Goal: Ask a question

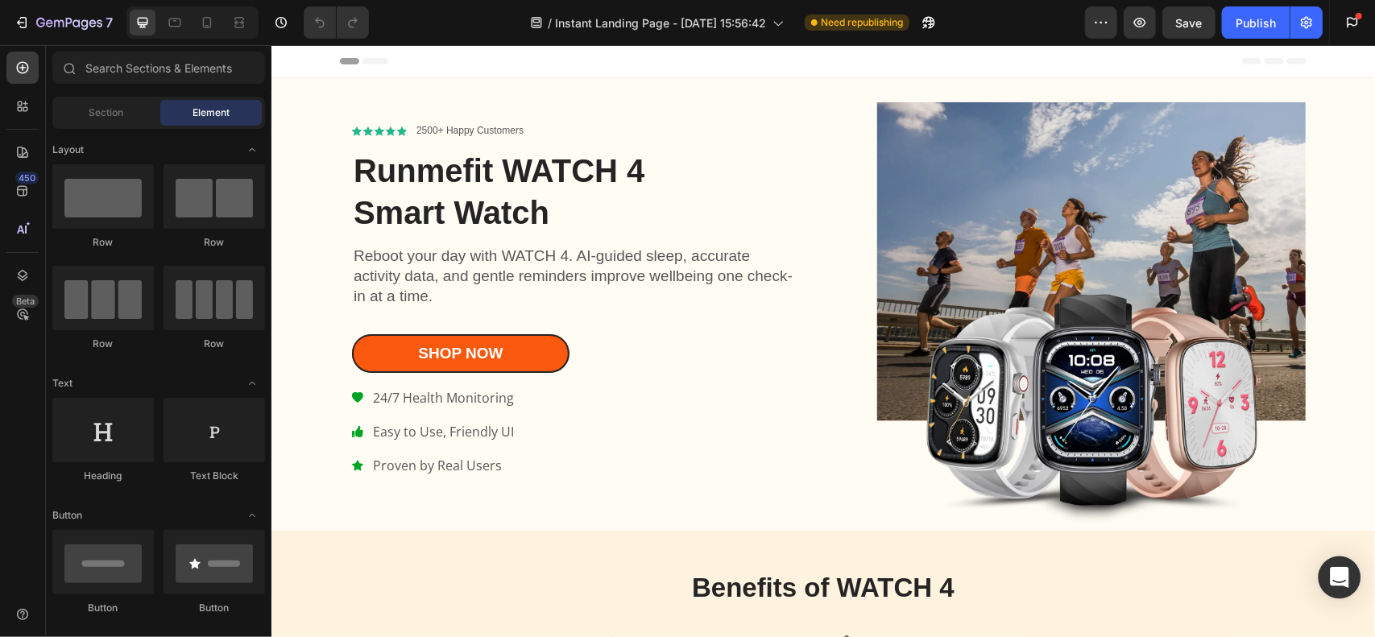
click at [1341, 574] on icon "Open Intercom Messenger" at bounding box center [1339, 577] width 19 height 21
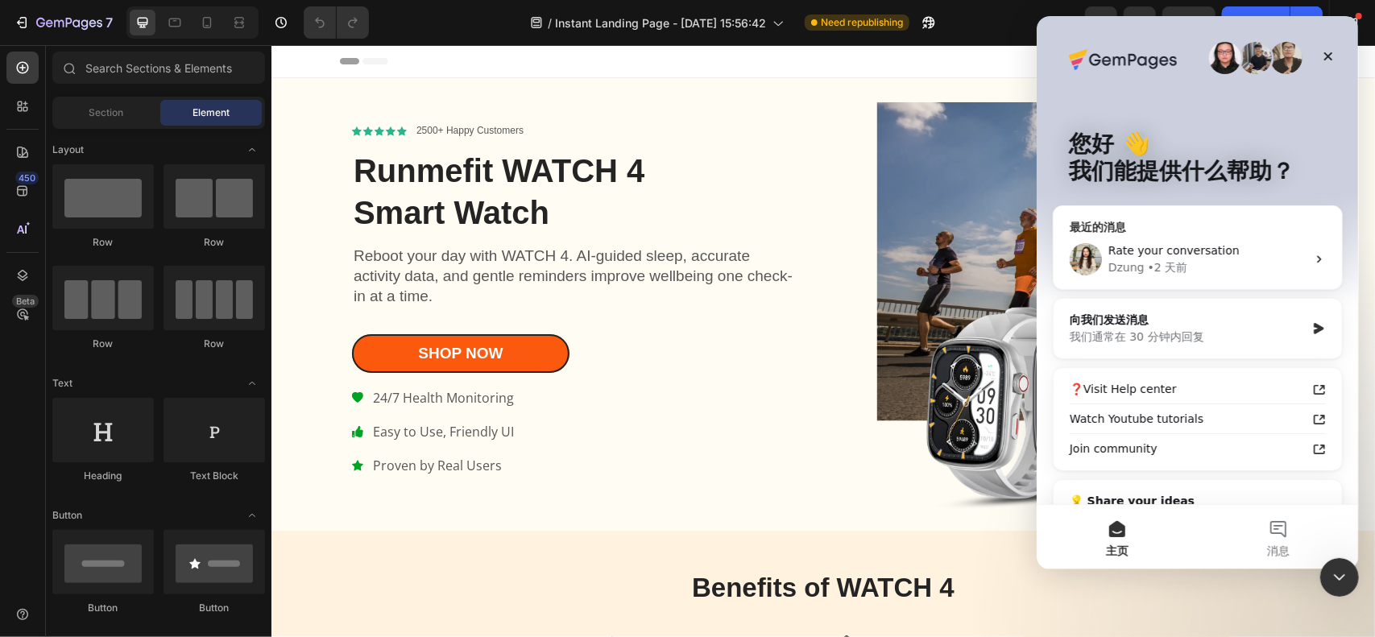
click at [1250, 272] on div "[PERSON_NAME] • 2 天前" at bounding box center [1207, 267] width 198 height 17
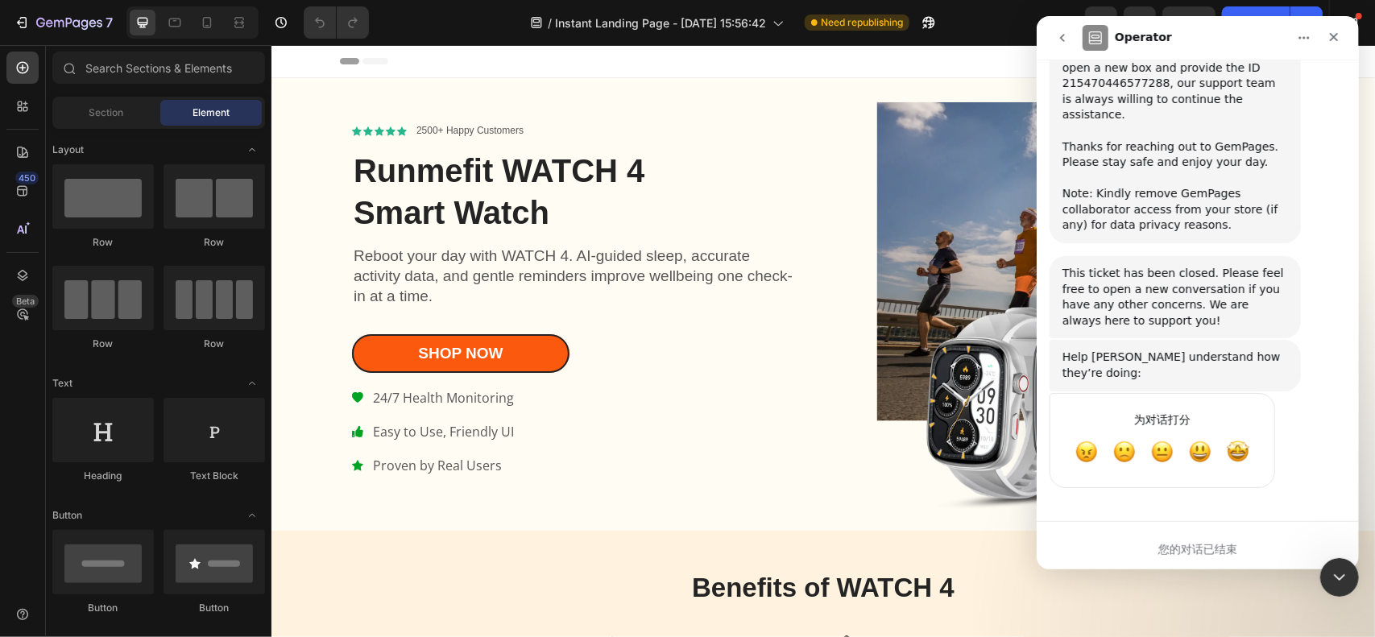
scroll to position [5386, 0]
click at [1237, 450] on span "棒" at bounding box center [1237, 452] width 29 height 29
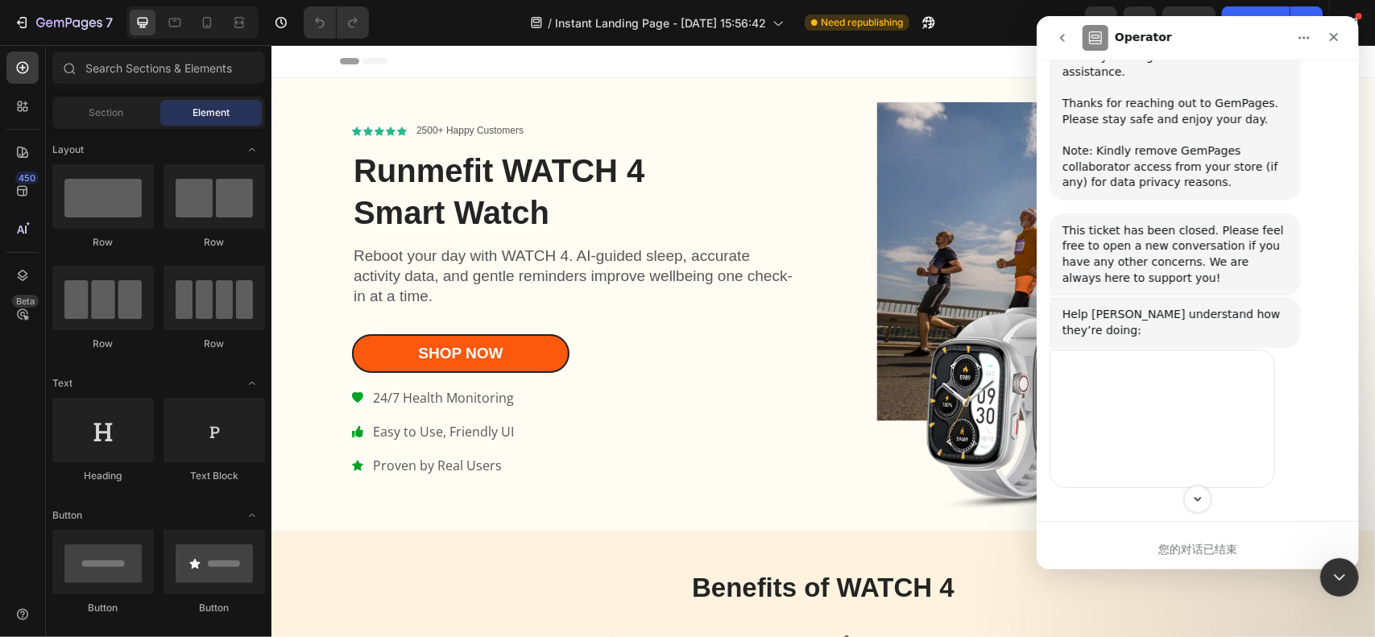
scroll to position [5367, 0]
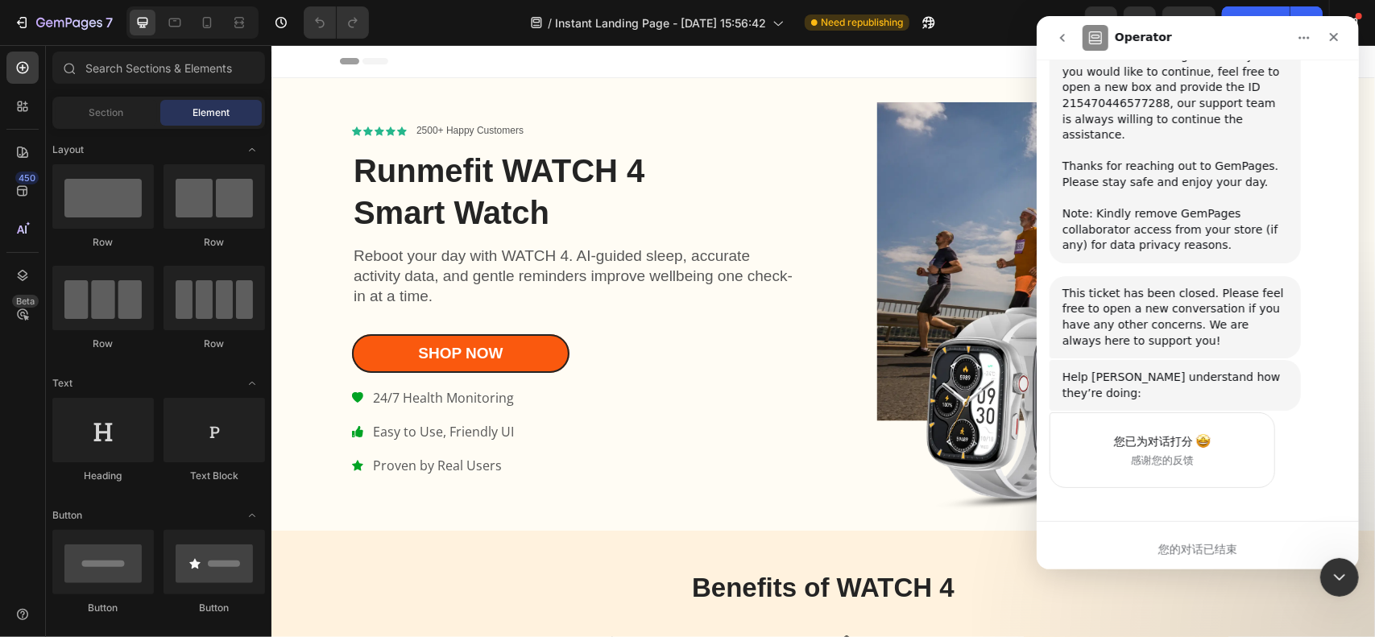
click at [1058, 36] on icon "go back" at bounding box center [1061, 37] width 13 height 13
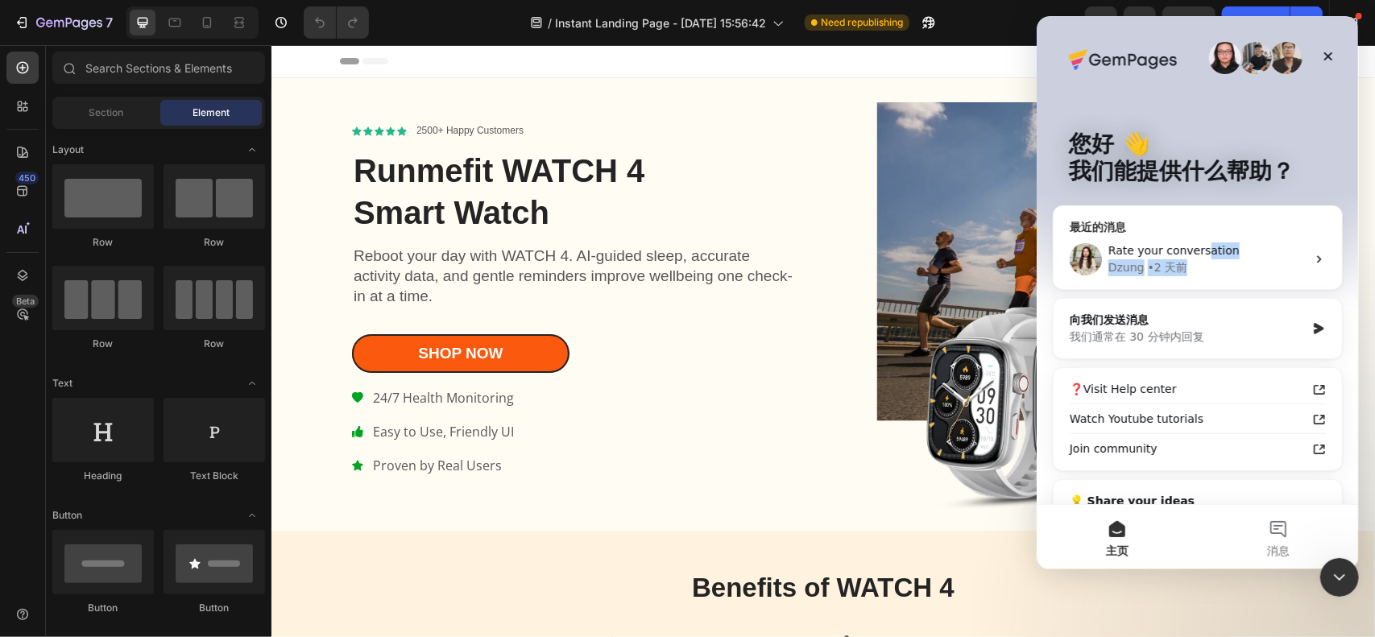
click at [1203, 259] on div "Rate your conversation [PERSON_NAME] • 2 天前" at bounding box center [1207, 260] width 198 height 34
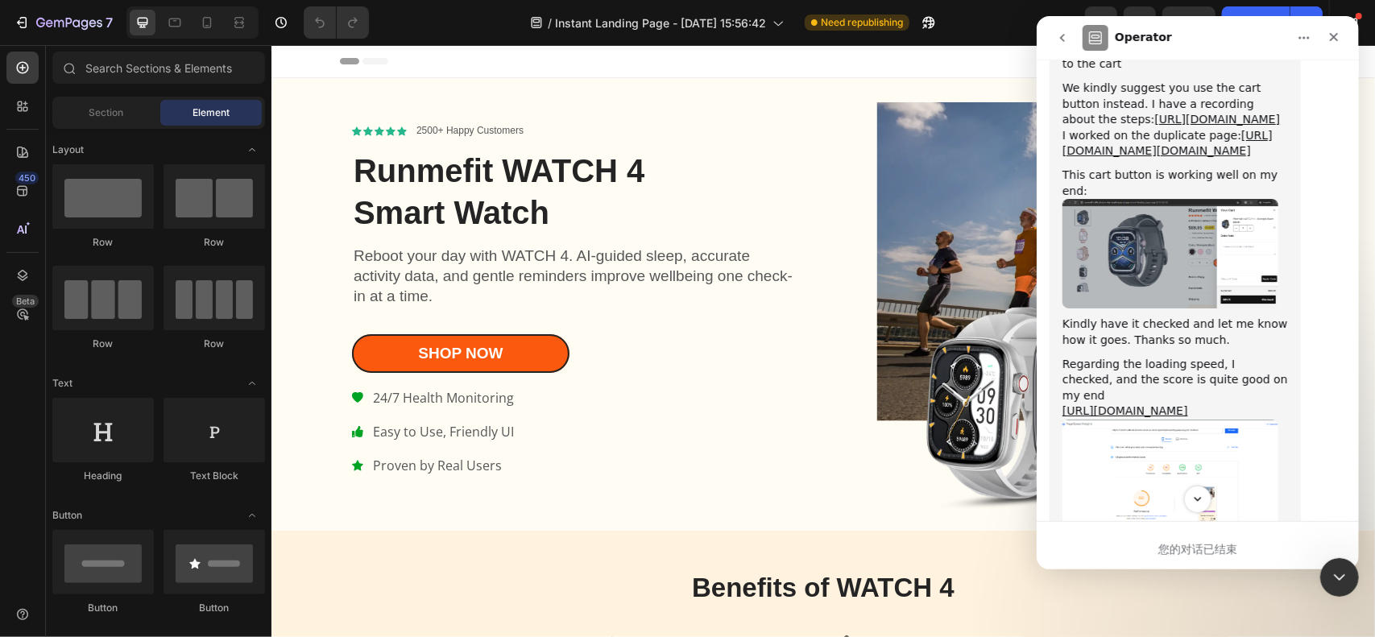
scroll to position [3997, 0]
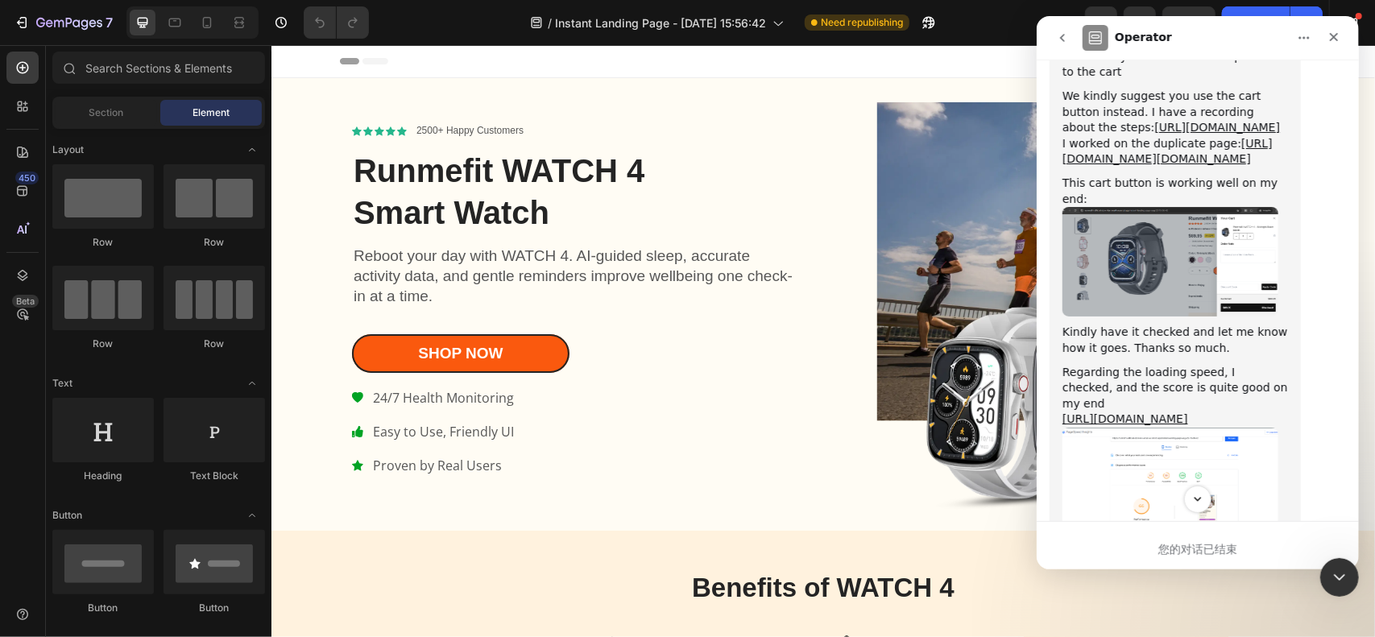
click at [1228, 272] on img "Dzung说…" at bounding box center [1170, 262] width 216 height 110
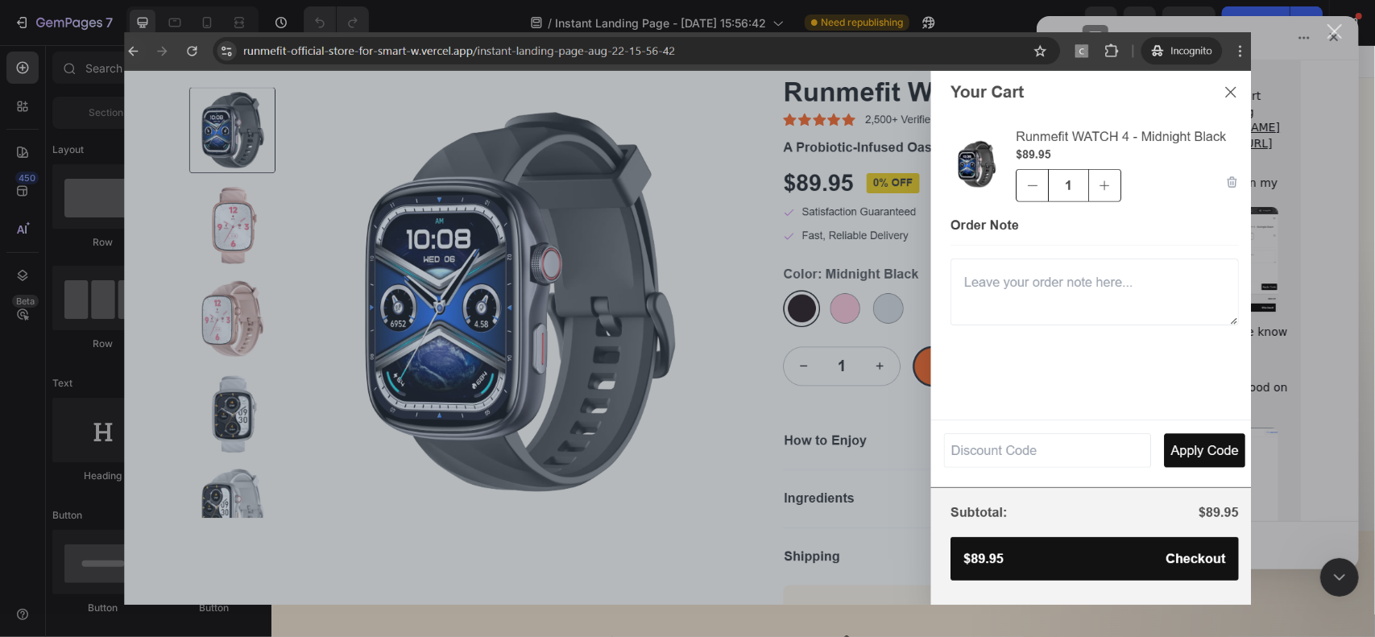
scroll to position [0, 0]
click at [1286, 238] on div "Intercom Messenger" at bounding box center [687, 318] width 1375 height 637
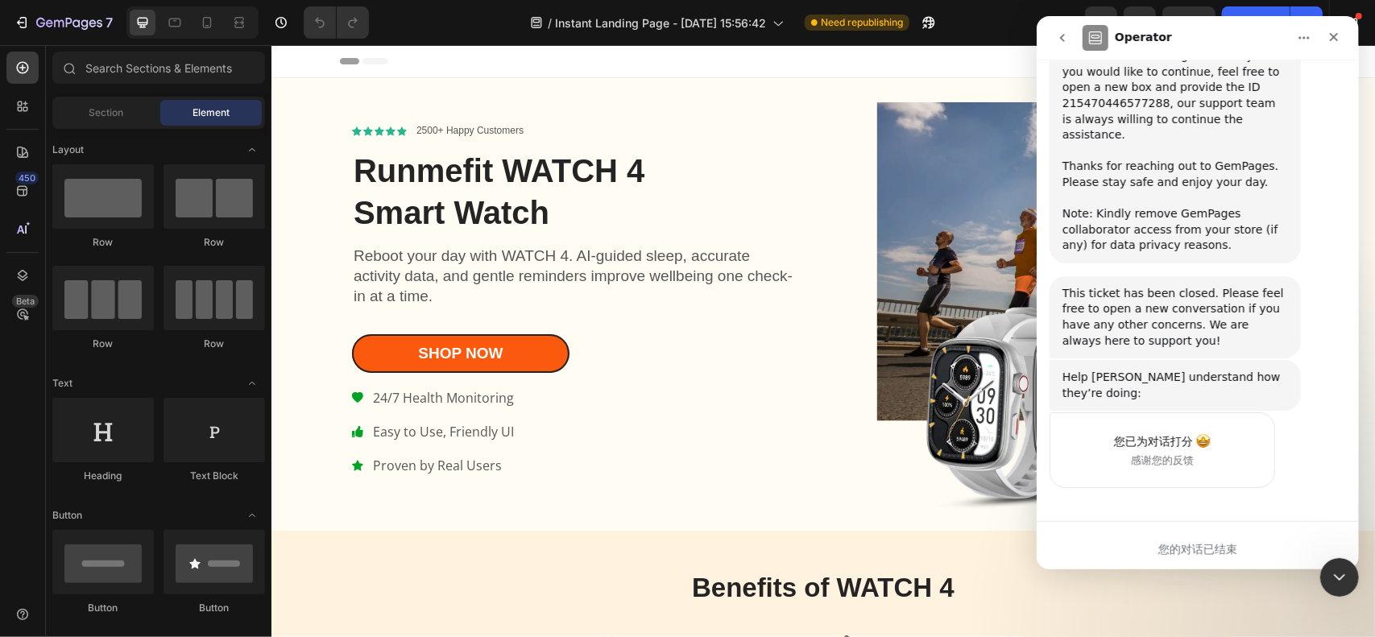
scroll to position [5206, 0]
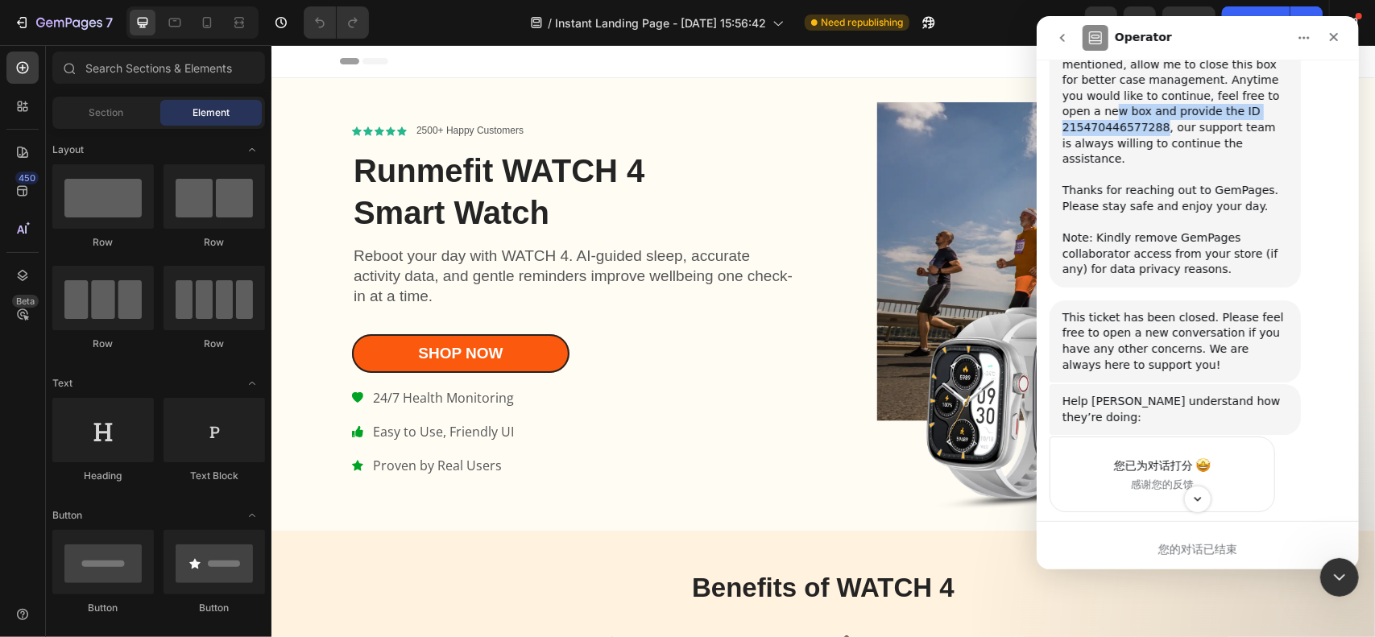
drag, startPoint x: 1159, startPoint y: 278, endPoint x: 1076, endPoint y: 270, distance: 84.2
click at [1076, 270] on div "Hi there, hope things are going alright for you. ﻿​﻿ ﻿As I hear no response fro…" at bounding box center [1175, 136] width 226 height 284
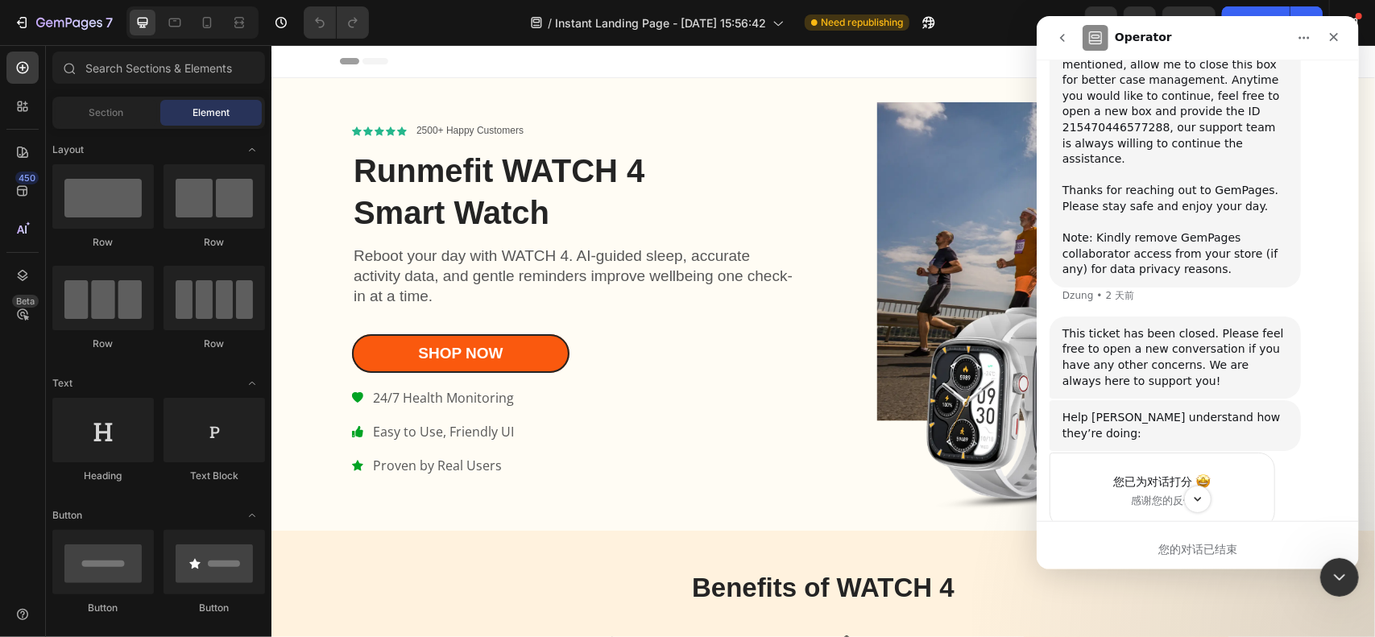
click at [1179, 278] on div "Hi there, hope things are going alright for you. ﻿​﻿ ﻿As I hear no response fro…" at bounding box center [1175, 136] width 226 height 284
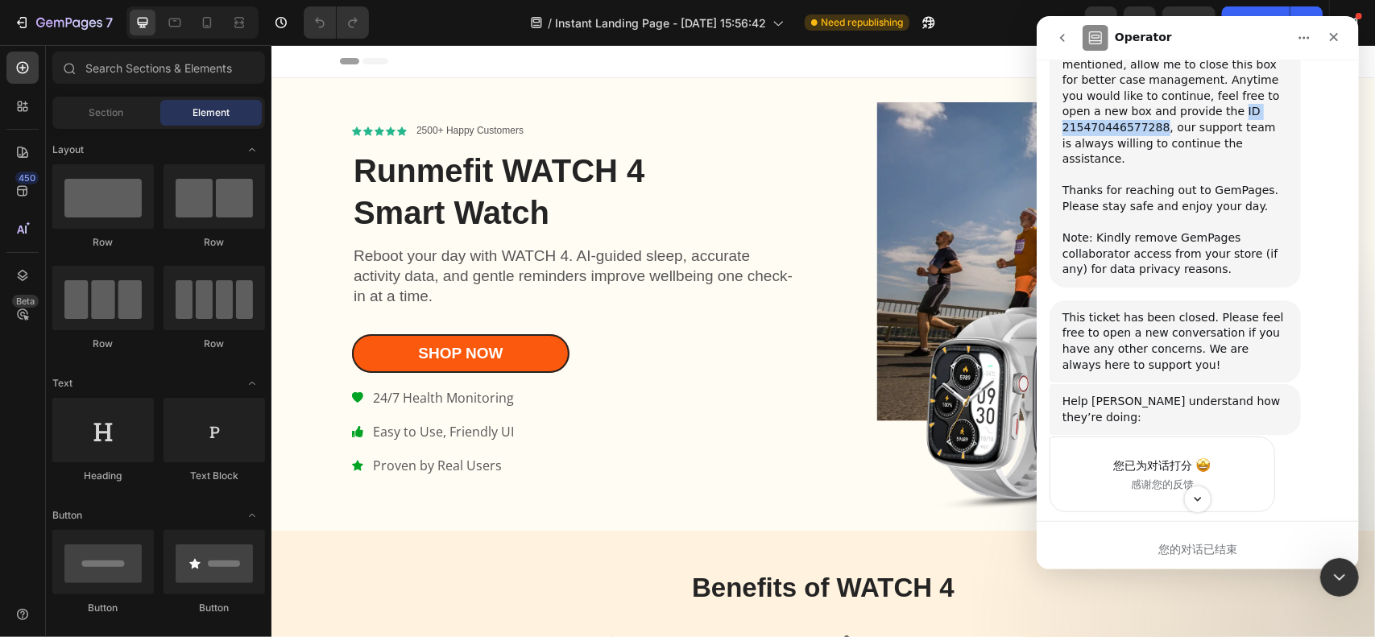
drag, startPoint x: 1200, startPoint y: 266, endPoint x: 1159, endPoint y: 276, distance: 42.4
click at [1159, 276] on div "Hi there, hope things are going alright for you. ﻿​﻿ ﻿As I hear no response fro…" at bounding box center [1175, 136] width 226 height 284
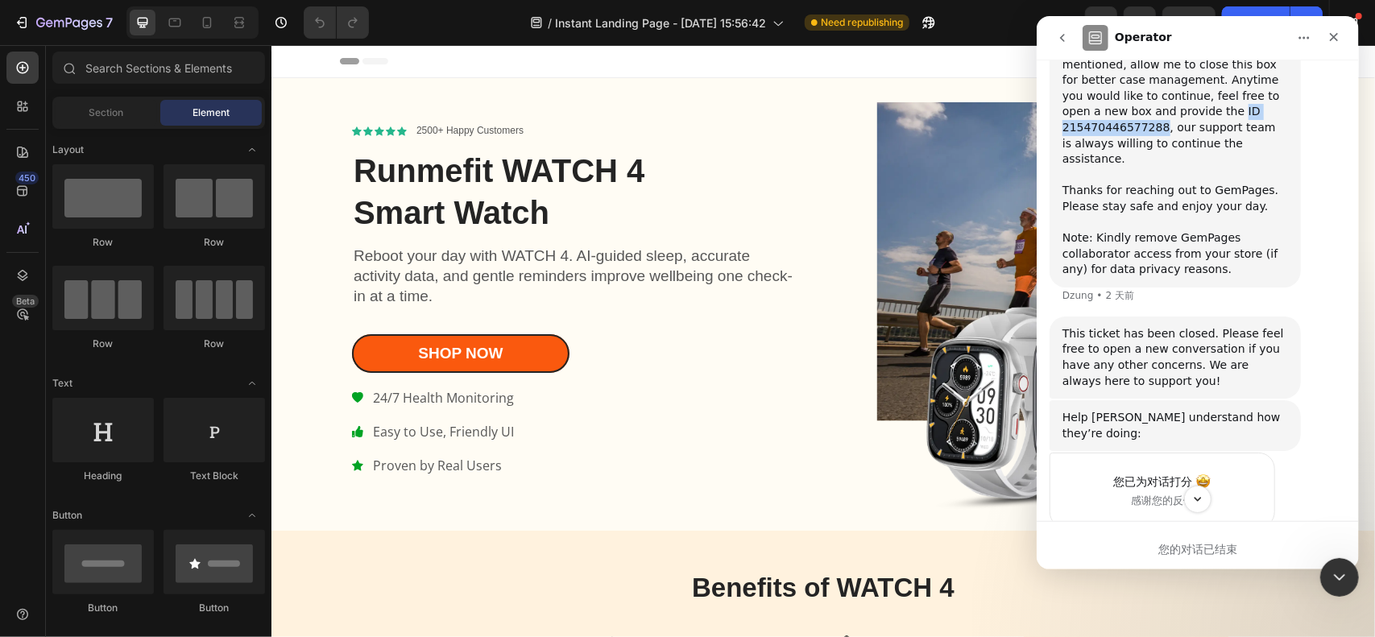
copy div "ID 215470446577288"
click at [1066, 49] on button "go back" at bounding box center [1062, 38] width 31 height 31
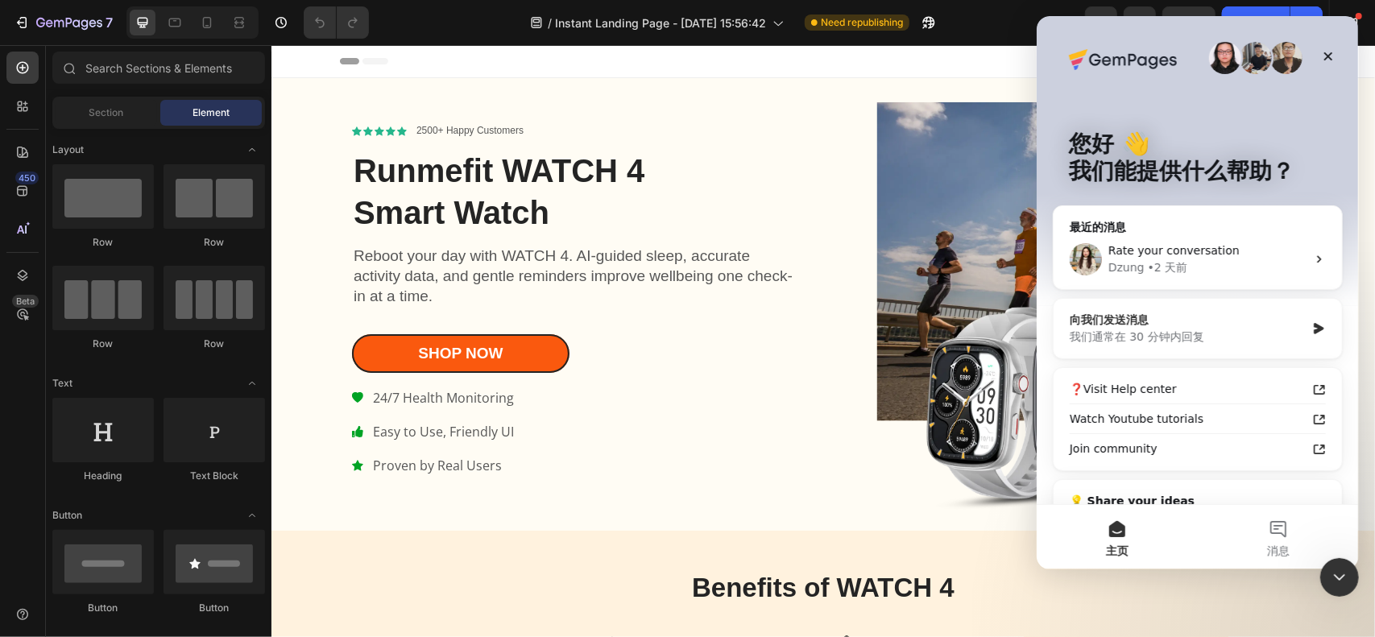
click at [1193, 331] on div "我们通常在 30 分钟内回复" at bounding box center [1187, 337] width 236 height 17
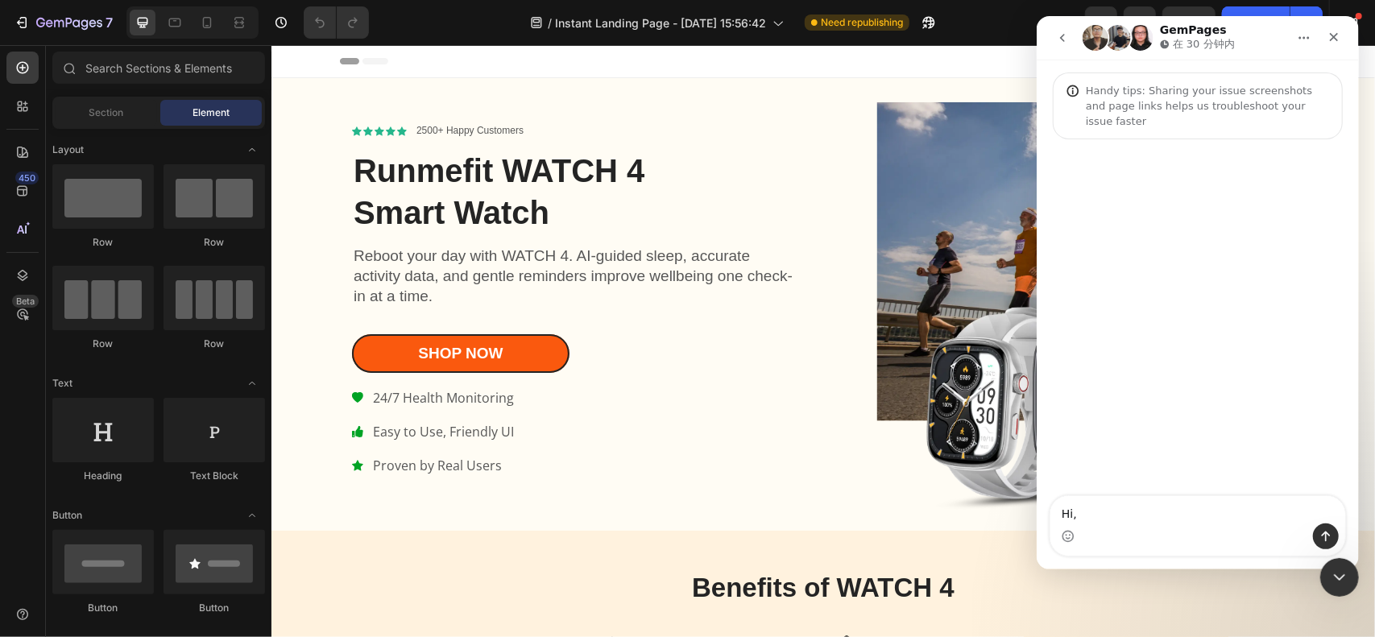
type textarea "Hi, ID 215470446577288"
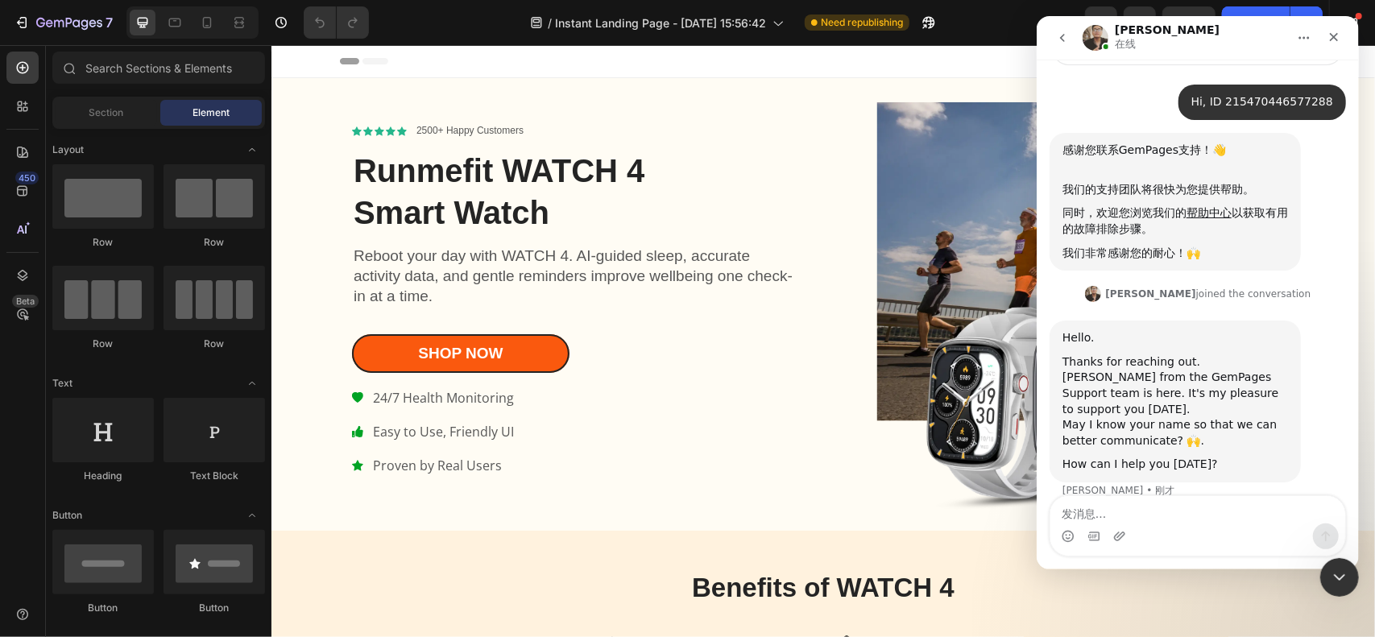
scroll to position [77, 0]
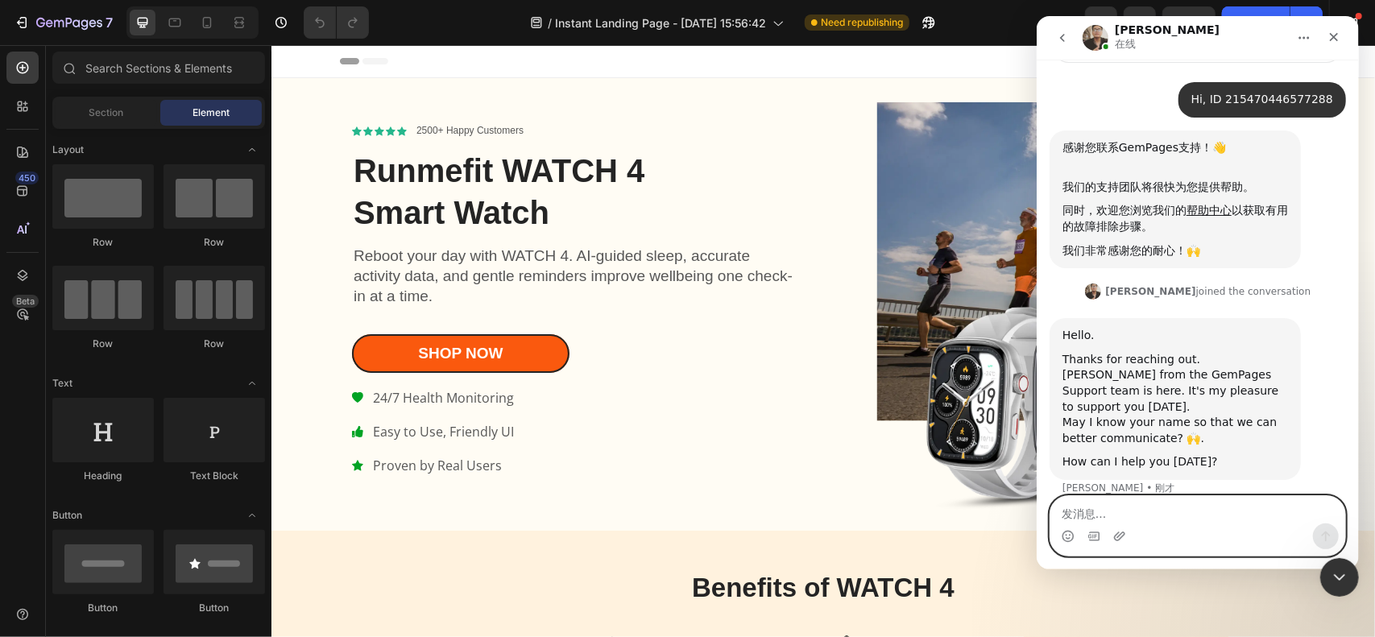
click at [1207, 512] on textarea "发消息..." at bounding box center [1197, 509] width 295 height 27
type textarea "Hi"
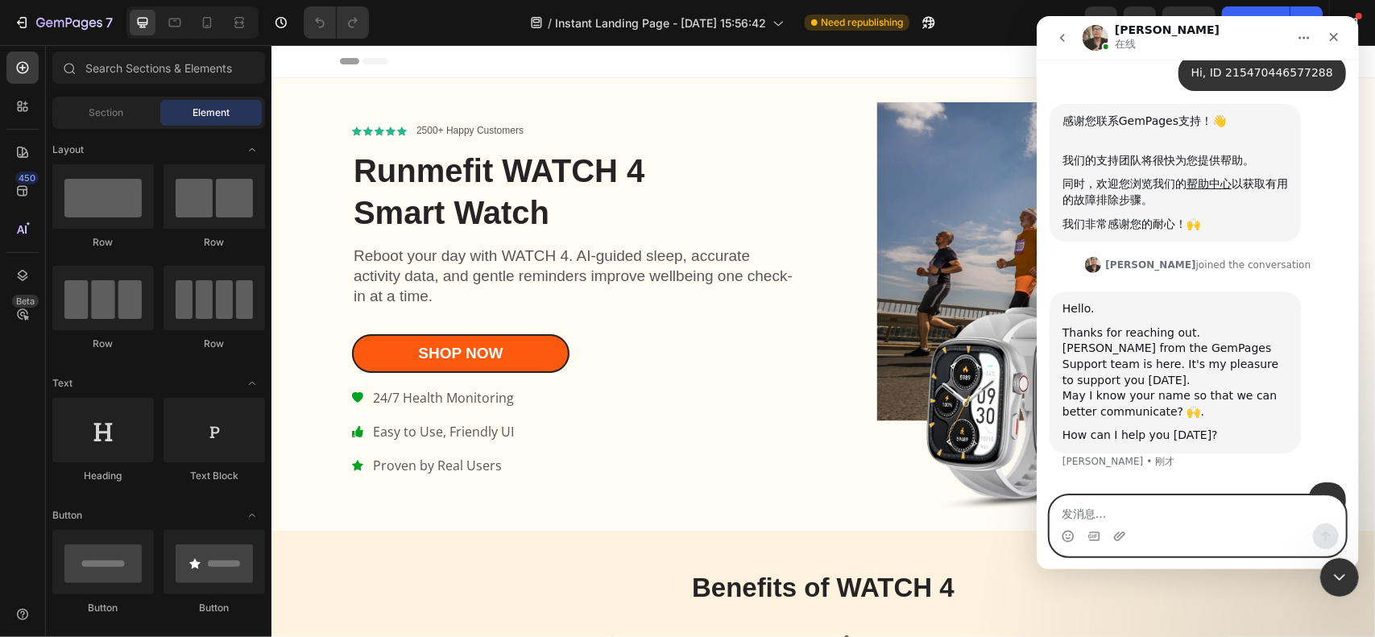
scroll to position [125, 0]
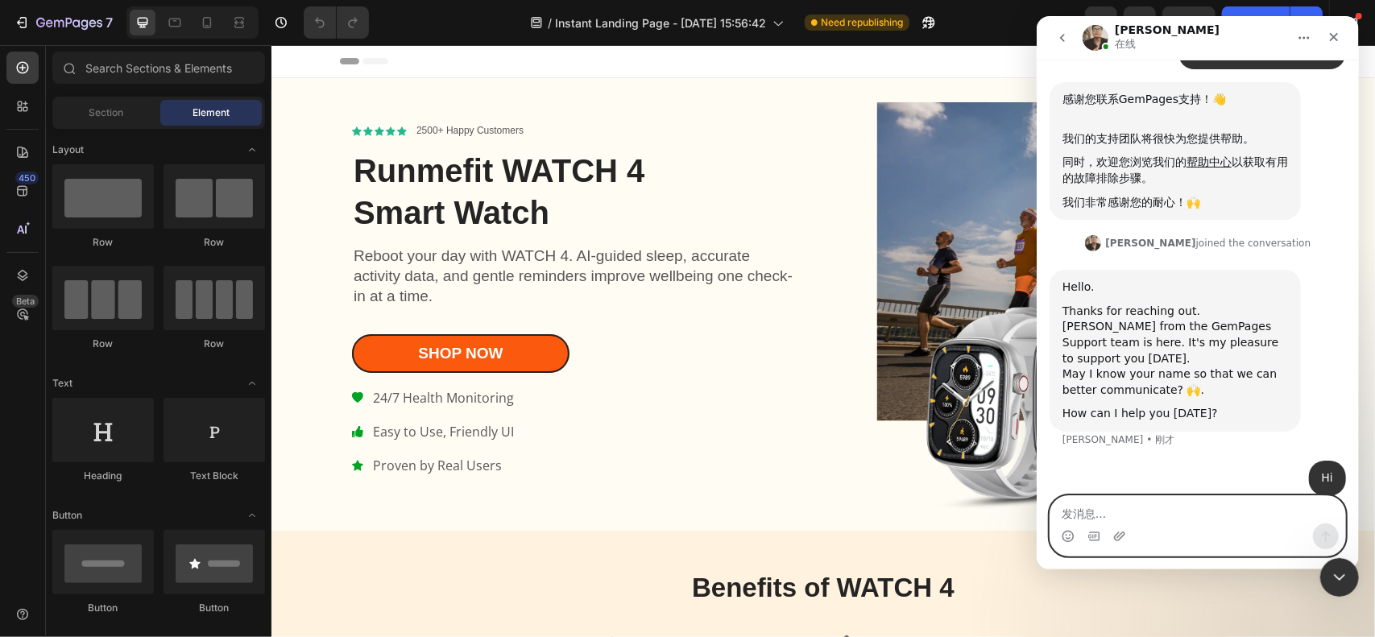
paste textarea "I’d like to ask, after publishing the Instant Landing Page, how can I verify th…"
type textarea "I’d like to ask, after publishing the Instant Landing Page, how can I verify th…"
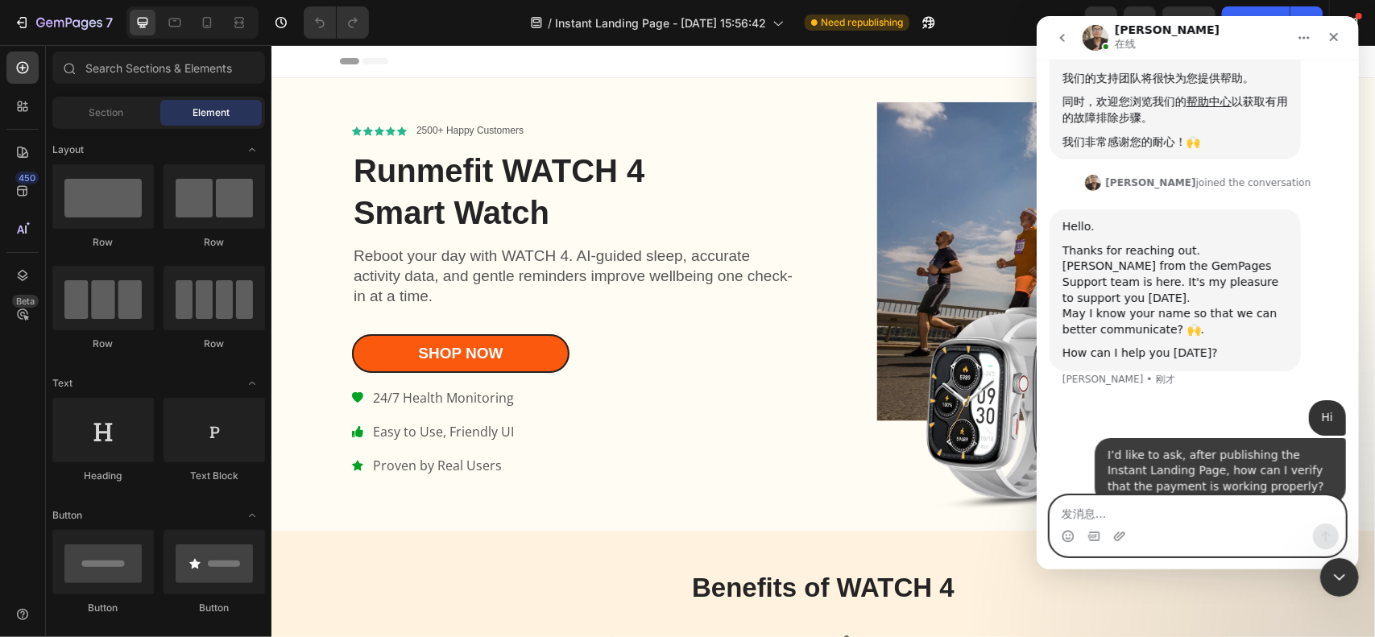
scroll to position [193, 0]
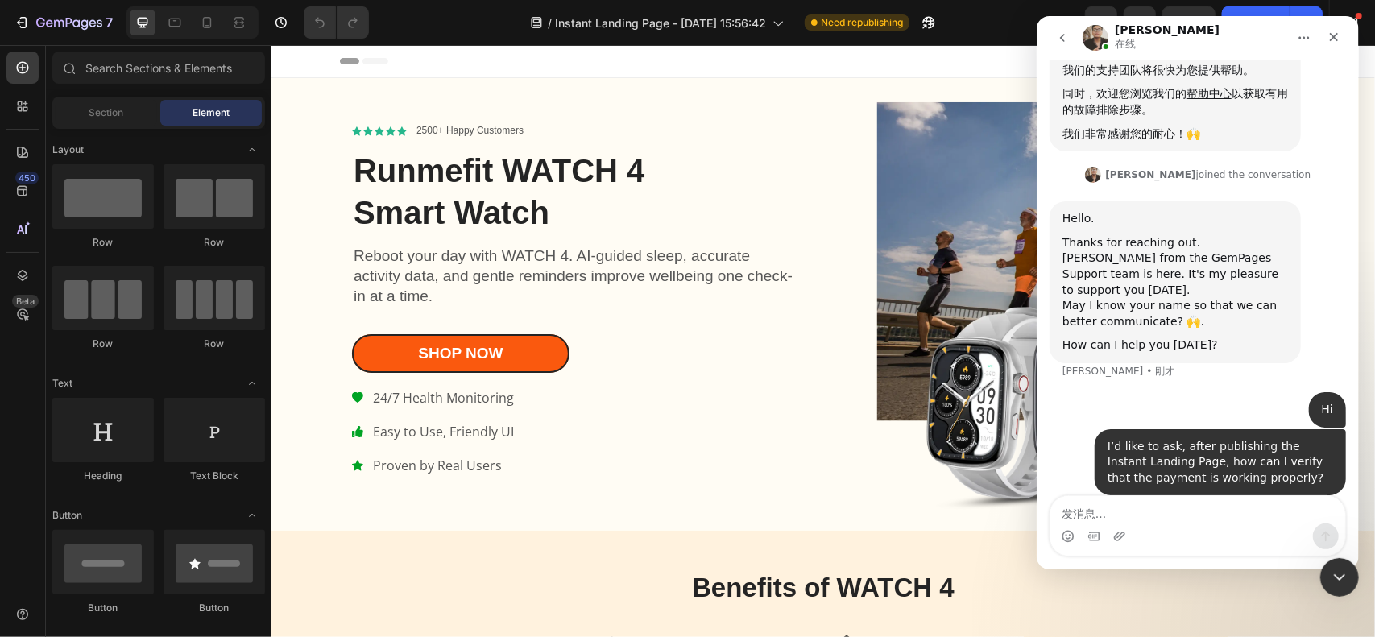
click at [969, 19] on div "/ Instant Landing Page - [DATE] 15:56:42 Need republishing" at bounding box center [733, 22] width 703 height 32
click at [1328, 34] on icon "关闭" at bounding box center [1333, 37] width 13 height 13
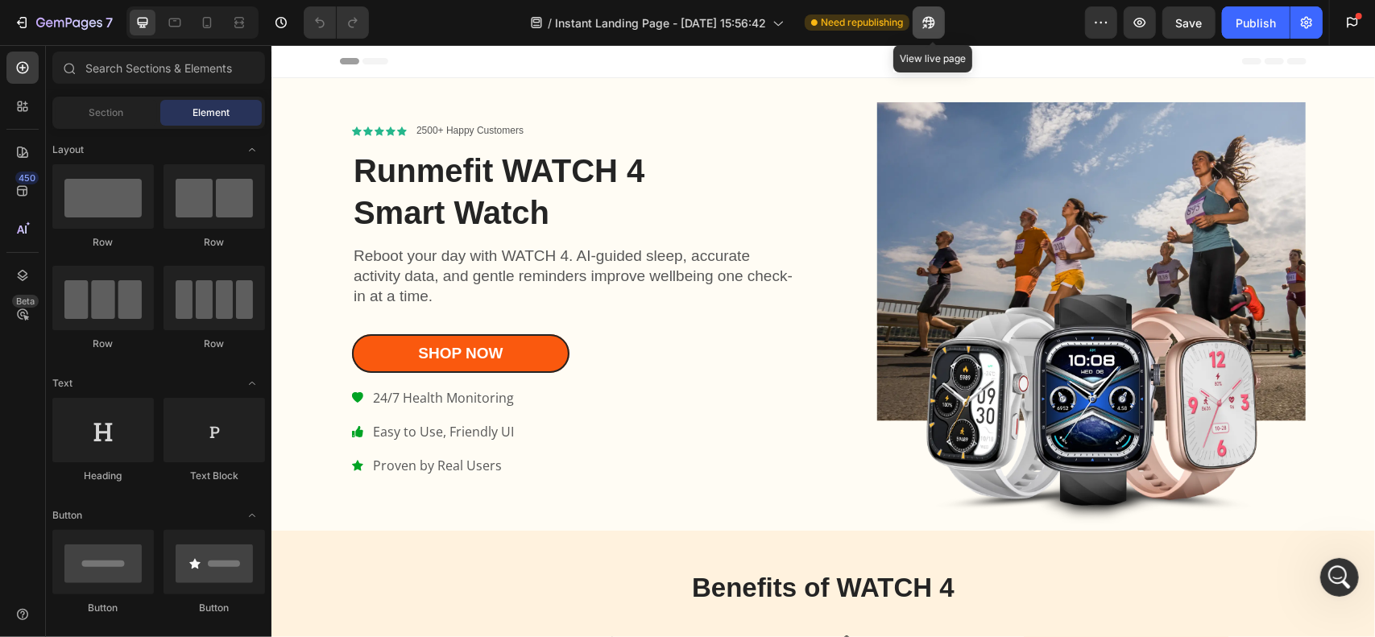
click at [941, 21] on button "button" at bounding box center [929, 22] width 32 height 32
click at [1249, 19] on div "Publish" at bounding box center [1256, 23] width 40 height 17
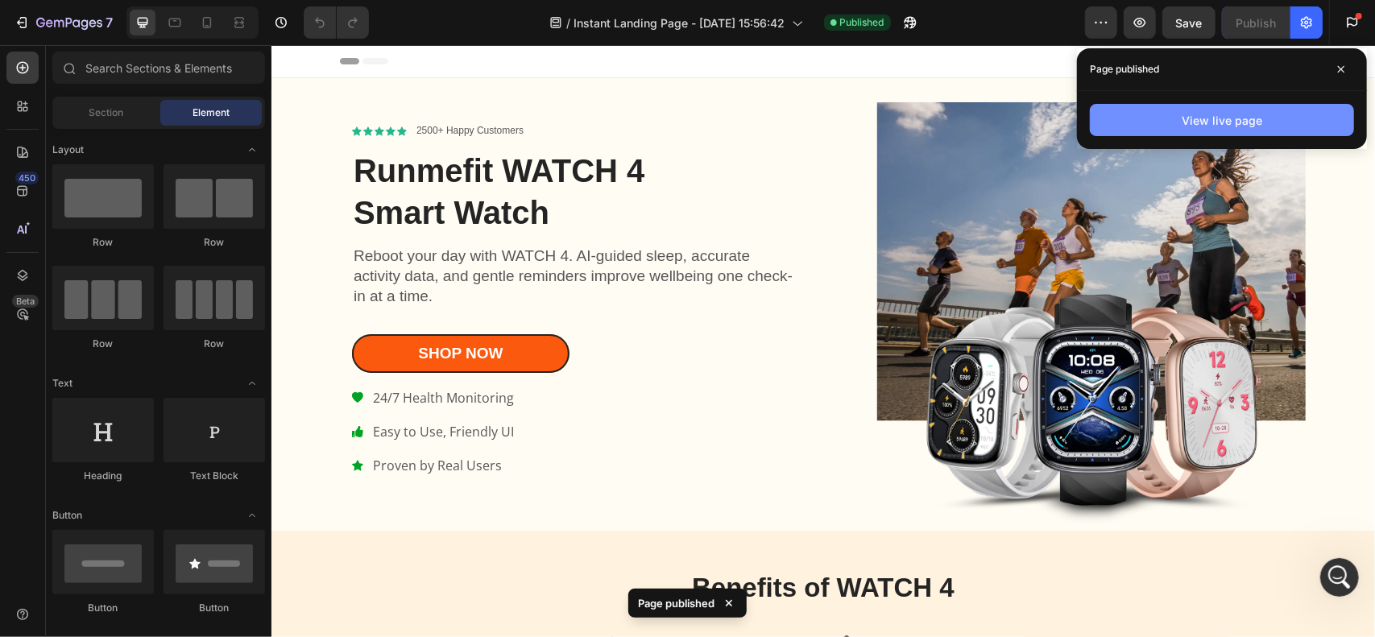
click at [1256, 122] on div "View live page" at bounding box center [1222, 120] width 81 height 17
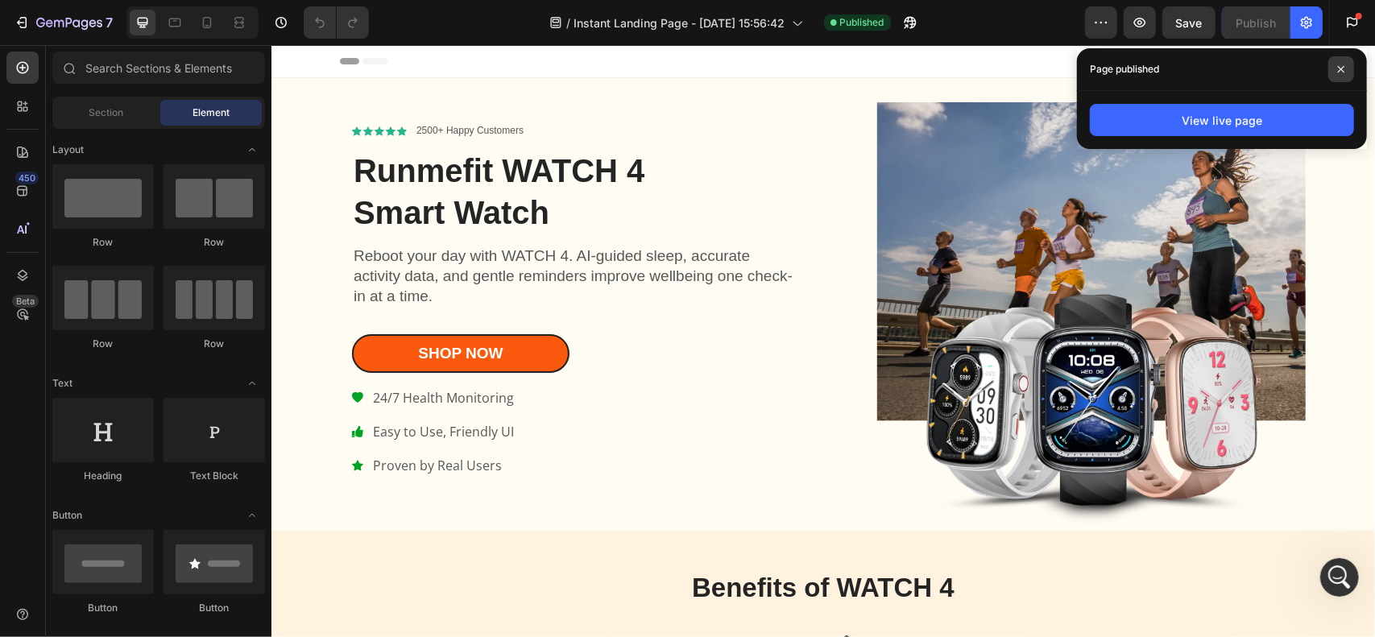
click at [1340, 67] on icon at bounding box center [1341, 69] width 8 height 8
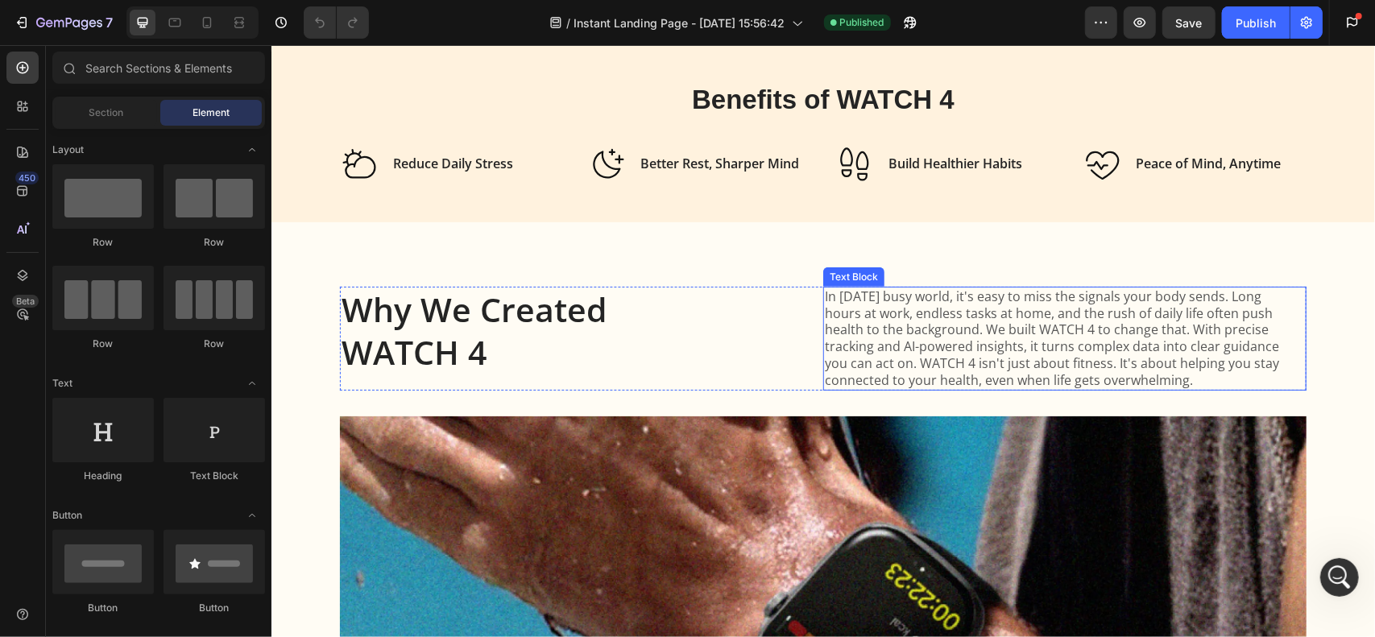
scroll to position [0, 0]
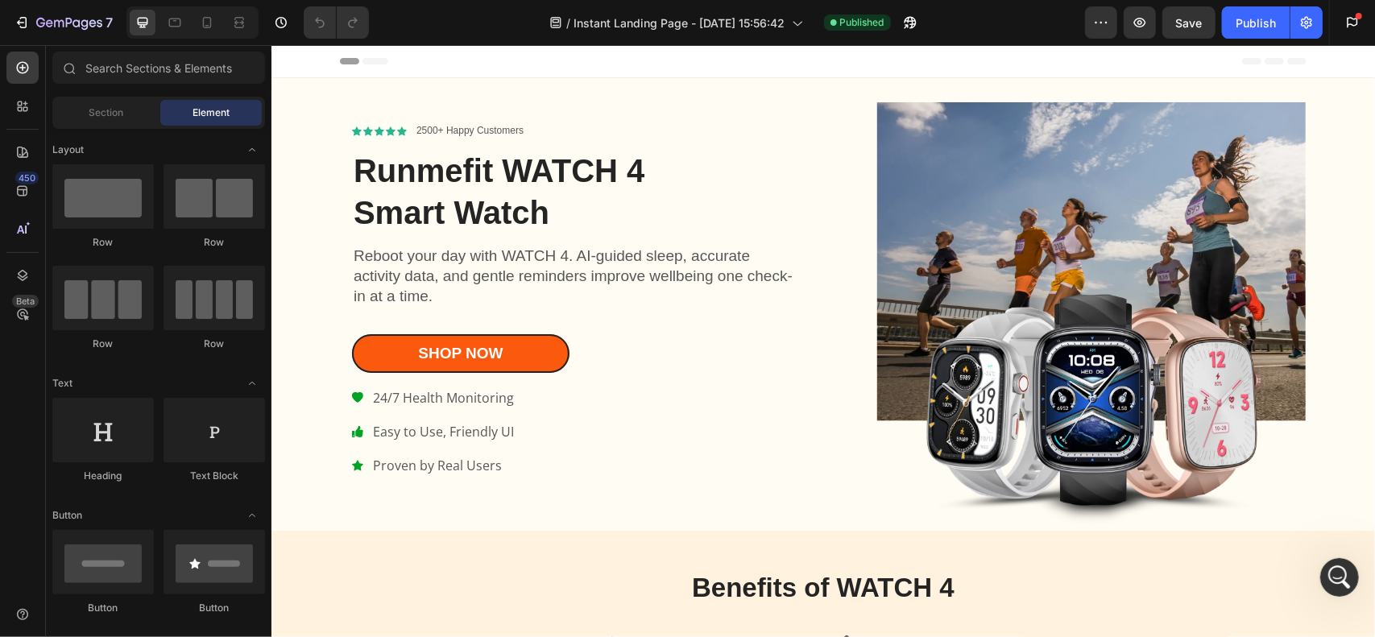
drag, startPoint x: 907, startPoint y: 31, endPoint x: 977, endPoint y: 20, distance: 70.2
click at [977, 20] on div "/ Instant Landing Page - [DATE] 15:56:42 Published" at bounding box center [733, 22] width 703 height 32
click at [919, 26] on icon "button" at bounding box center [910, 23] width 16 height 16
click at [1266, 31] on button "Publish" at bounding box center [1256, 22] width 68 height 32
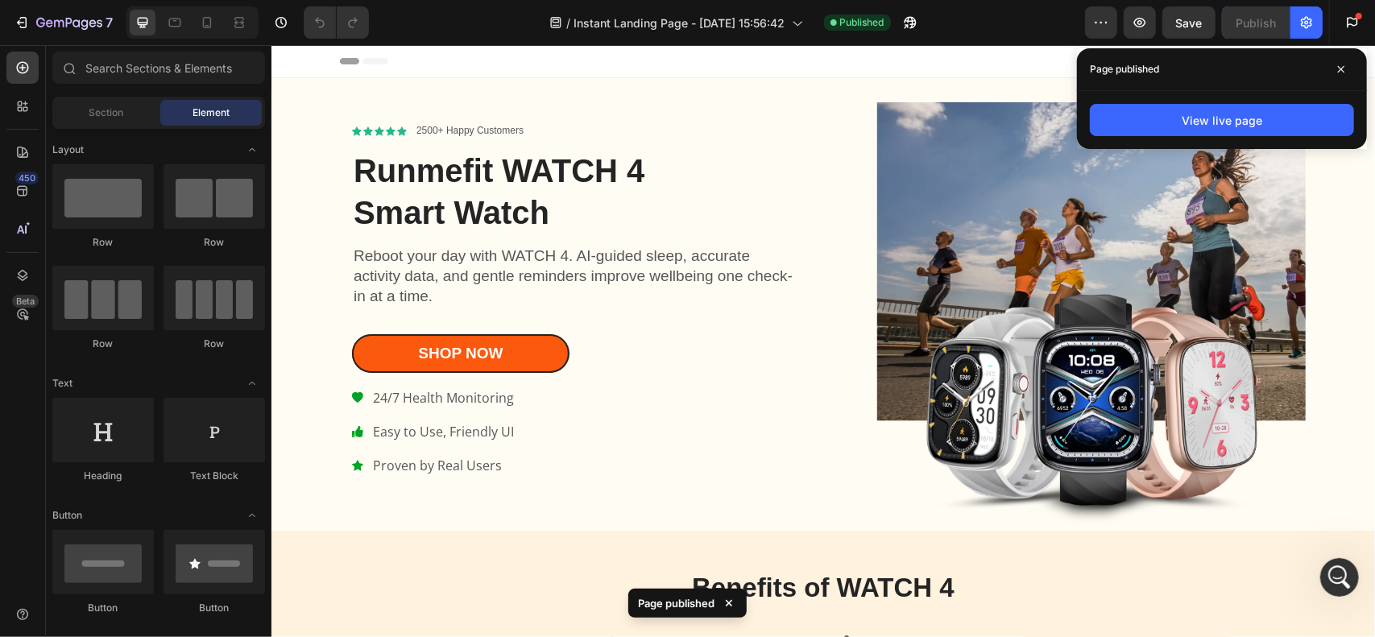
drag, startPoint x: 1344, startPoint y: 73, endPoint x: 1280, endPoint y: 61, distance: 64.8
click at [1342, 73] on span at bounding box center [1342, 69] width 26 height 26
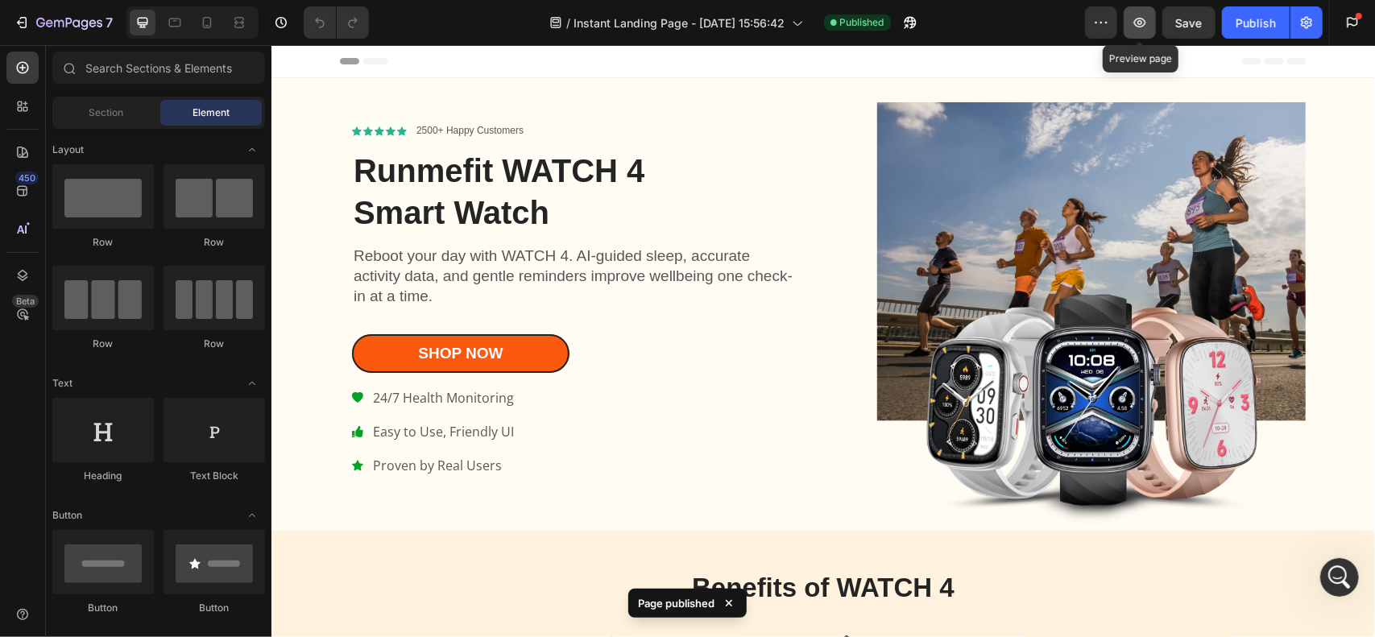
click at [1133, 21] on icon "button" at bounding box center [1140, 23] width 16 height 16
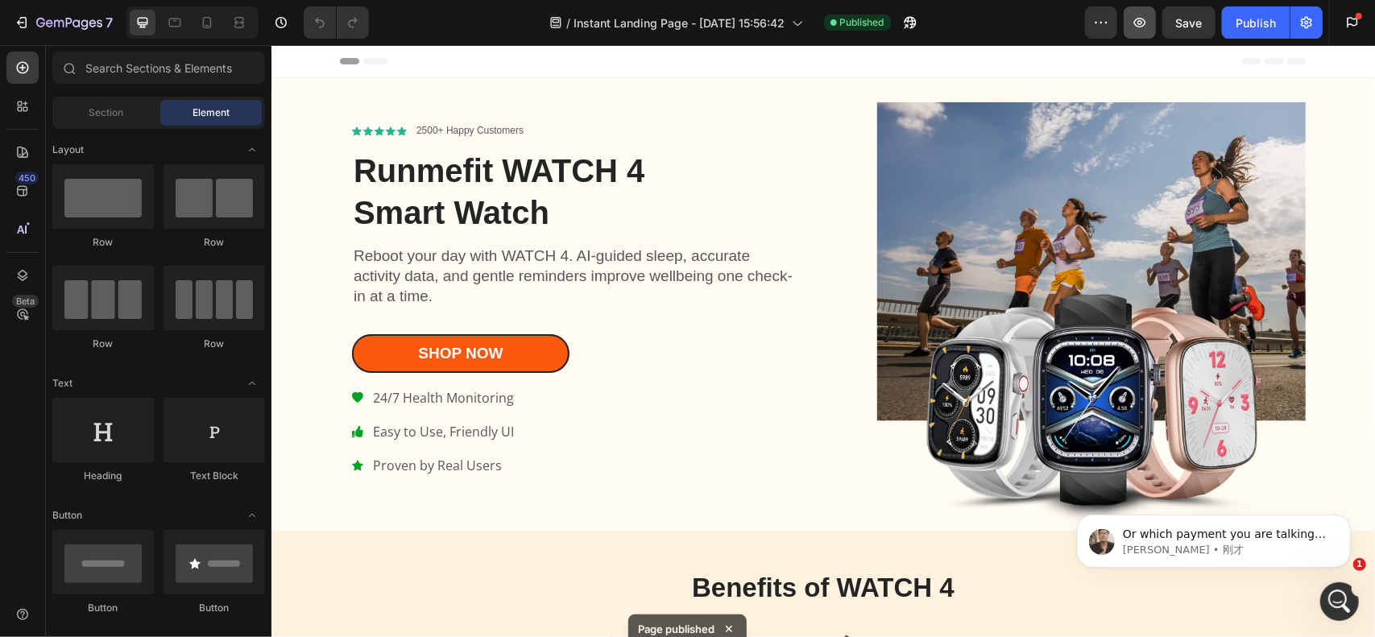
scroll to position [349, 0]
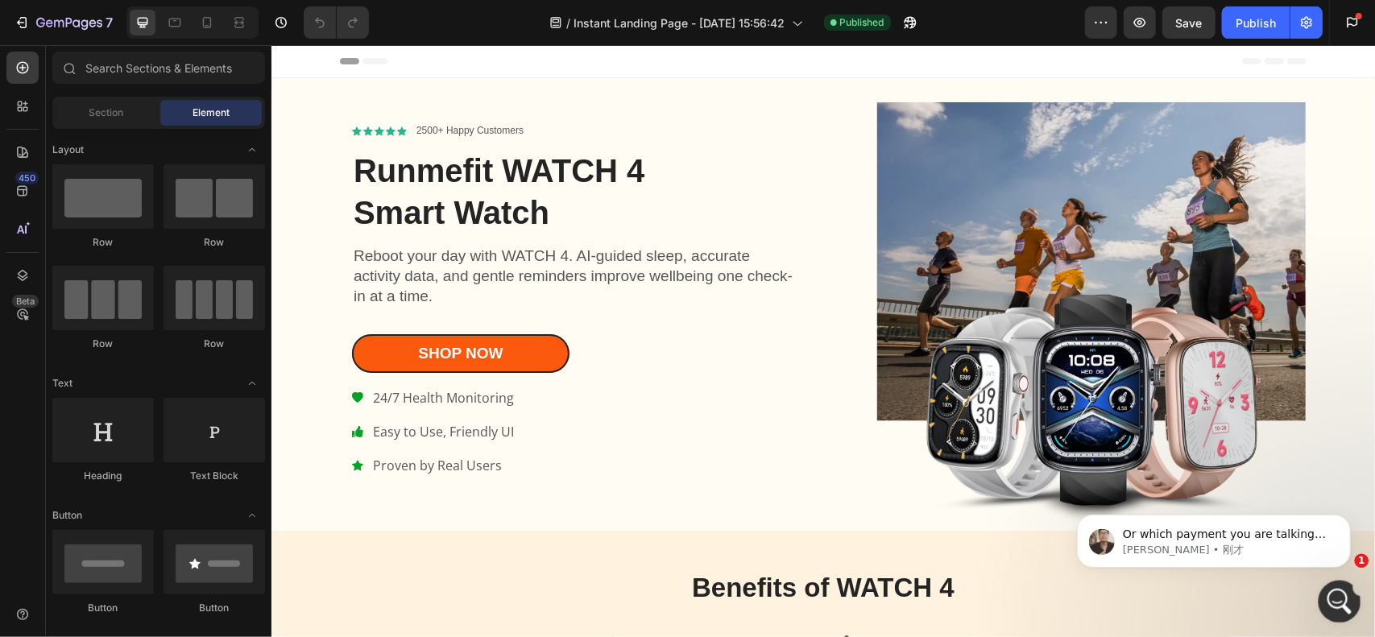
click at [1334, 598] on icon "打开 Intercom Messenger" at bounding box center [1338, 600] width 27 height 27
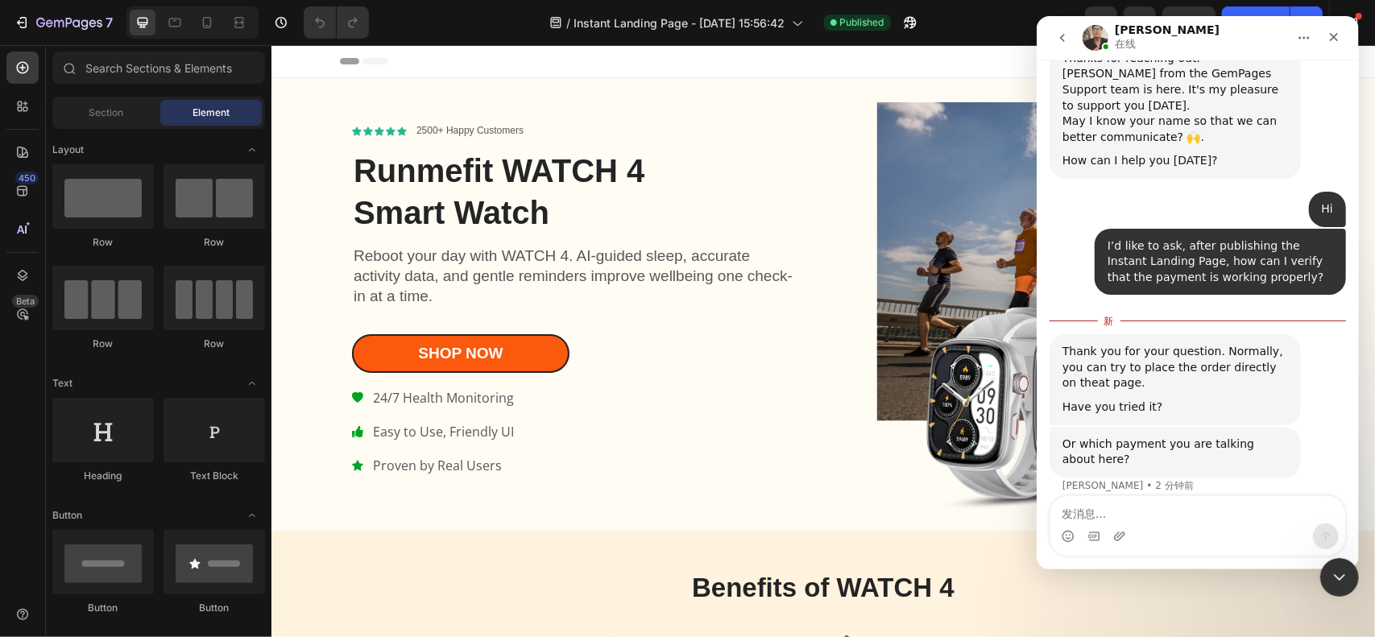
scroll to position [2, 0]
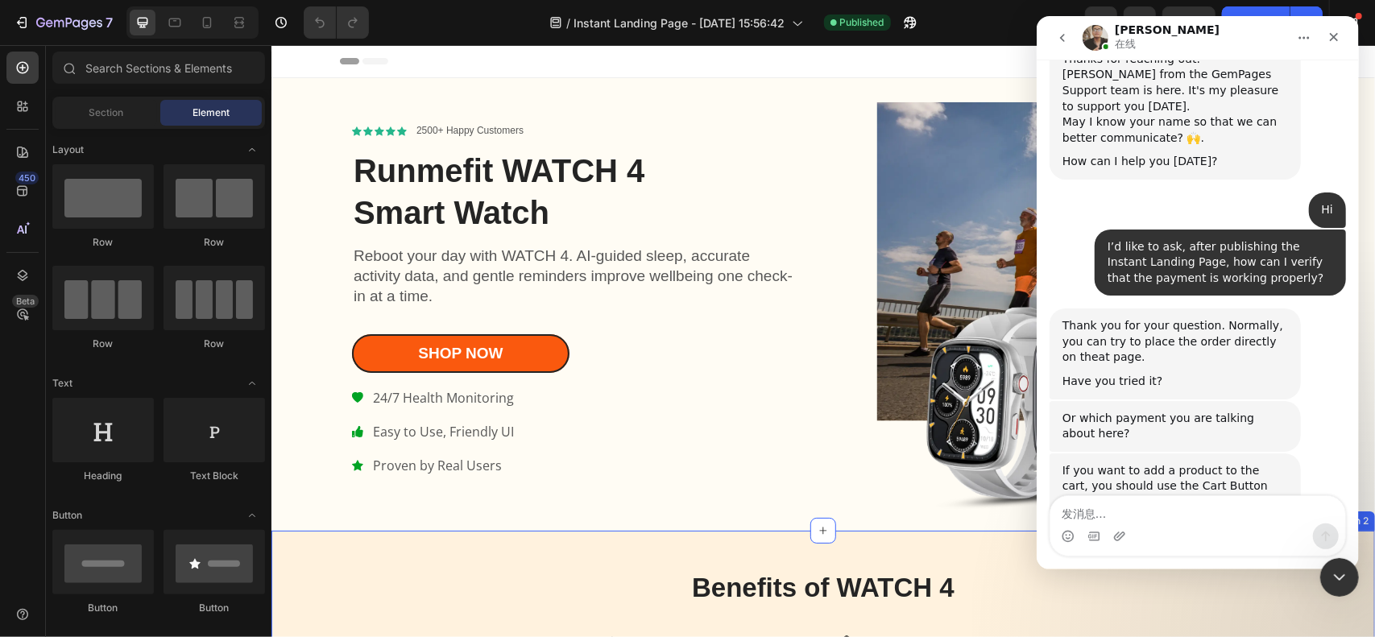
drag, startPoint x: 640, startPoint y: 545, endPoint x: 736, endPoint y: 583, distance: 103.8
click at [645, 546] on div "Benefits of WATCH 4 Heading Icon Reduce Daily Stress Heading Row Icon Better Re…" at bounding box center [823, 620] width 1104 height 180
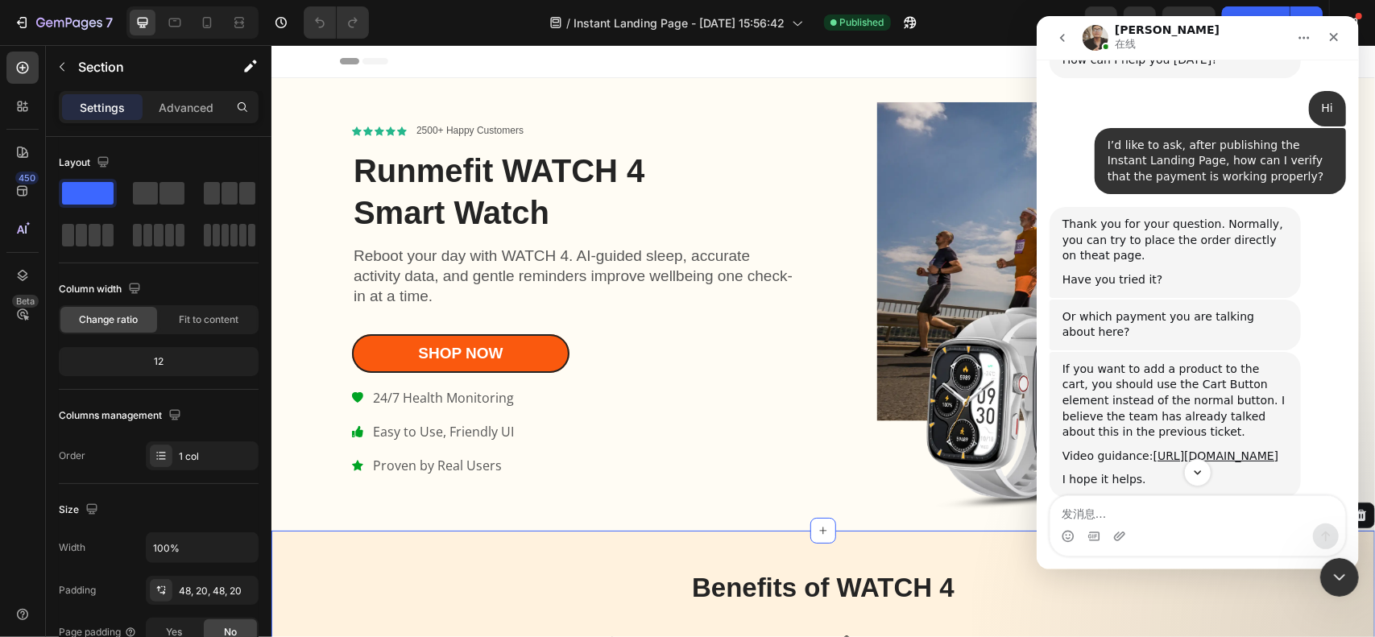
scroll to position [529, 0]
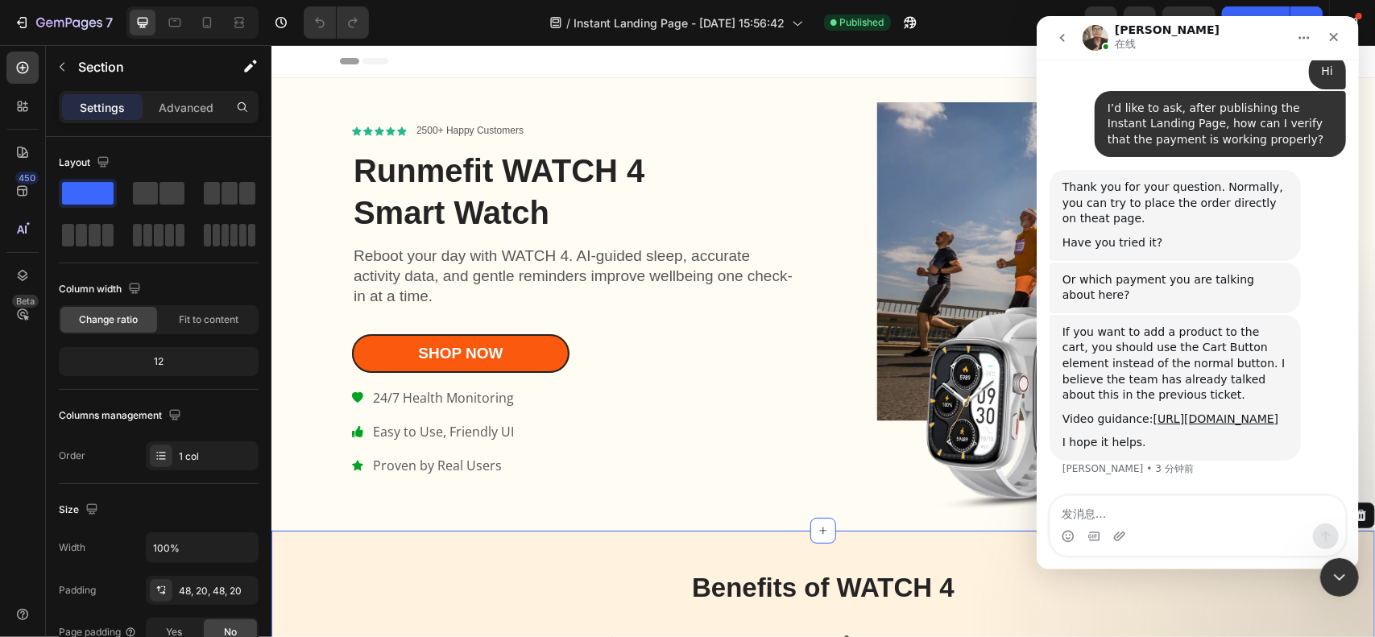
click at [445, 22] on div "/ Instant Landing Page - [DATE] 15:56:42 Published" at bounding box center [733, 22] width 703 height 32
click at [666, 355] on div "Shop Now Button" at bounding box center [574, 353] width 446 height 39
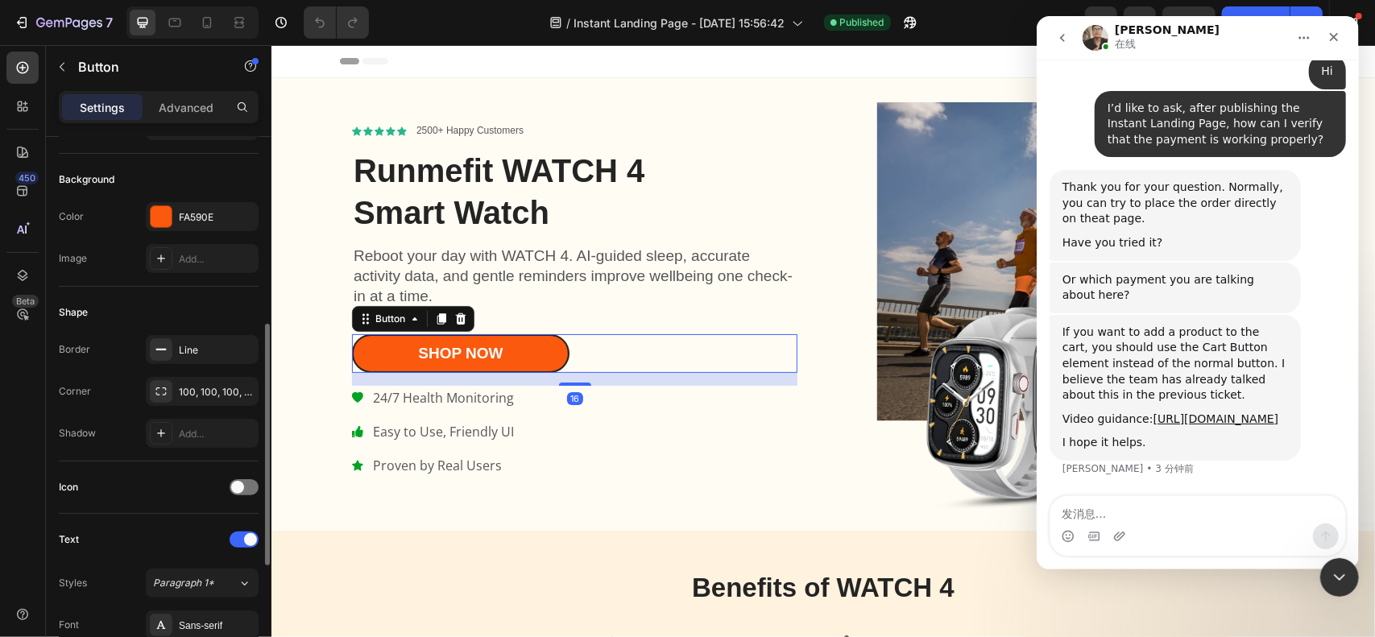
scroll to position [242, 0]
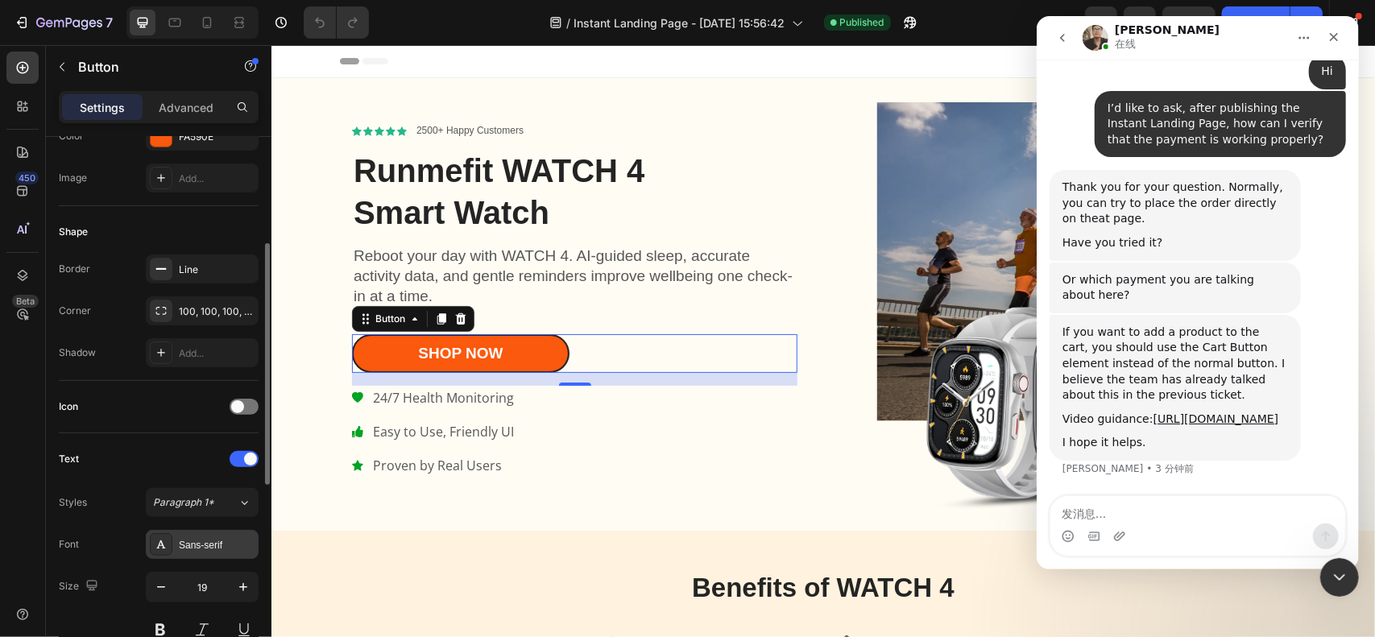
click at [206, 542] on div "Sans-serif" at bounding box center [217, 545] width 76 height 15
click at [186, 462] on div "Text" at bounding box center [159, 459] width 200 height 26
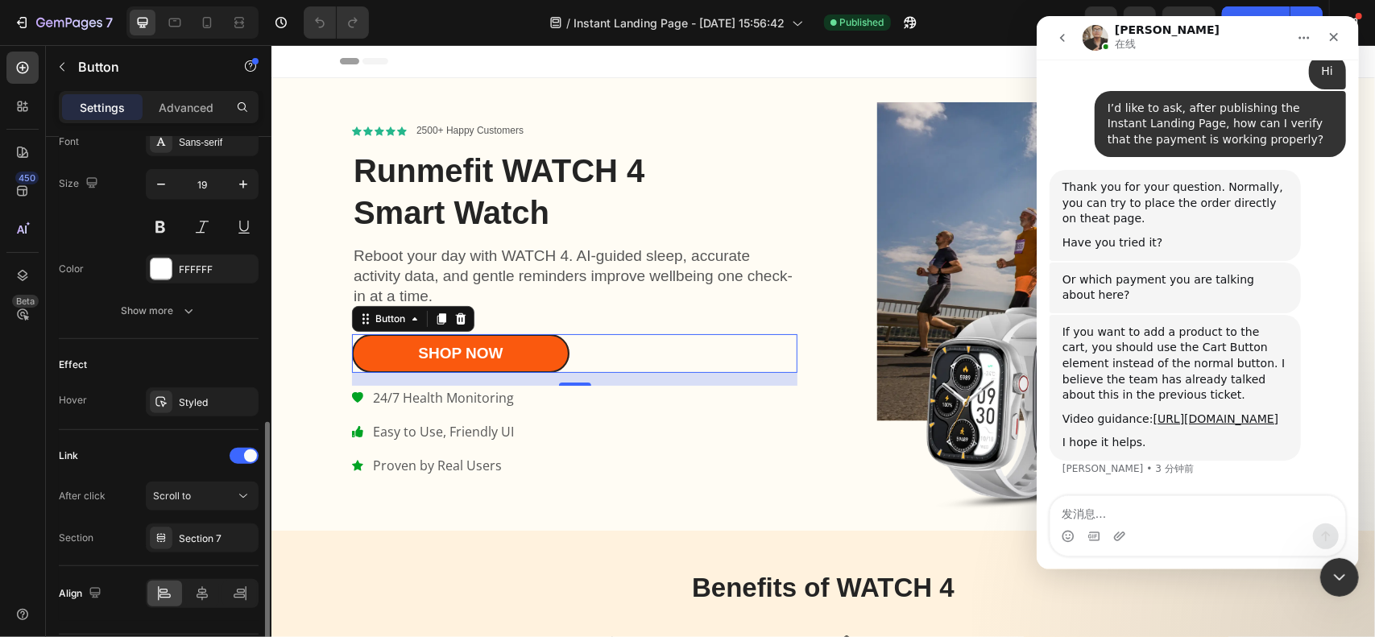
scroll to position [689, 0]
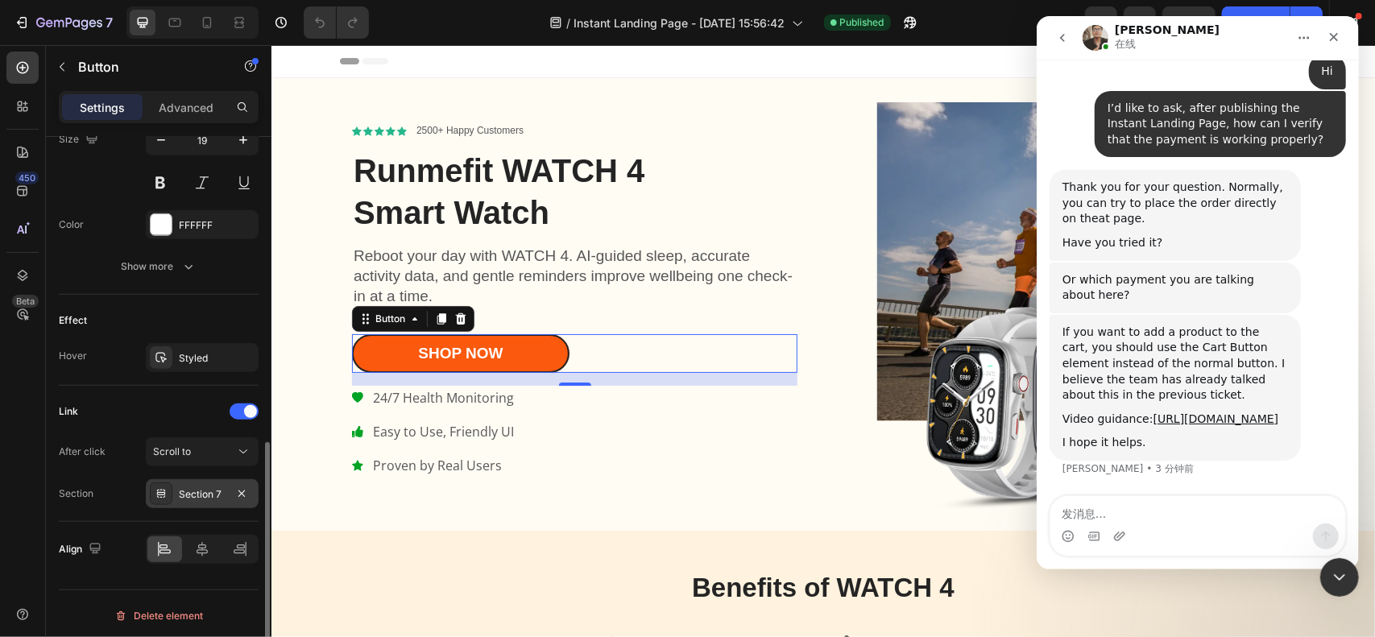
click at [195, 494] on div "Section 7" at bounding box center [202, 494] width 47 height 15
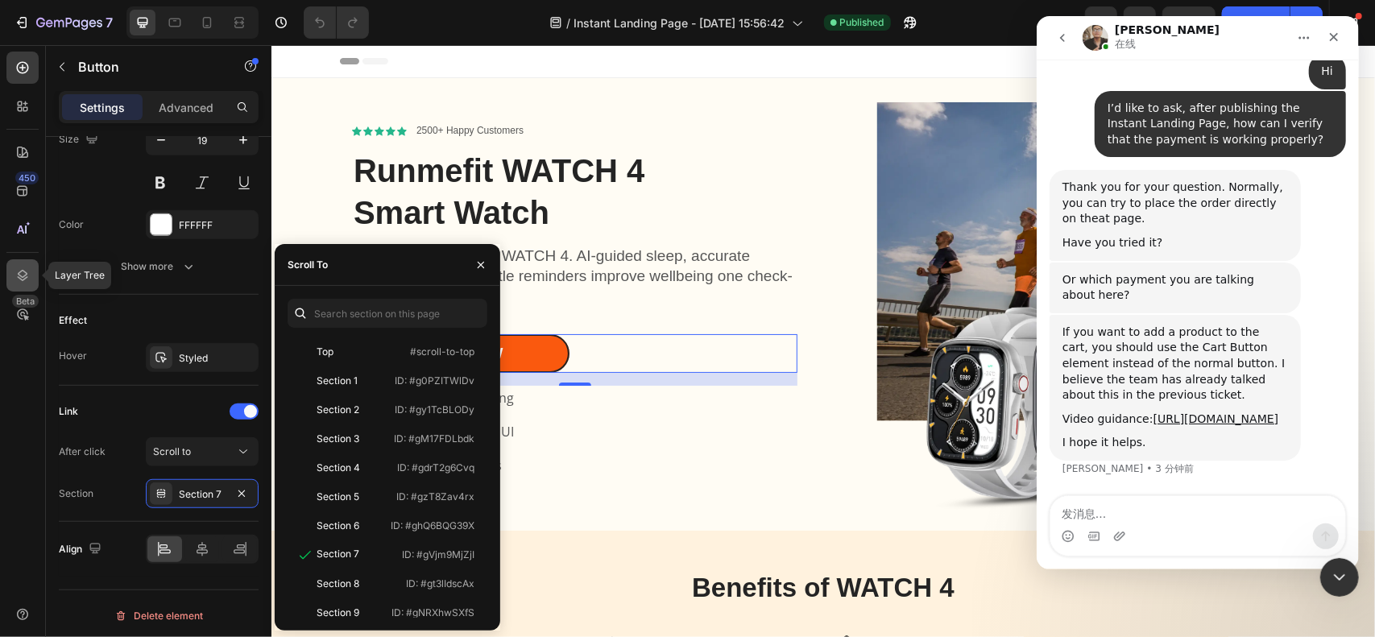
click at [24, 267] on icon at bounding box center [23, 275] width 16 height 16
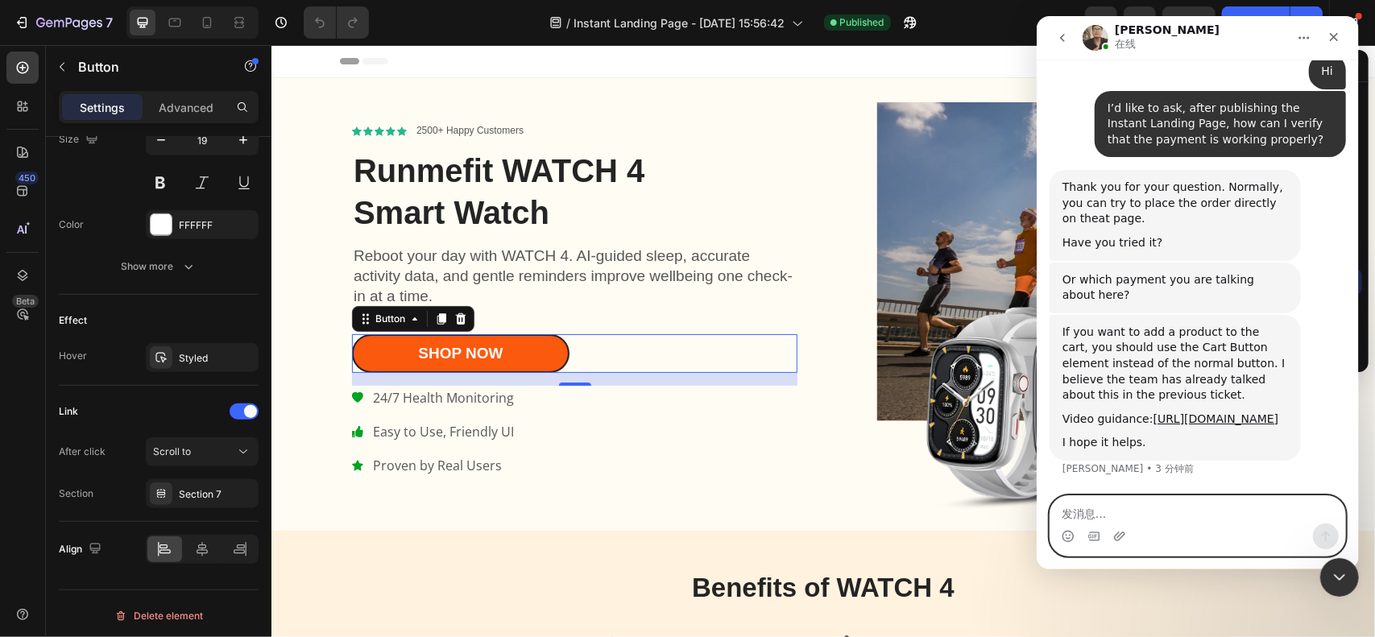
click at [1150, 507] on textarea "发消息..." at bounding box center [1197, 509] width 295 height 27
paste textarea "I mean, is there a way to verify the integrity of the payment process on the pa…"
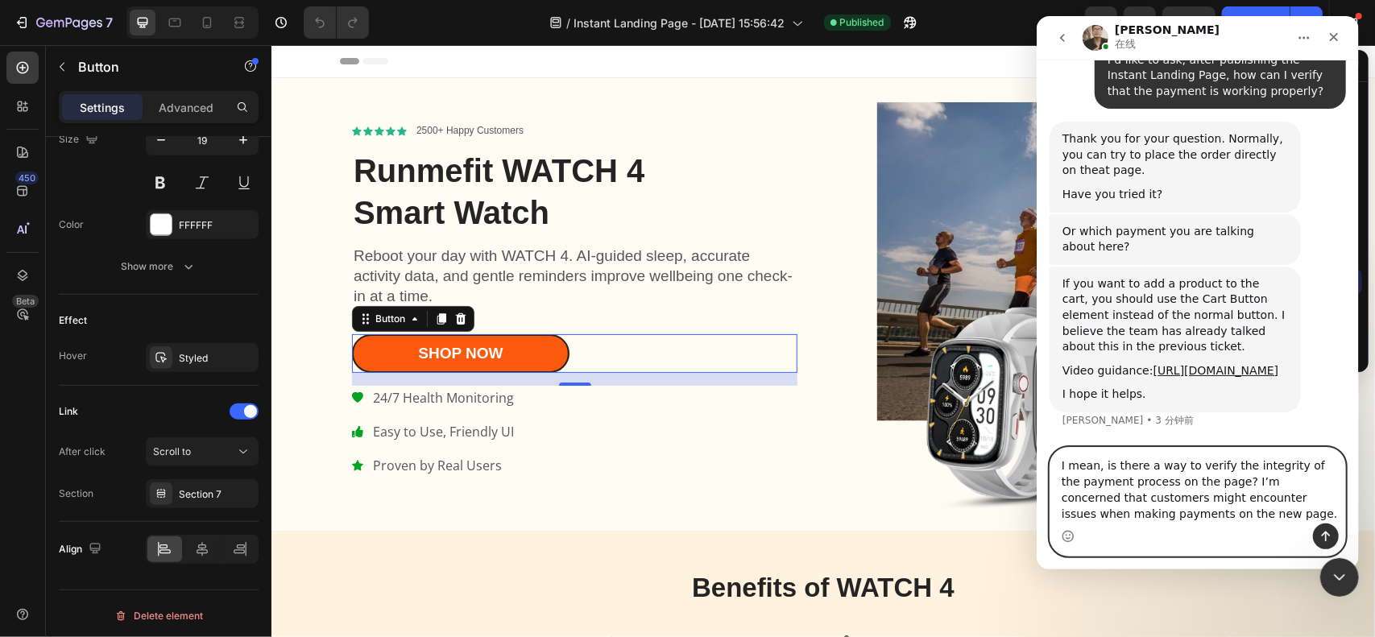
type textarea "I mean, is there a way to verify the integrity of the payment process on the pa…"
click at [1321, 531] on icon "发送消息…" at bounding box center [1325, 536] width 13 height 13
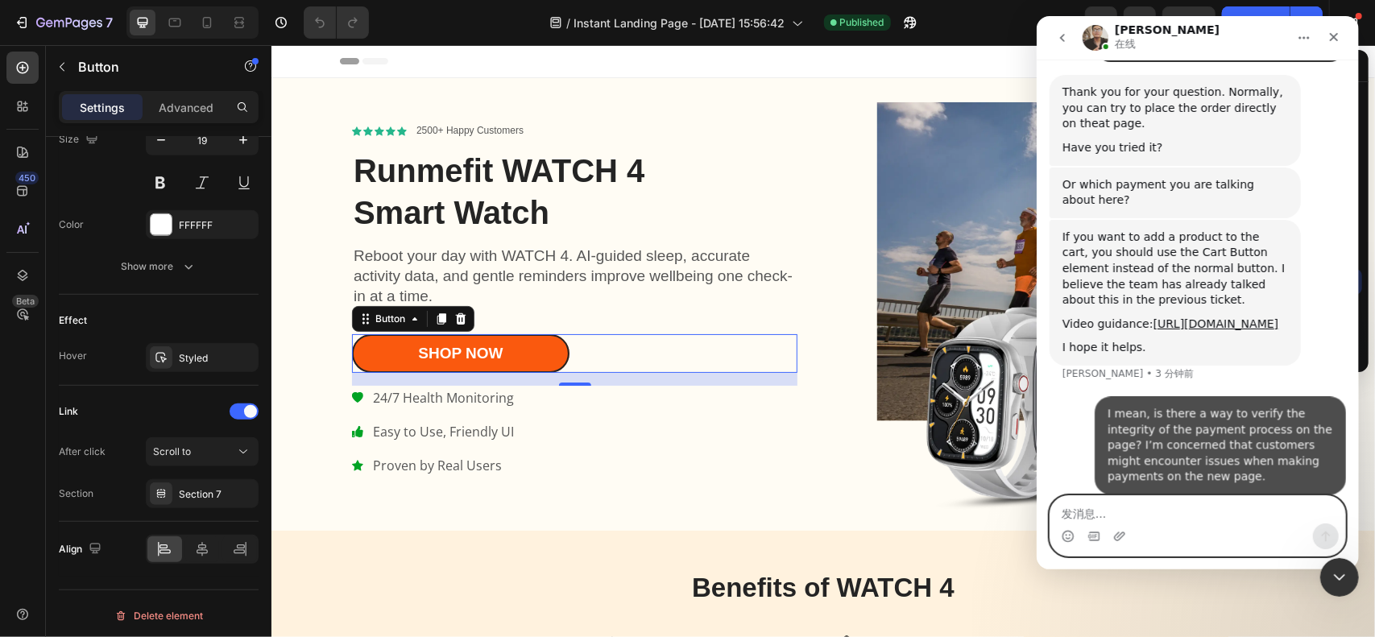
scroll to position [640, 0]
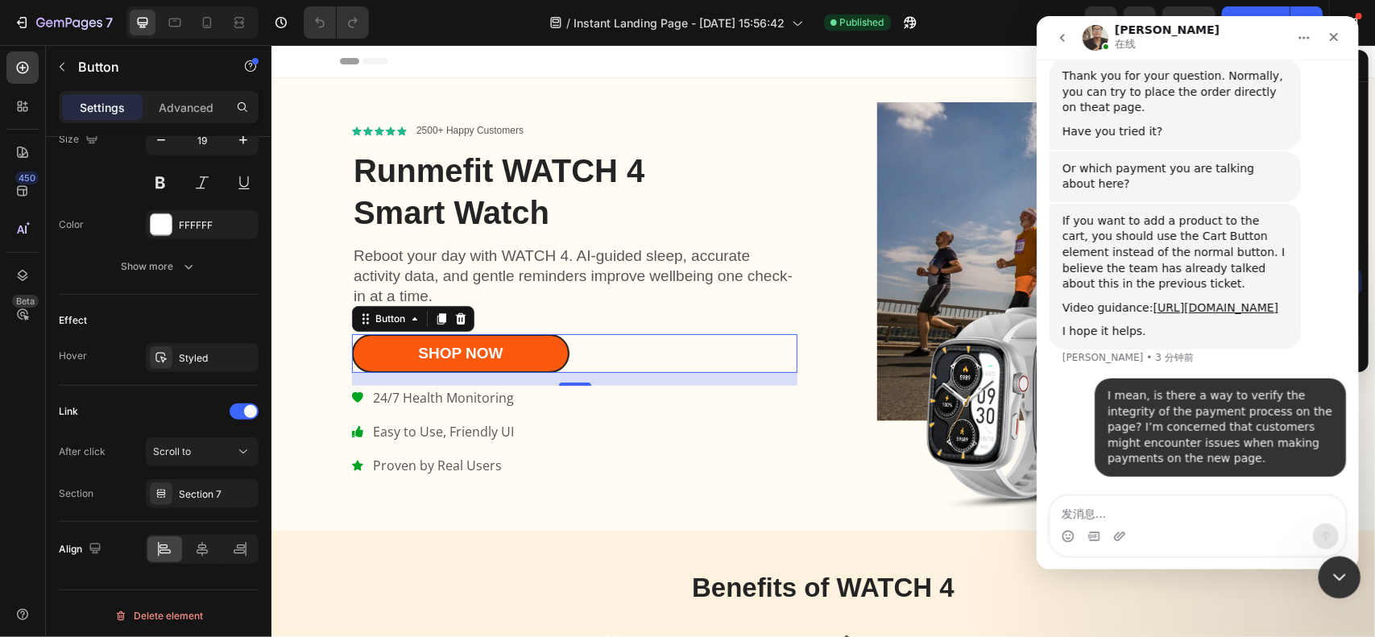
click at [1340, 581] on icon "关闭 Intercom Messenger" at bounding box center [1337, 575] width 19 height 19
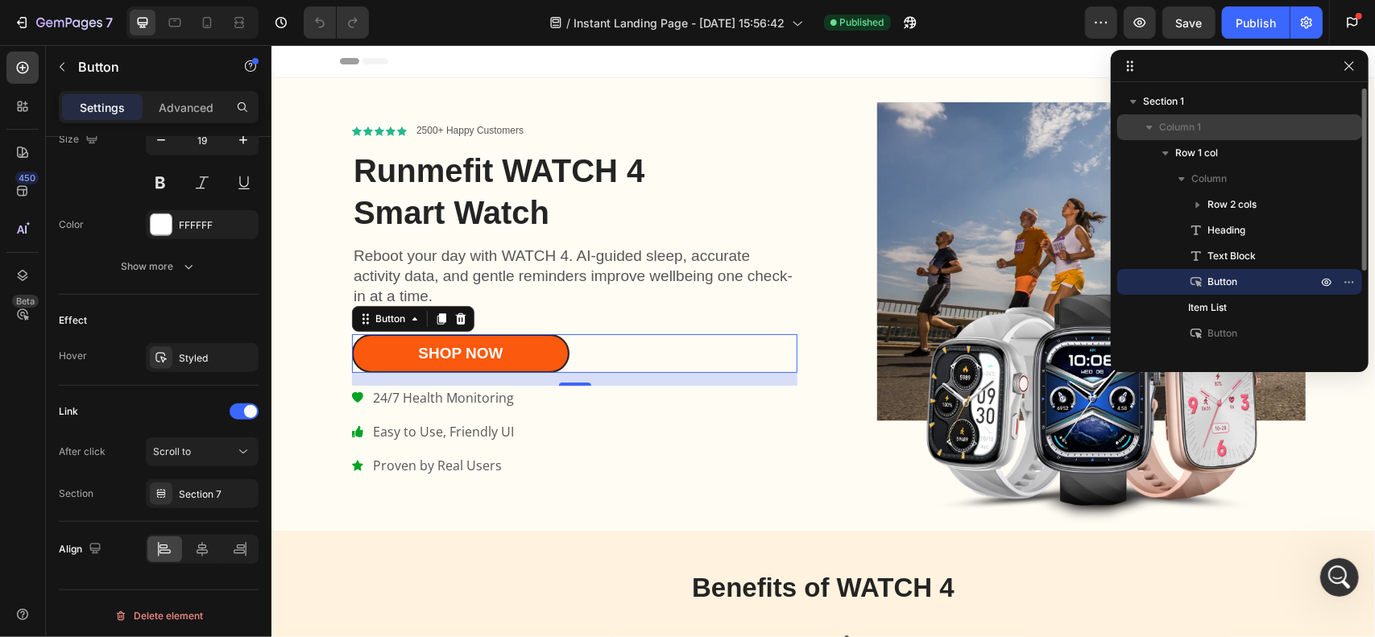
click at [1146, 125] on icon "button" at bounding box center [1150, 127] width 16 height 16
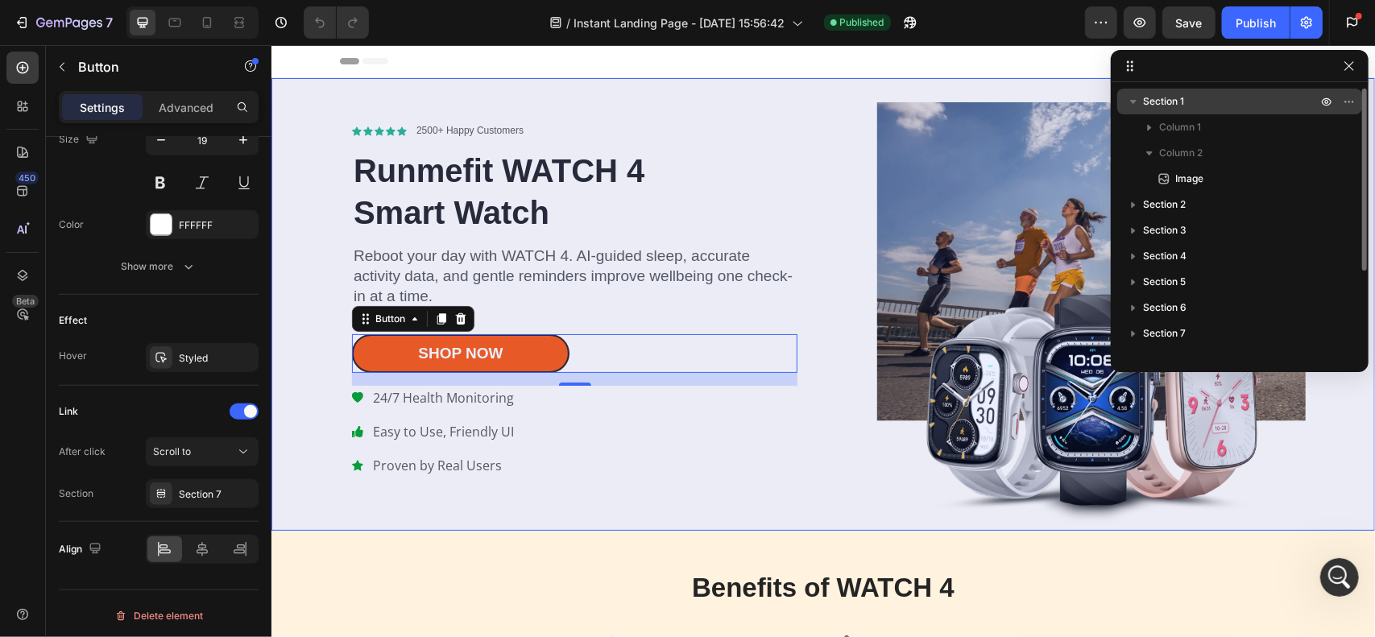
click at [1135, 99] on icon "button" at bounding box center [1134, 101] width 16 height 16
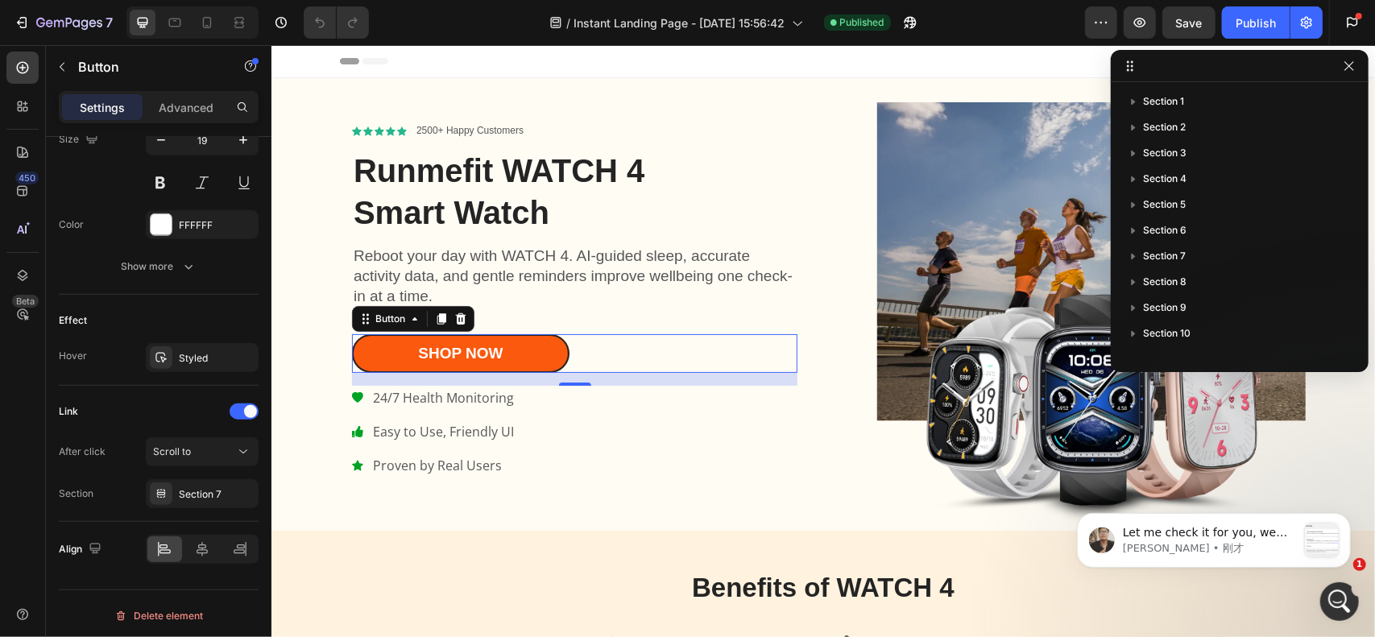
scroll to position [939, 0]
click at [1288, 545] on p "[PERSON_NAME] • 刚才" at bounding box center [1209, 548] width 174 height 15
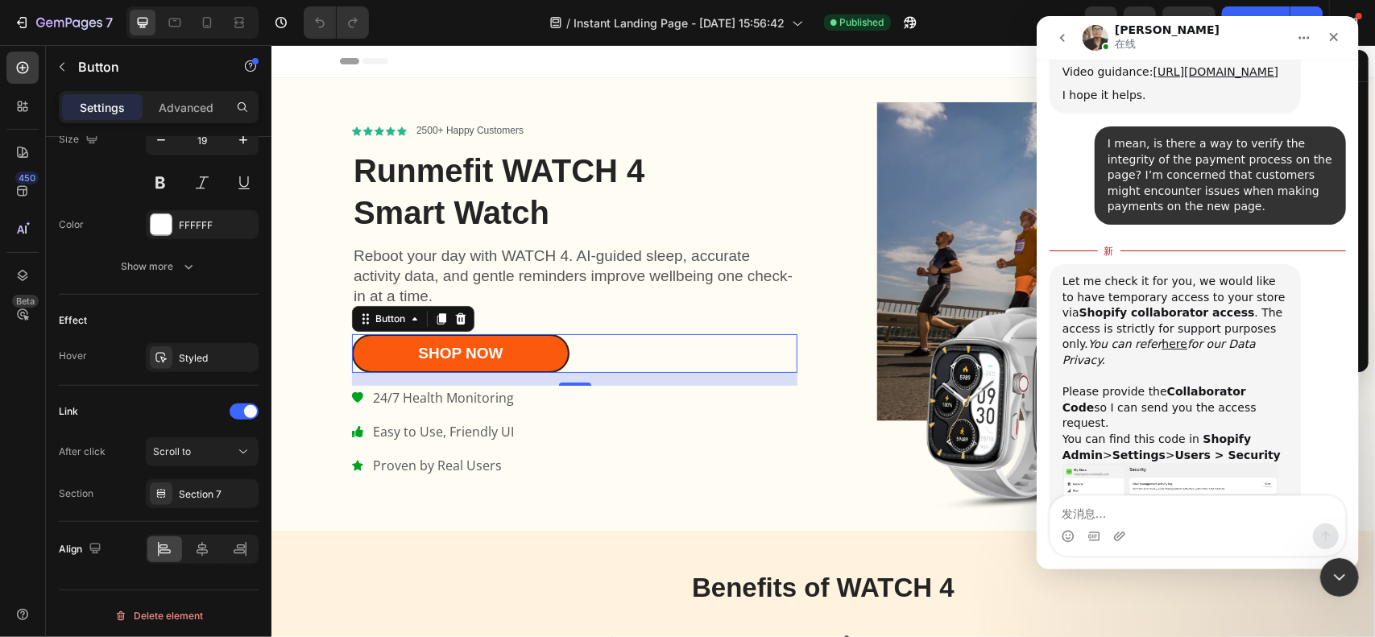
scroll to position [965, 0]
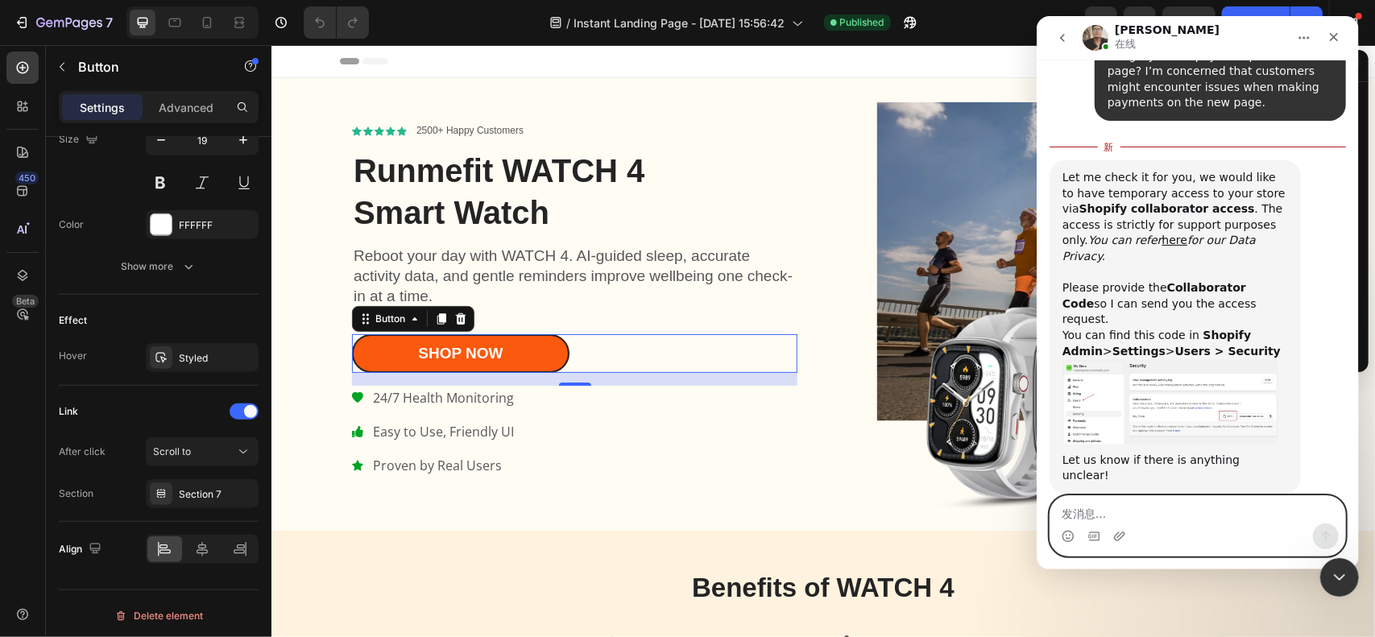
click at [1161, 504] on textarea "发消息..." at bounding box center [1197, 509] width 295 height 27
type textarea "5235"
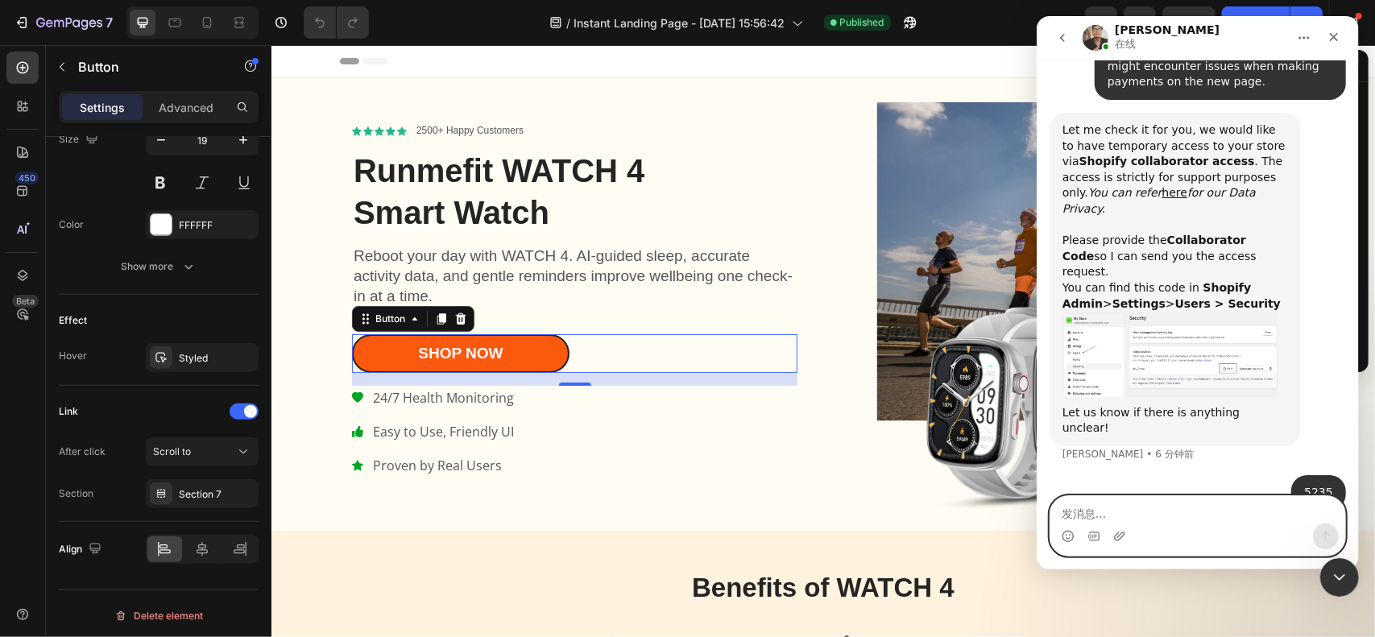
drag, startPoint x: 1320, startPoint y: 460, endPoint x: 1246, endPoint y: 512, distance: 90.8
click at [1246, 512] on textarea "发消息..." at bounding box center [1197, 509] width 295 height 27
type textarea "5253"
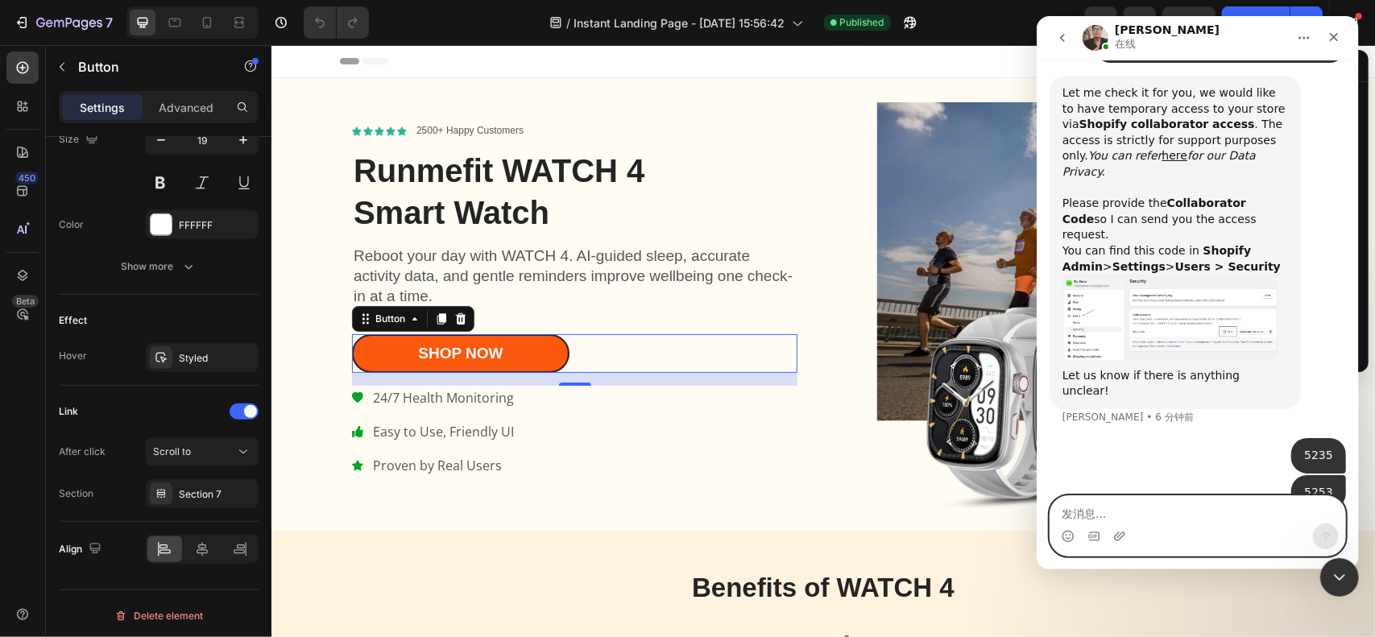
click at [1163, 516] on textarea "发消息..." at bounding box center [1197, 509] width 295 height 27
click at [964, 30] on div "/ Instant Landing Page - [DATE] 15:56:42 Published" at bounding box center [733, 22] width 703 height 32
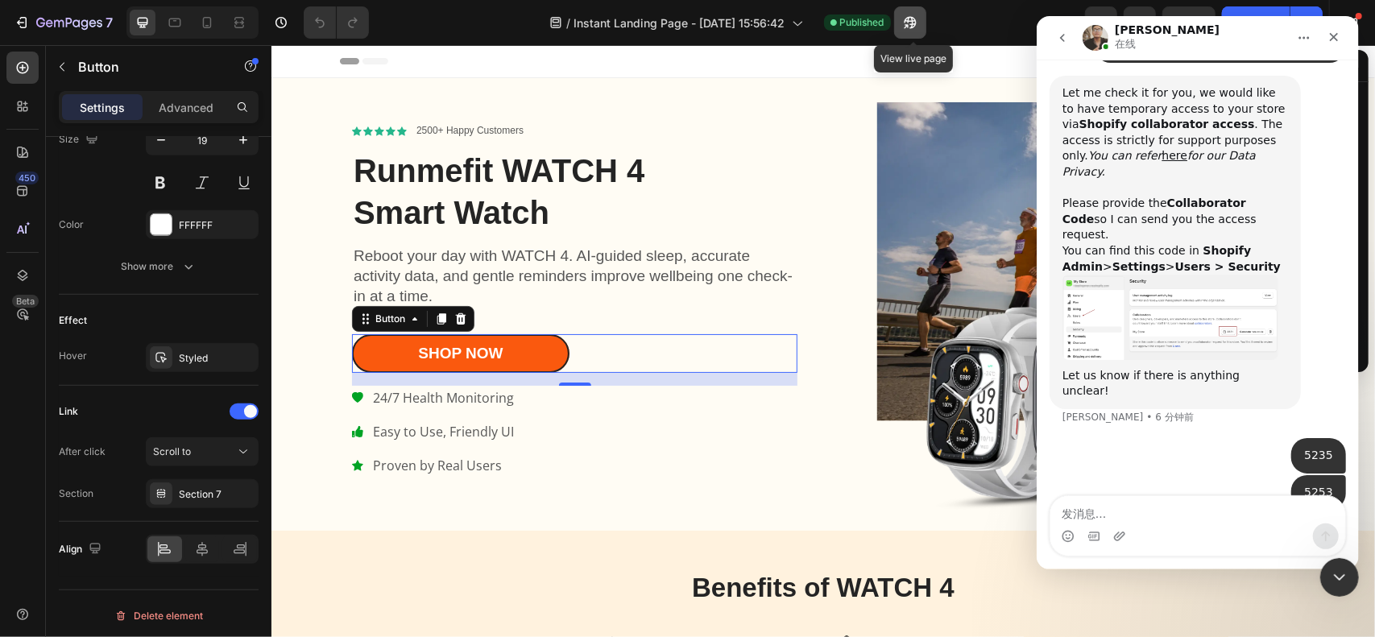
click at [919, 34] on button "button" at bounding box center [910, 22] width 32 height 32
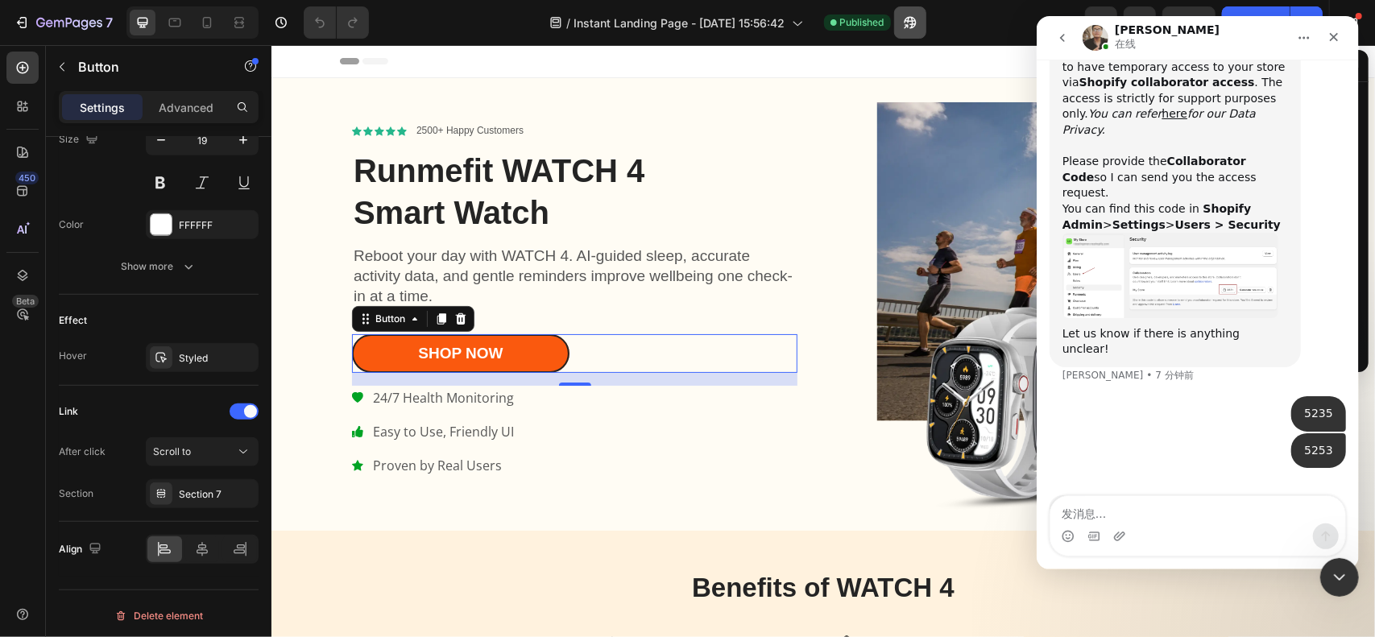
scroll to position [1085, 0]
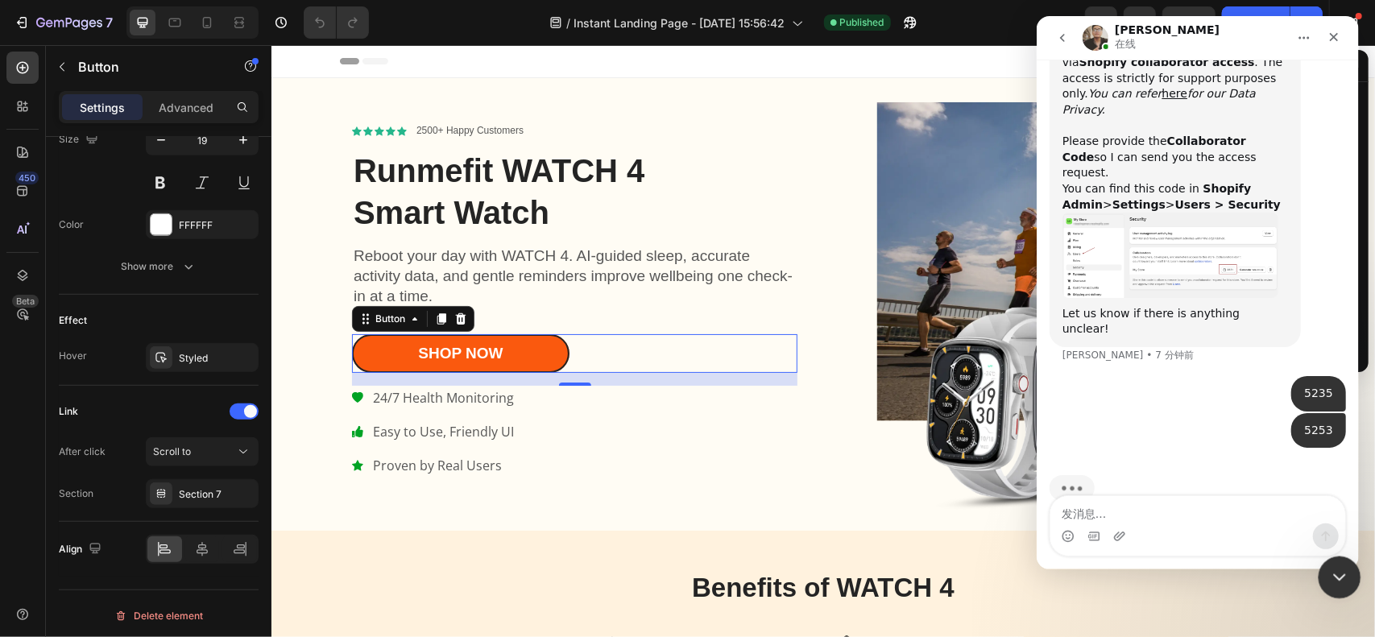
click at [1343, 564] on div "关闭 Intercom Messenger" at bounding box center [1337, 575] width 39 height 39
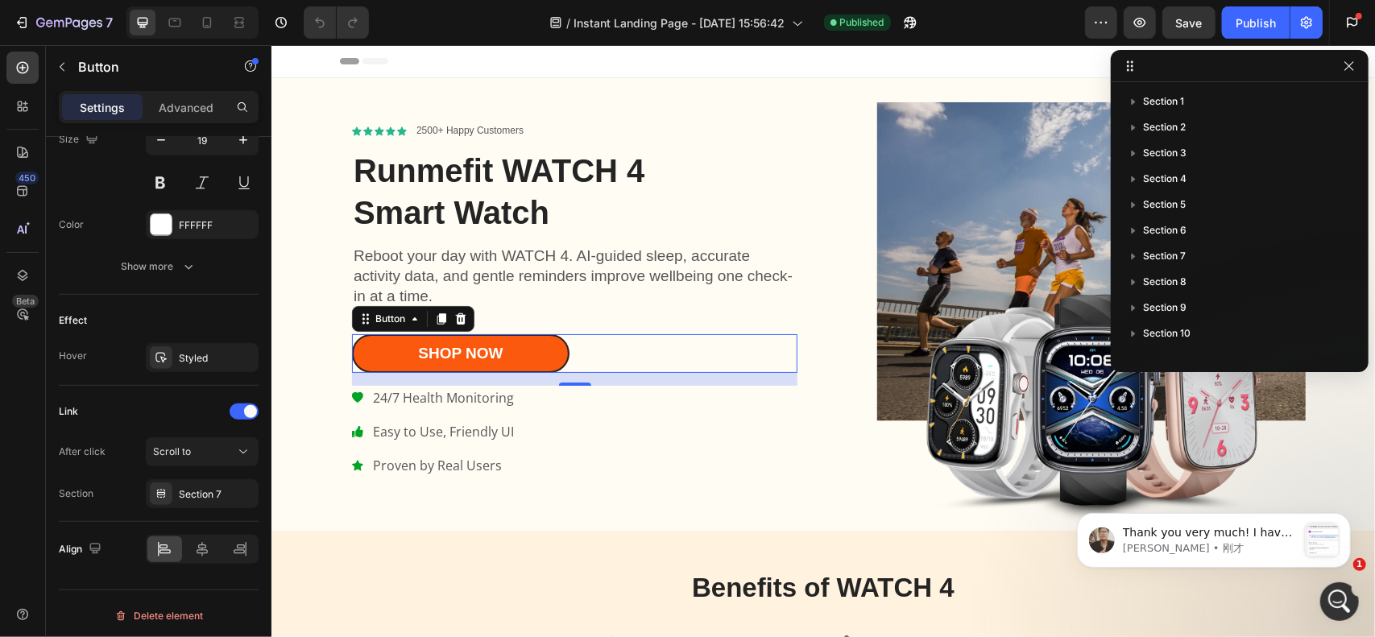
scroll to position [1358, 0]
click at [1296, 541] on div "Thank you very much! I have sent our request. Please help us accept it. ﻿You ca…" at bounding box center [1214, 540] width 250 height 34
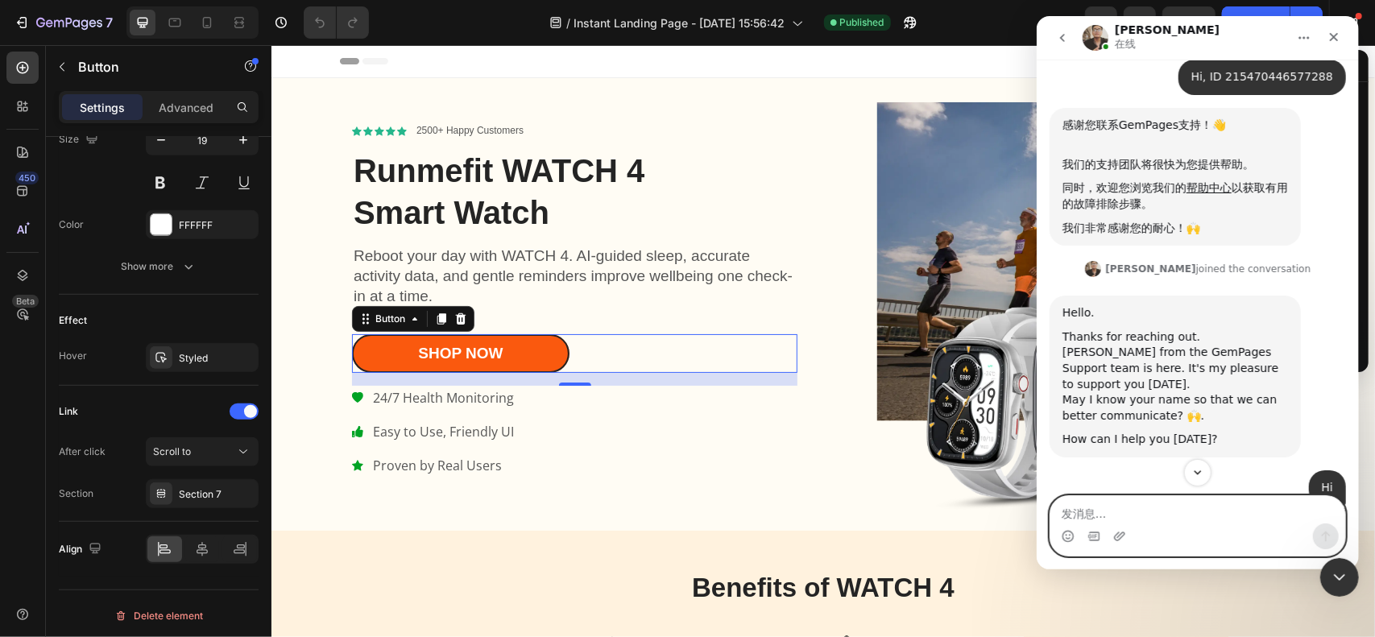
scroll to position [2, 0]
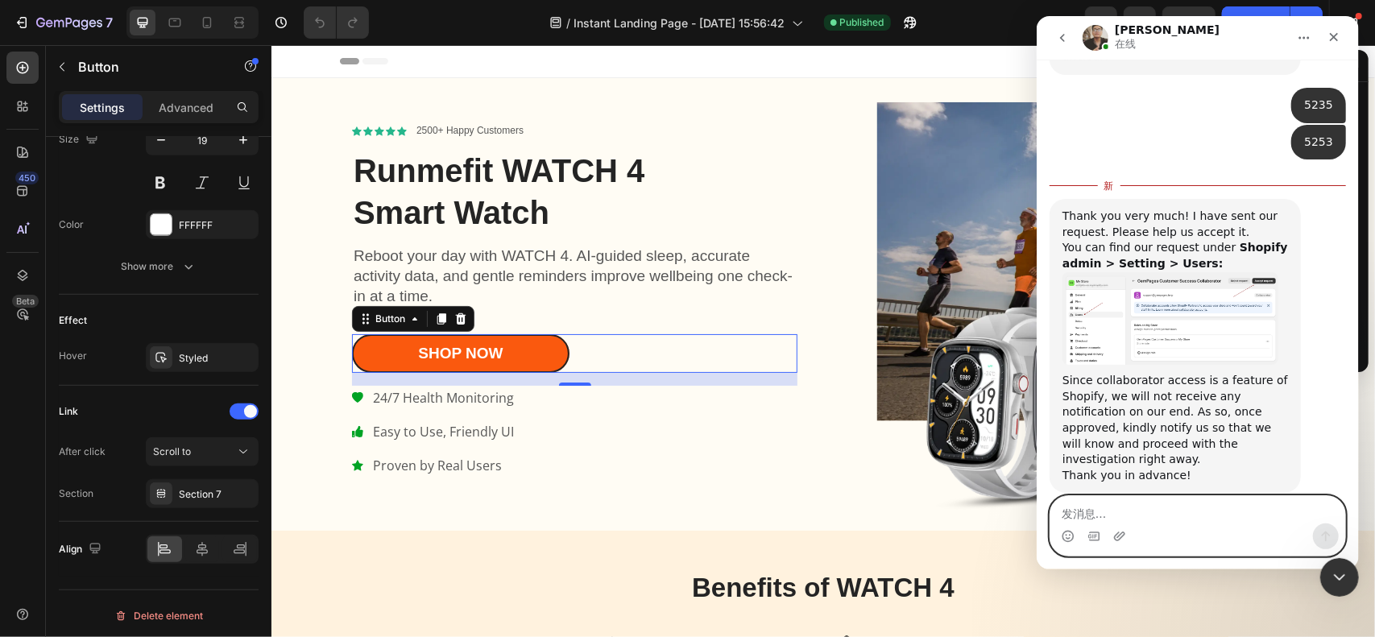
click at [1103, 504] on textarea "发消息..." at bounding box center [1197, 509] width 295 height 27
type textarea "OK done"
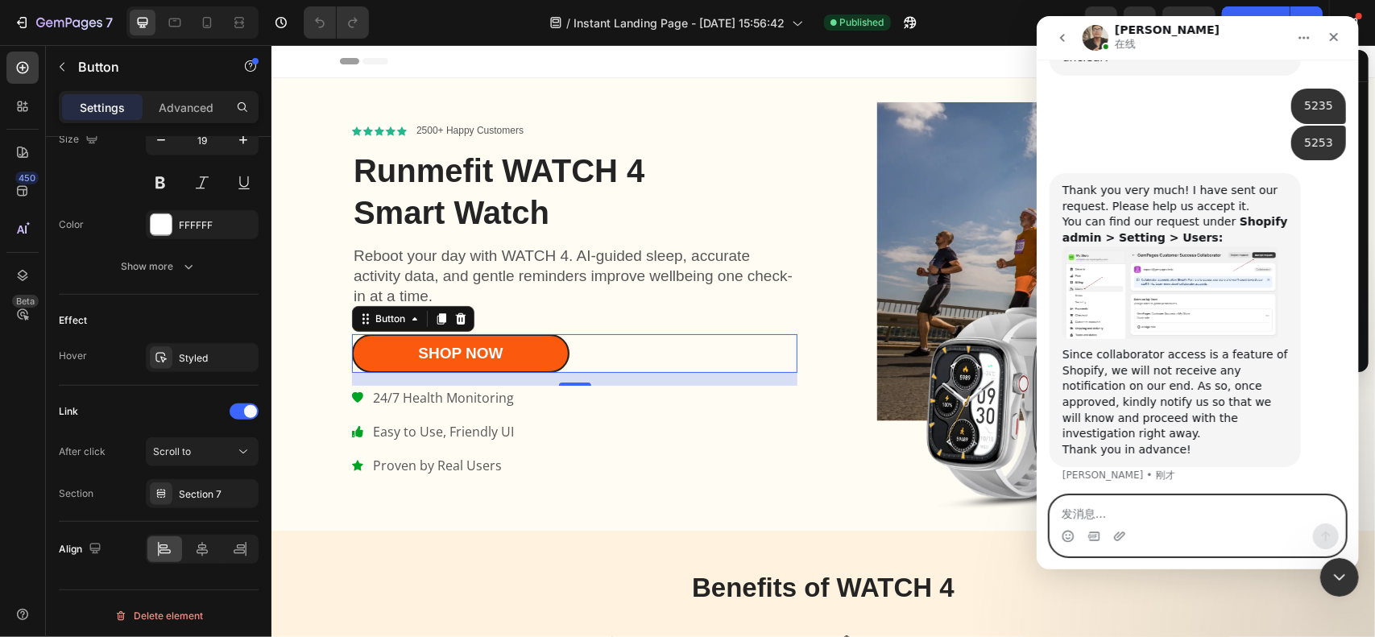
scroll to position [1379, 0]
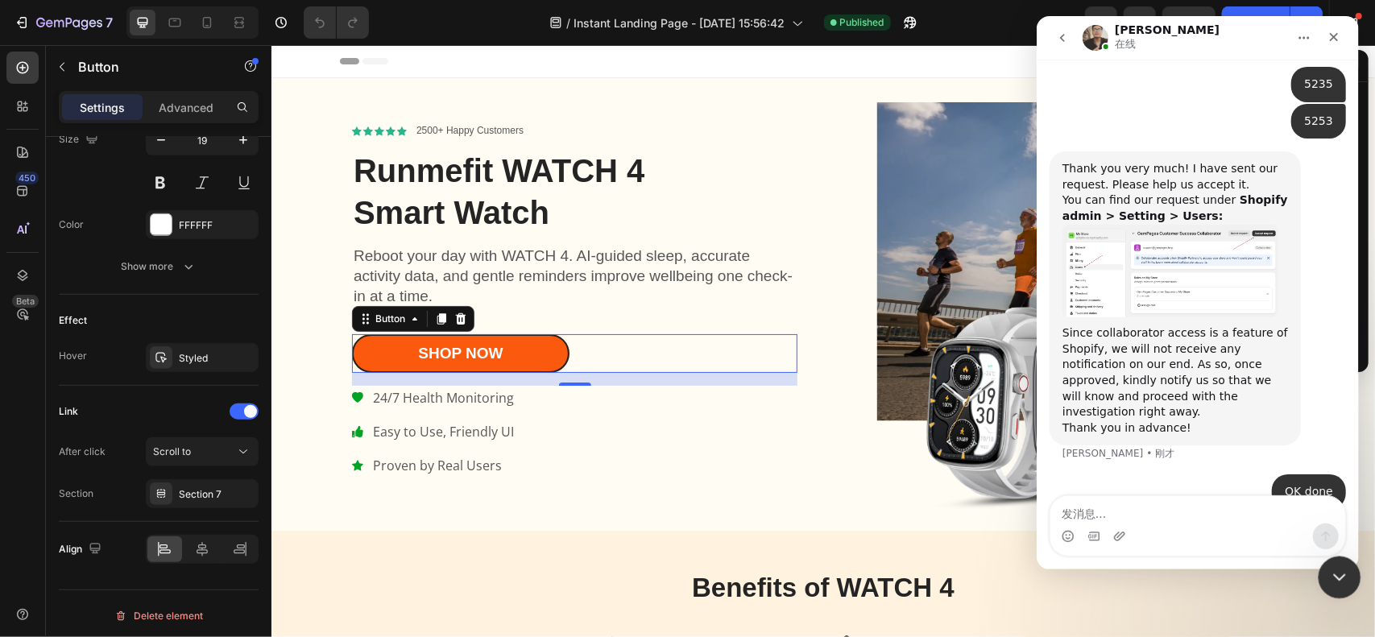
click at [1342, 570] on icon "关闭 Intercom Messenger" at bounding box center [1337, 575] width 19 height 19
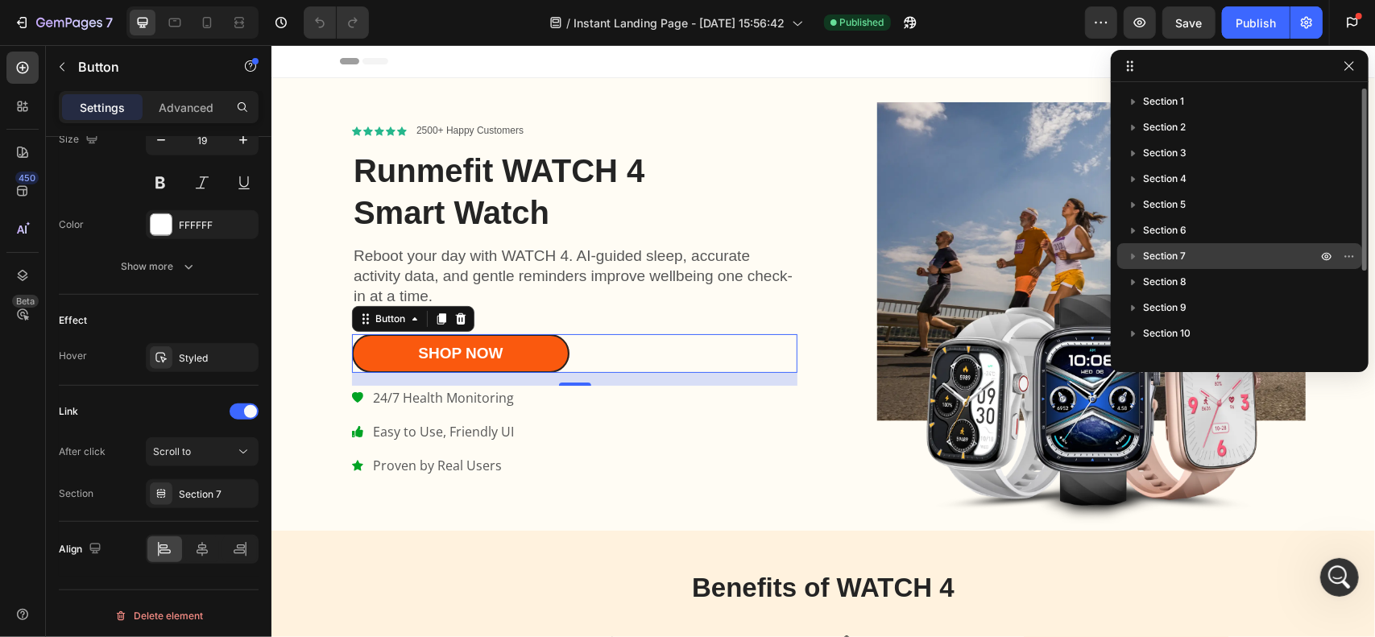
click at [1189, 259] on p "Section 7" at bounding box center [1231, 256] width 177 height 16
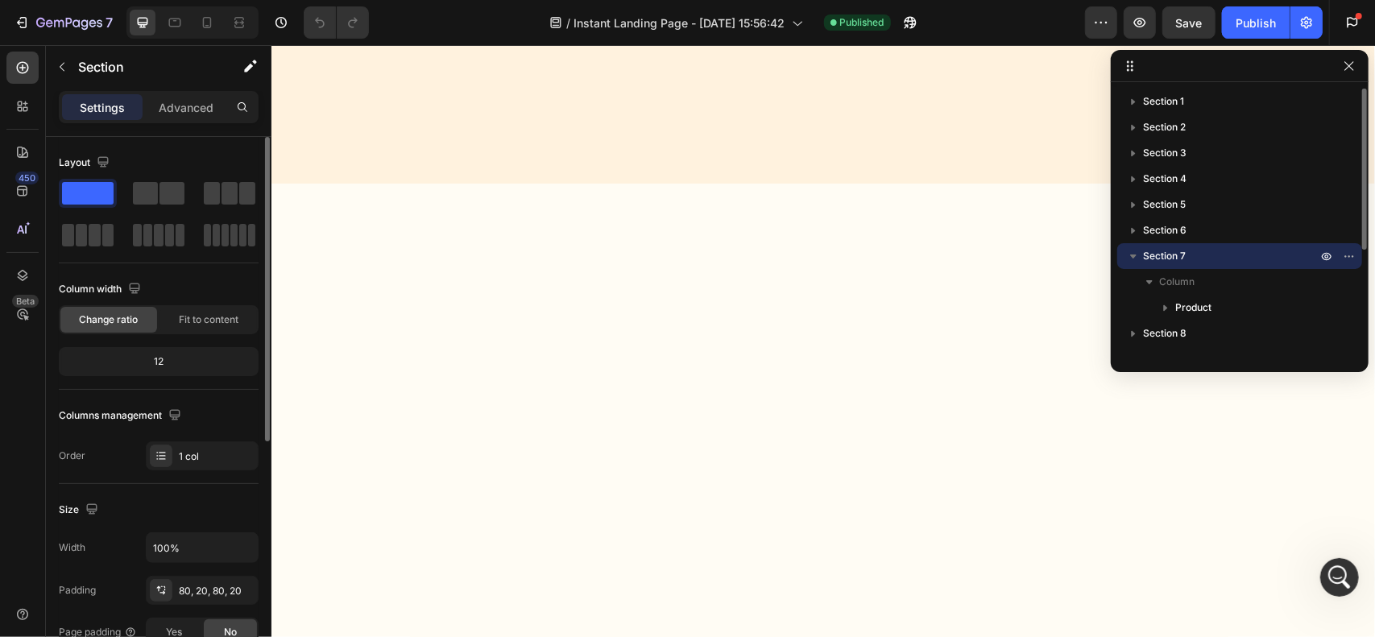
scroll to position [3846, 0]
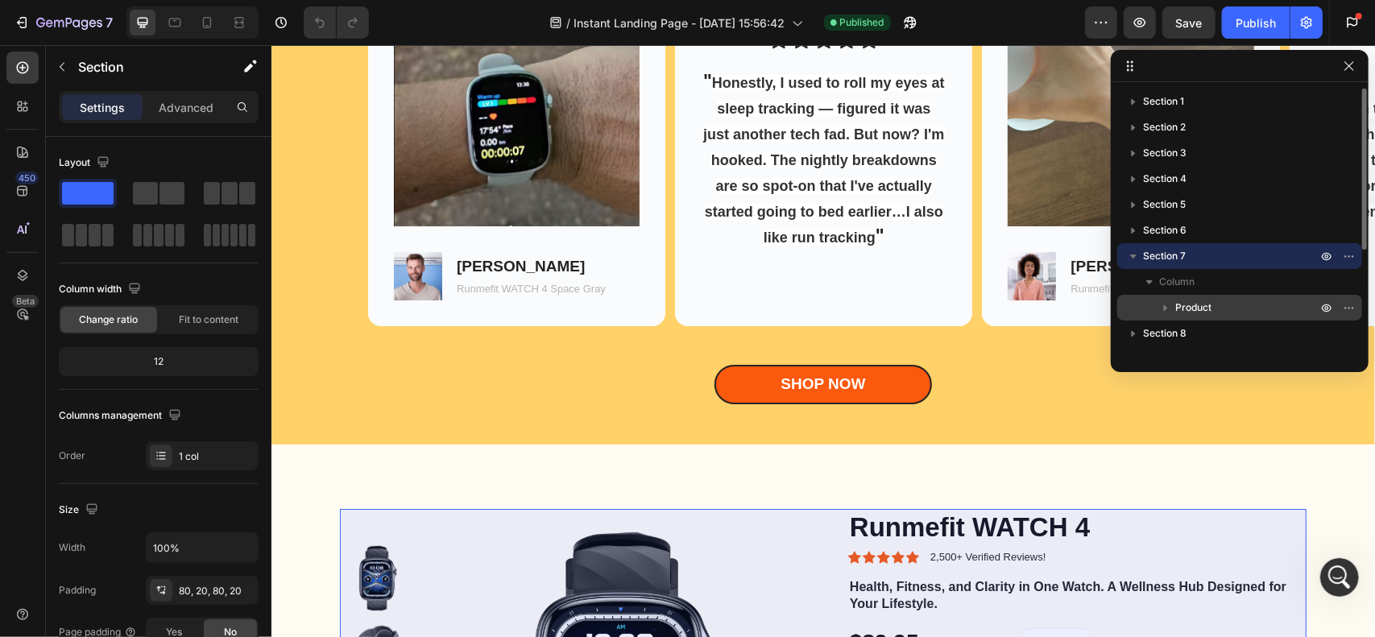
click at [1201, 304] on span "Product" at bounding box center [1194, 308] width 36 height 16
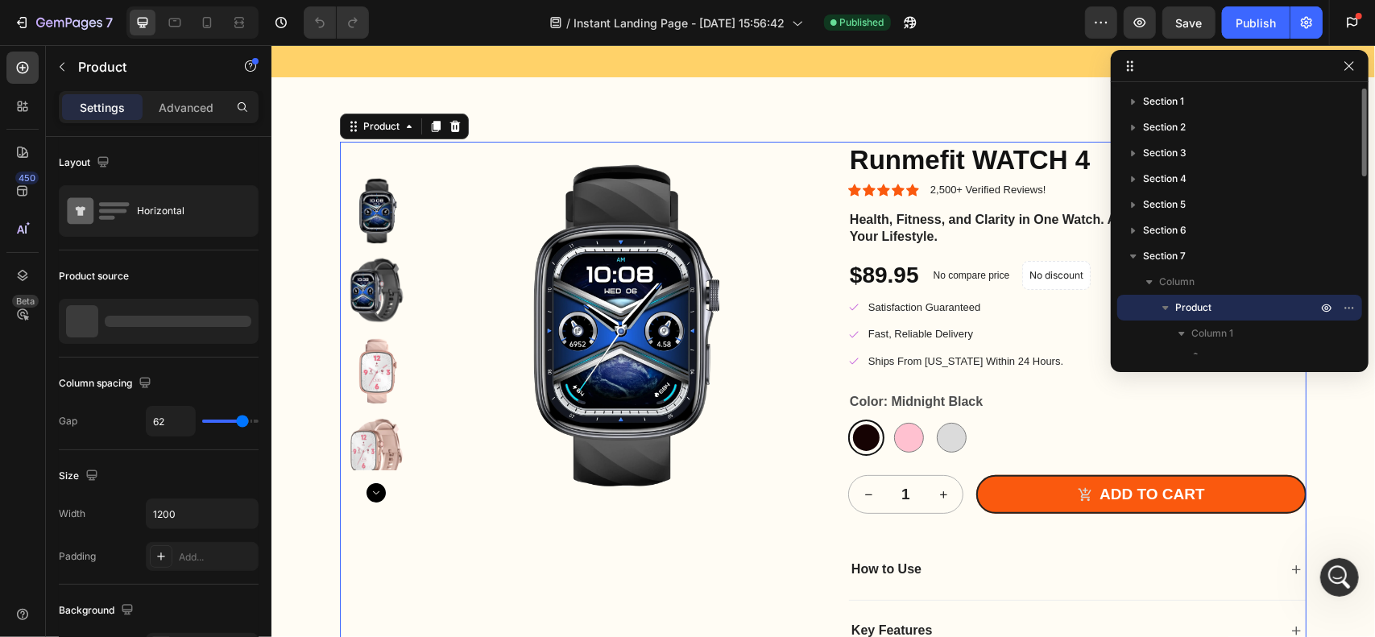
scroll to position [4254, 0]
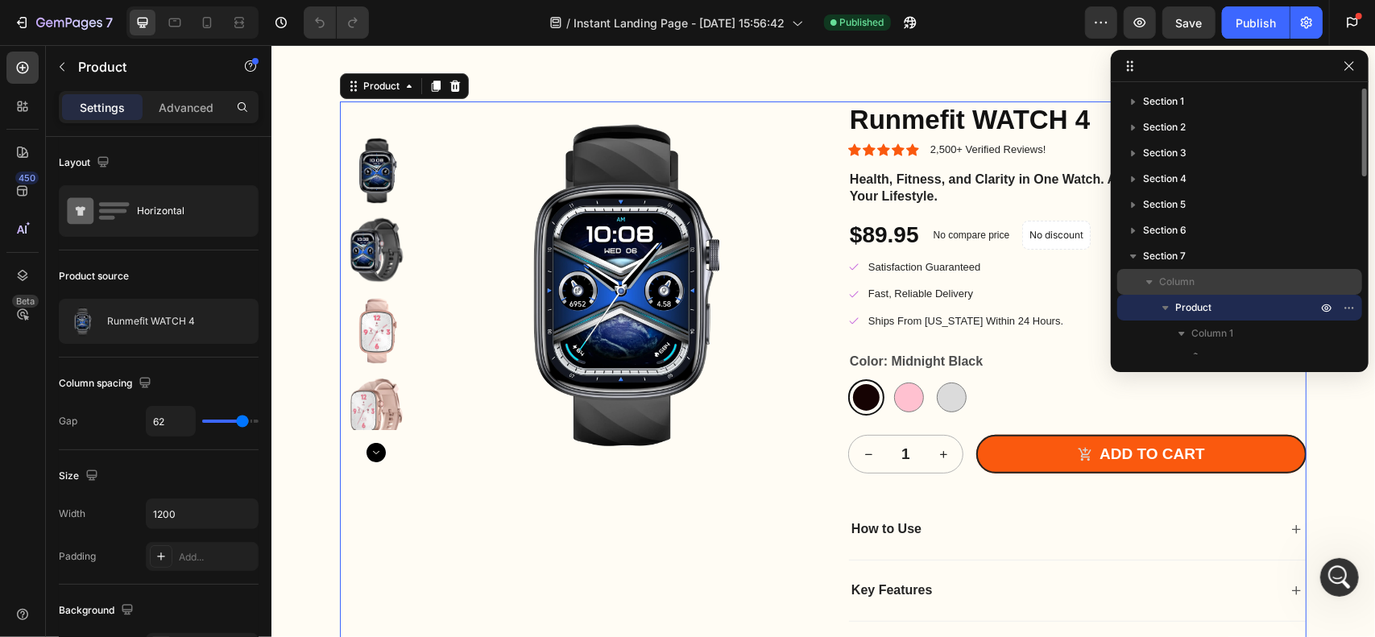
click at [1152, 288] on icon "button" at bounding box center [1150, 282] width 16 height 16
click at [1191, 286] on span "Column" at bounding box center [1176, 282] width 35 height 16
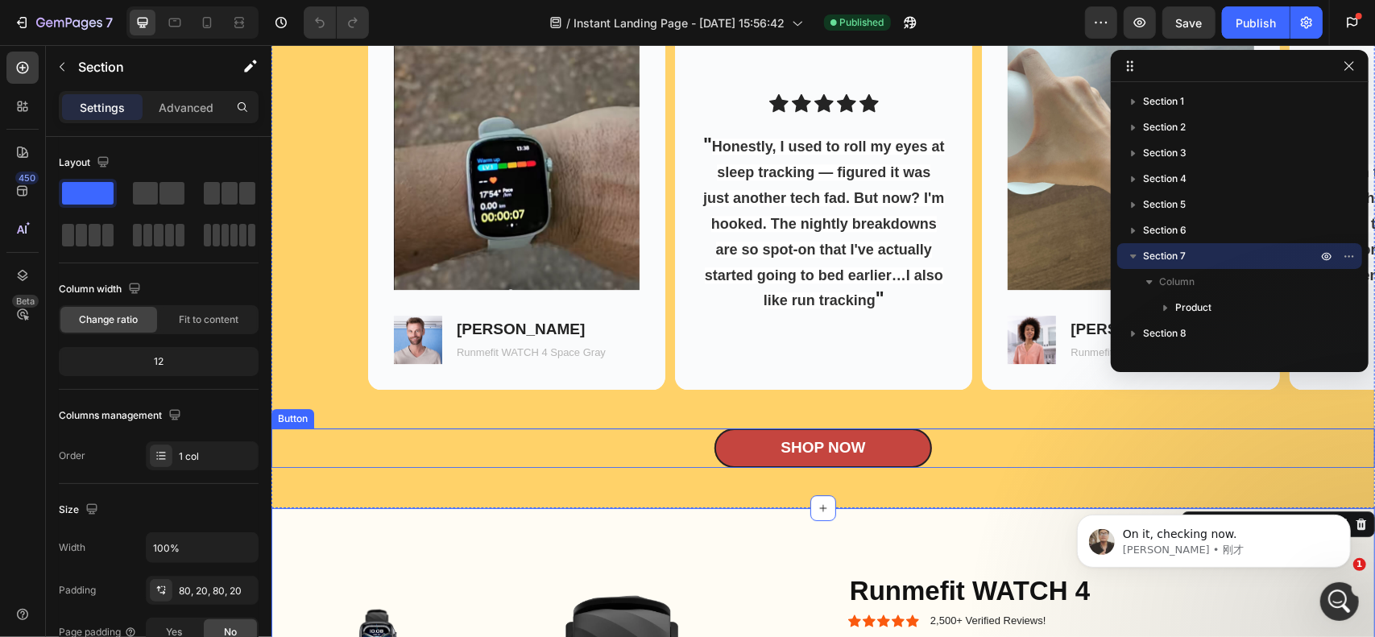
scroll to position [0, 0]
click at [974, 437] on div "Shop Now Button" at bounding box center [823, 447] width 1104 height 39
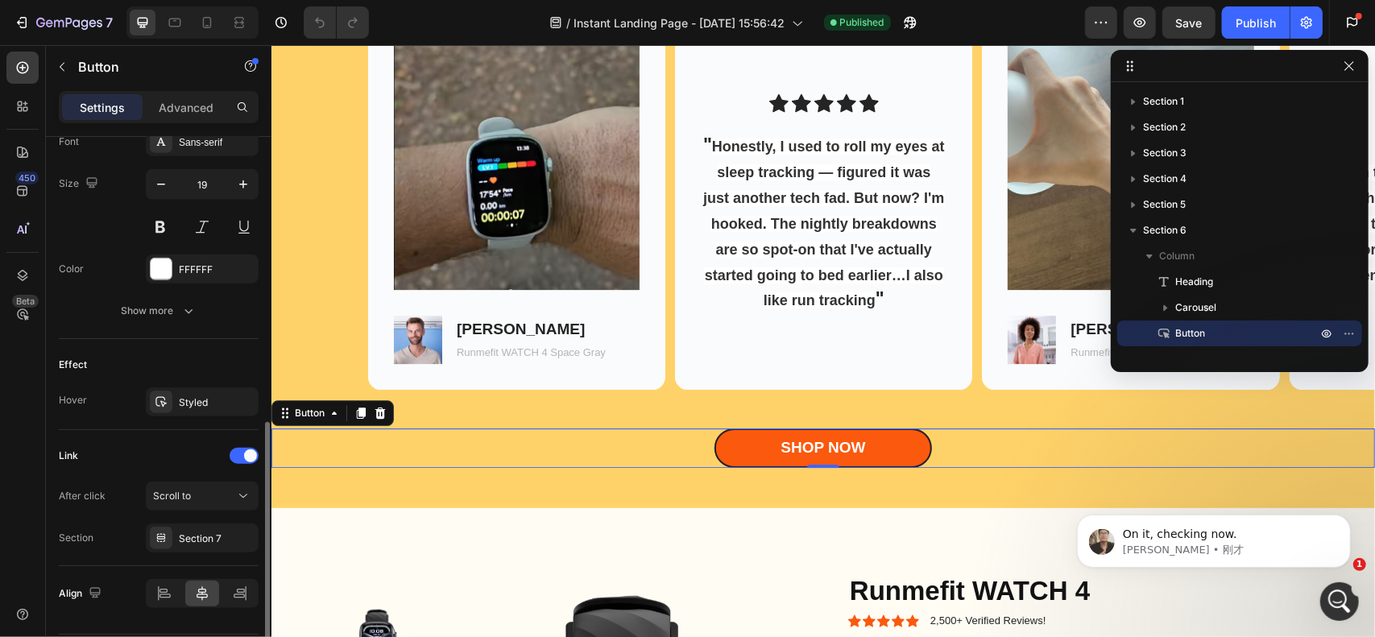
scroll to position [689, 0]
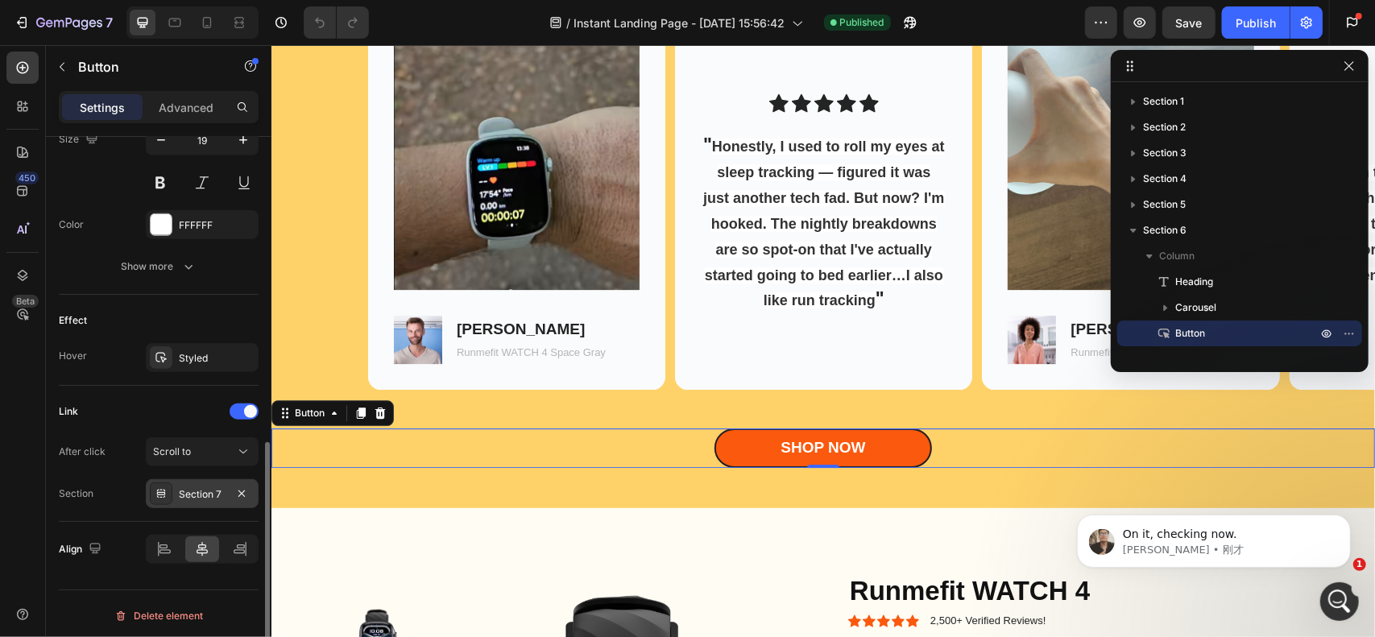
click at [187, 487] on div "Section 7" at bounding box center [202, 494] width 47 height 15
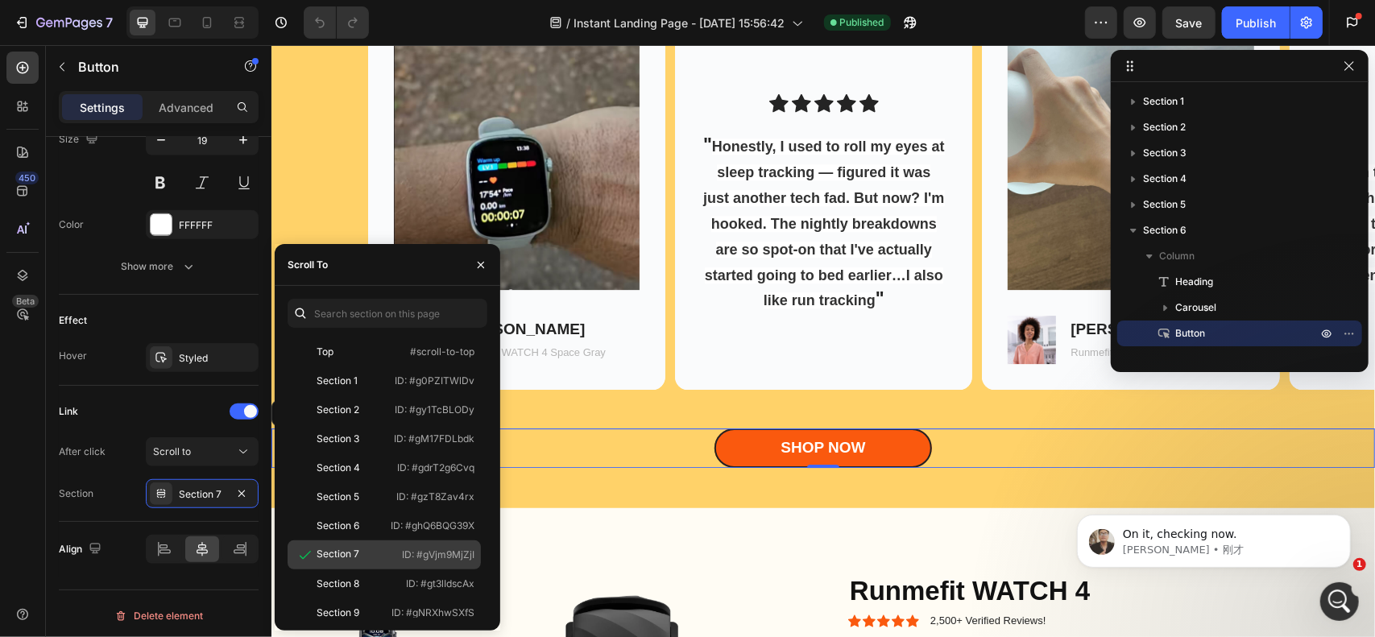
scroll to position [184, 0]
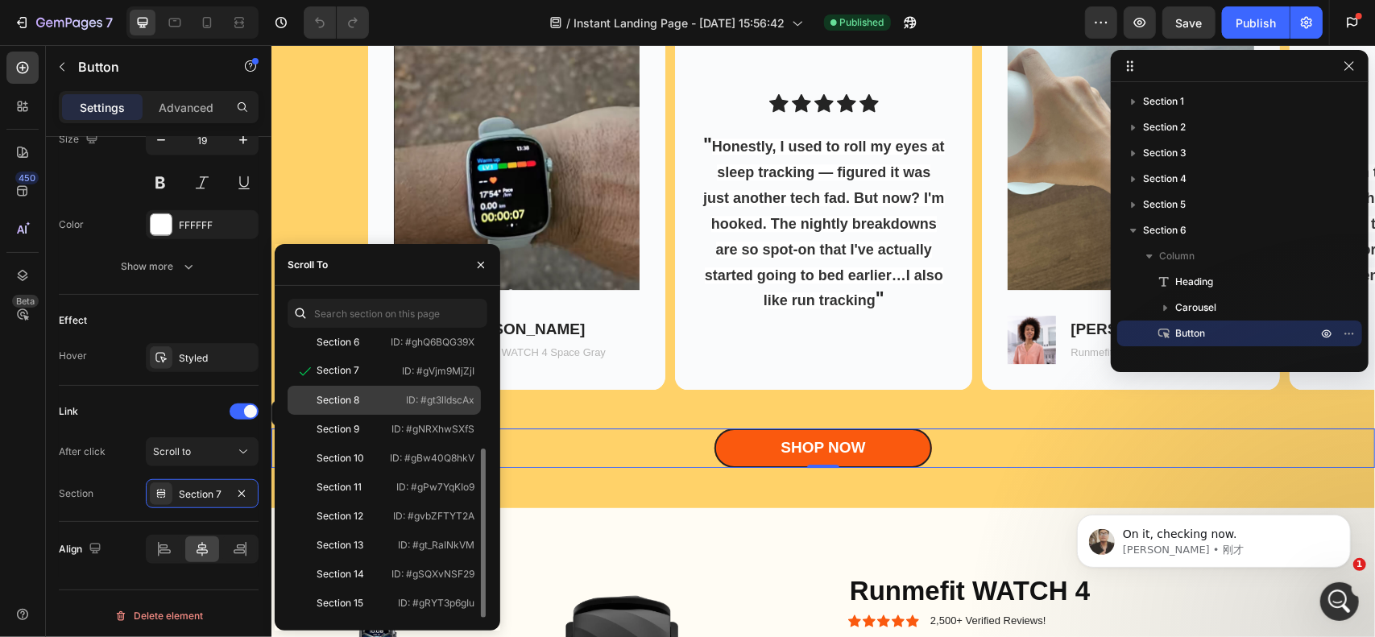
click at [383, 399] on div "Section 8" at bounding box center [340, 400] width 93 height 15
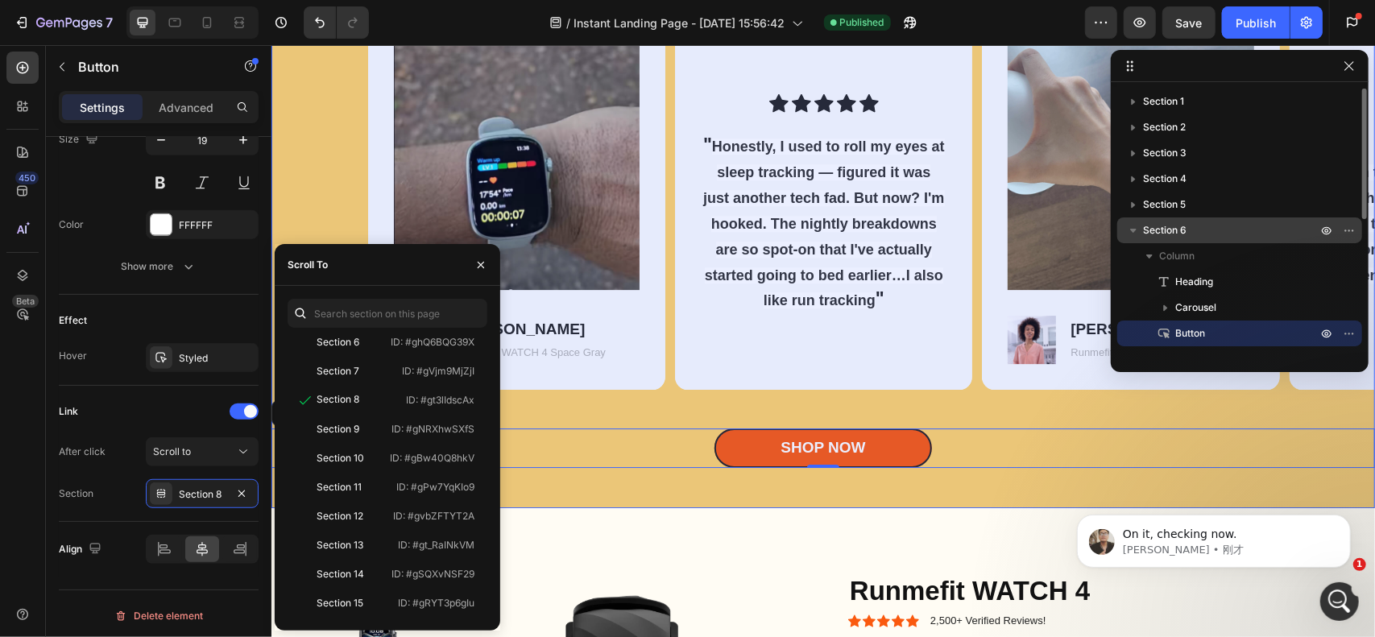
click at [1134, 233] on icon "button" at bounding box center [1134, 230] width 16 height 16
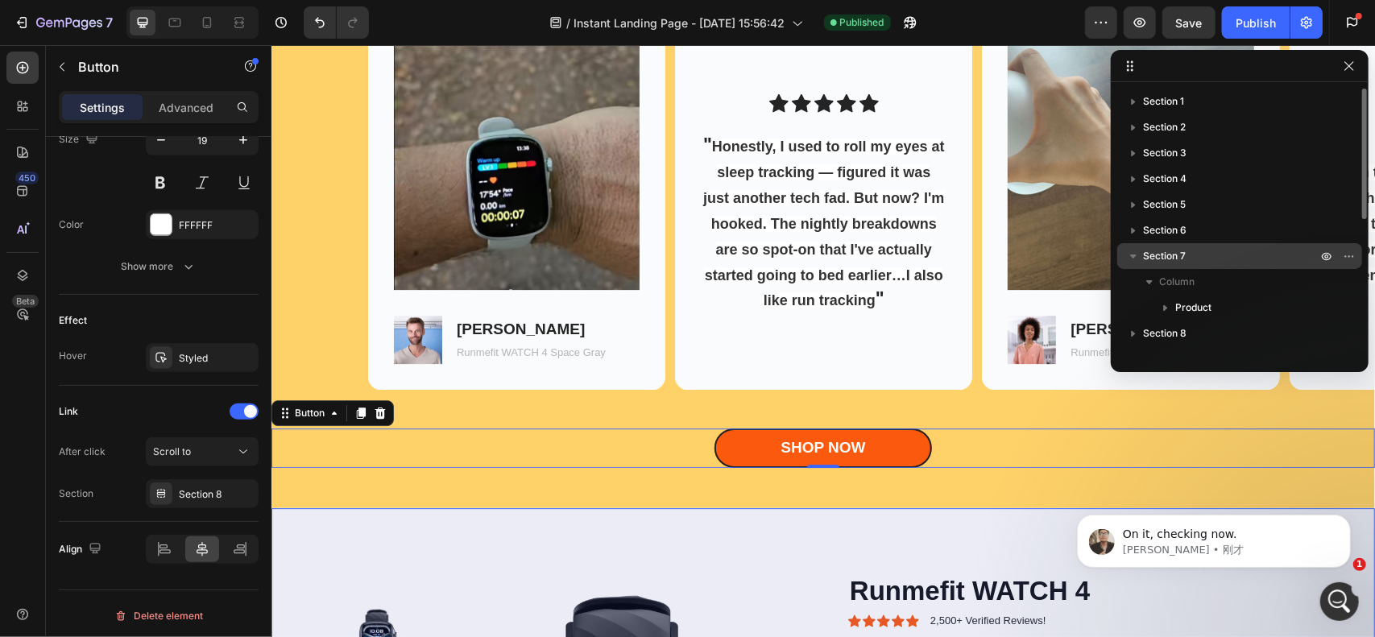
click at [1136, 255] on icon "button" at bounding box center [1134, 256] width 16 height 16
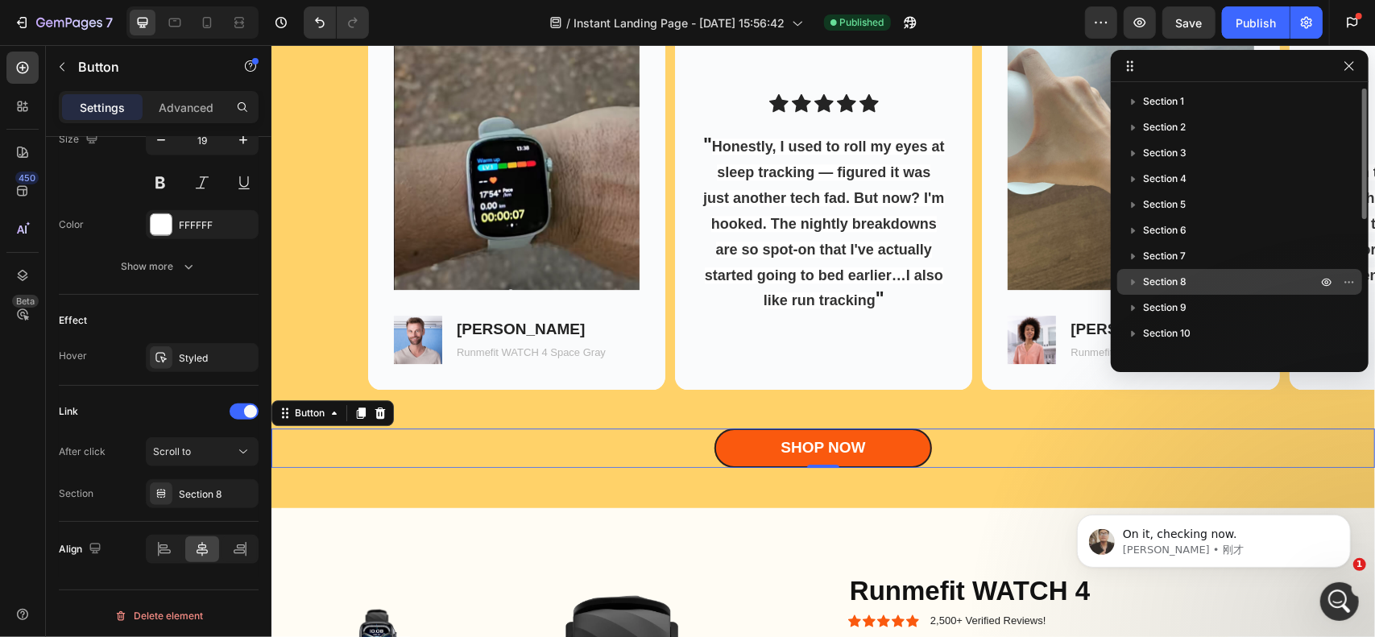
click at [1138, 280] on icon "button" at bounding box center [1134, 282] width 16 height 16
click at [1165, 284] on span "Section 8" at bounding box center [1165, 282] width 44 height 16
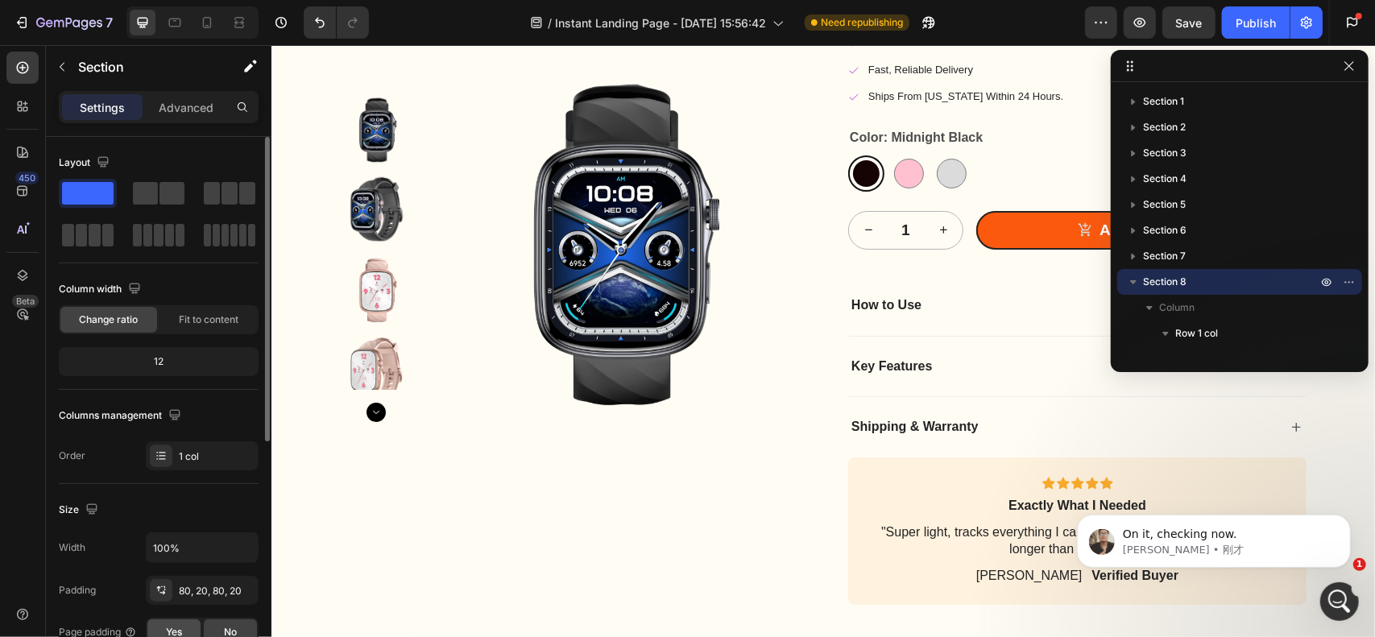
scroll to position [434, 0]
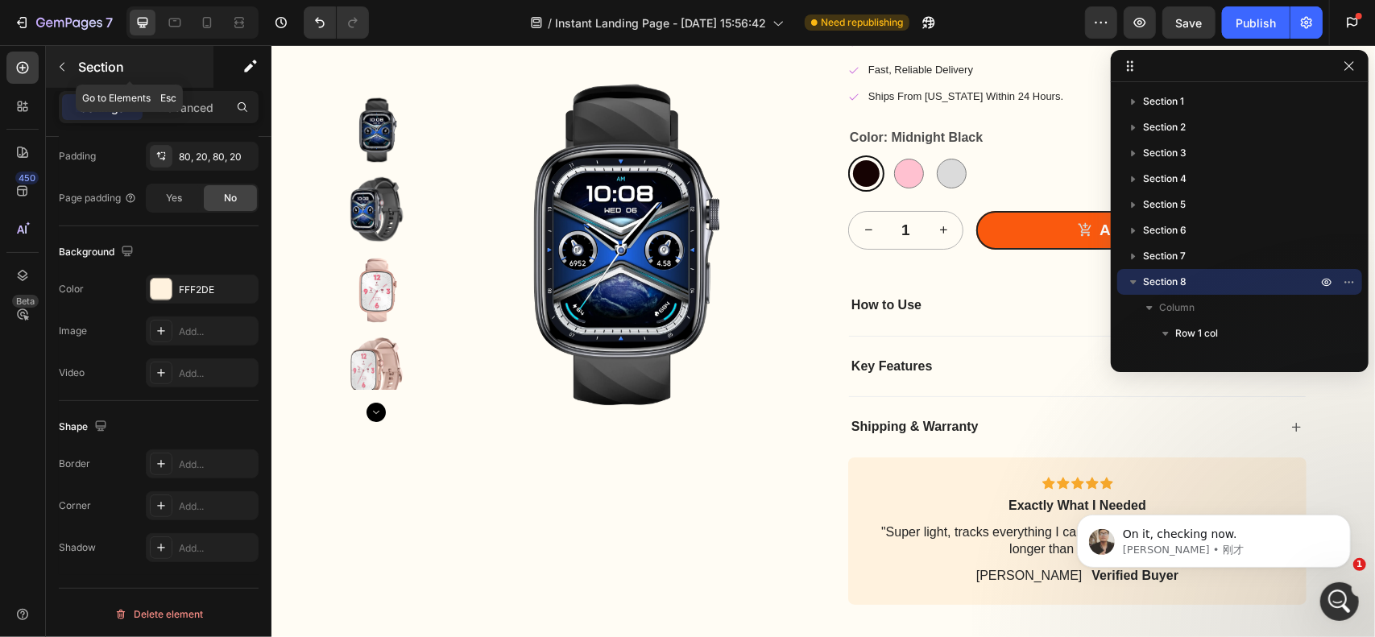
click at [70, 63] on button "button" at bounding box center [62, 67] width 26 height 26
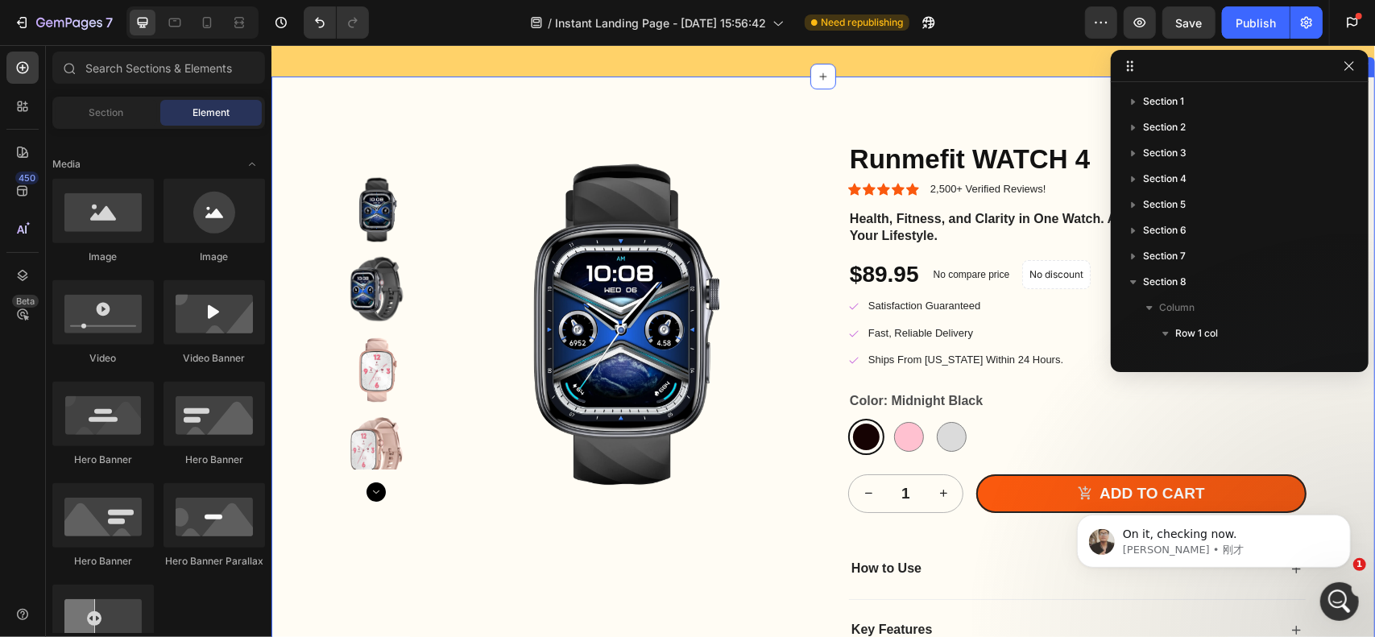
scroll to position [3419, 0]
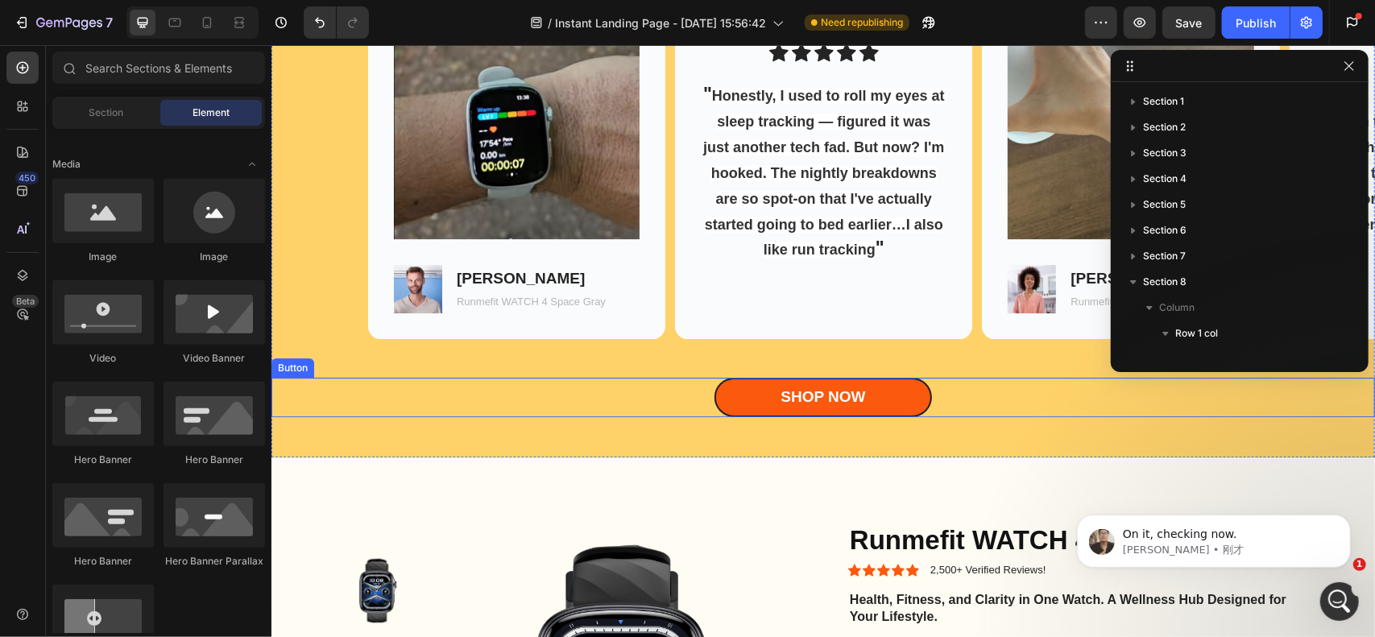
click at [977, 395] on div "Shop Now Button" at bounding box center [823, 396] width 1104 height 39
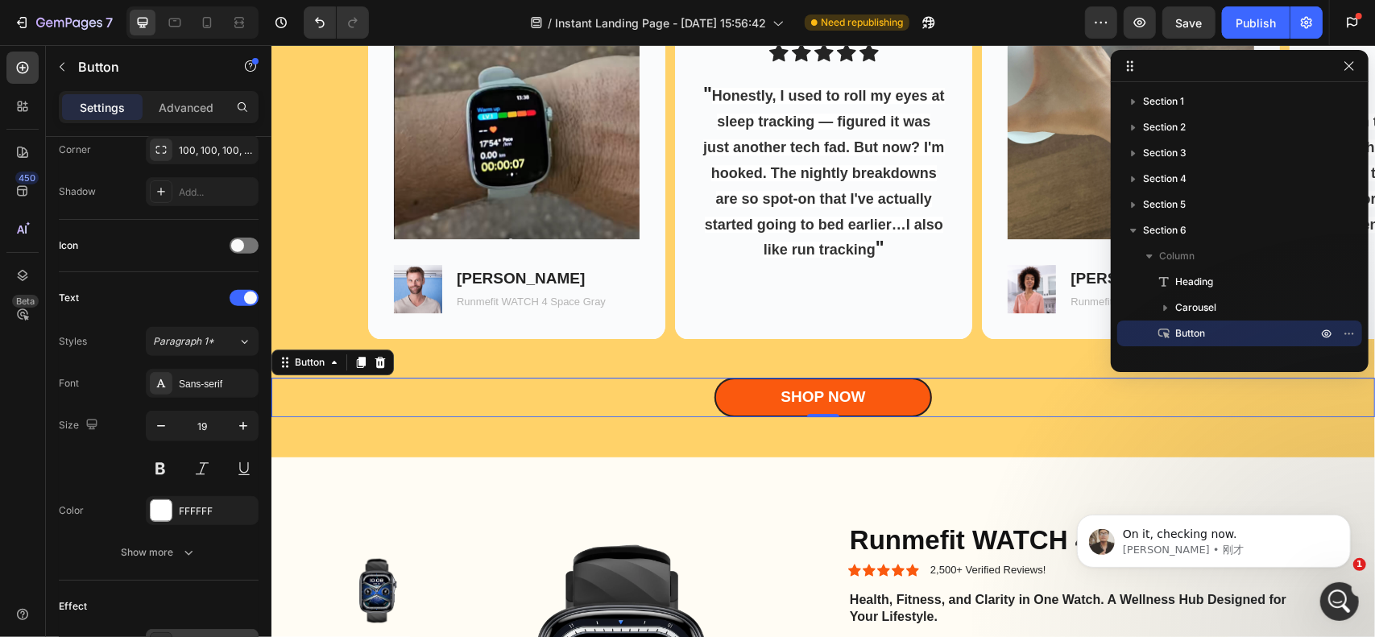
scroll to position [689, 0]
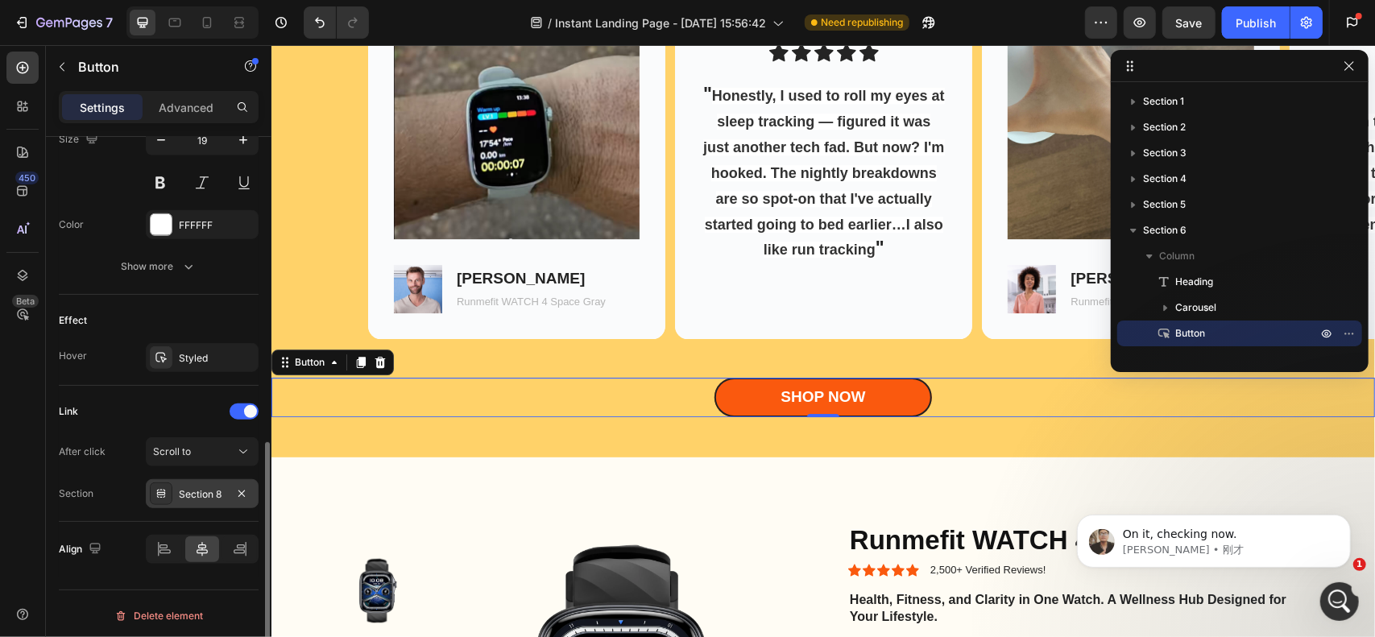
click at [214, 487] on div "Section 8" at bounding box center [202, 494] width 47 height 15
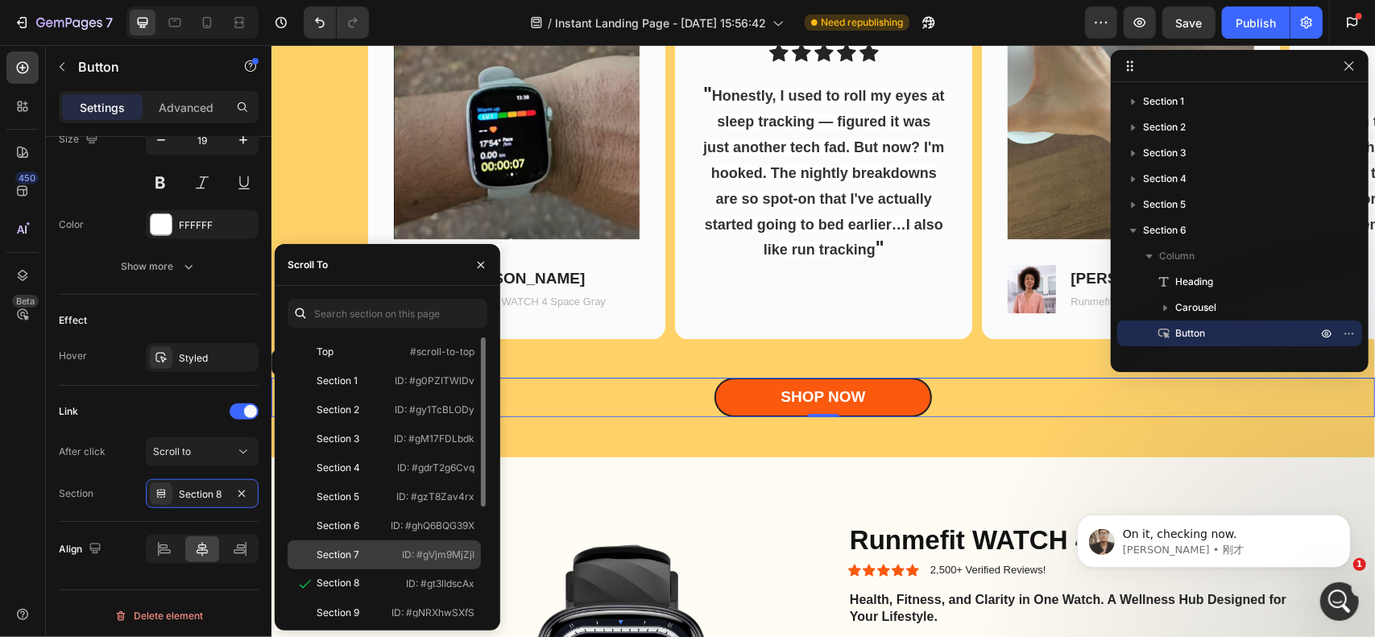
click at [348, 557] on div "Section 7" at bounding box center [338, 555] width 43 height 15
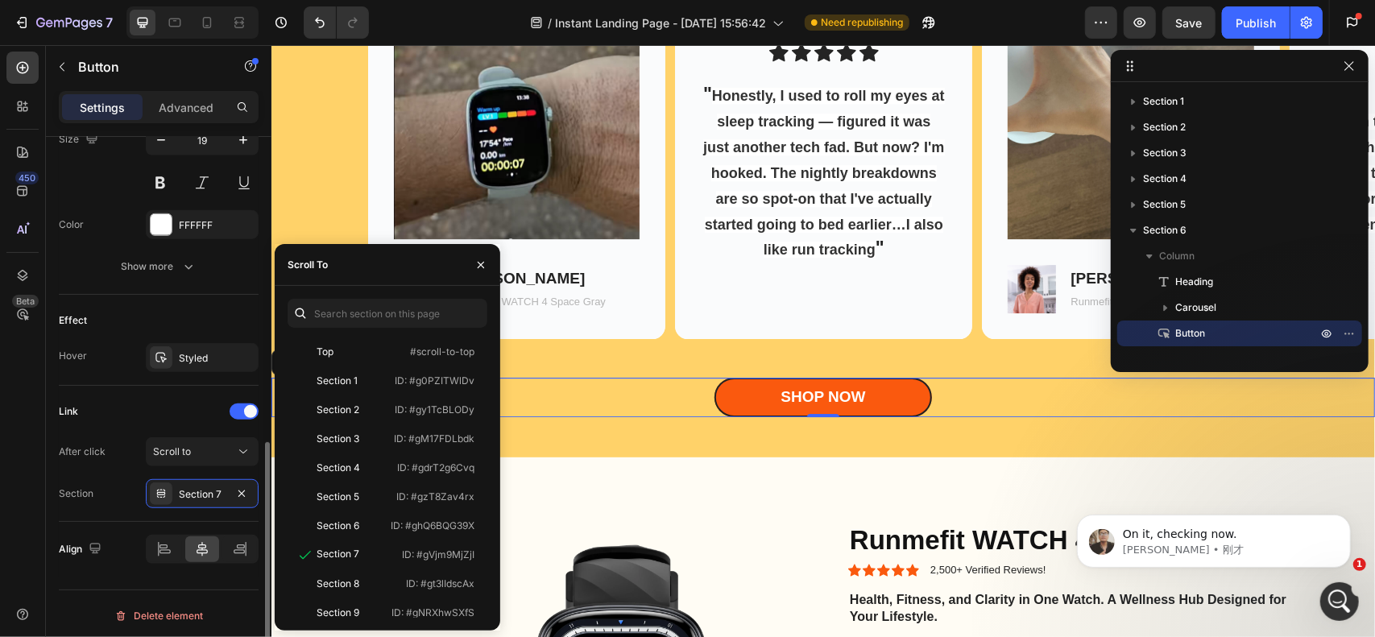
click at [114, 420] on div "Link" at bounding box center [159, 412] width 200 height 26
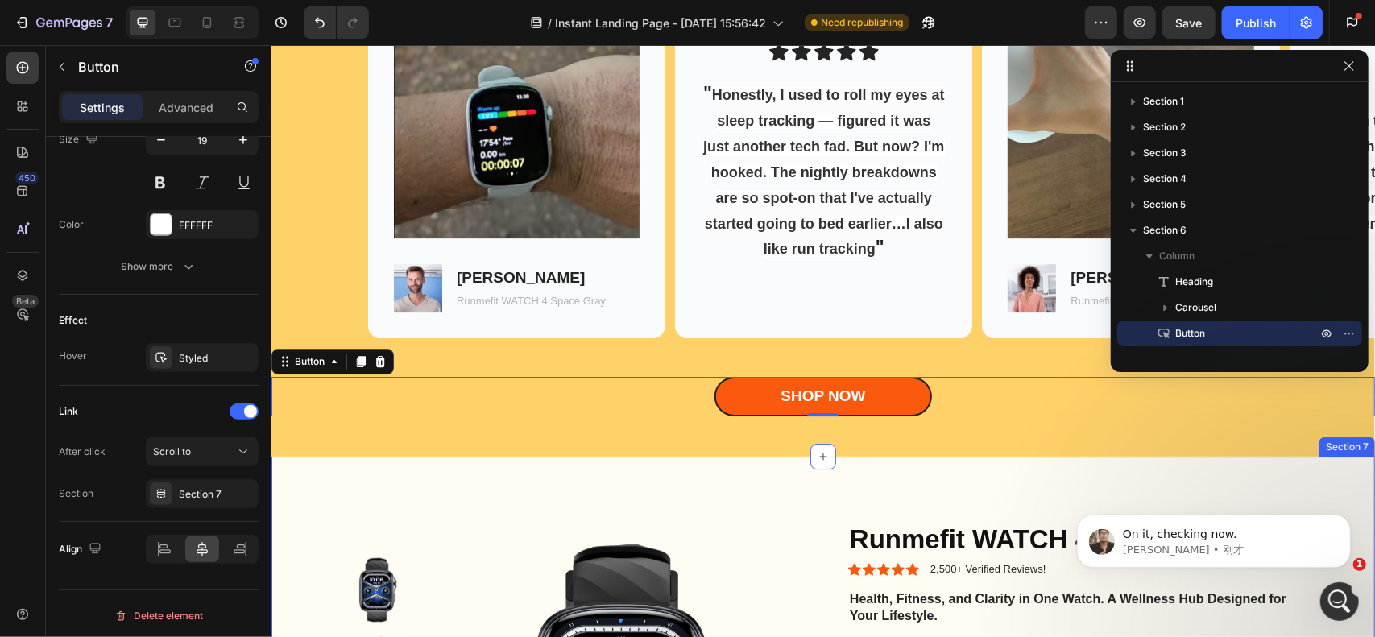
scroll to position [3419, 0]
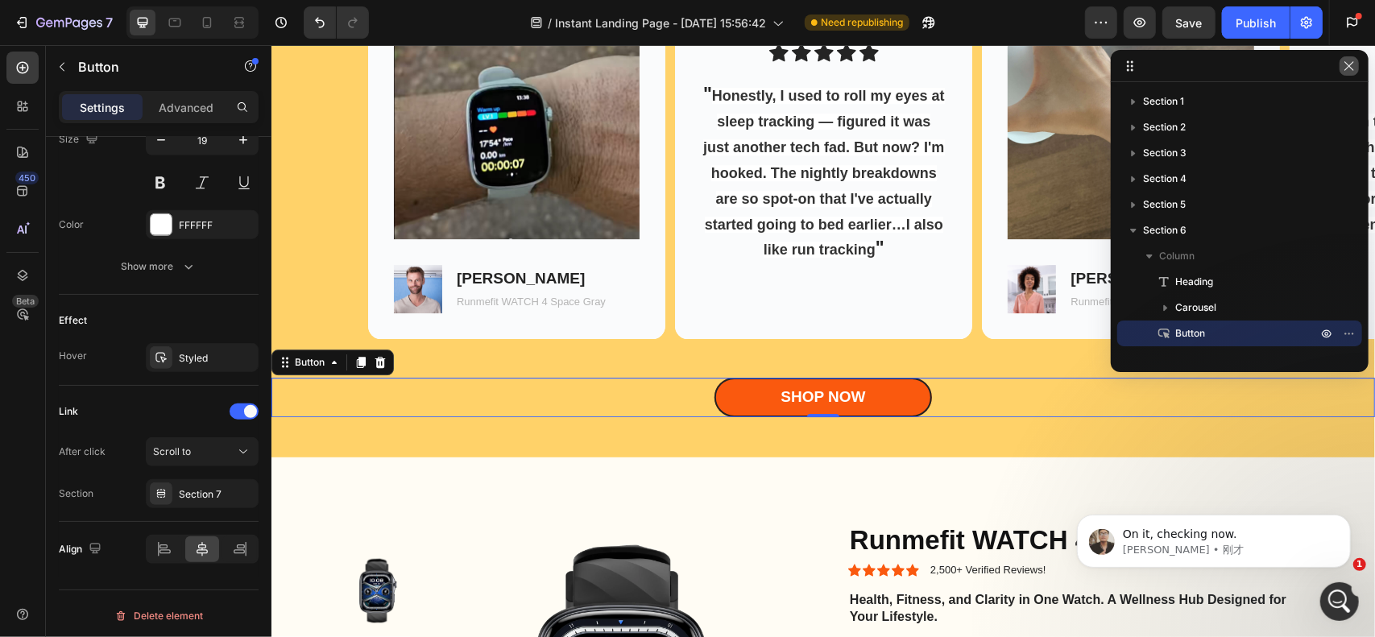
click at [1357, 64] on button "button" at bounding box center [1349, 65] width 19 height 19
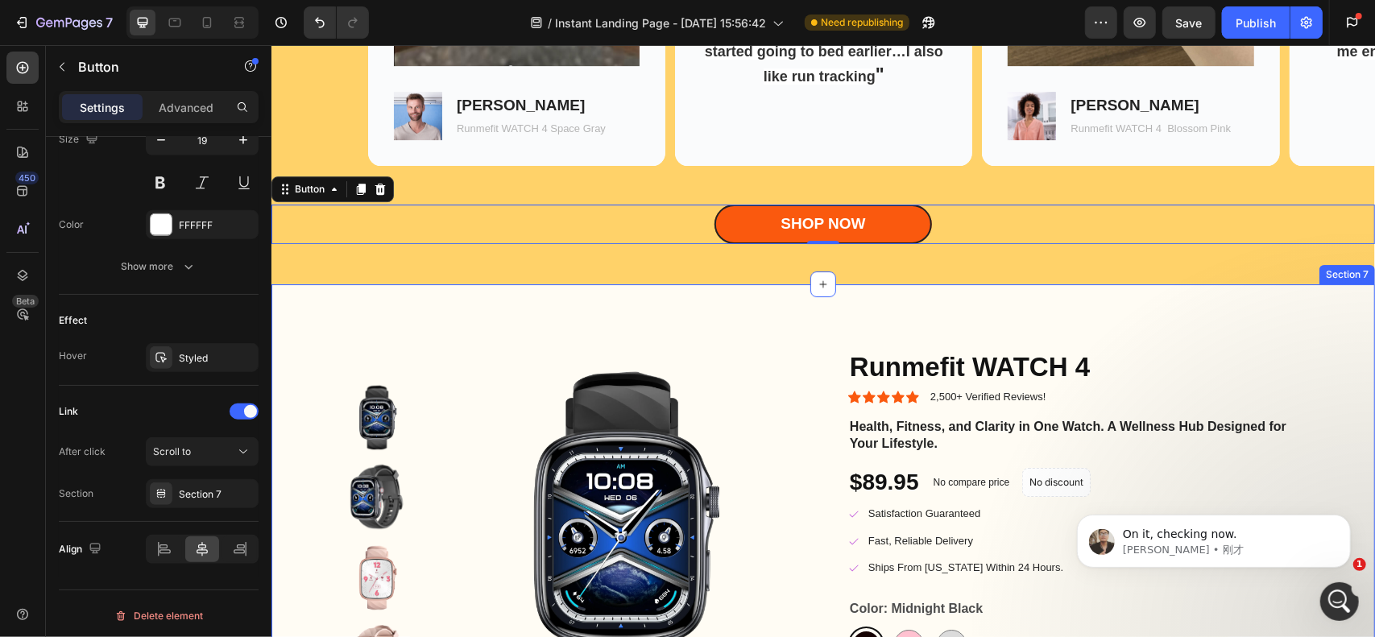
scroll to position [3580, 0]
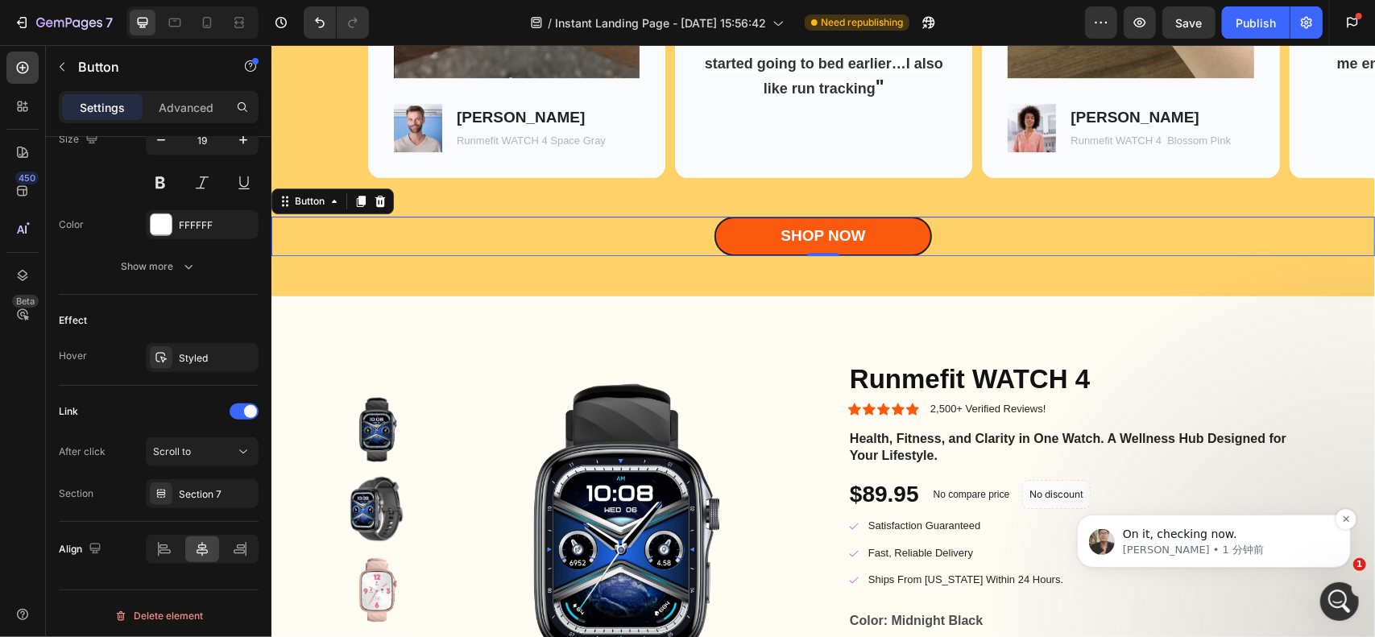
click at [1228, 550] on p "[PERSON_NAME] • 1 分钟前" at bounding box center [1226, 549] width 208 height 15
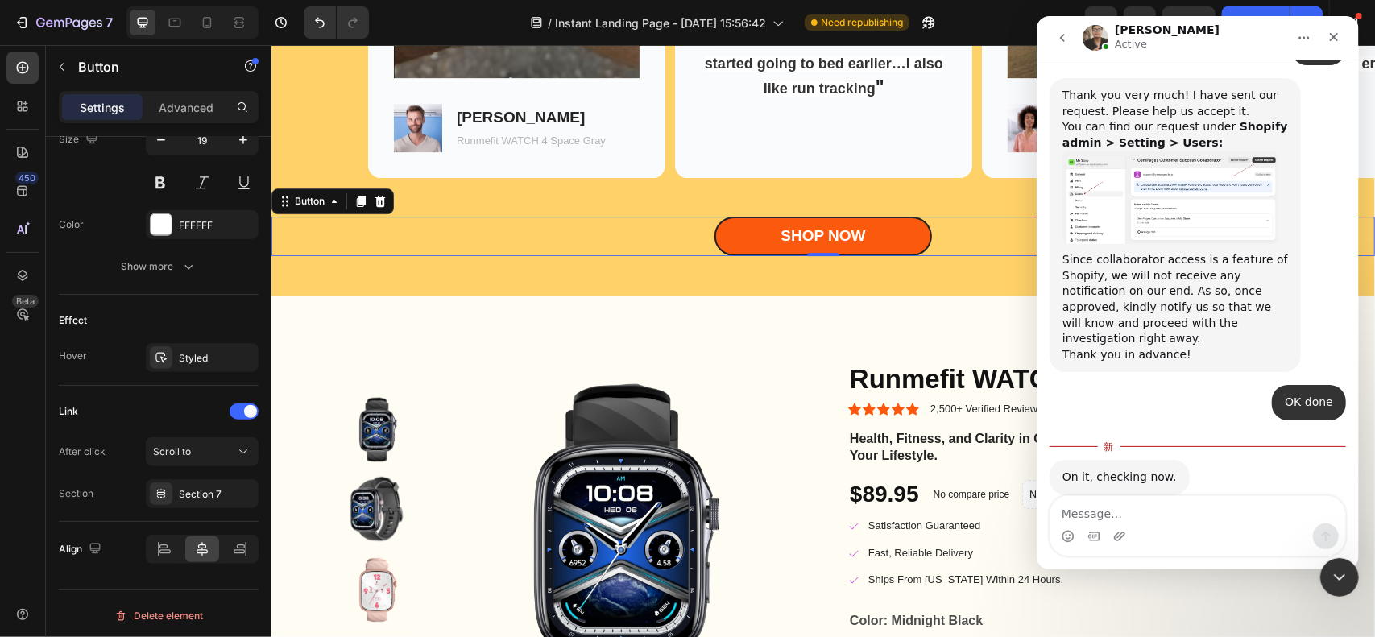
scroll to position [1516, 0]
click at [1173, 516] on textarea "Message…" at bounding box center [1197, 509] width 295 height 27
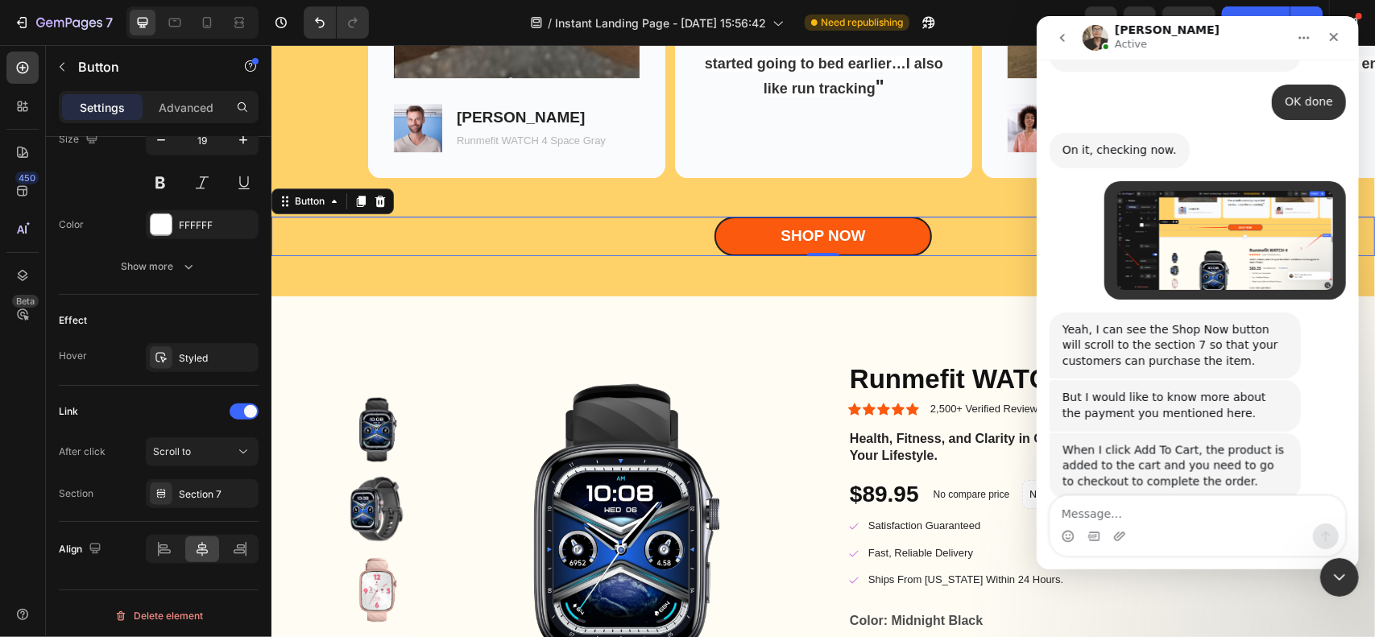
scroll to position [1822, 0]
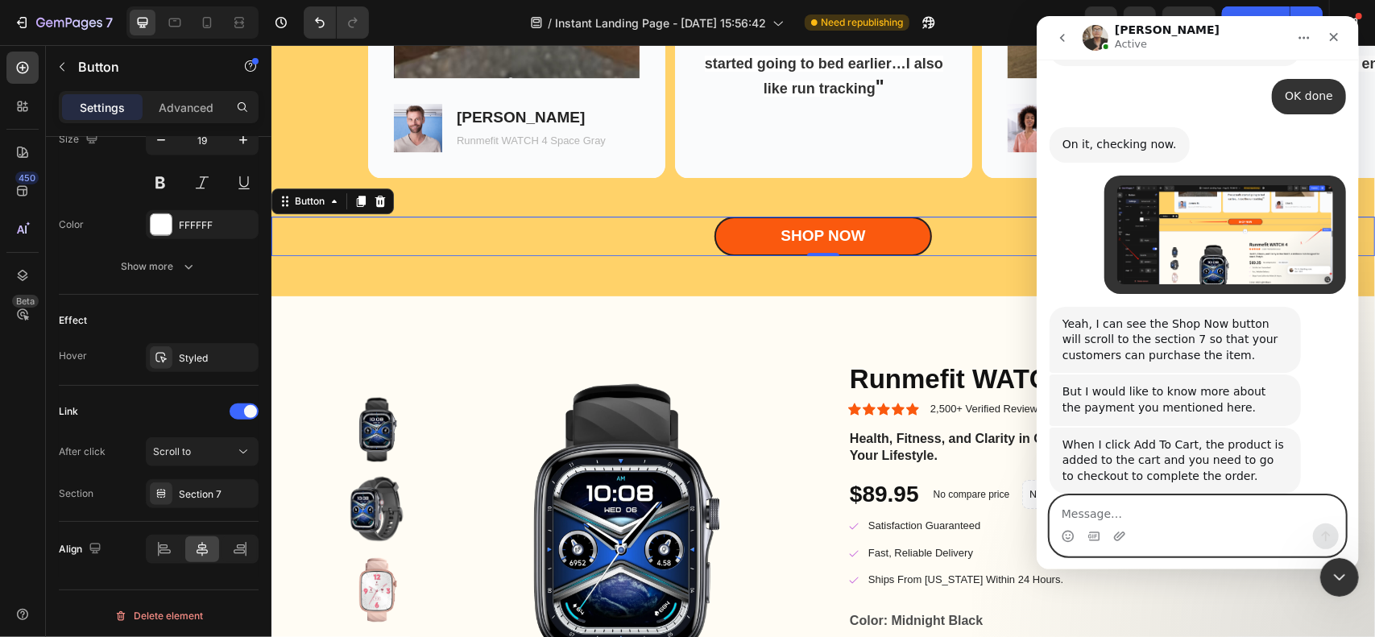
click at [1119, 516] on textarea "Message…" at bounding box center [1197, 509] width 295 height 27
paste textarea "I need some additional help: My page template has many "SHOP NOW" buttons, and …"
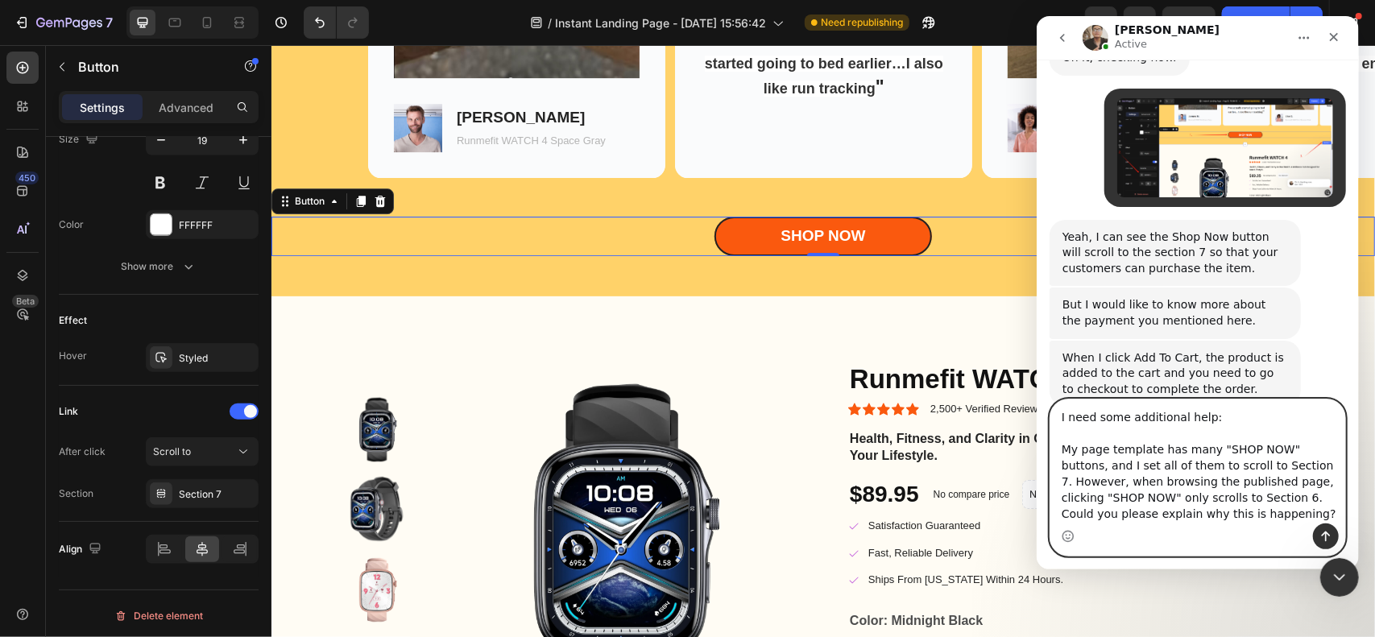
scroll to position [1918, 0]
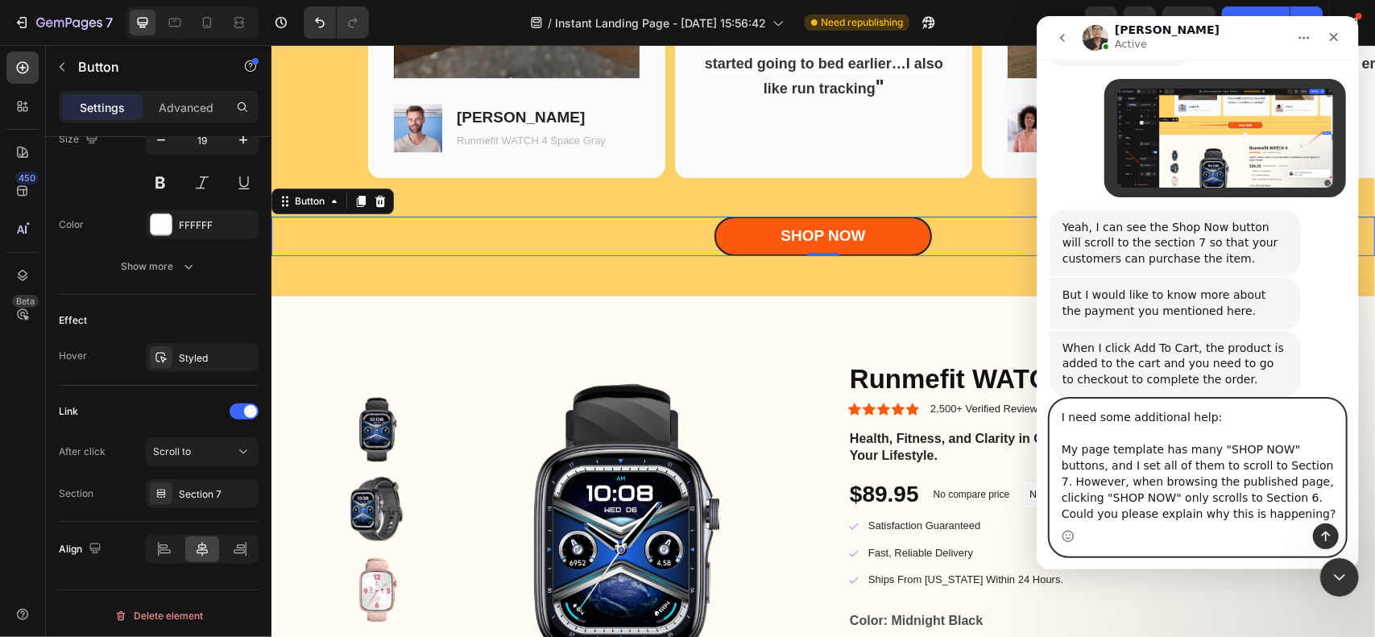
type textarea "I need some additional help: My page template has many "SHOP NOW" buttons, and …"
click at [1326, 534] on icon "发送消息…" at bounding box center [1325, 537] width 9 height 10
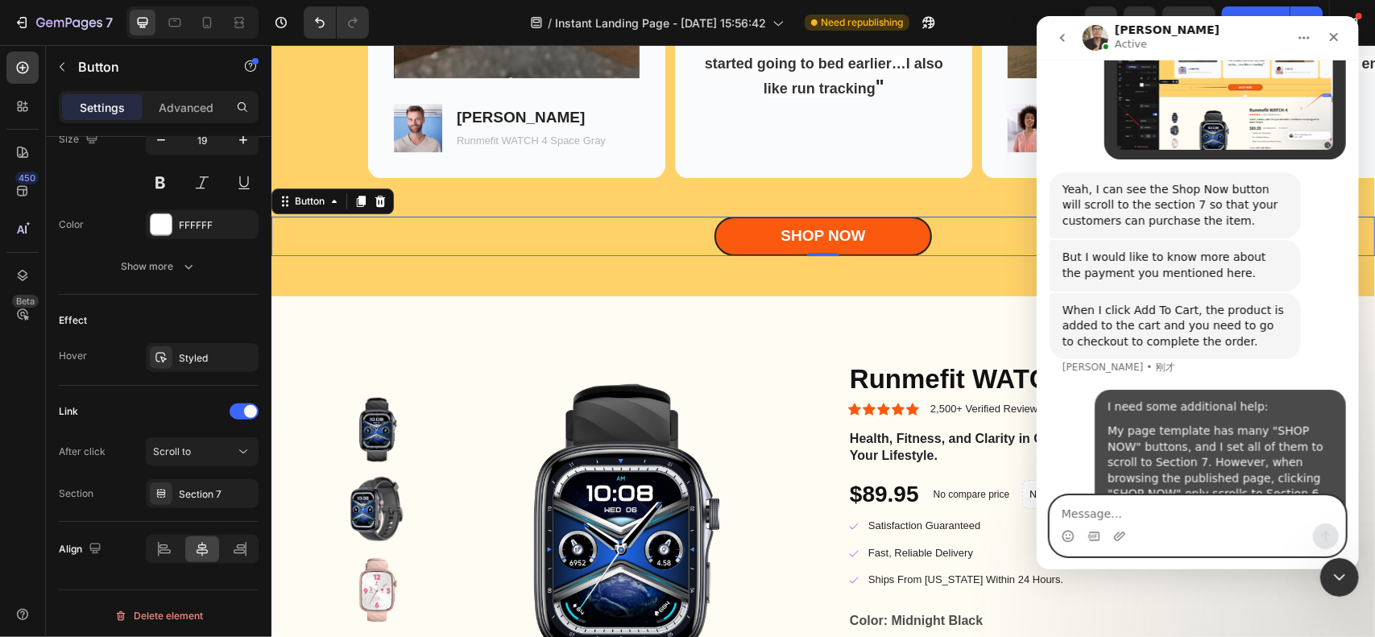
scroll to position [1988, 0]
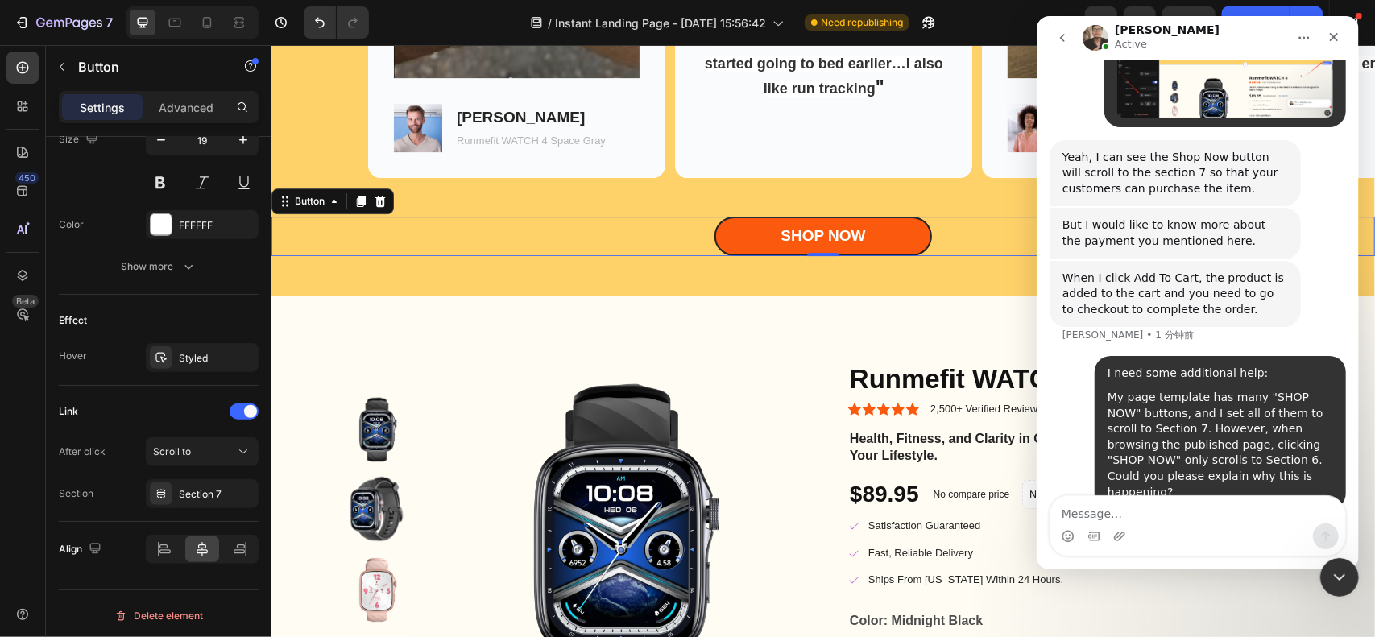
click at [975, 21] on div "/ Instant Landing Page - [DATE] 15:56:42 Need republishing" at bounding box center [733, 22] width 703 height 32
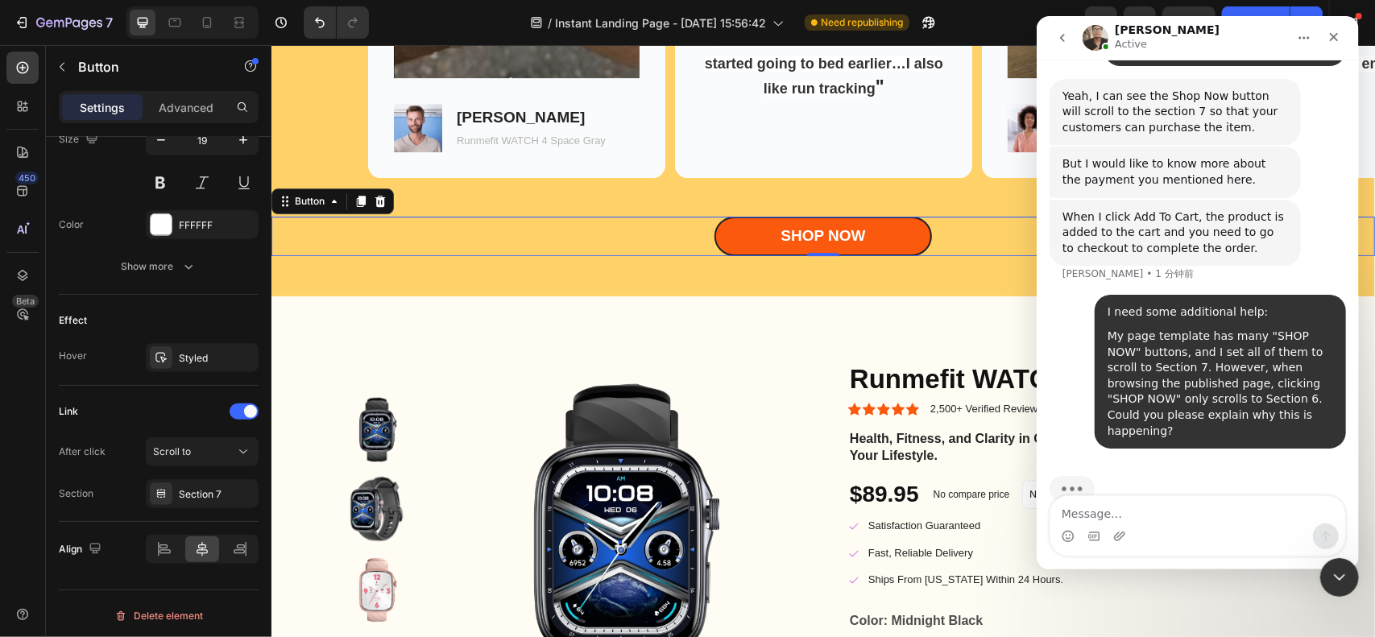
scroll to position [2051, 0]
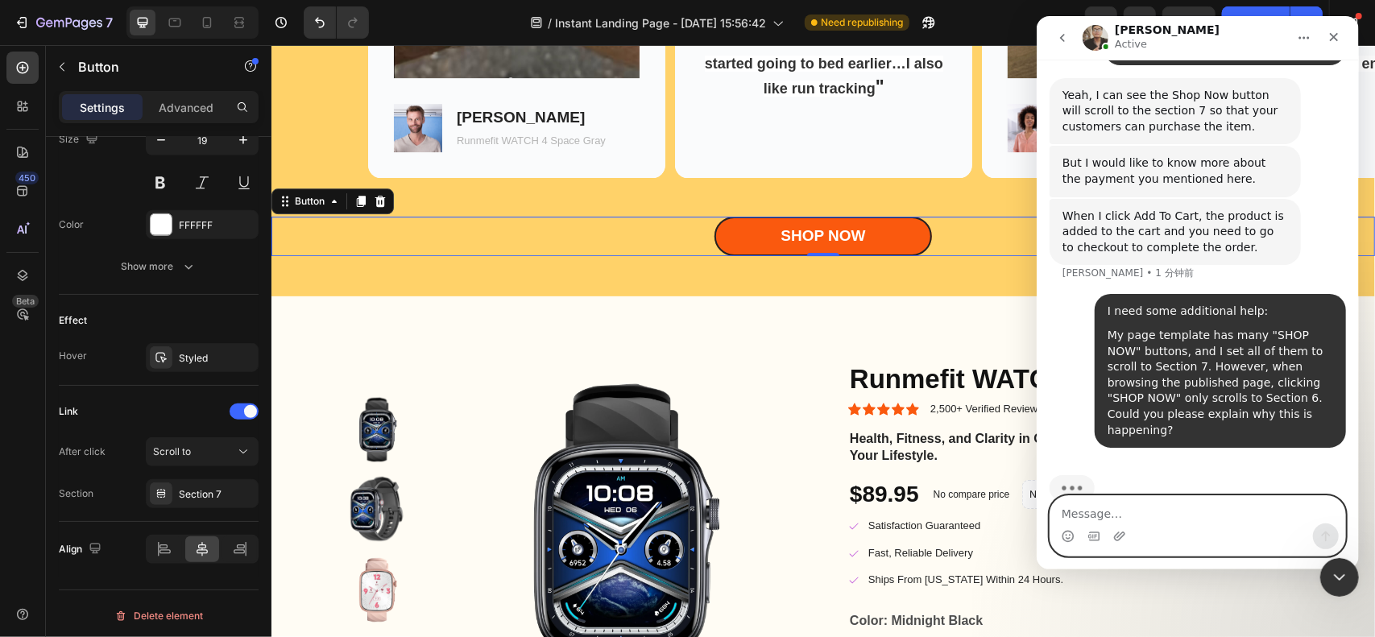
click at [1147, 520] on textarea "Message…" at bounding box center [1197, 509] width 295 height 27
paste textarea "Regarding payments, I just want to check whether customers can smoothly go from…"
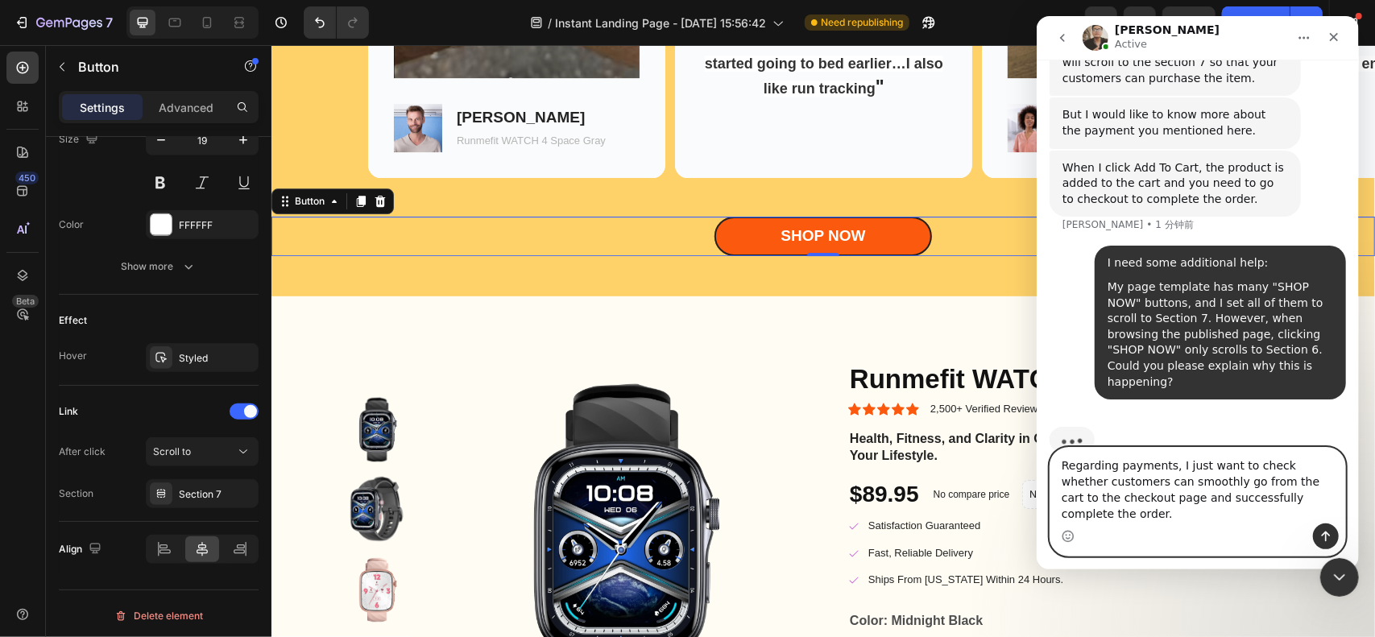
type textarea "Regarding payments, I just want to check whether customers can smoothly go from…"
click at [1315, 530] on button "发送消息…" at bounding box center [1326, 537] width 26 height 26
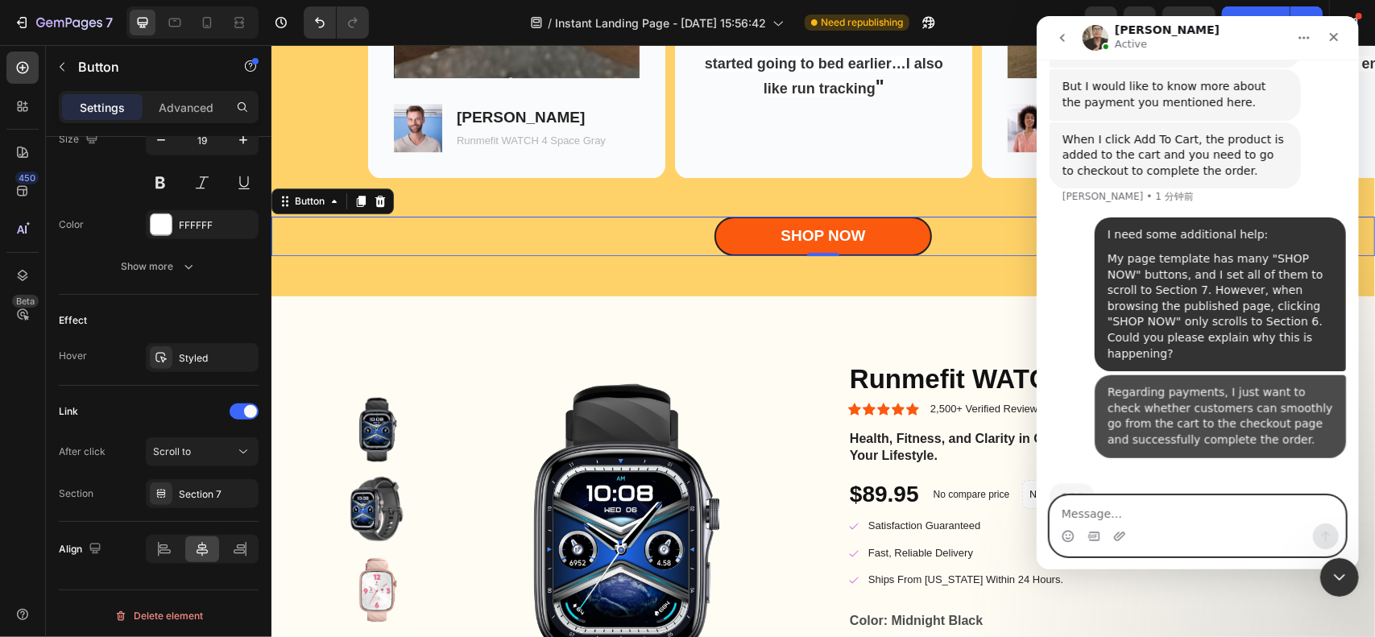
scroll to position [2135, 0]
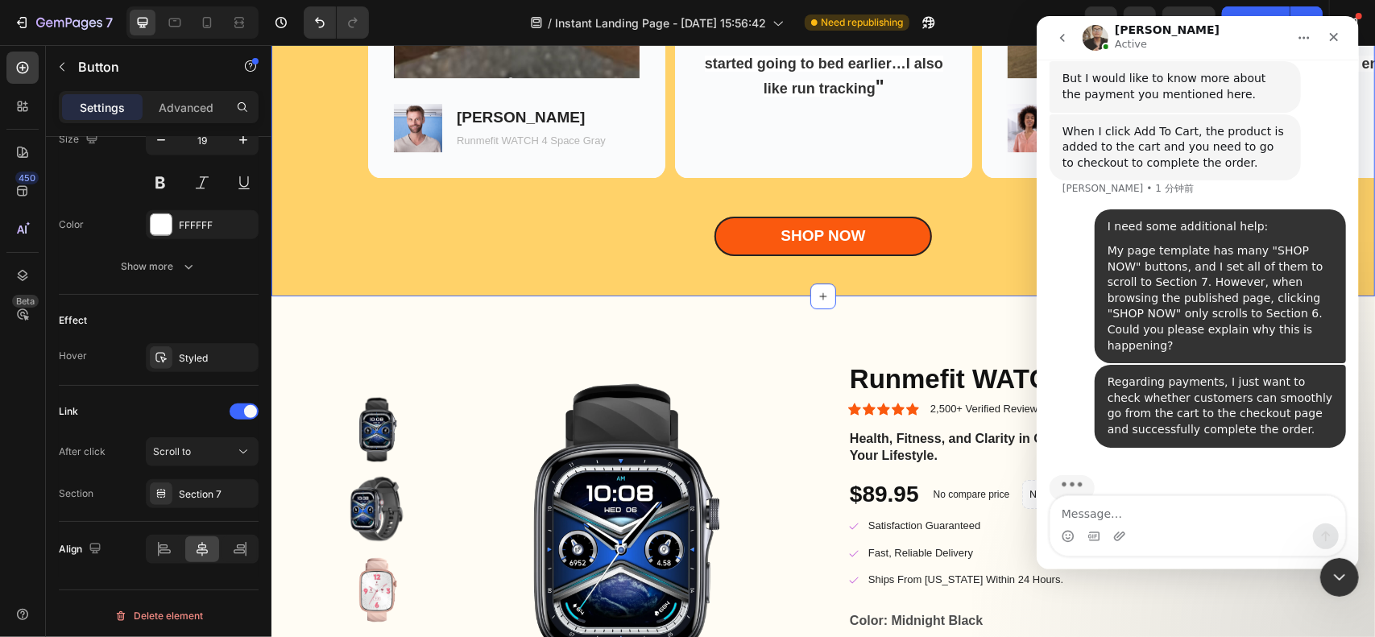
click at [674, 267] on div "Health Enthusiasts Speak Heading Image Image [PERSON_NAME] Text Block Runmefit …" at bounding box center [823, 15] width 1104 height 561
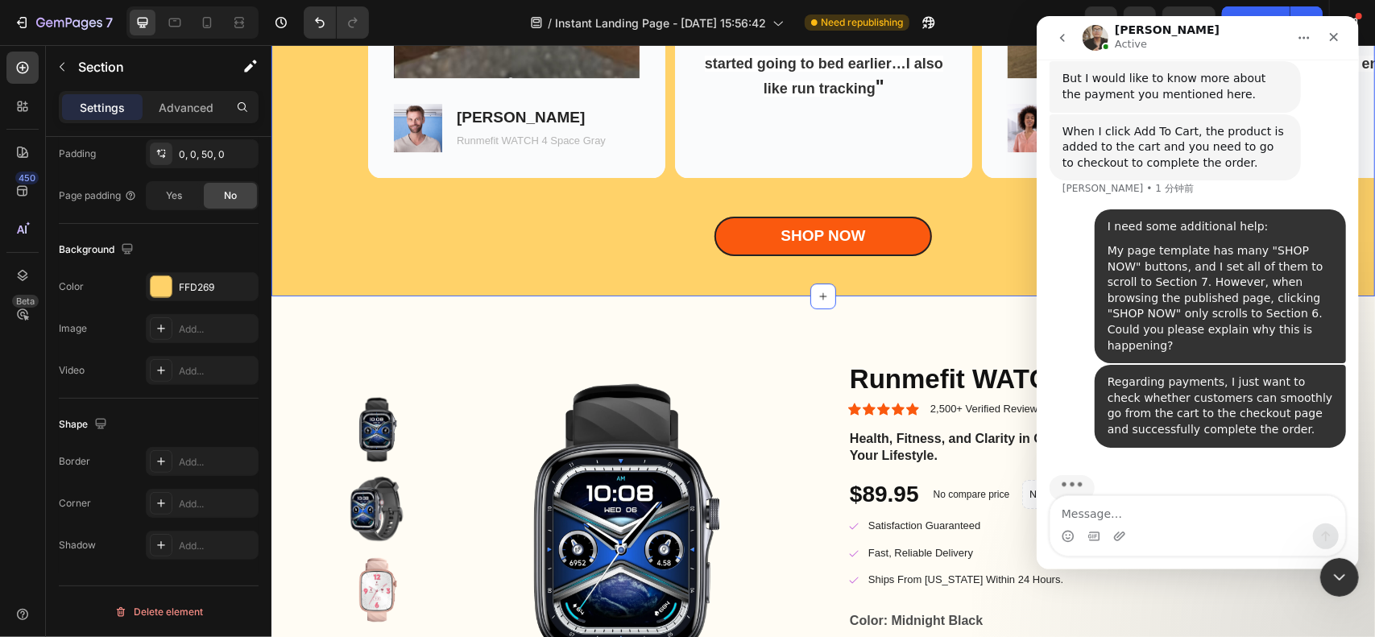
scroll to position [0, 0]
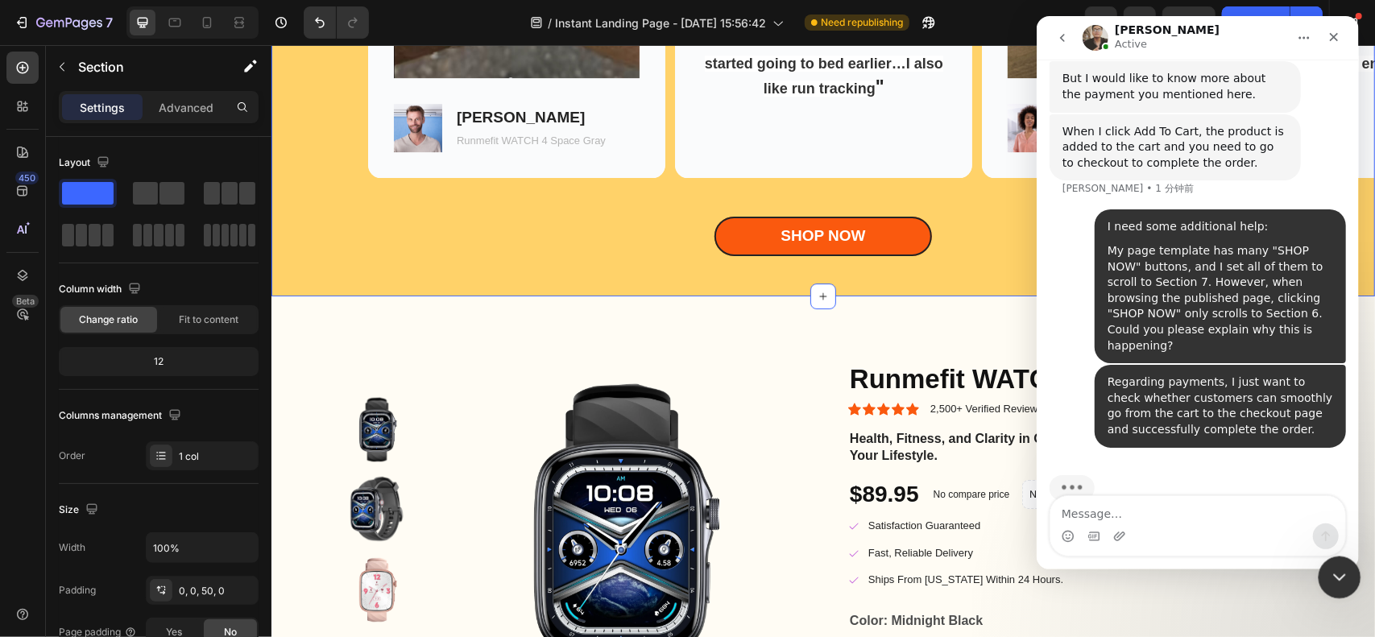
drag, startPoint x: 1345, startPoint y: 583, endPoint x: 1345, endPoint y: 569, distance: 14.5
click at [1346, 584] on icon "关闭 Intercom Messenger" at bounding box center [1337, 575] width 19 height 19
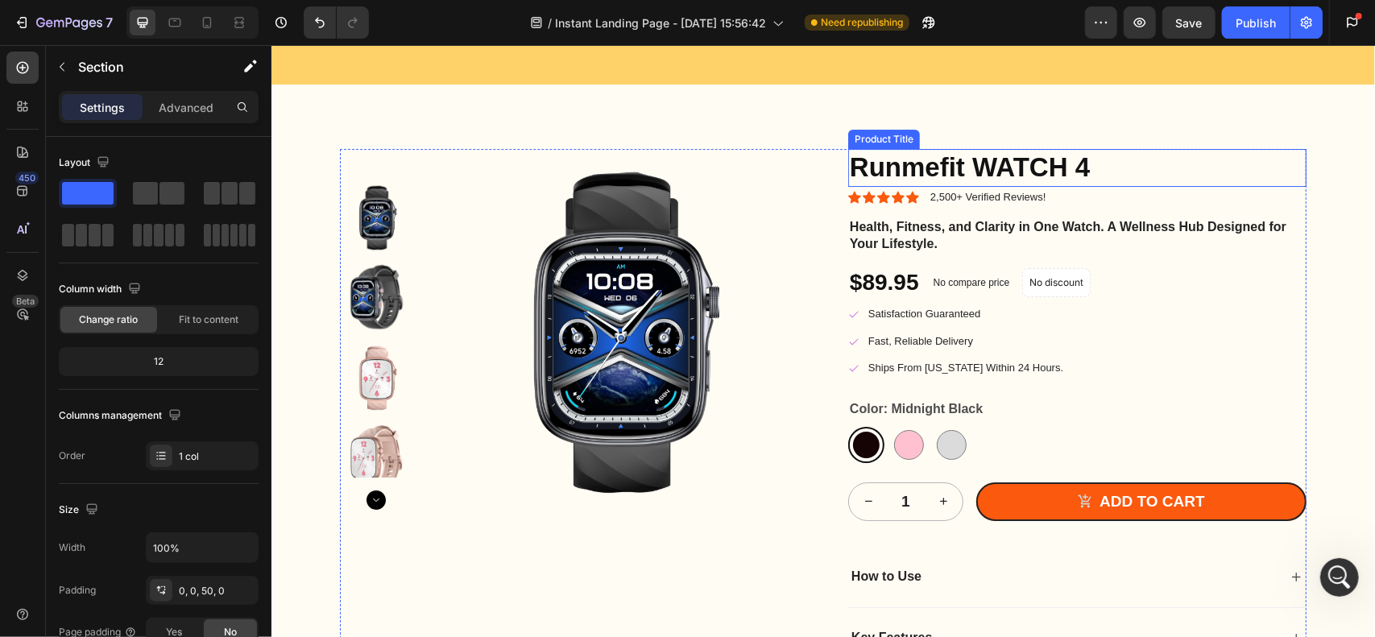
scroll to position [3419, 0]
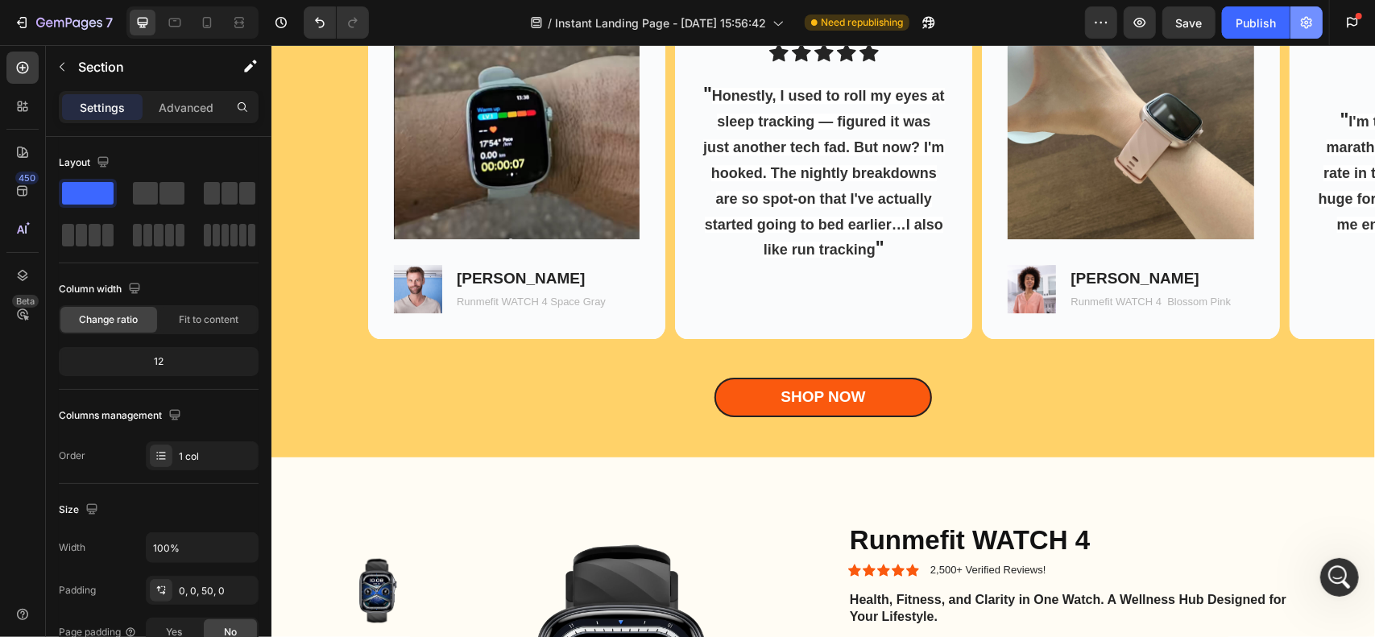
click at [1312, 25] on icon "button" at bounding box center [1306, 23] width 11 height 12
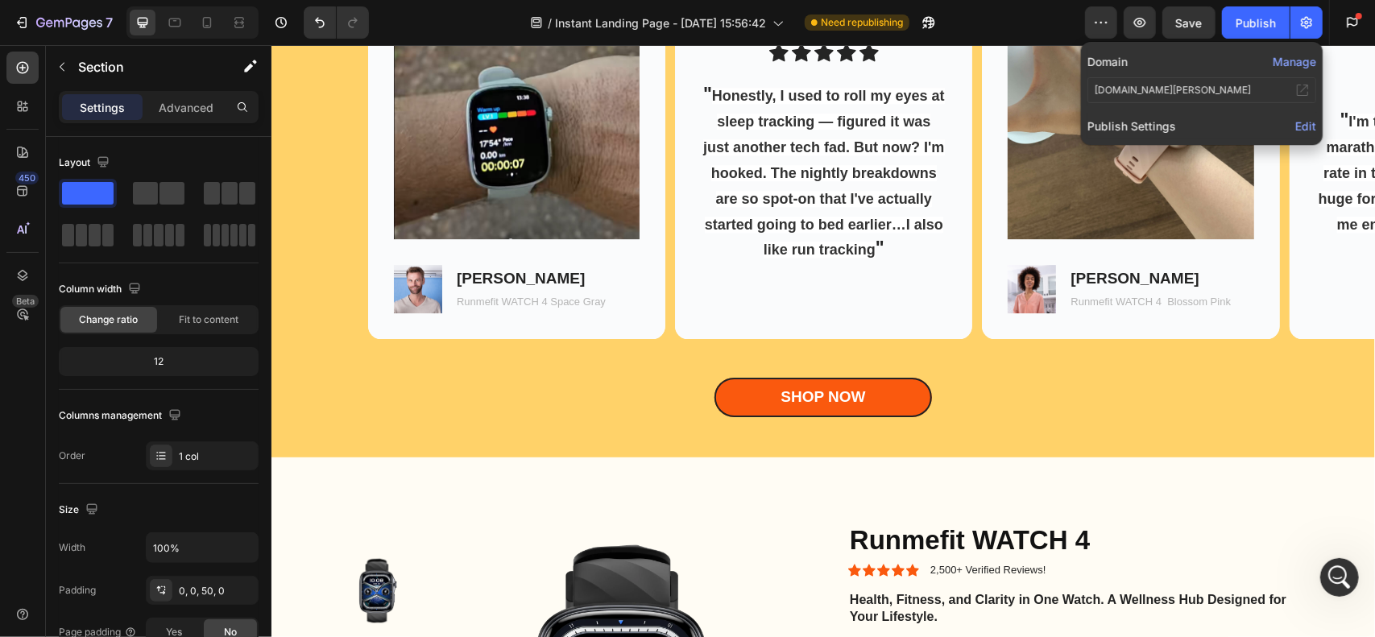
click at [1300, 123] on span "Edit" at bounding box center [1306, 126] width 21 height 14
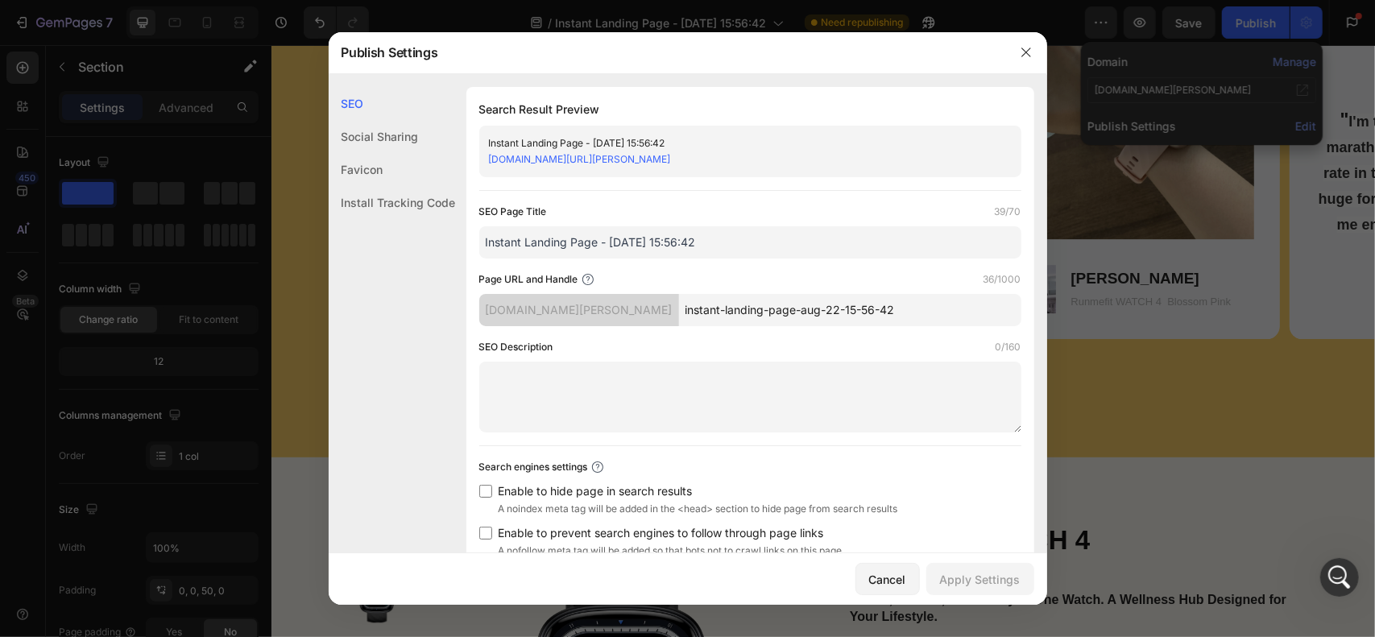
drag, startPoint x: 975, startPoint y: 307, endPoint x: 679, endPoint y: 316, distance: 295.8
click at [679, 316] on div "[DOMAIN_NAME][PERSON_NAME] instant-landing-page-aug-22-15-56-42" at bounding box center [750, 310] width 542 height 32
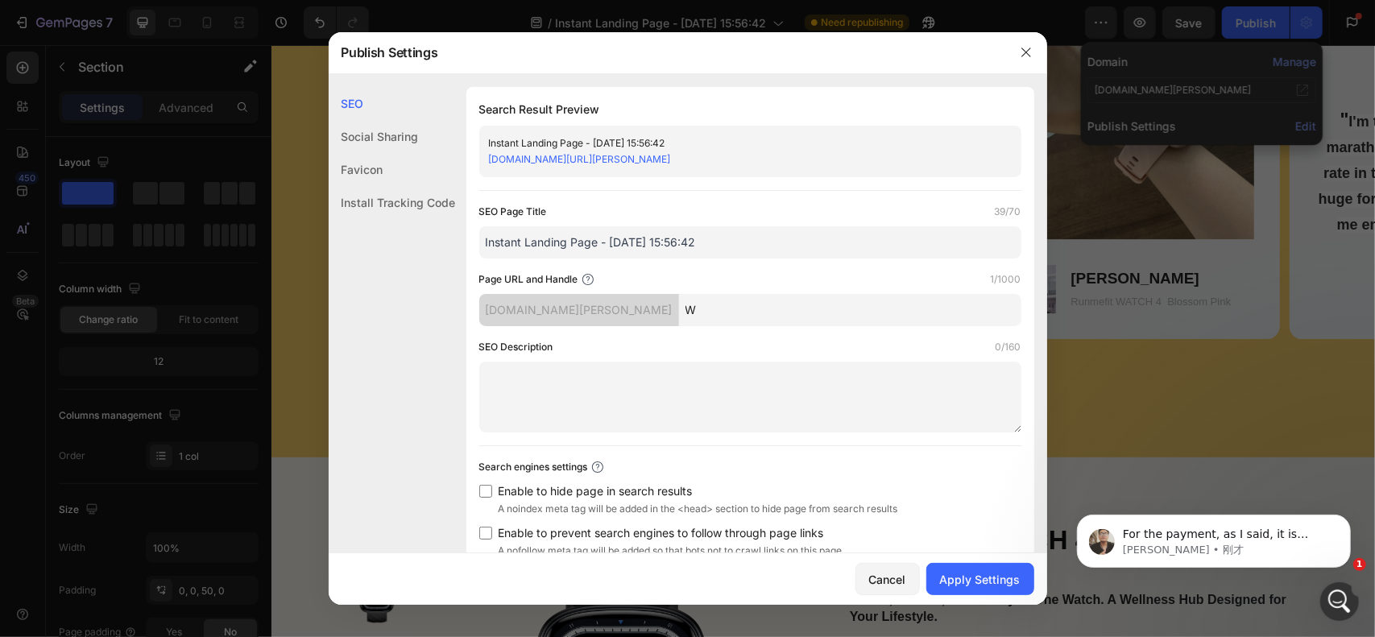
scroll to position [2302, 0]
click at [786, 274] on div "Page URL and Handle 7/1000" at bounding box center [750, 280] width 542 height 16
drag, startPoint x: 782, startPoint y: 310, endPoint x: 746, endPoint y: 305, distance: 36.6
click at [746, 305] on input "WATCH-4" at bounding box center [850, 310] width 342 height 32
type input "watch-4"
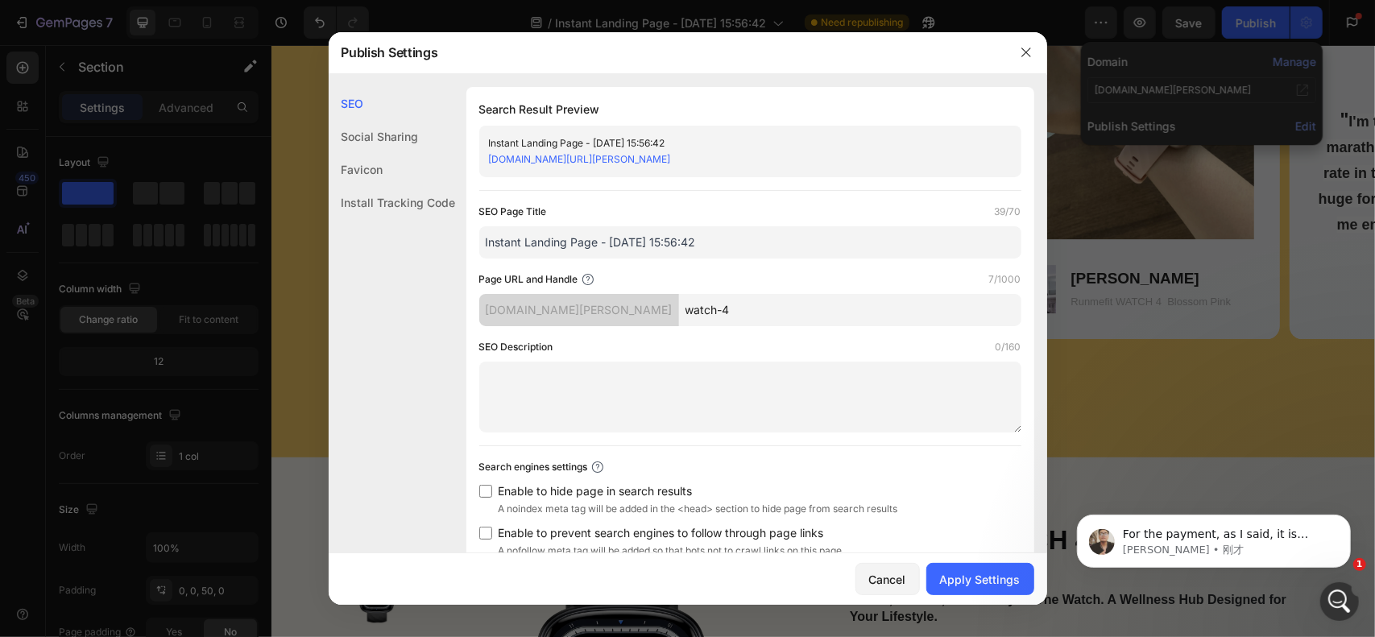
click at [724, 280] on div "Page URL and Handle 7/1000" at bounding box center [750, 280] width 542 height 16
click at [427, 153] on div "Social Sharing" at bounding box center [392, 169] width 127 height 33
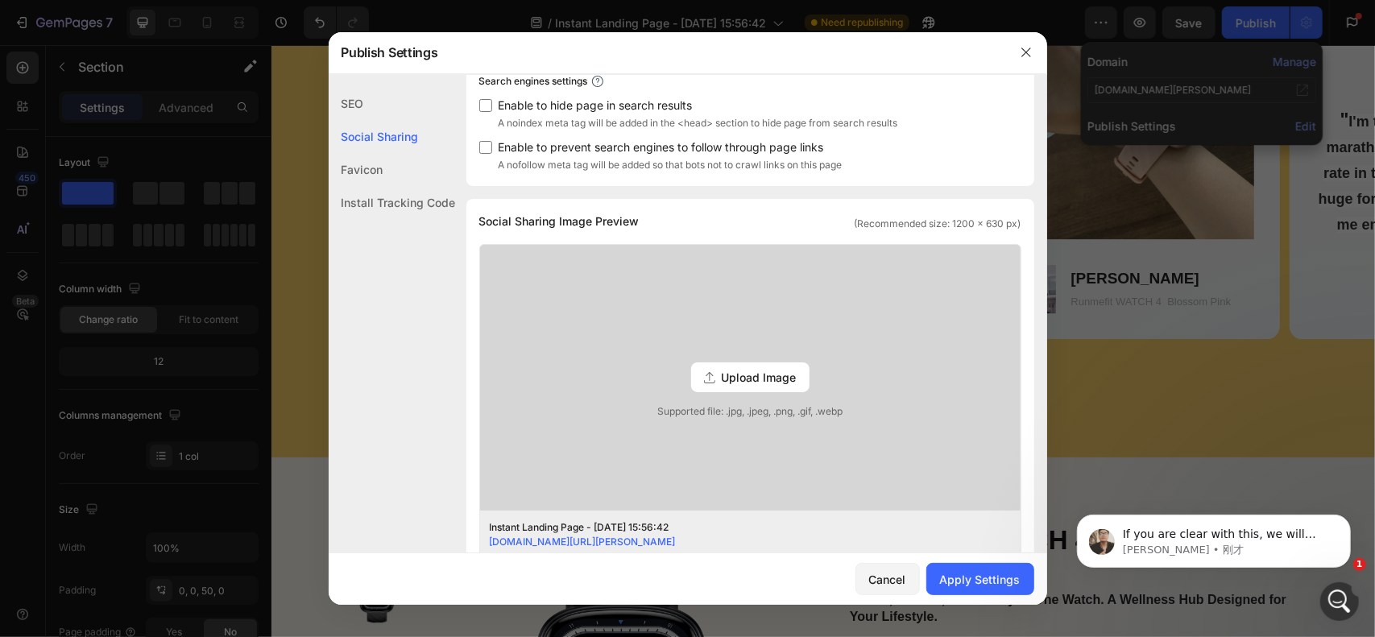
scroll to position [494, 0]
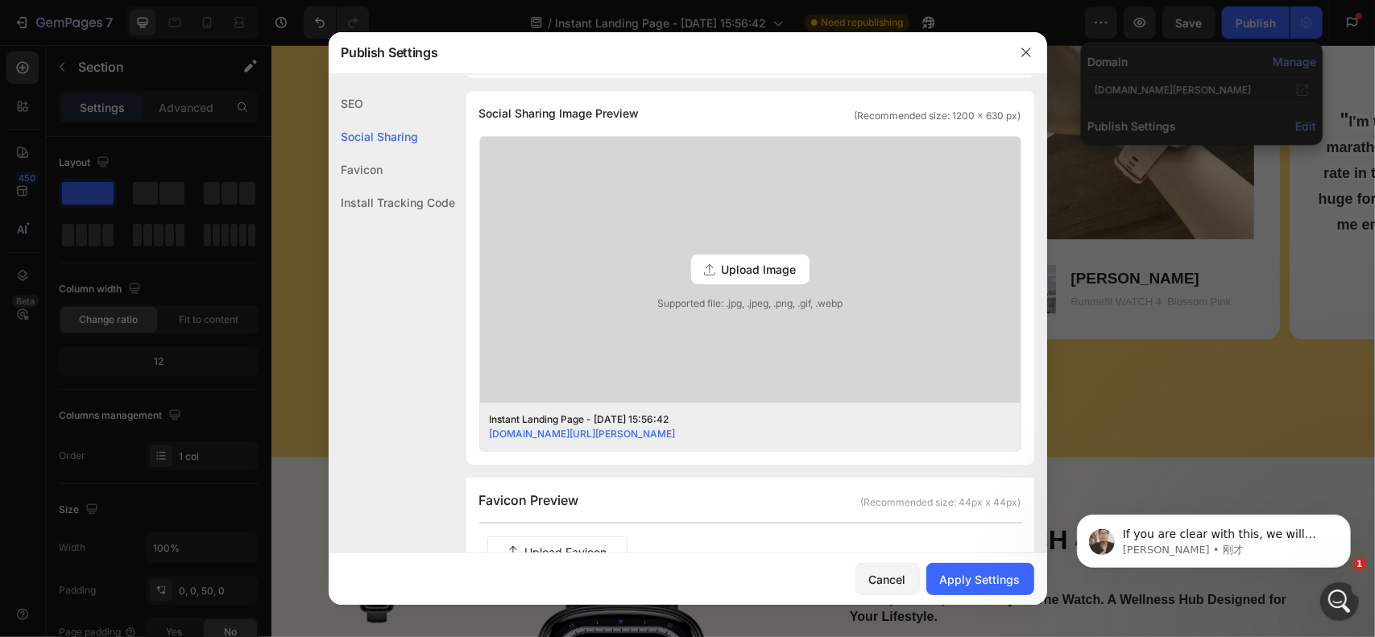
click at [735, 261] on span "Upload Image" at bounding box center [759, 269] width 75 height 17
click at [0, 0] on input "Upload Image Supported file: .jpg, .jpeg, .png, .gif, .webp" at bounding box center [0, 0] width 0 height 0
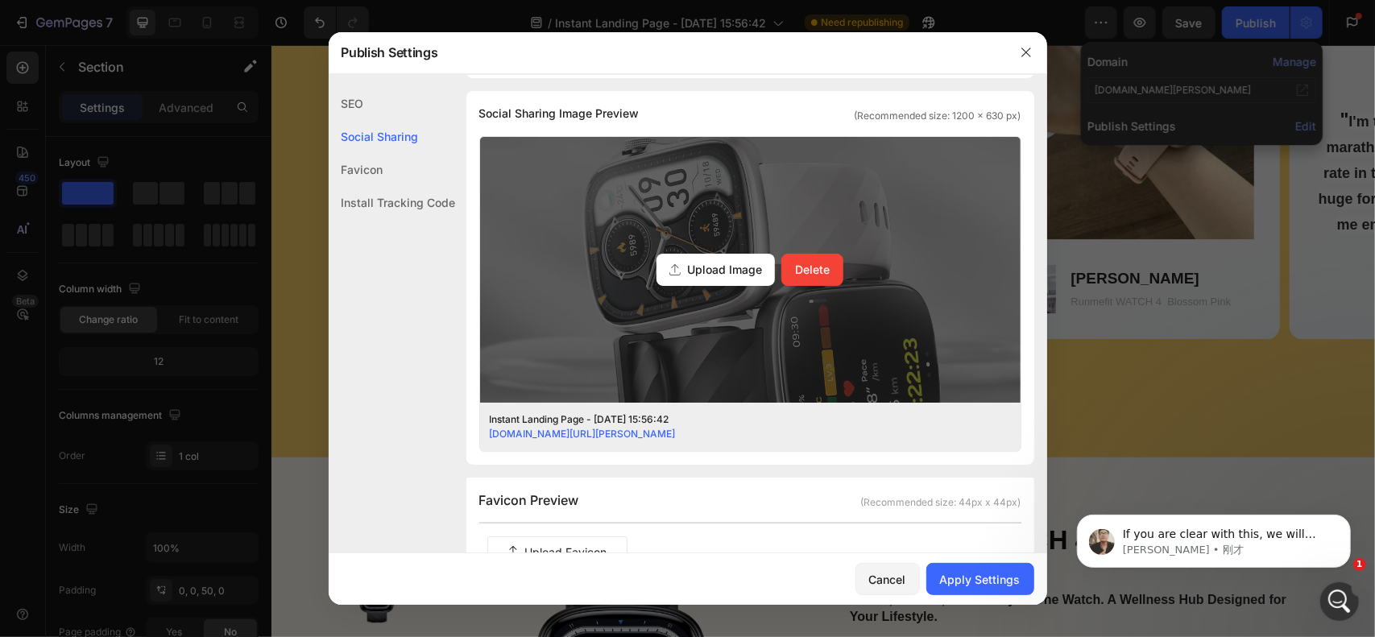
click at [751, 267] on span "Upload Image" at bounding box center [724, 269] width 75 height 17
click at [0, 0] on input "Upload Image Delete" at bounding box center [0, 0] width 0 height 0
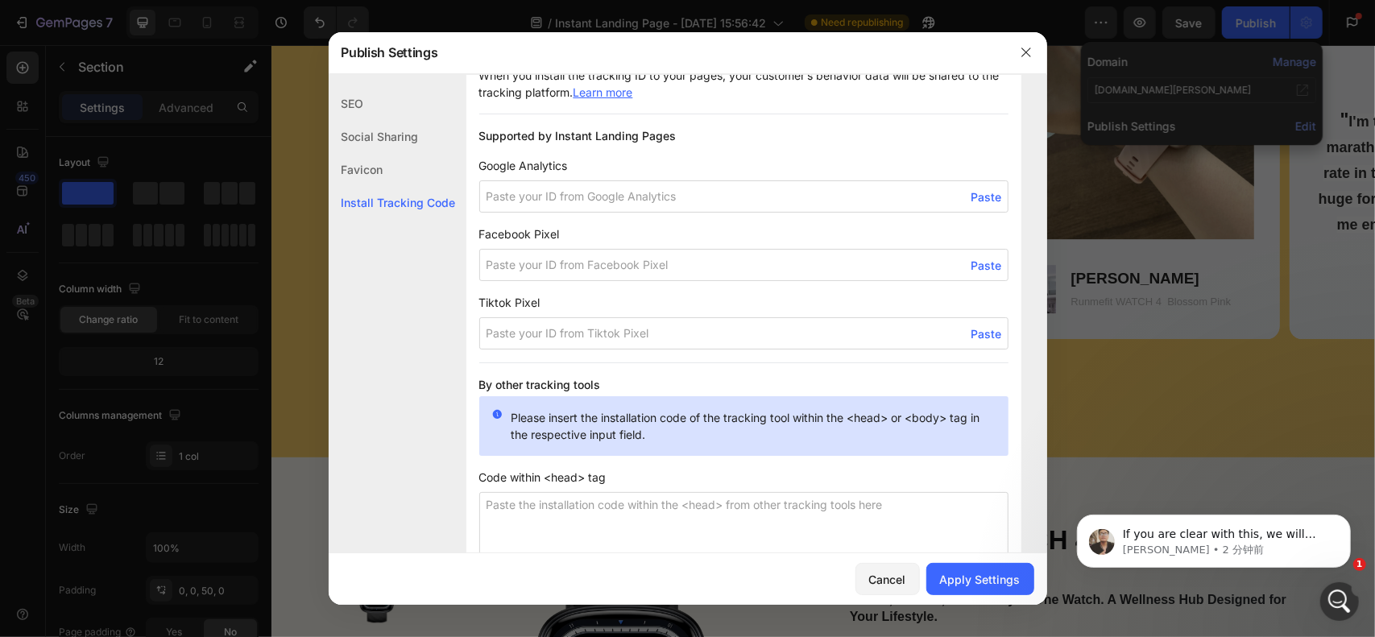
scroll to position [977, 0]
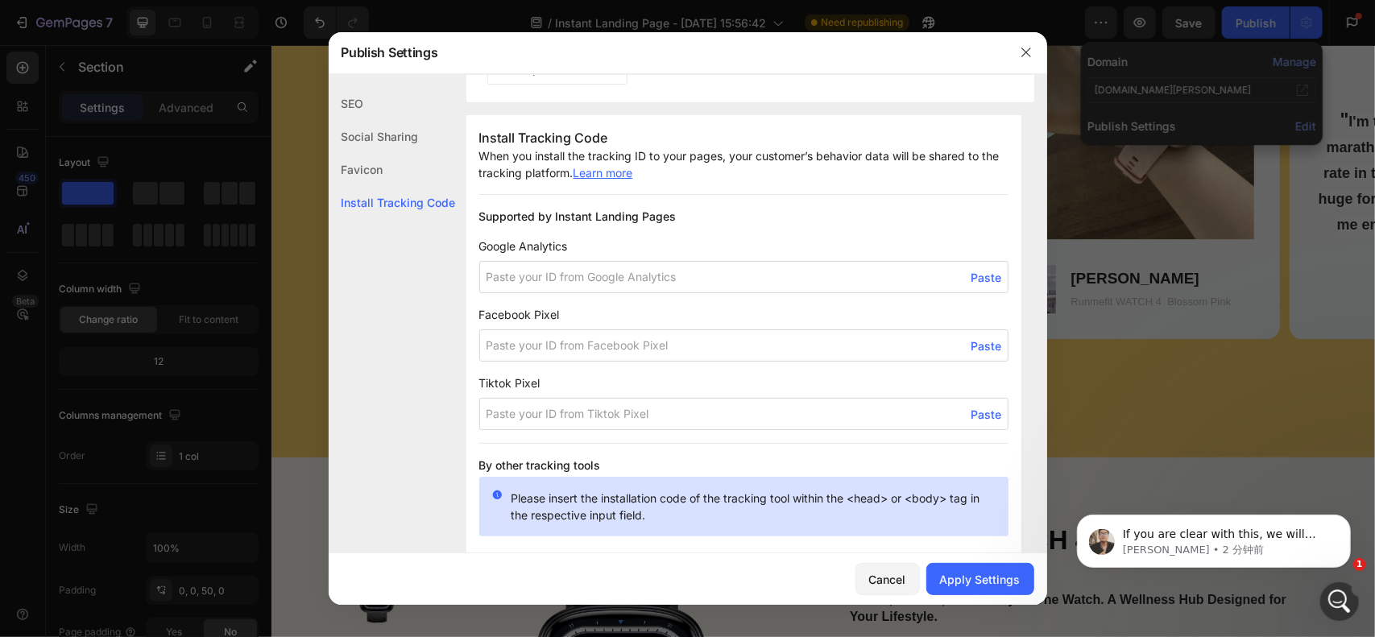
click at [972, 276] on span "Paste" at bounding box center [987, 277] width 31 height 17
type input "Regarding payments, I just want to check whether customers can smoothly go from…"
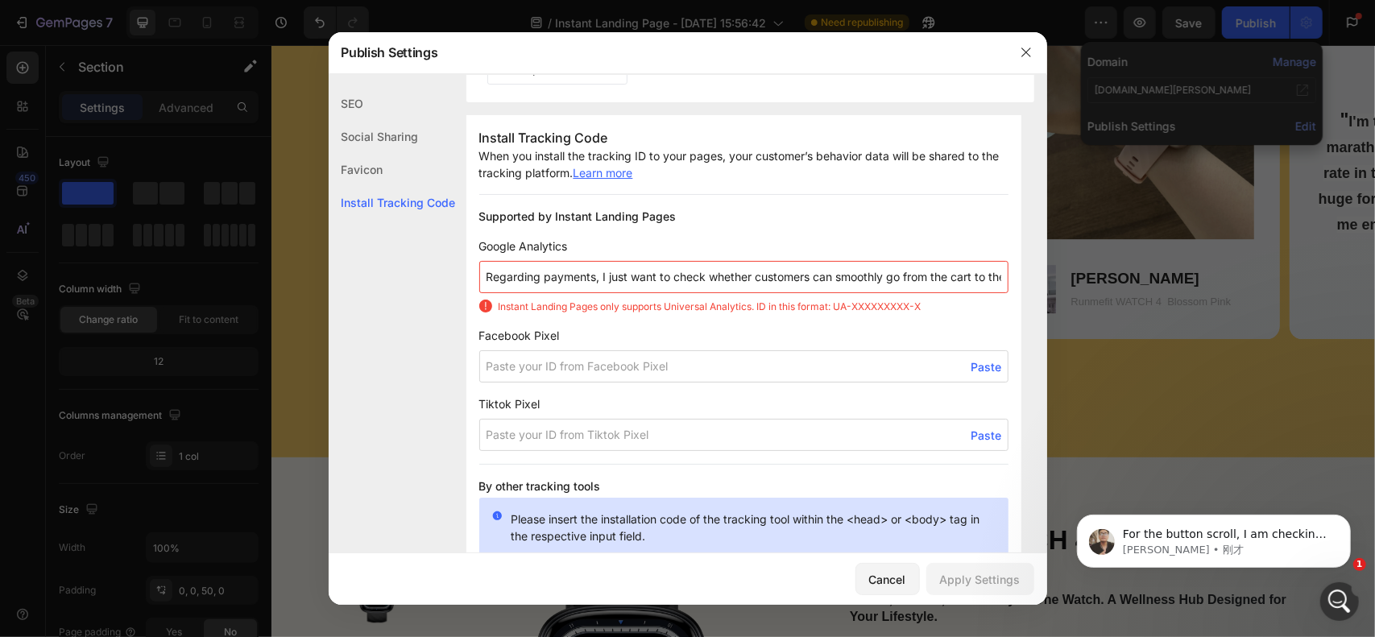
scroll to position [2464, 0]
click at [575, 372] on input at bounding box center [743, 366] width 529 height 32
paste input "24121121794215005"
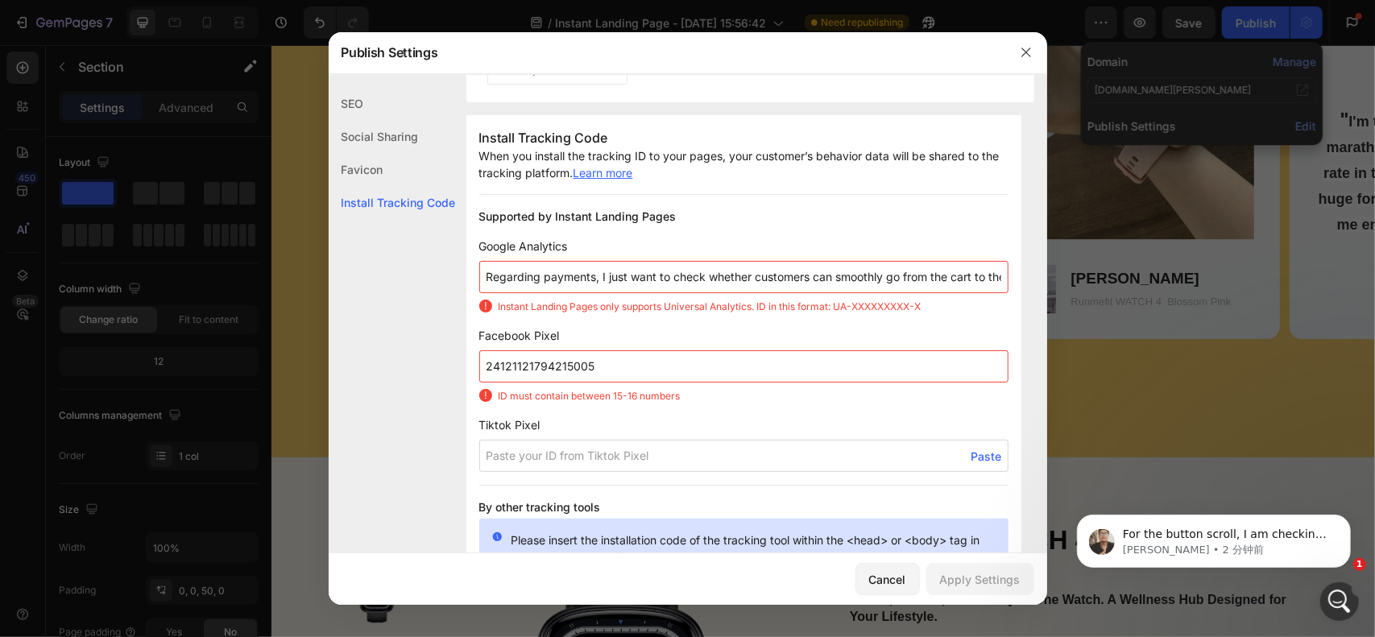
type input "24121121794215005"
click at [688, 327] on span "Facebook Pixel" at bounding box center [743, 335] width 529 height 17
click at [578, 278] on input "Regarding payments, I just want to check whether customers can smoothly go from…" at bounding box center [743, 277] width 529 height 32
paste input "G-8Z3TYM1H6L"
type input "G-8Z3TYM1H6L"
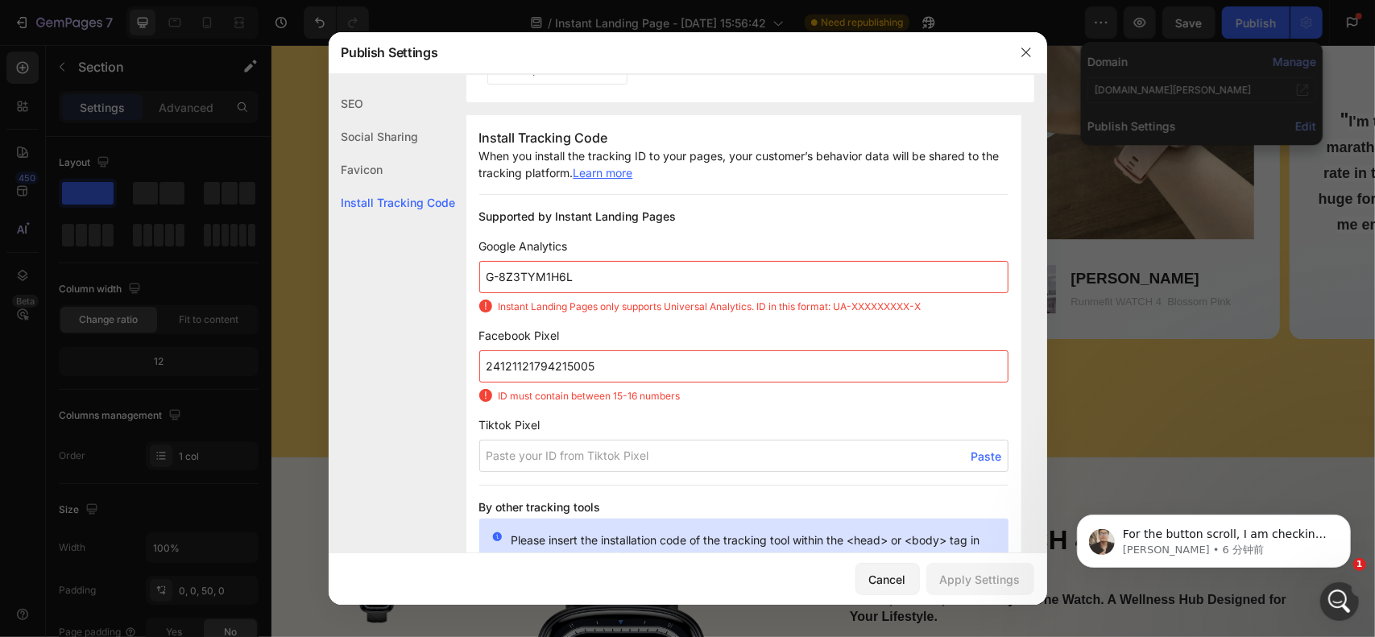
click at [653, 234] on div "Install Tracking Code When you install the tracking ID to your pages, your cust…" at bounding box center [744, 518] width 555 height 807
click at [651, 246] on span "Google Analytics" at bounding box center [743, 246] width 529 height 17
click at [1350, 592] on div "打开 Intercom Messenger" at bounding box center [1337, 599] width 53 height 53
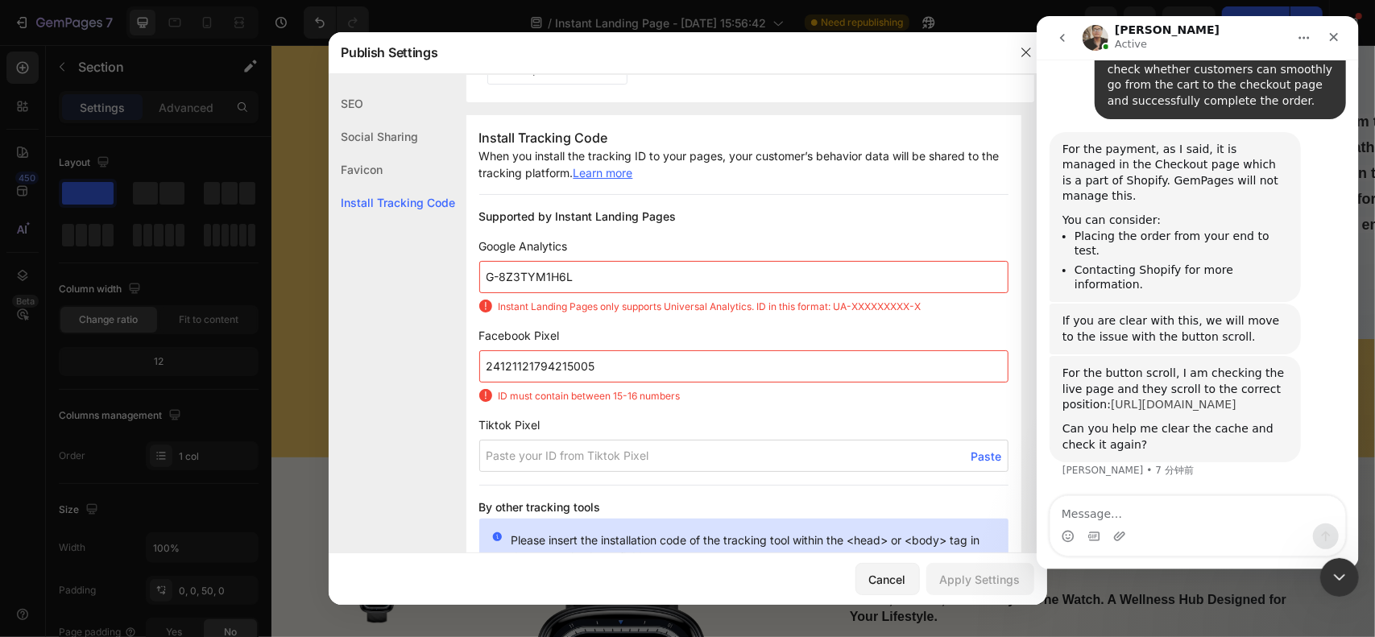
click at [1189, 398] on link "[URL][DOMAIN_NAME]" at bounding box center [1173, 404] width 126 height 13
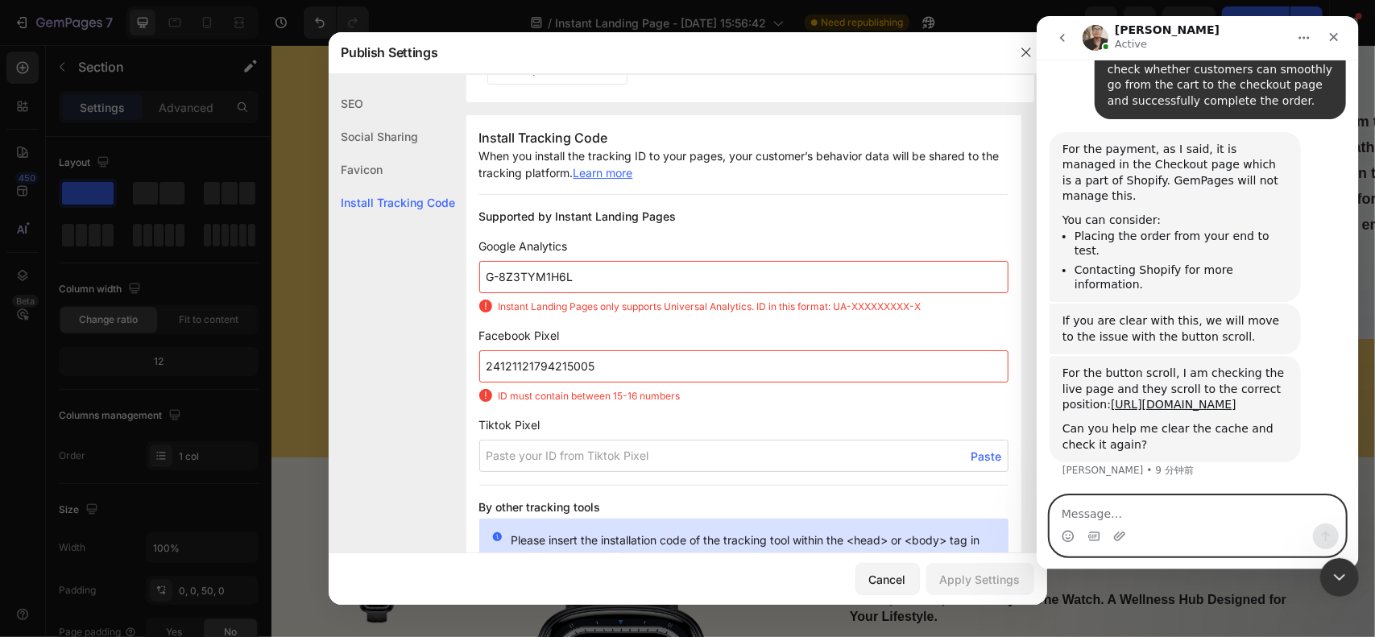
click at [1080, 508] on textarea "Message…" at bounding box center [1197, 509] width 295 height 27
type textarea "Thank you!"
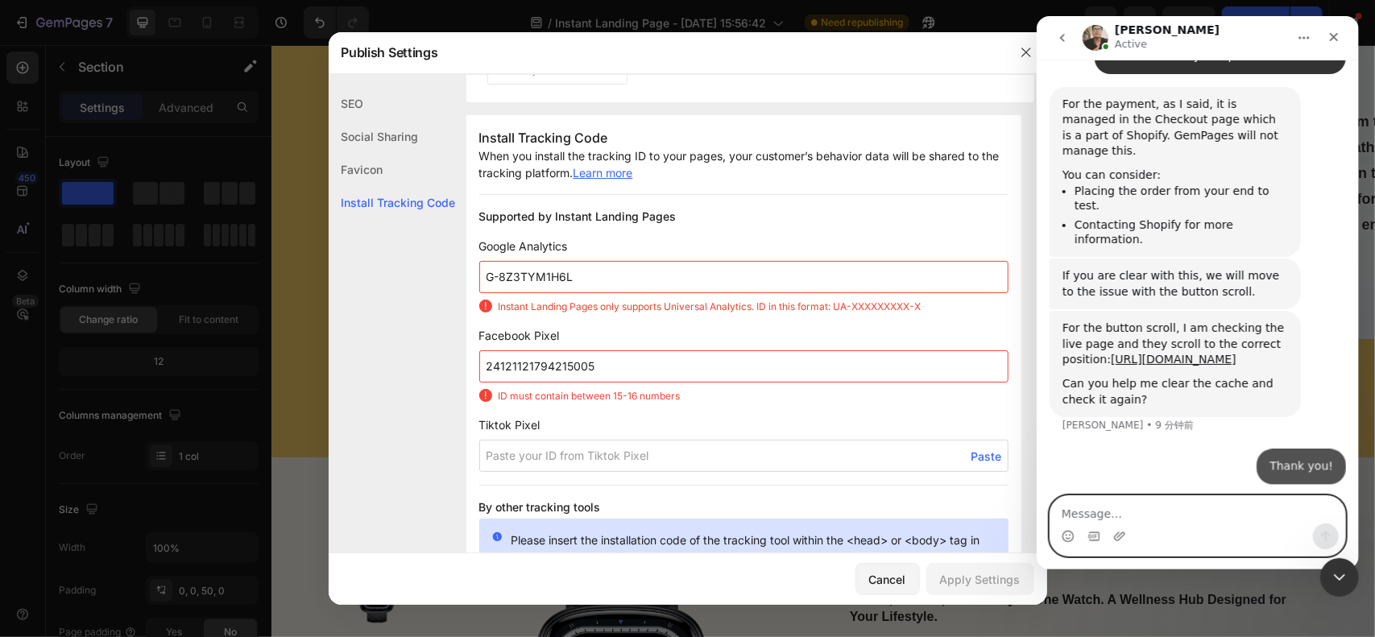
scroll to position [2511, 0]
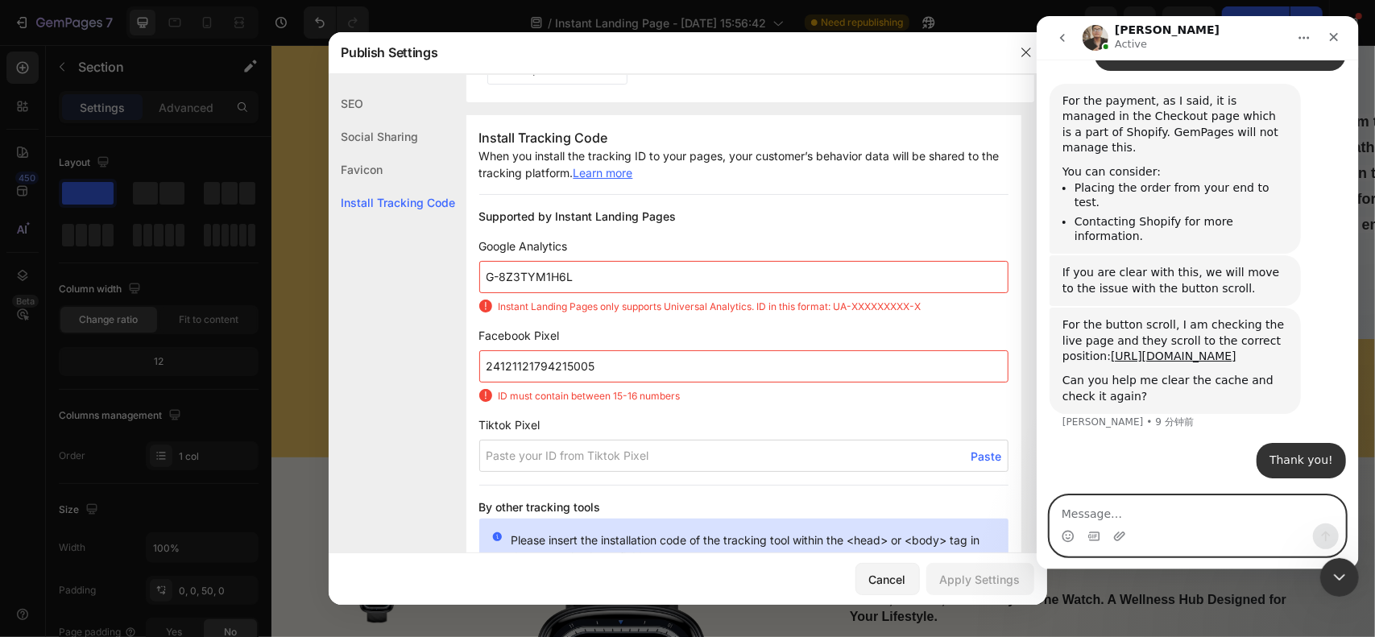
click at [1142, 508] on textarea "Message…" at bounding box center [1197, 509] width 295 height 27
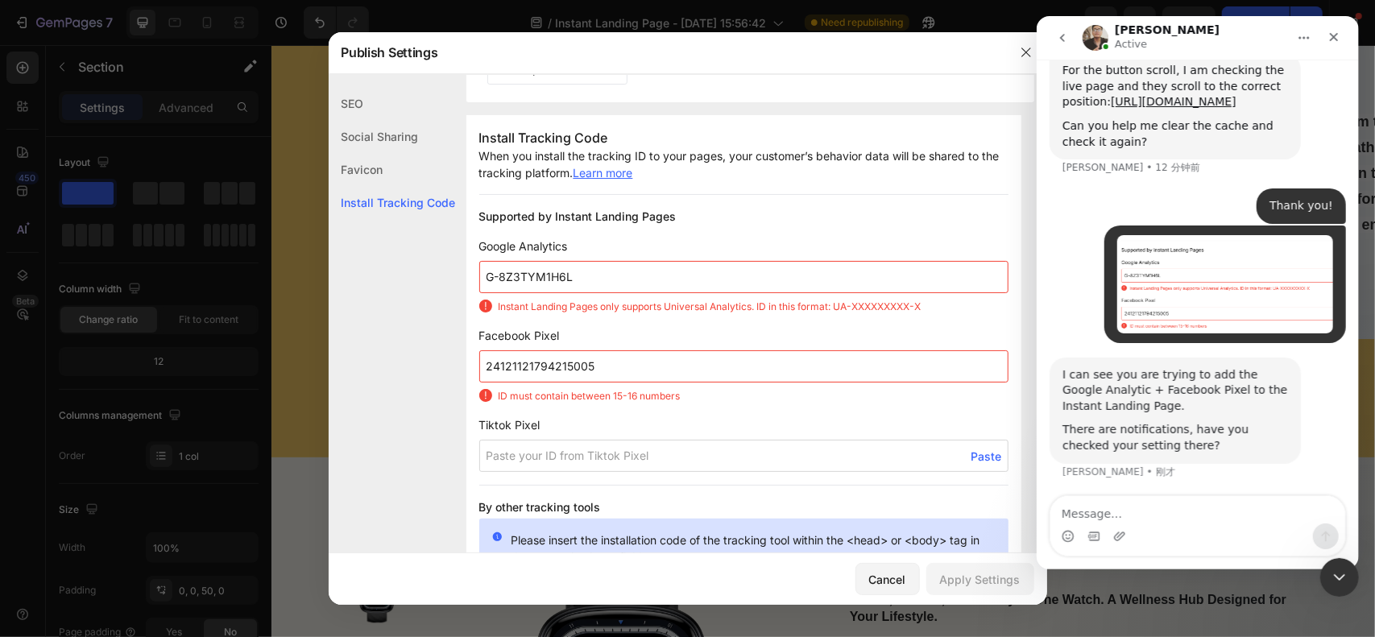
scroll to position [2766, 0]
click at [578, 427] on span "Tiktok Pixel" at bounding box center [743, 425] width 529 height 17
click at [601, 47] on div "Publish Settings" at bounding box center [667, 52] width 677 height 42
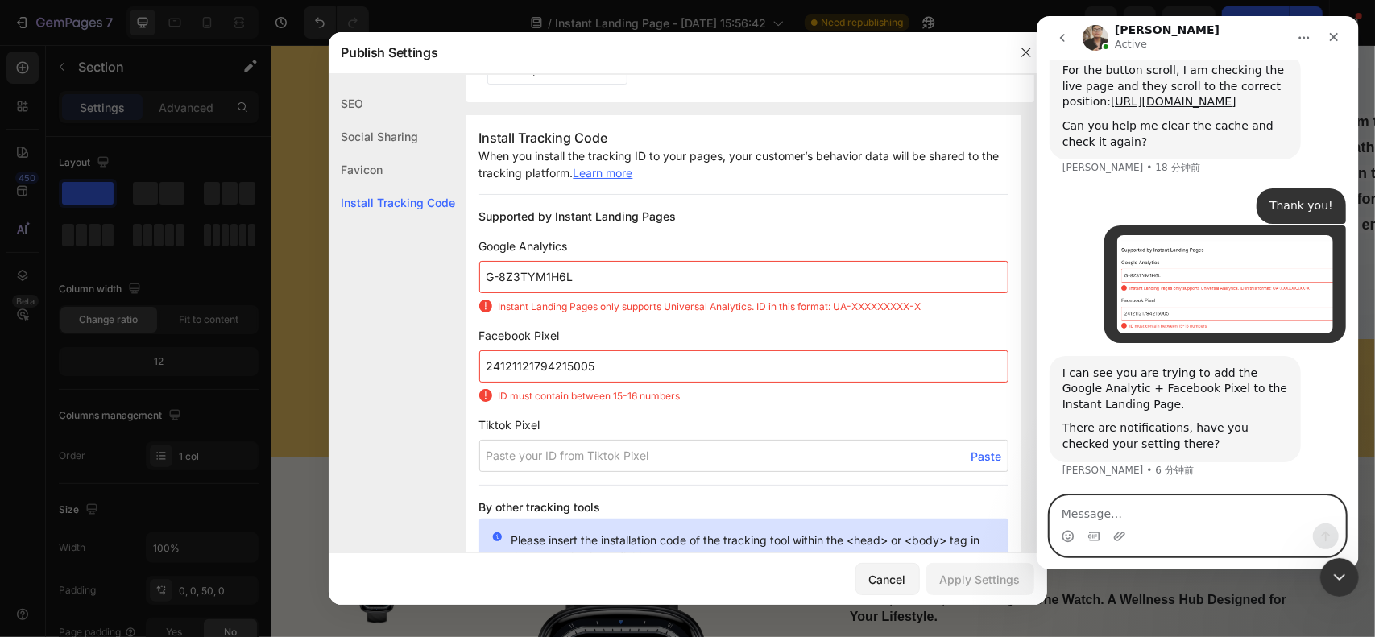
click at [1175, 507] on textarea "Message…" at bounding box center [1197, 509] width 295 height 27
paste textarea "These are the parameters I found in GA and the FB pixel, but they seem to be di…"
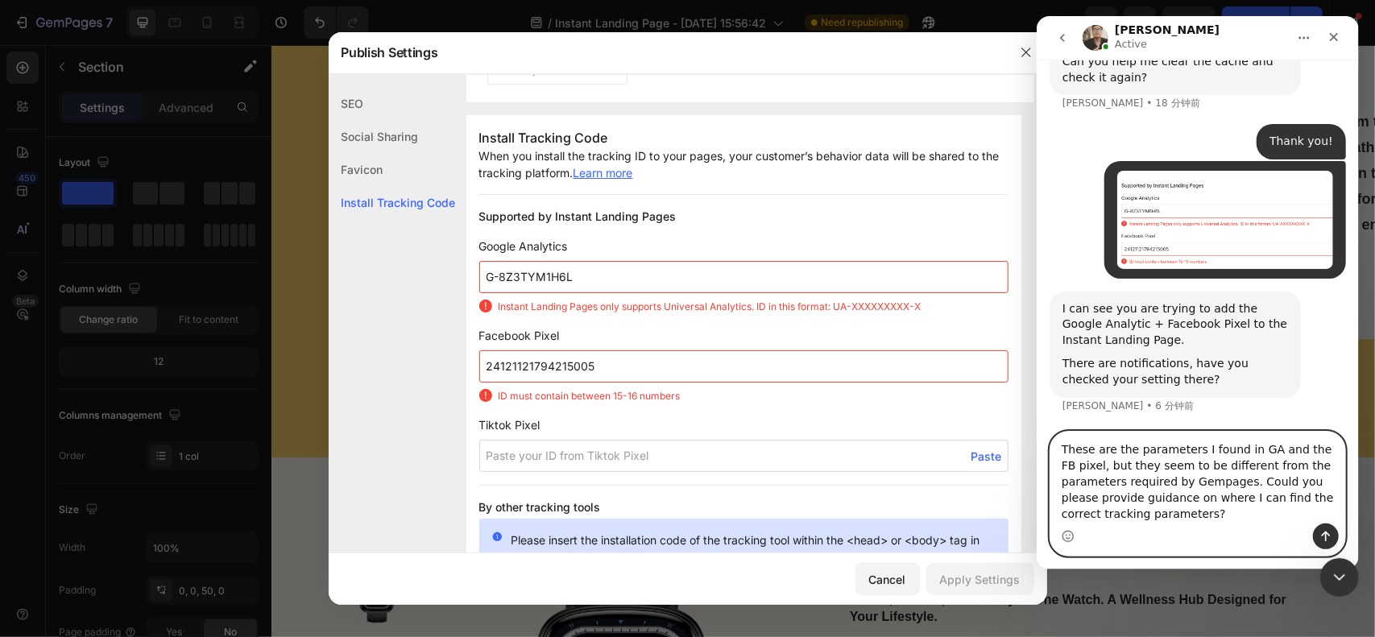
type textarea "These are the parameters I found in GA and the FB pixel, but they seem to be di…"
click at [1325, 545] on button "发送消息…" at bounding box center [1326, 537] width 26 height 26
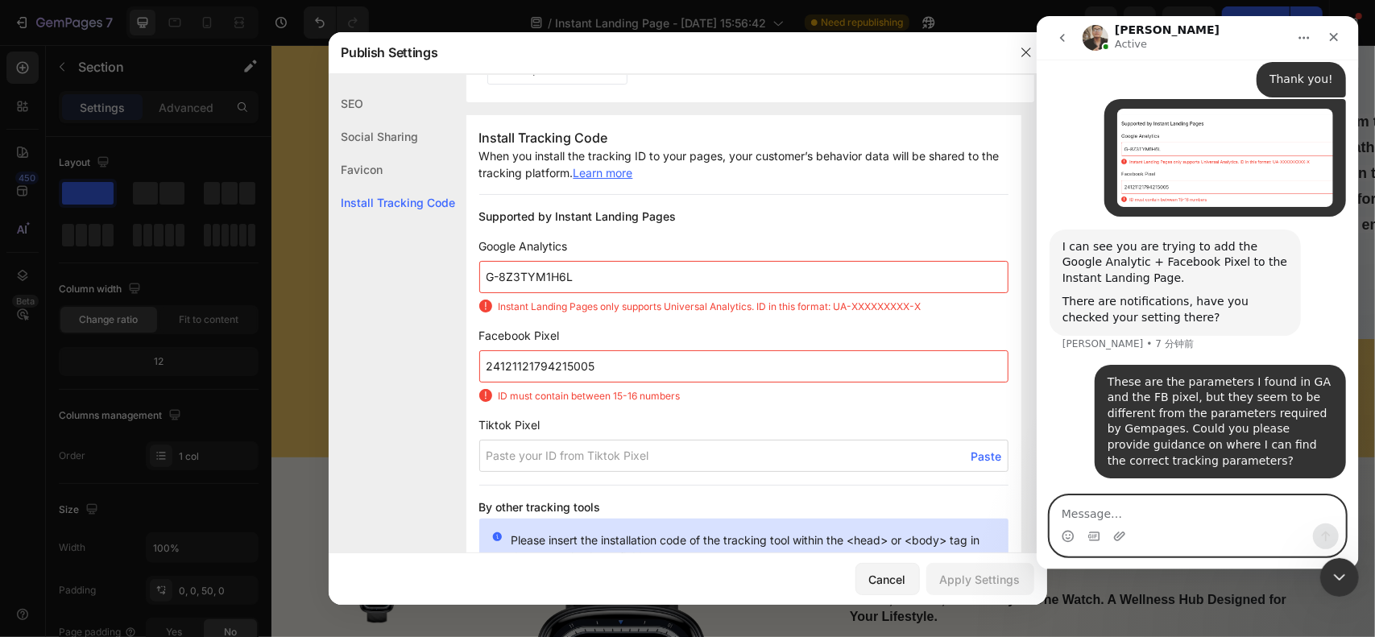
scroll to position [2893, 0]
click at [1155, 512] on textarea "Message…" at bounding box center [1197, 509] width 295 height 27
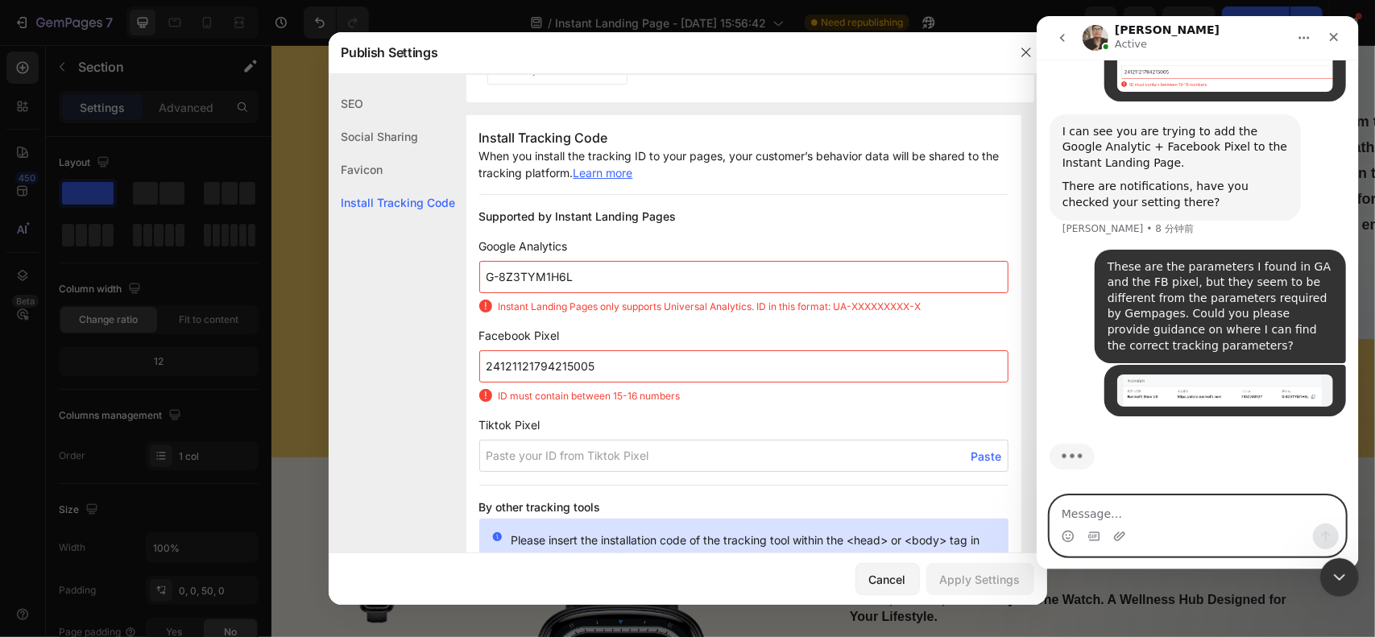
click at [1195, 518] on textarea "Message…" at bounding box center [1197, 509] width 295 height 27
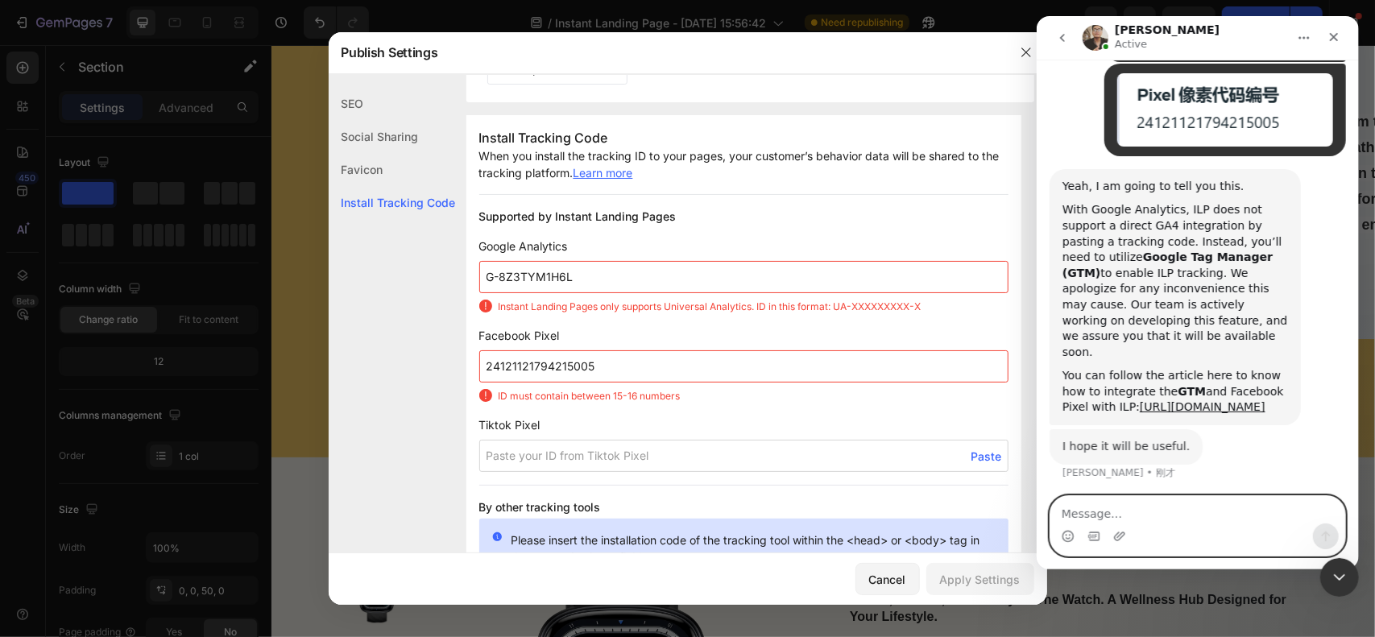
scroll to position [3378, 0]
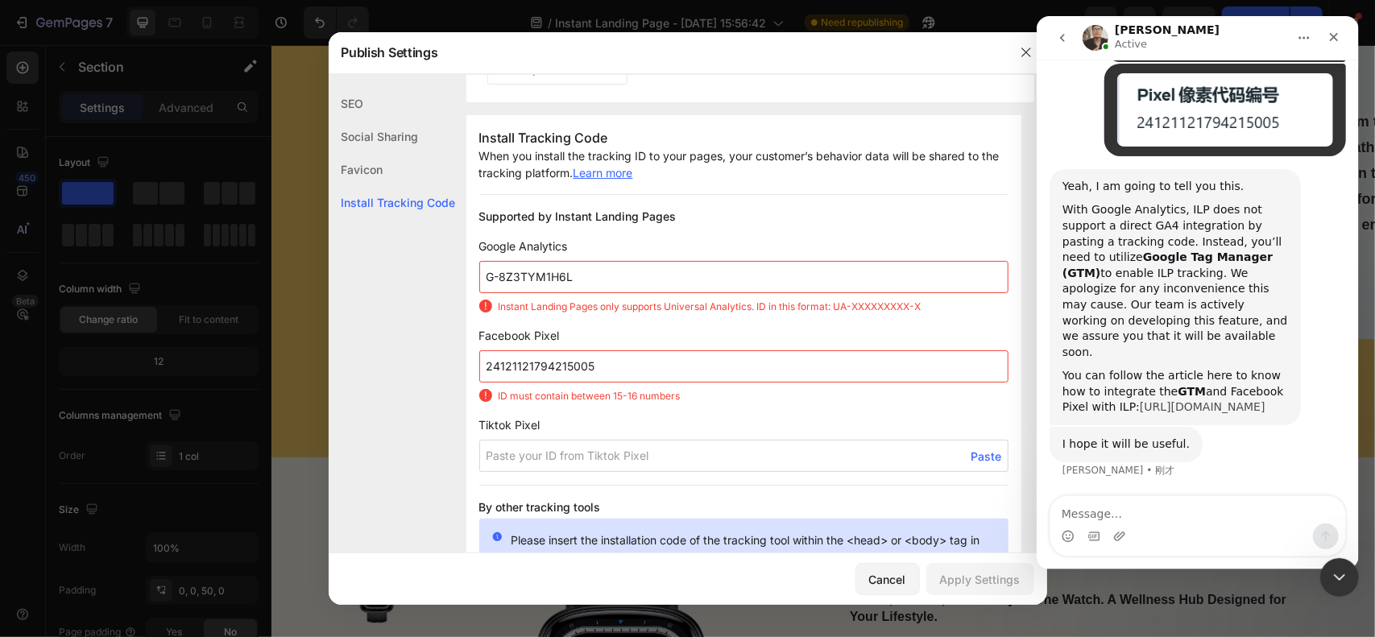
click at [1193, 400] on link "[URL][DOMAIN_NAME]" at bounding box center [1202, 406] width 126 height 13
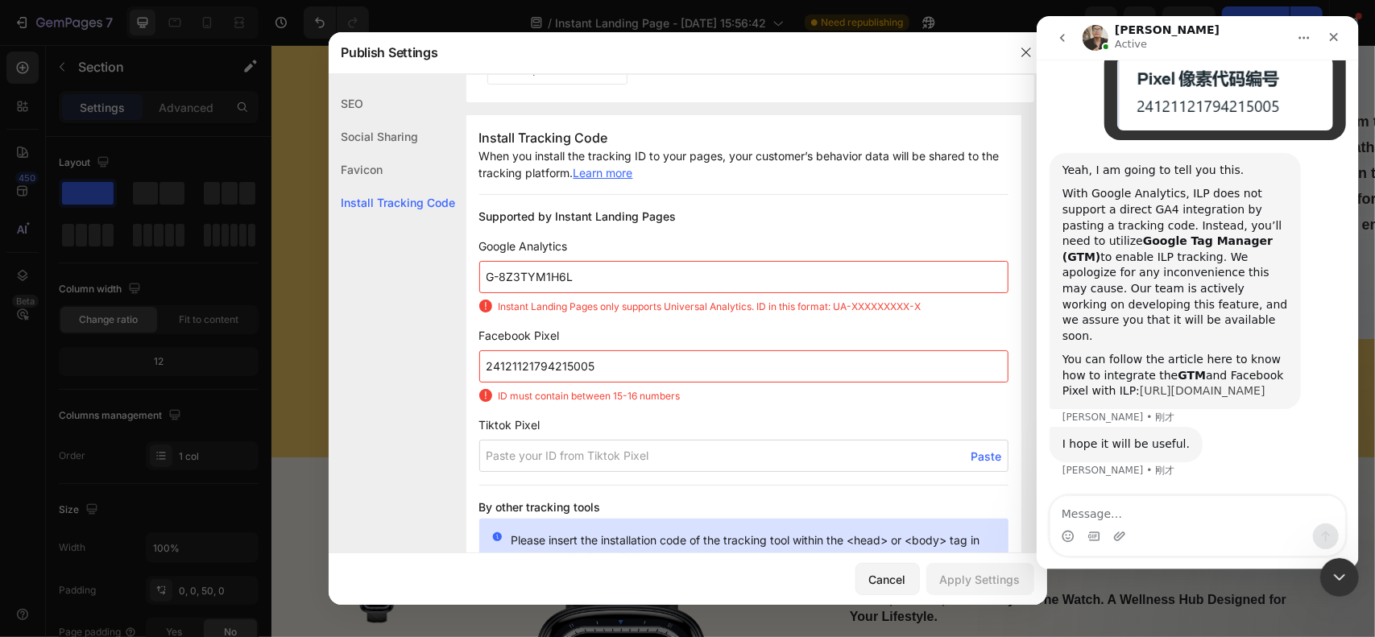
scroll to position [3394, 0]
click at [1022, 54] on icon "button" at bounding box center [1026, 52] width 13 height 13
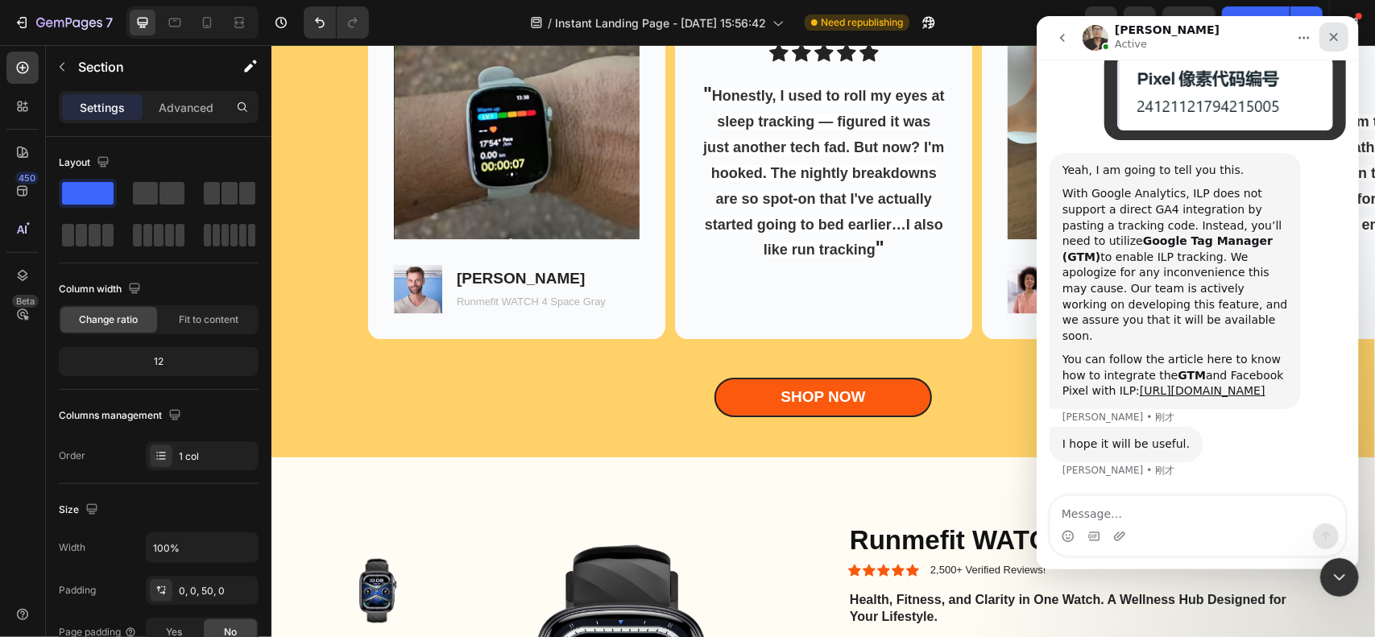
click at [1333, 39] on icon "关闭" at bounding box center [1333, 37] width 13 height 13
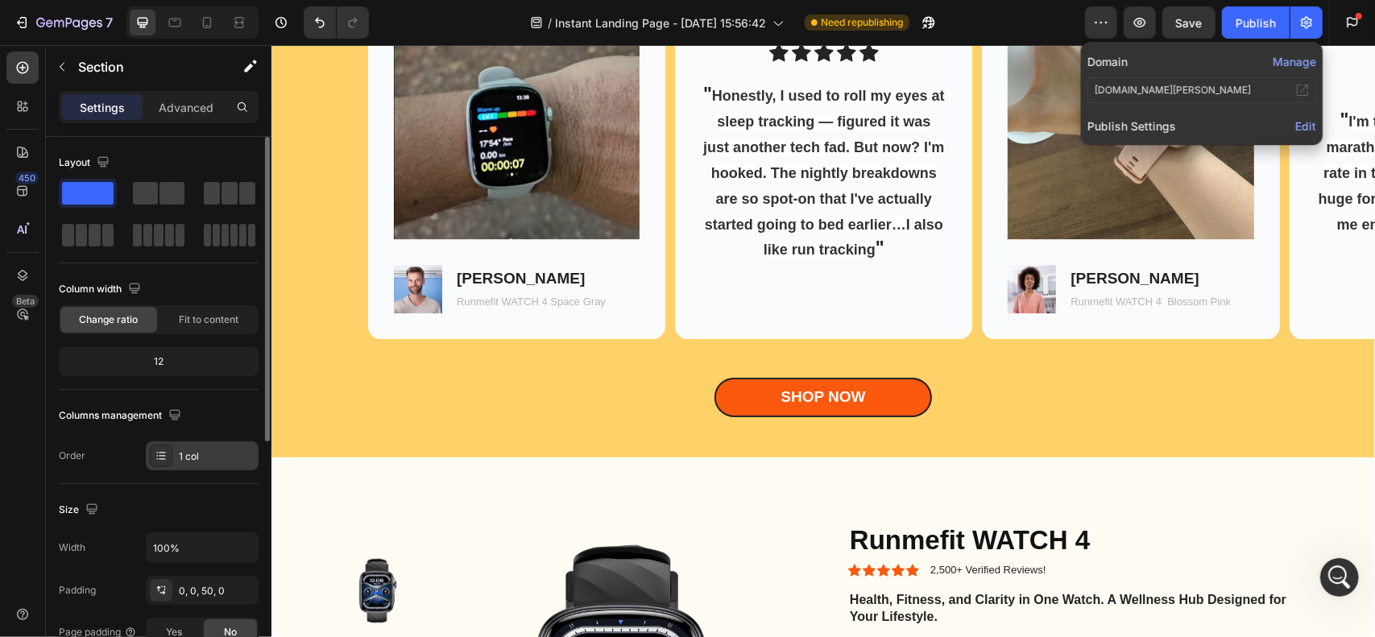
scroll to position [161, 0]
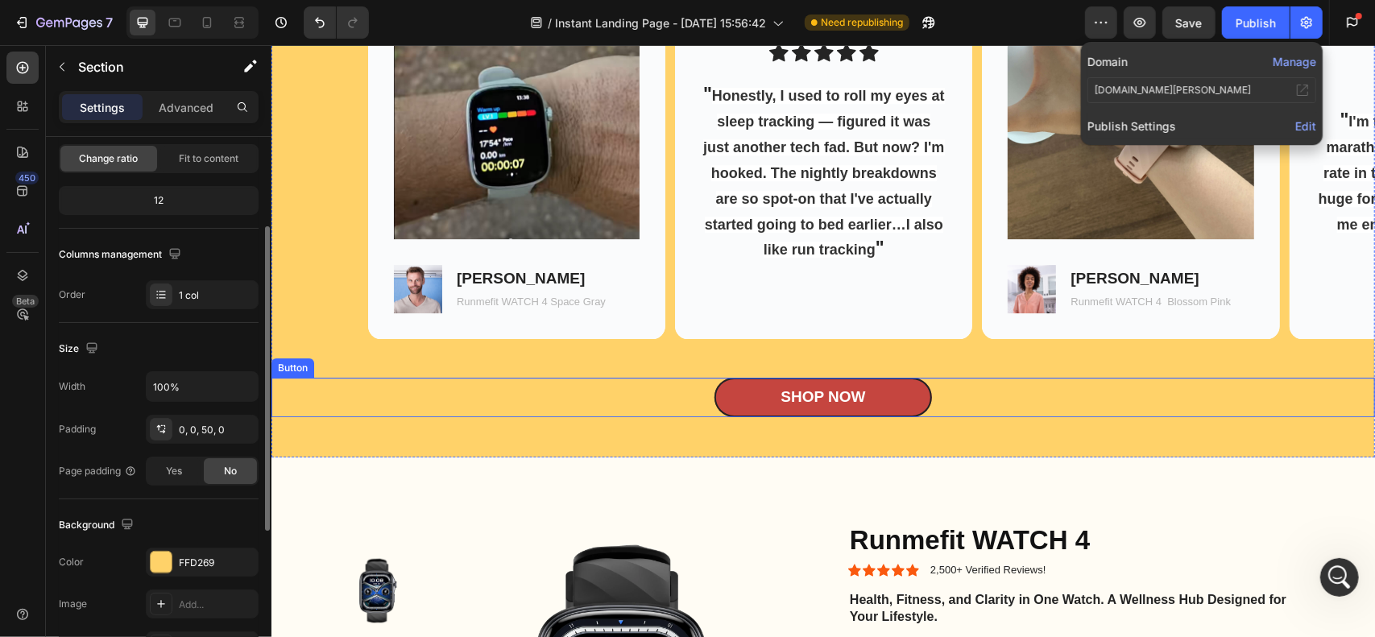
drag, startPoint x: 806, startPoint y: 379, endPoint x: 791, endPoint y: 384, distance: 15.1
click at [806, 379] on link "Shop Now" at bounding box center [823, 396] width 218 height 39
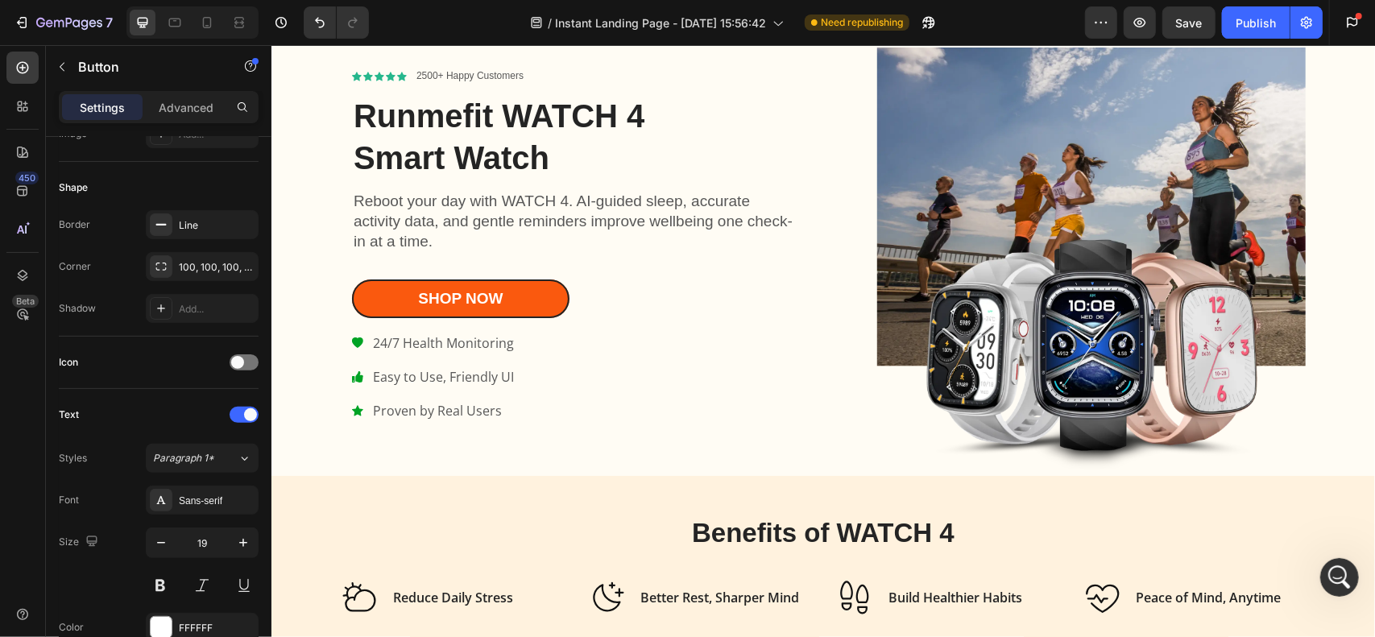
scroll to position [0, 0]
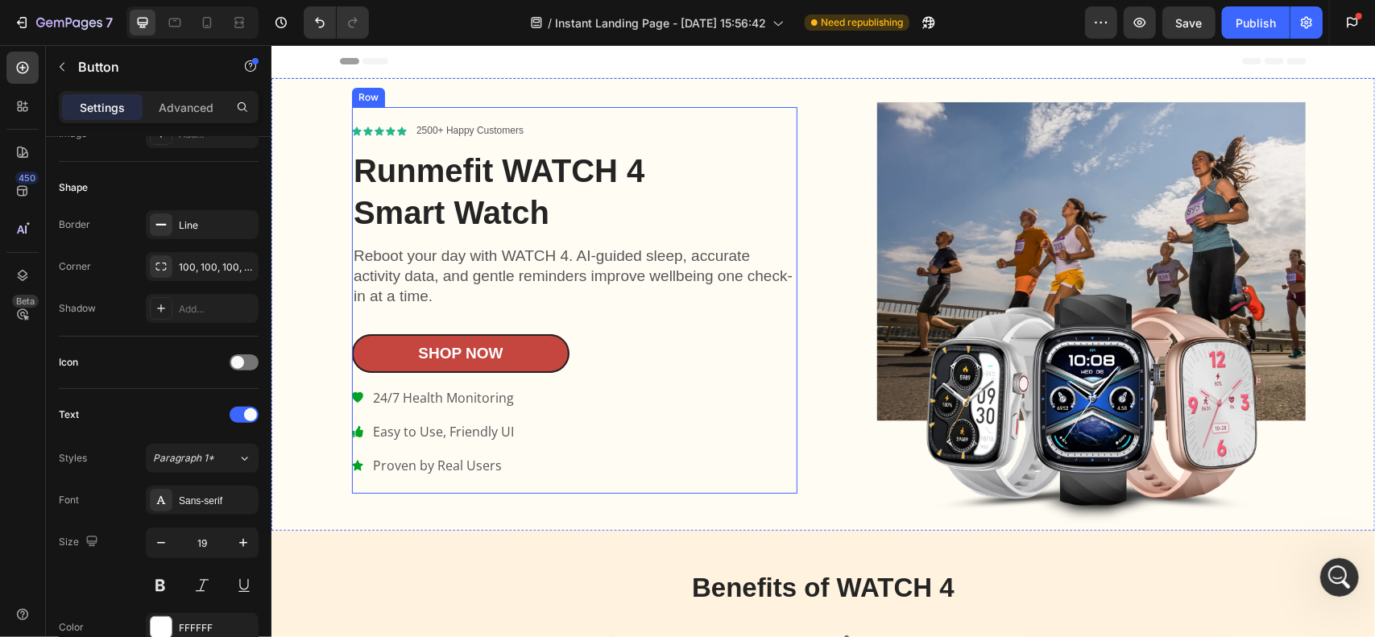
click at [530, 356] on link "Shop Now" at bounding box center [460, 353] width 218 height 39
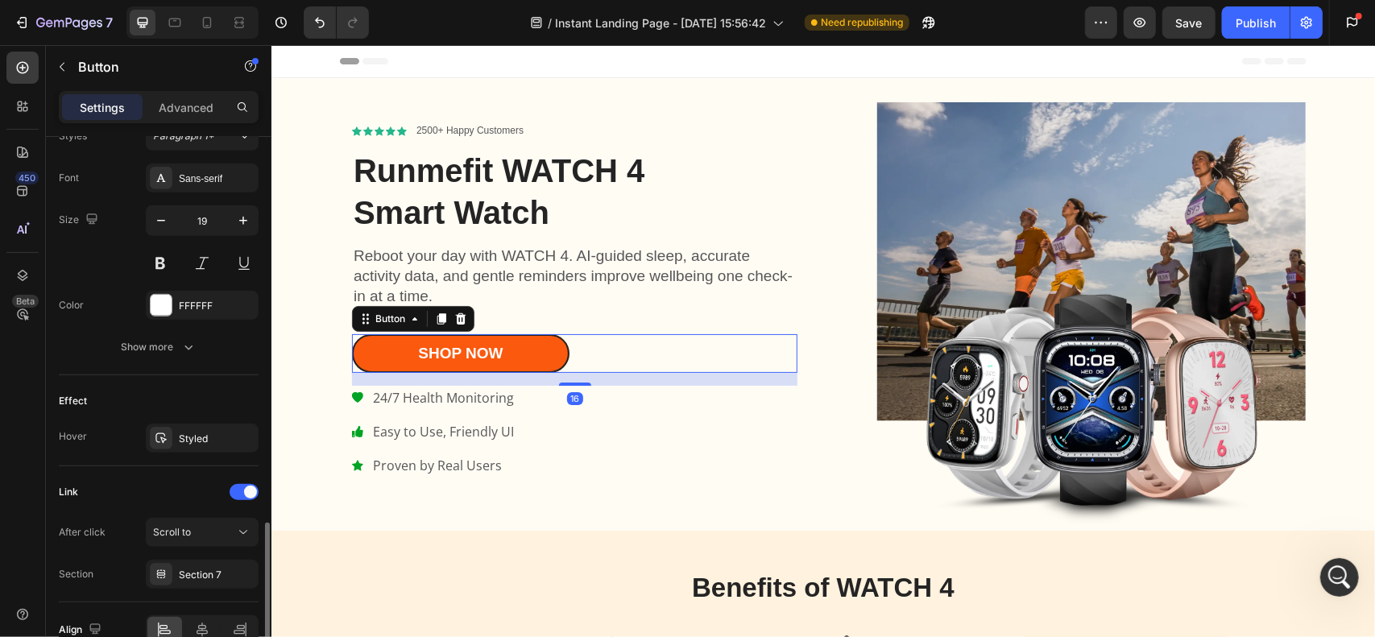
scroll to position [689, 0]
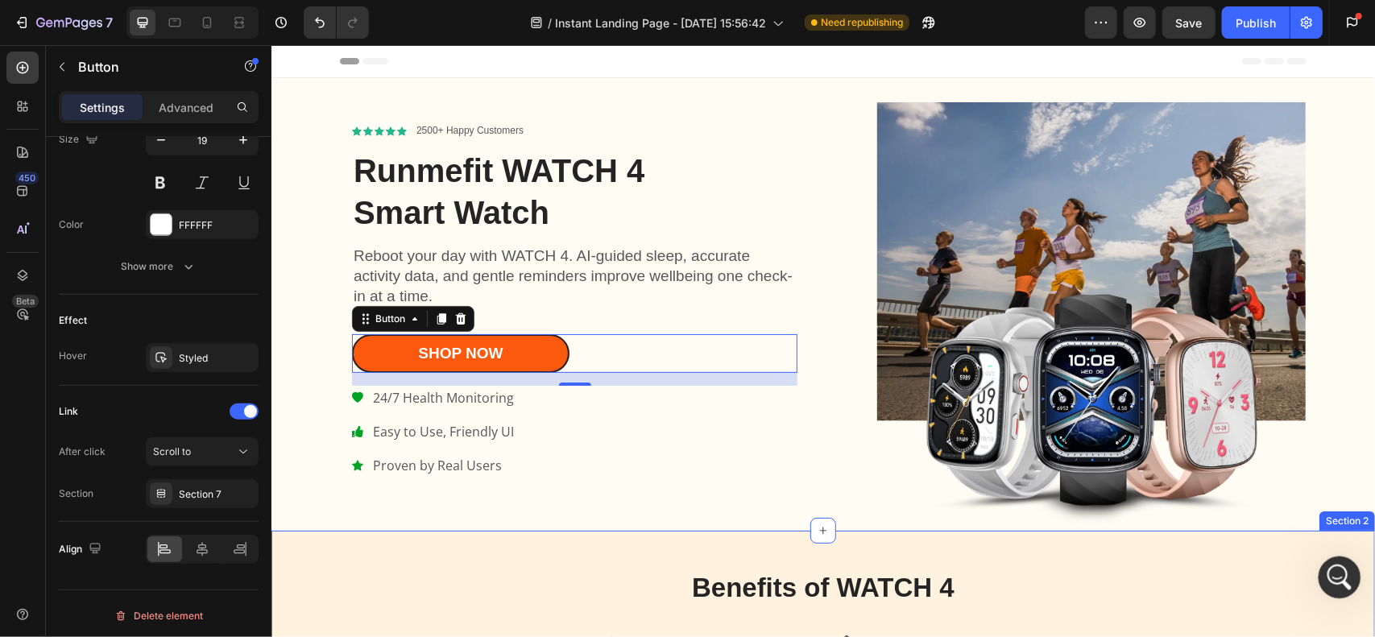
drag, startPoint x: 1337, startPoint y: 585, endPoint x: 2365, endPoint y: 1100, distance: 1149.1
click at [1337, 587] on div "打开 Intercom Messenger" at bounding box center [1337, 575] width 53 height 53
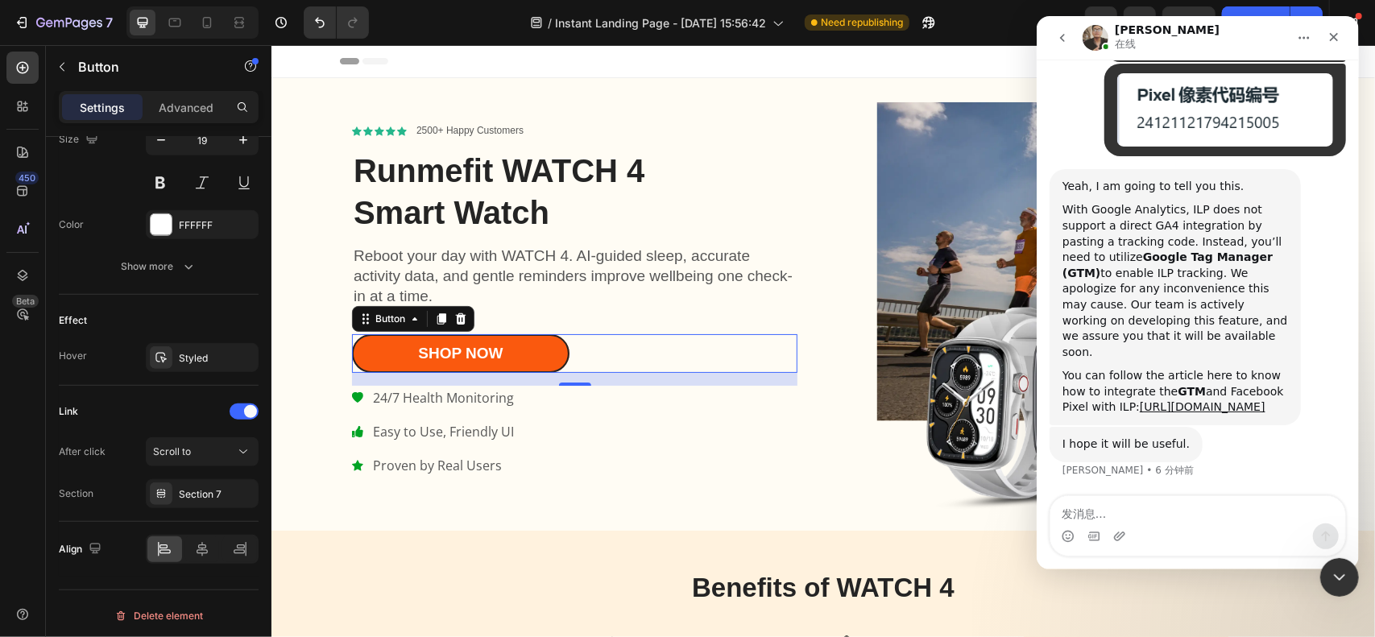
scroll to position [3299, 0]
click at [654, 541] on div "Benefits of WATCH 4 Heading Icon Reduce Daily Stress Heading Row Icon Better Re…" at bounding box center [823, 620] width 1104 height 180
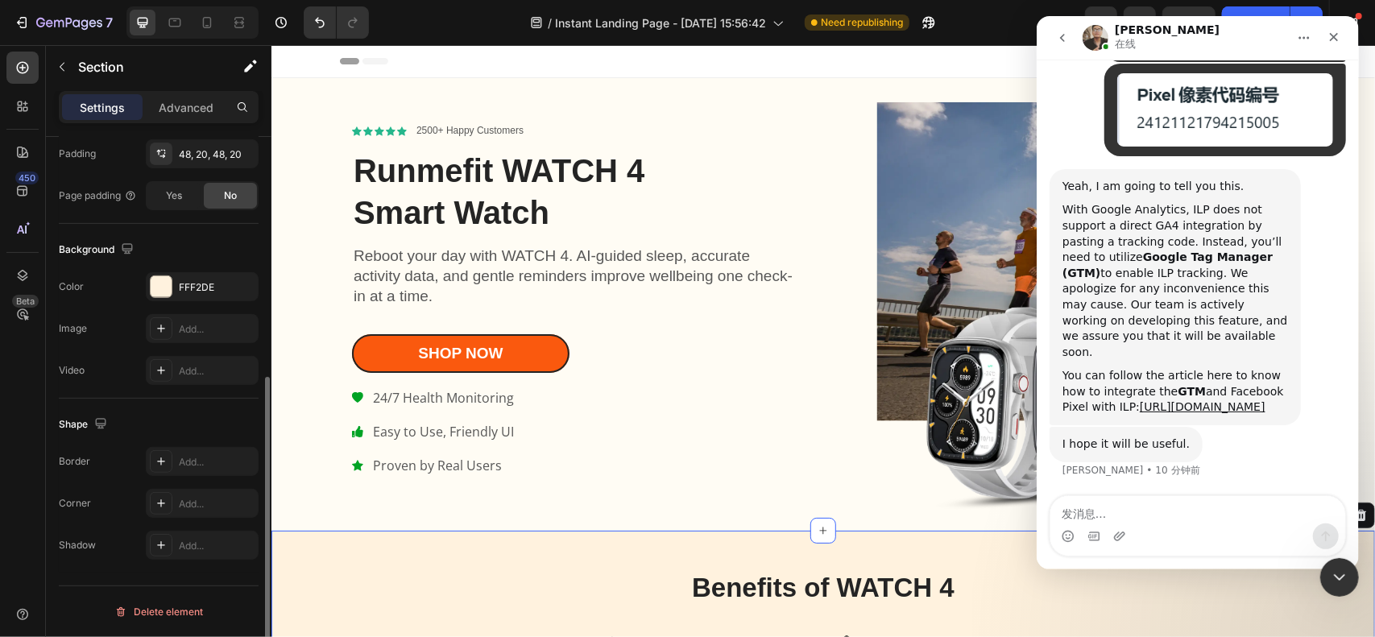
scroll to position [0, 0]
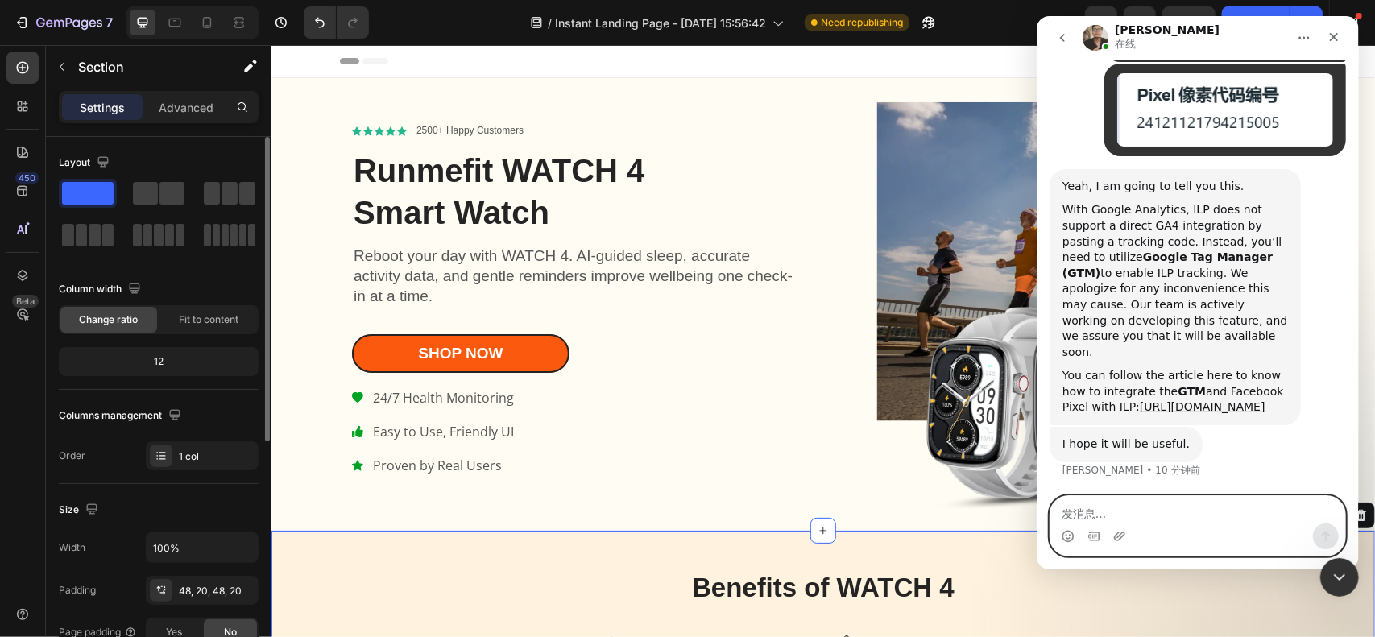
click at [1165, 519] on textarea "发消息..." at bounding box center [1197, 509] width 295 height 27
paste textarea "According to the instructions, since my Shopify store is already connected with…"
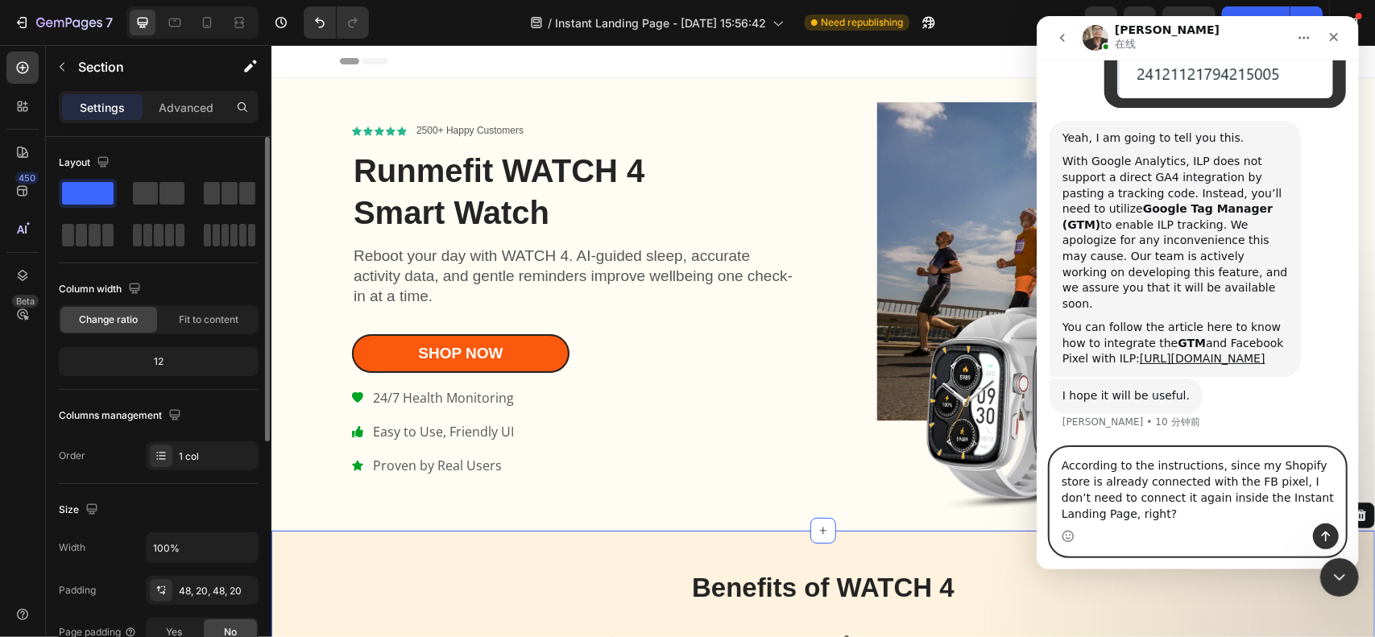
type textarea "According to the instructions, since my Shopify store is already connected with…"
click at [1326, 534] on icon "发送消息…" at bounding box center [1325, 537] width 9 height 10
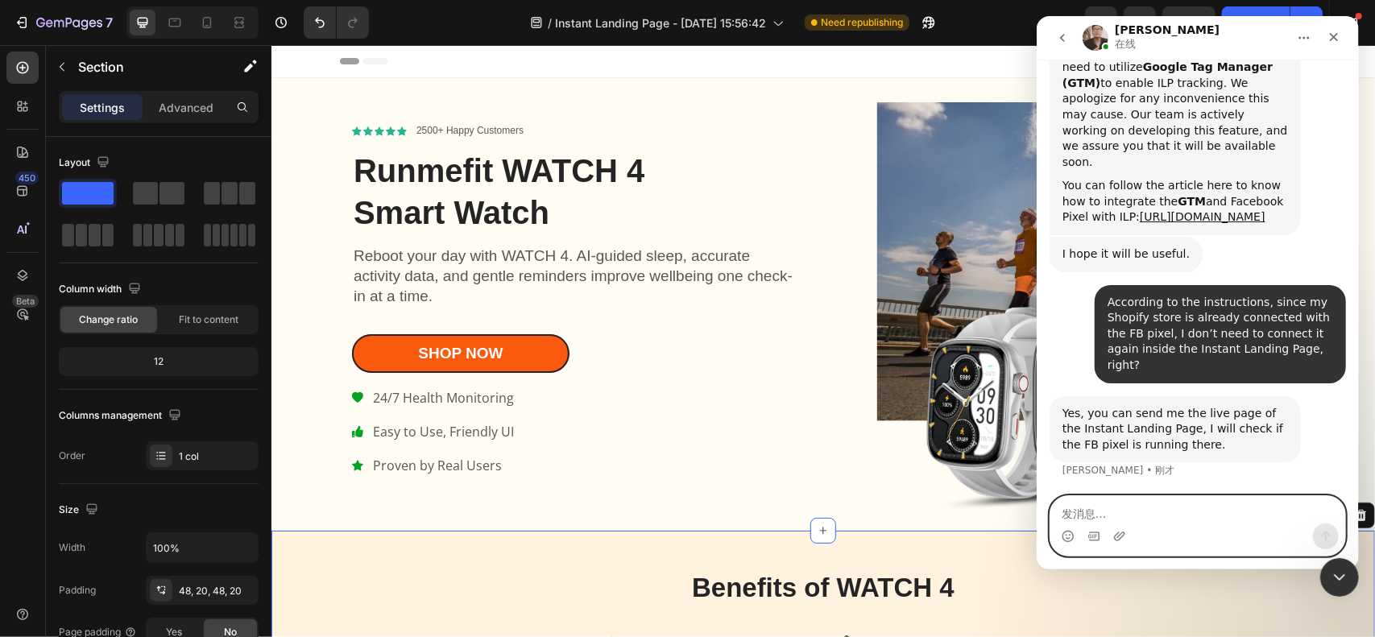
scroll to position [3489, 0]
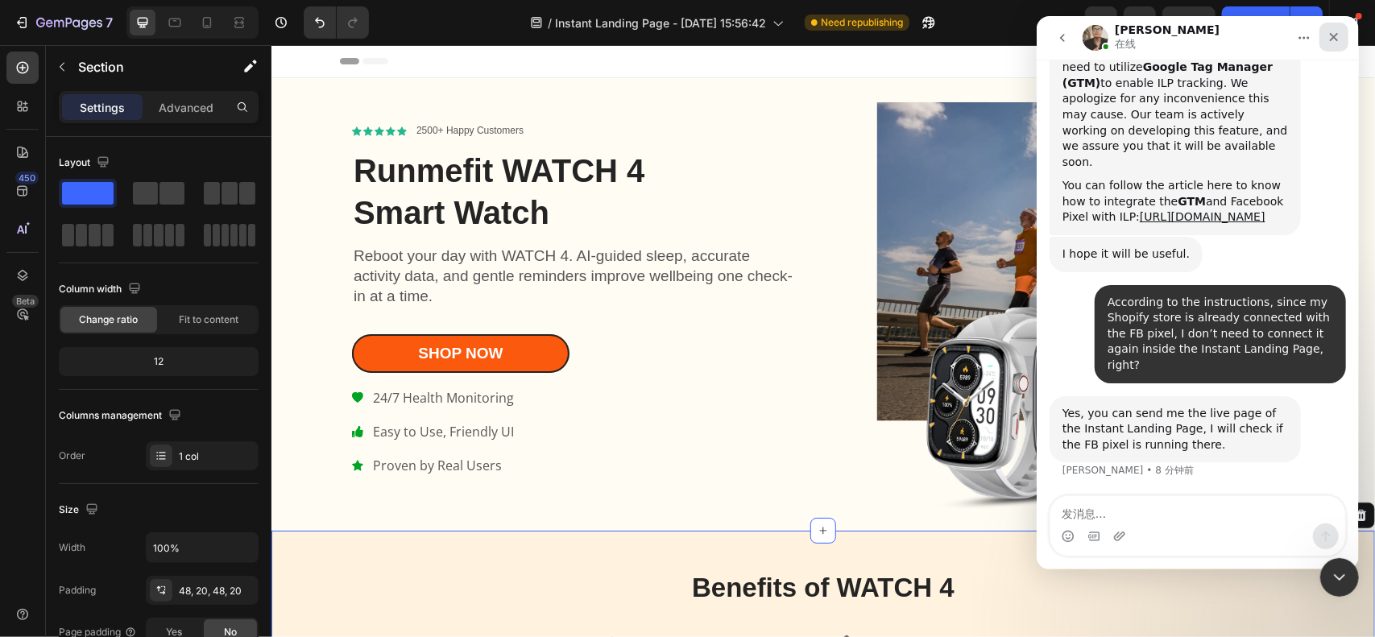
click at [1341, 33] on div "关闭" at bounding box center [1333, 37] width 29 height 29
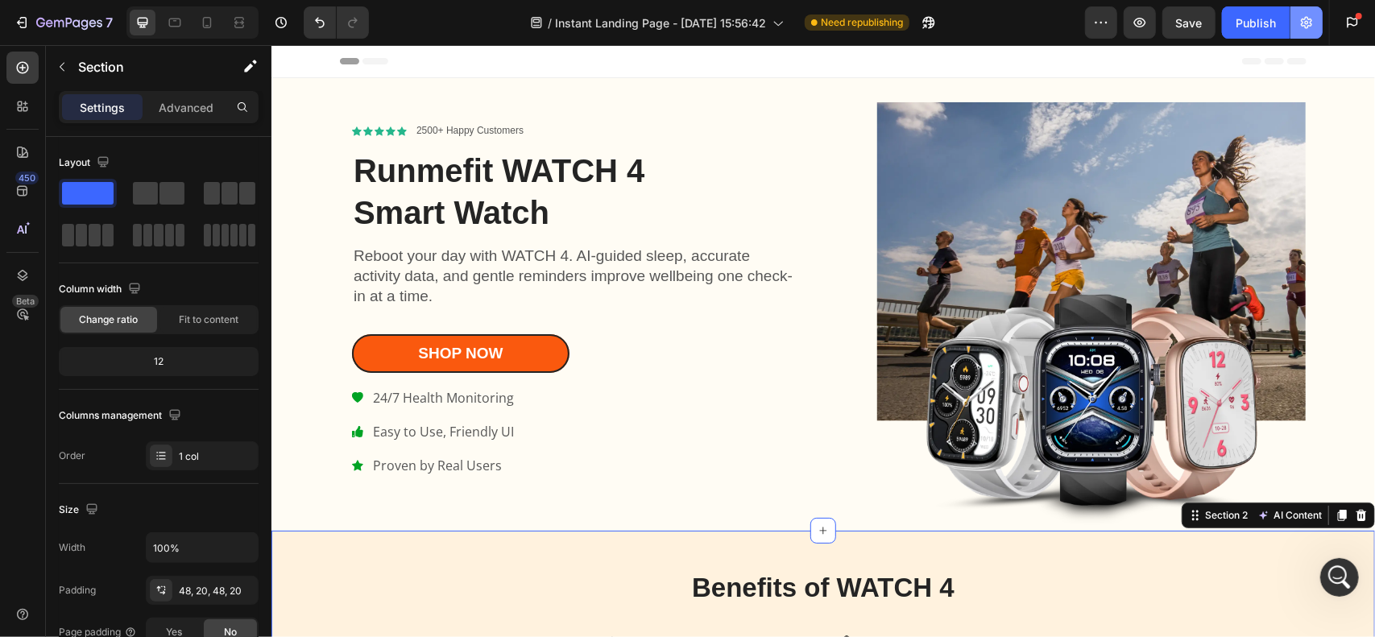
click at [1315, 31] on button "button" at bounding box center [1307, 22] width 32 height 32
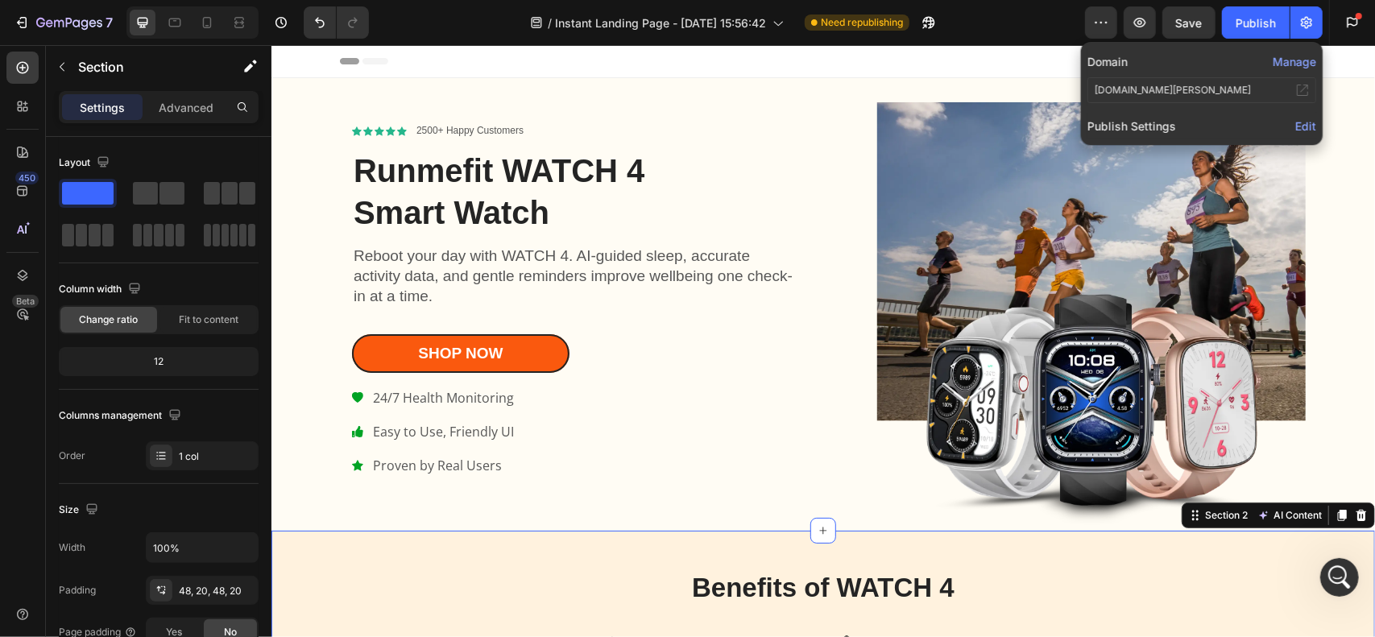
click at [1296, 123] on span "Edit" at bounding box center [1306, 126] width 21 height 14
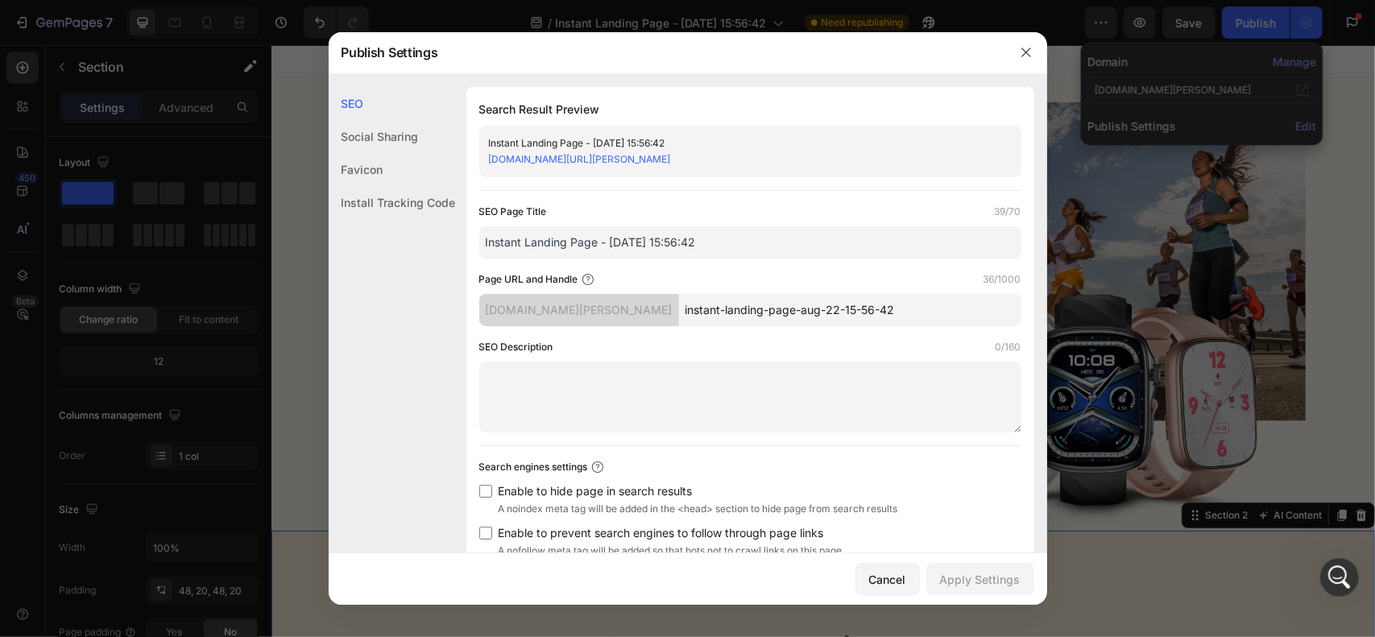
click at [413, 195] on div "Install Tracking Code" at bounding box center [392, 202] width 127 height 33
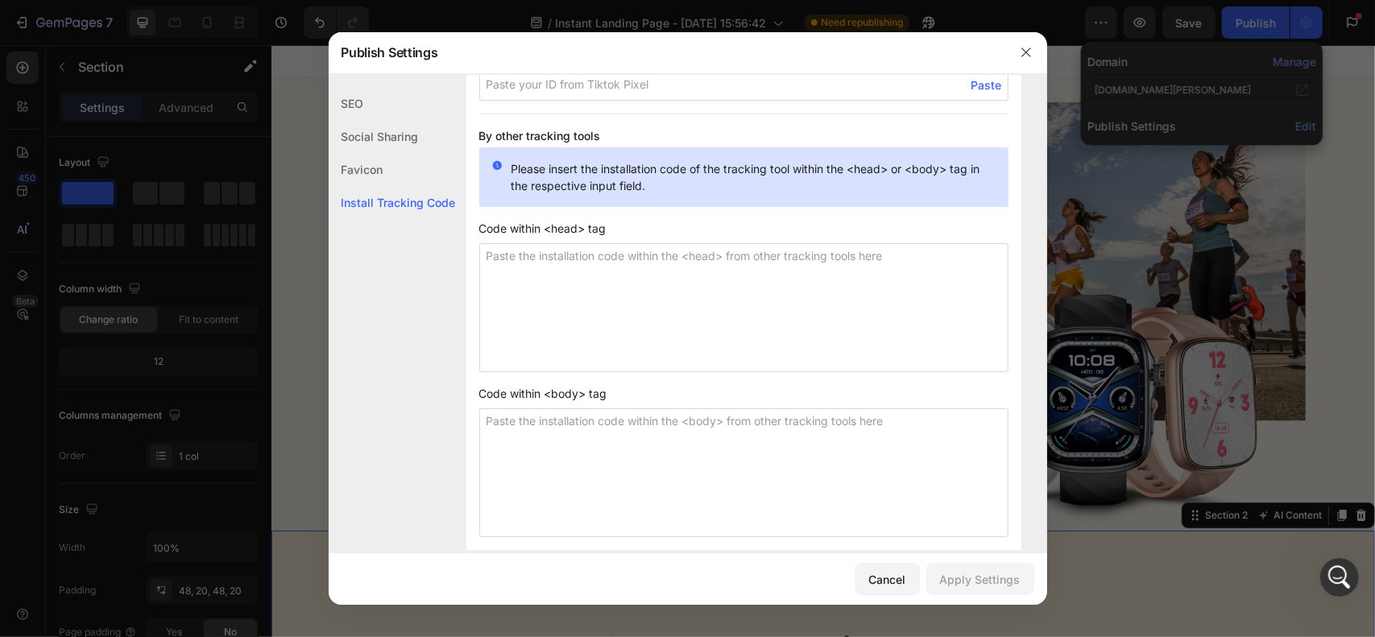
scroll to position [1326, 0]
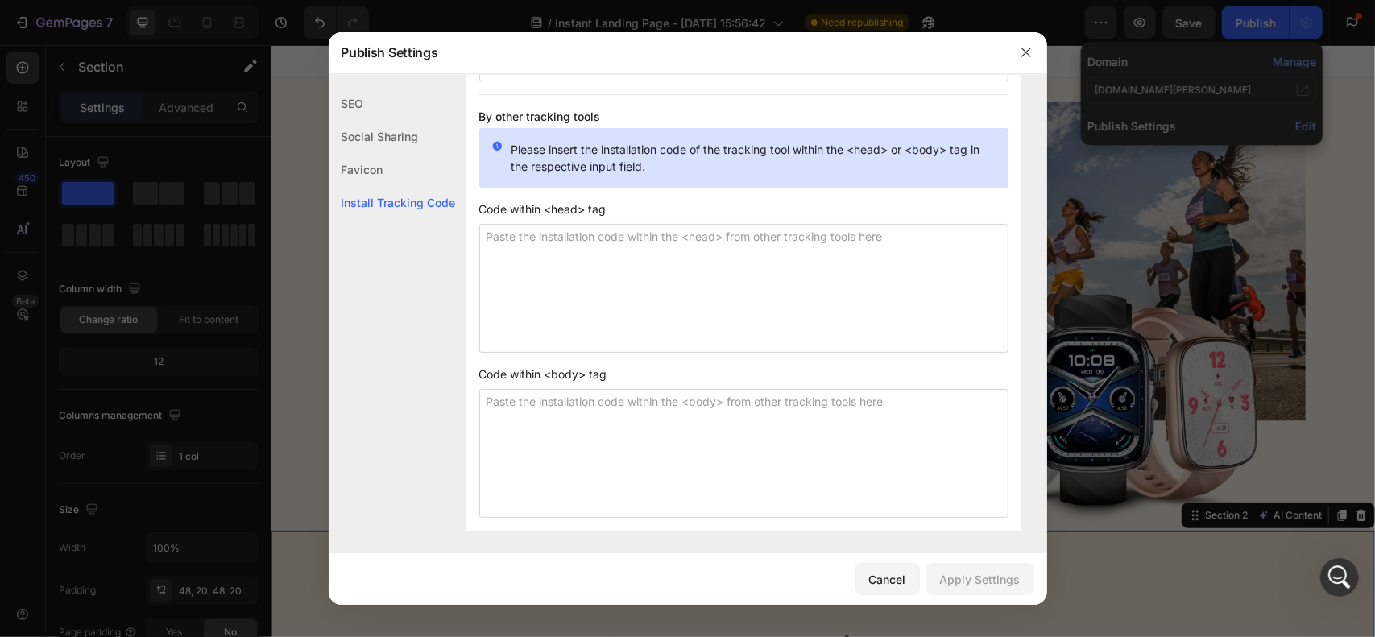
click at [661, 268] on textarea at bounding box center [743, 288] width 529 height 129
paste textarea "<!-- Google Tag Manager --> <script>(function(w,d,s,l,i){w[l]=w[l]||[];w[l].pus…"
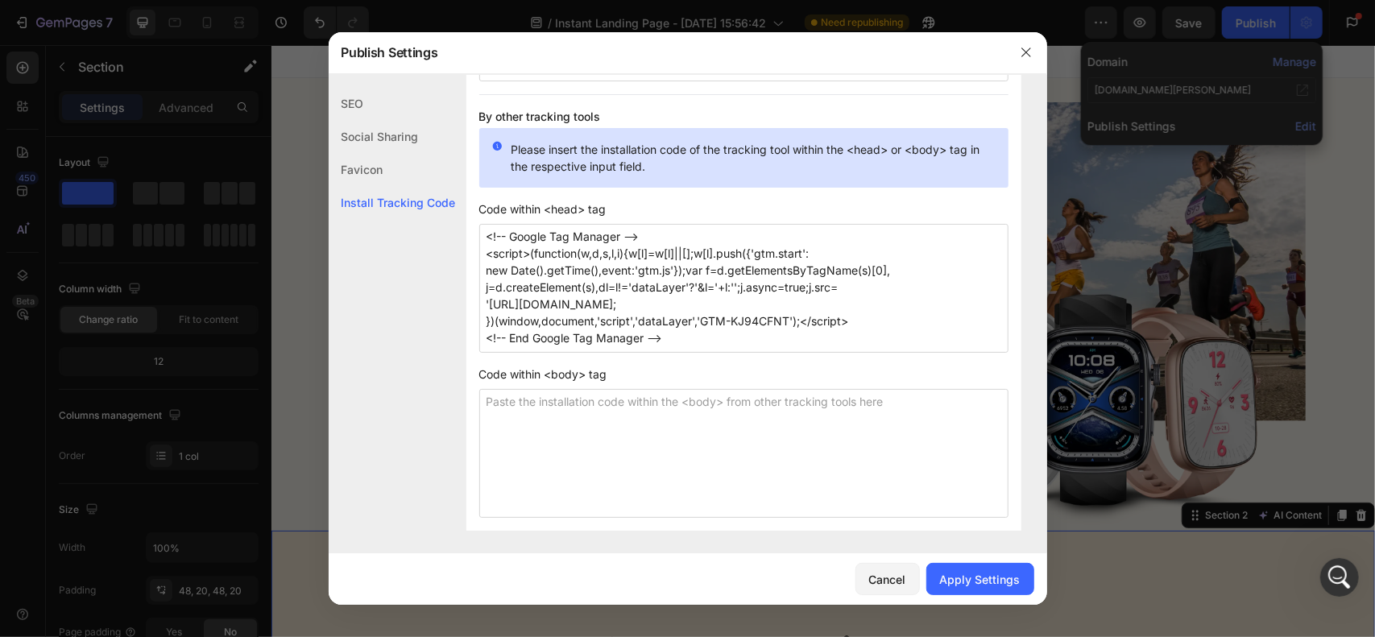
type textarea "<!-- Google Tag Manager --> <script>(function(w,d,s,l,i){w[l]=w[l]||[];w[l].pus…"
click at [640, 465] on textarea at bounding box center [743, 453] width 529 height 129
paste textarea "<!-- Google Tag Manager (noscript) --> <noscript><iframe src="[URL][DOMAIN_NAME…"
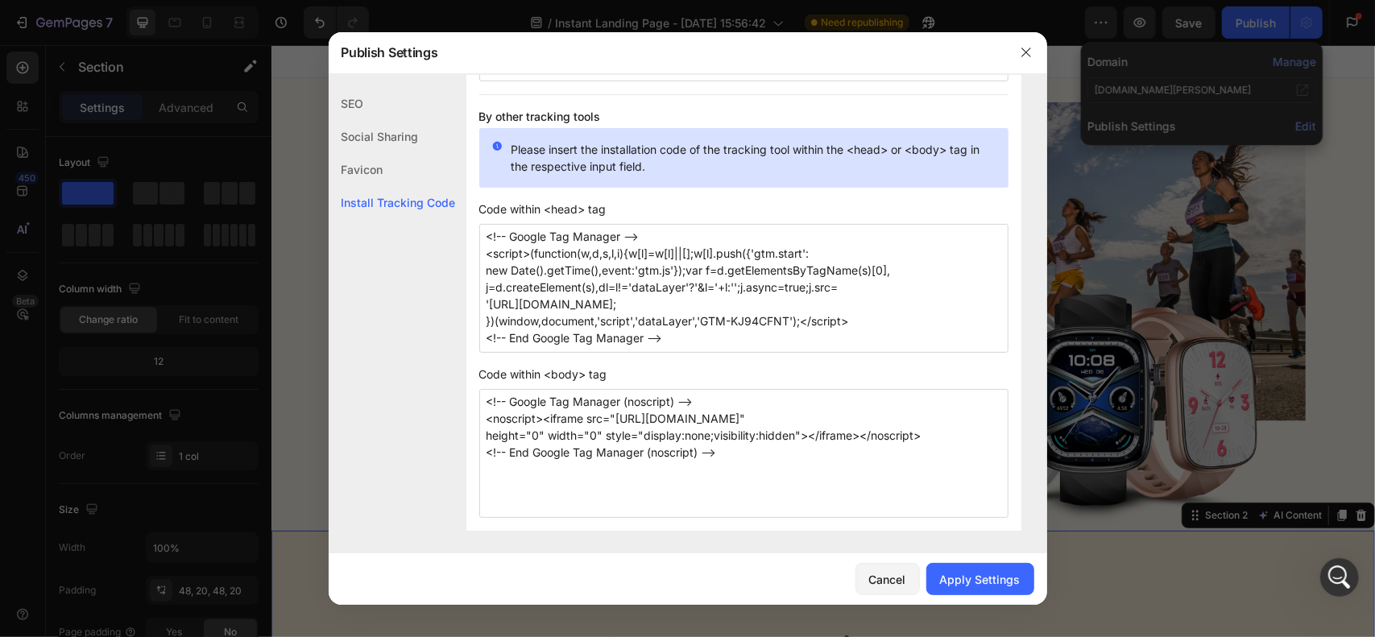
type textarea "<!-- Google Tag Manager (noscript) --> <noscript><iframe src="[URL][DOMAIN_NAME…"
click at [977, 568] on button "Apply Settings" at bounding box center [981, 579] width 108 height 32
click at [1024, 55] on icon "button" at bounding box center [1026, 52] width 13 height 13
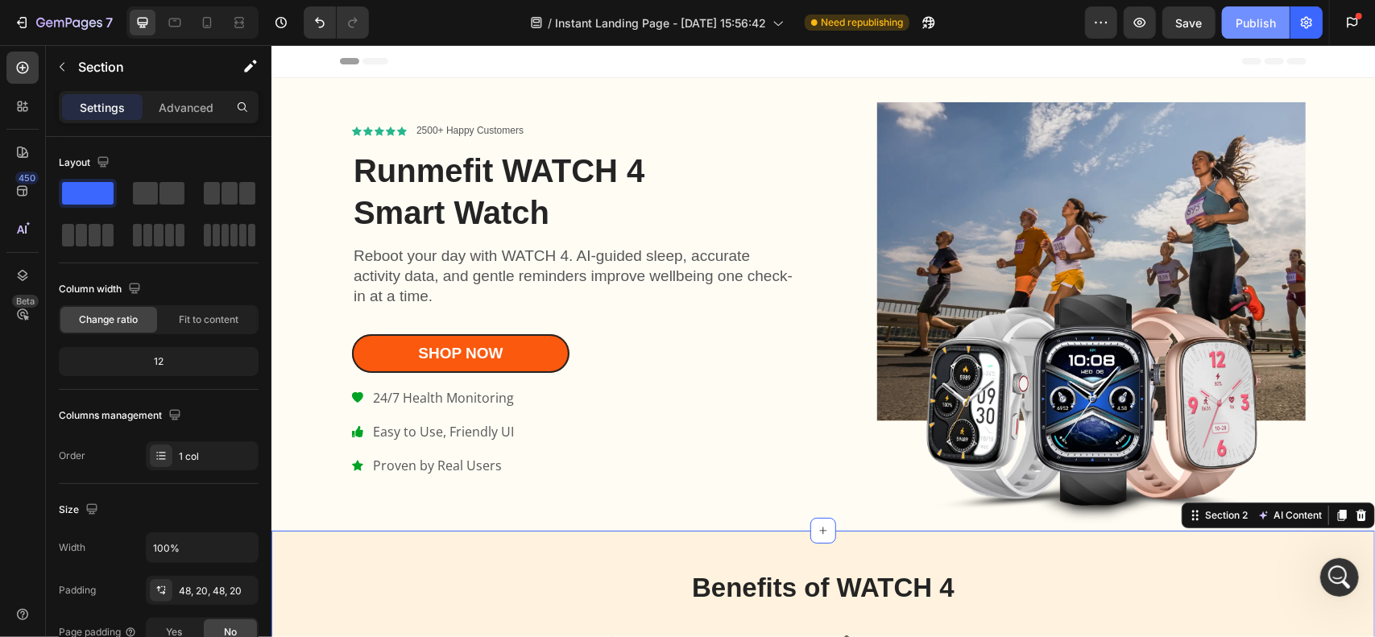
click at [1263, 20] on div "Publish" at bounding box center [1256, 23] width 40 height 17
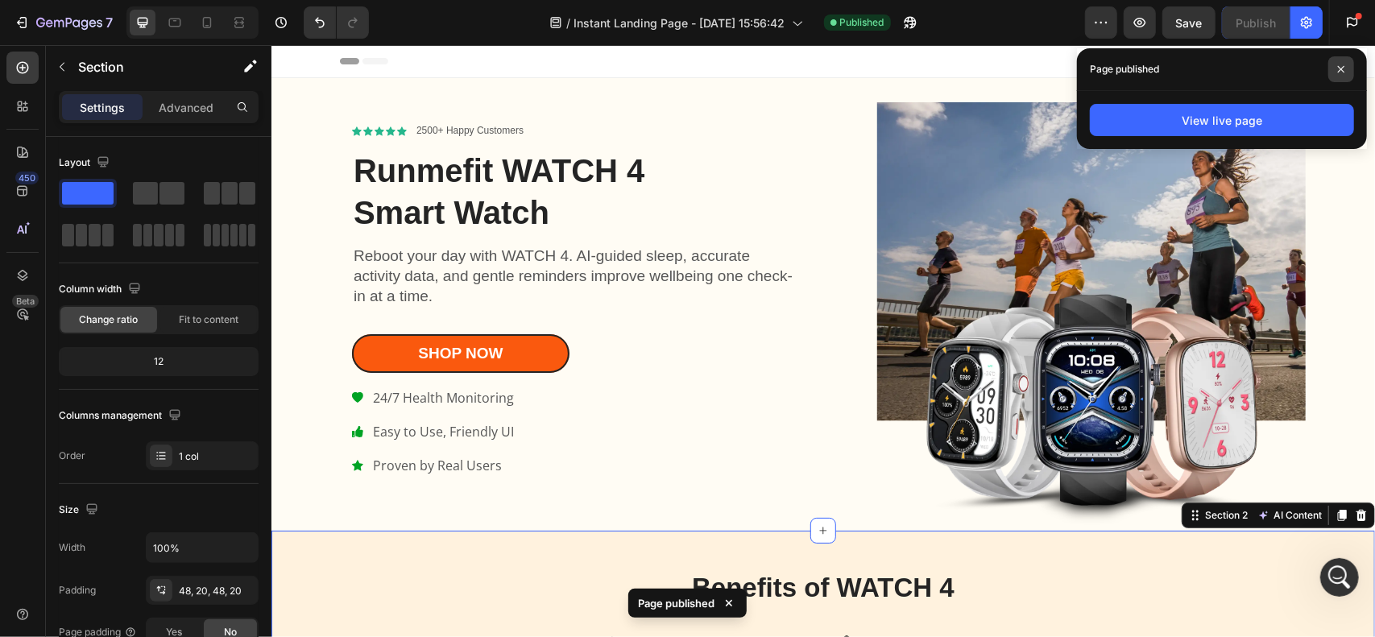
click at [1342, 68] on icon at bounding box center [1341, 69] width 8 height 8
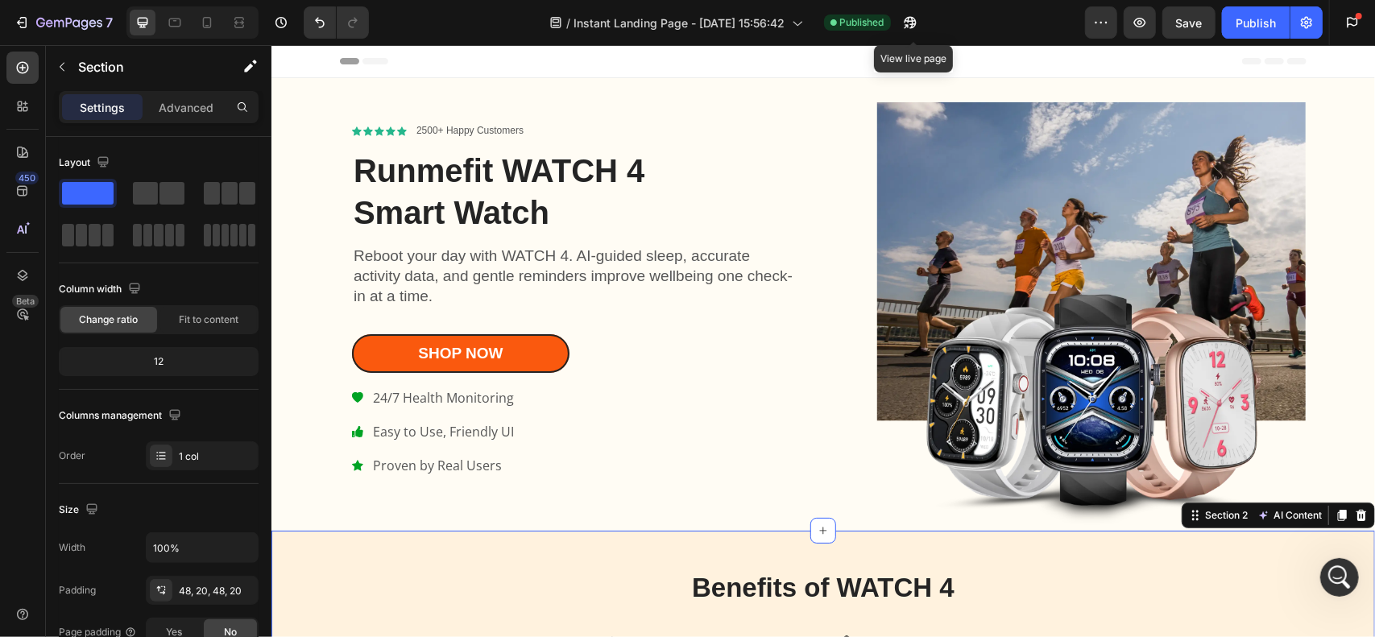
drag, startPoint x: 1186, startPoint y: 60, endPoint x: 849, endPoint y: 53, distance: 336.9
click at [826, 60] on div at bounding box center [822, 60] width 967 height 32
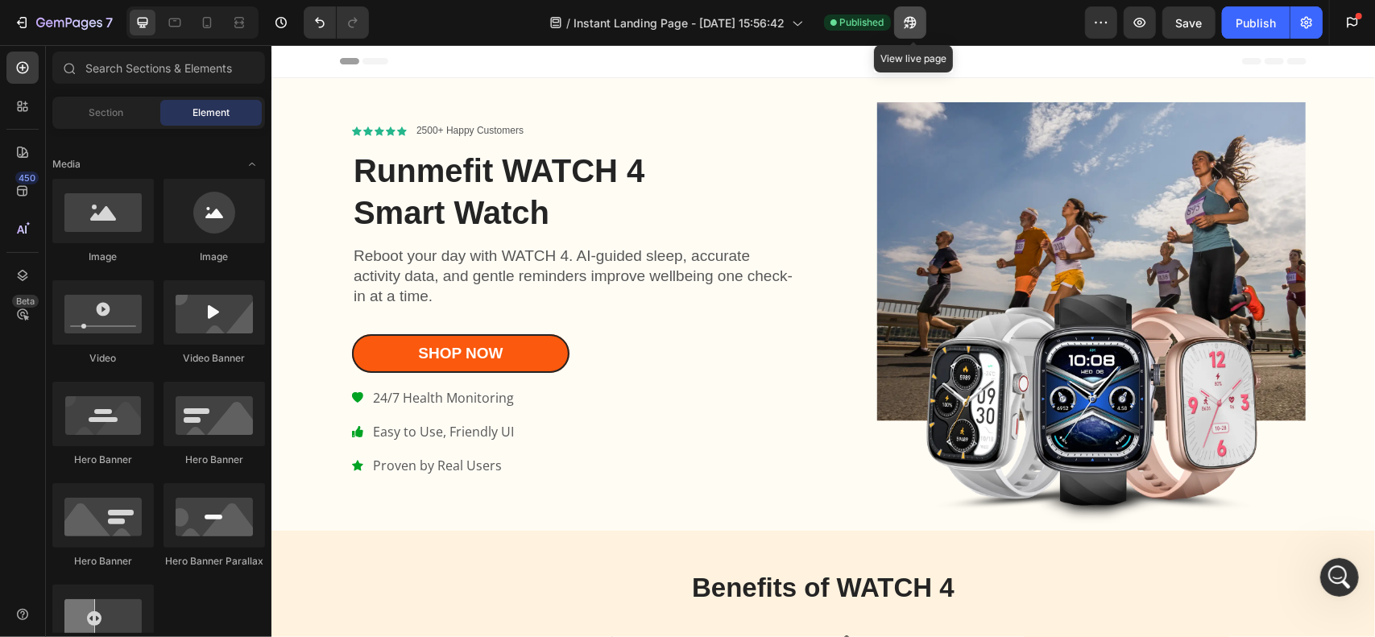
click at [923, 20] on button "button" at bounding box center [910, 22] width 32 height 32
click at [1314, 28] on icon "button" at bounding box center [1307, 23] width 16 height 16
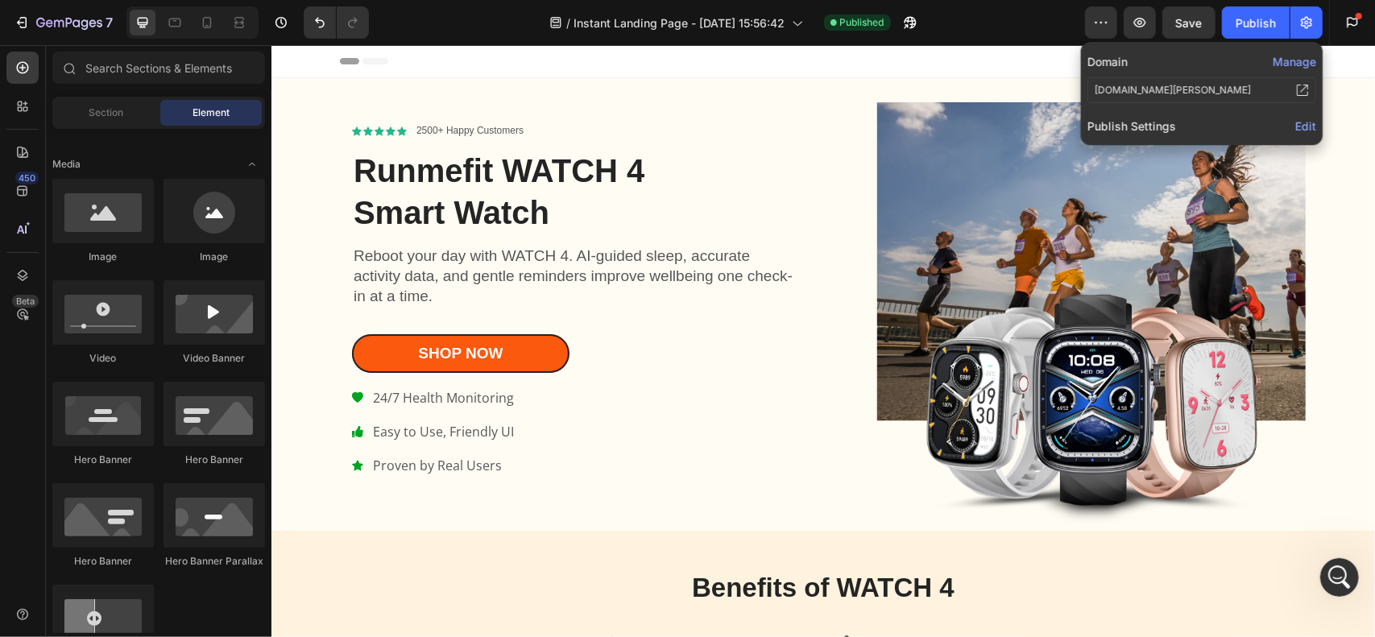
click at [1302, 122] on span "Edit" at bounding box center [1306, 126] width 21 height 14
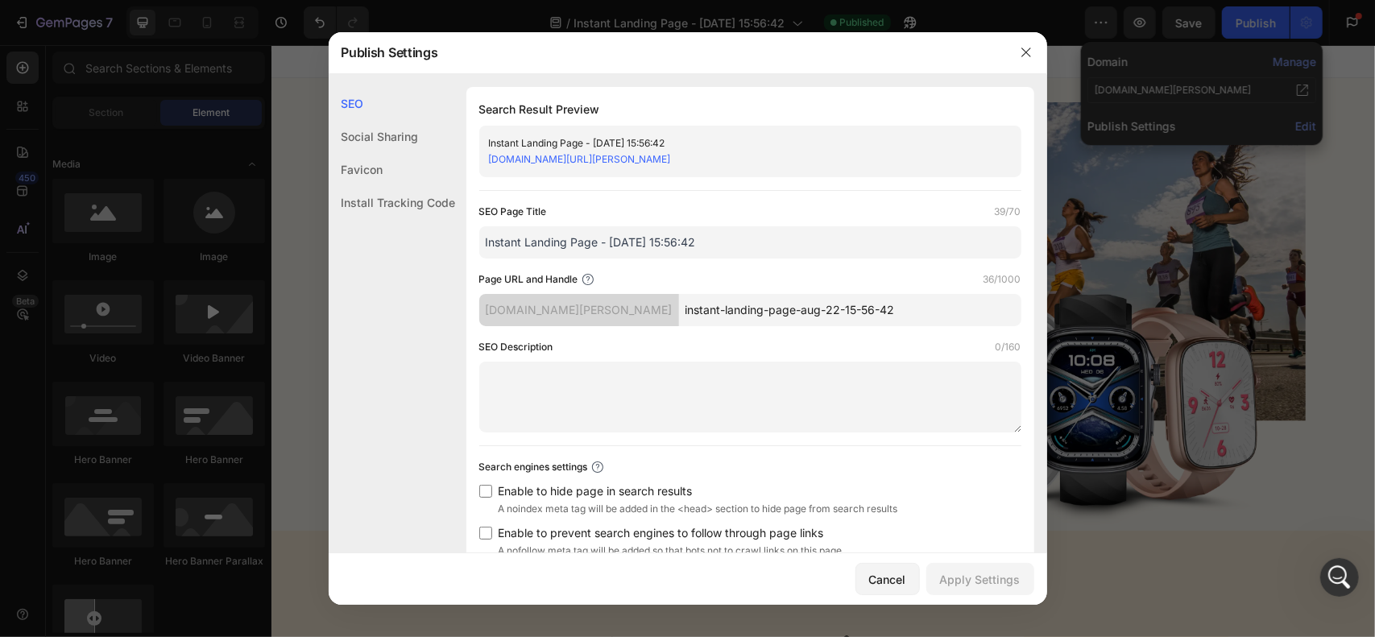
drag, startPoint x: 972, startPoint y: 309, endPoint x: 736, endPoint y: 292, distance: 235.8
click at [736, 292] on div "Page URL and Handle 36/1000 [DOMAIN_NAME][PERSON_NAME] instant-landing-page-aug…" at bounding box center [750, 299] width 542 height 55
click at [736, 292] on div "Page URL and Handle 5/1000 [DOMAIN_NAME][PERSON_NAME] watc4" at bounding box center [750, 299] width 542 height 55
click at [770, 310] on input "watc4" at bounding box center [850, 310] width 342 height 32
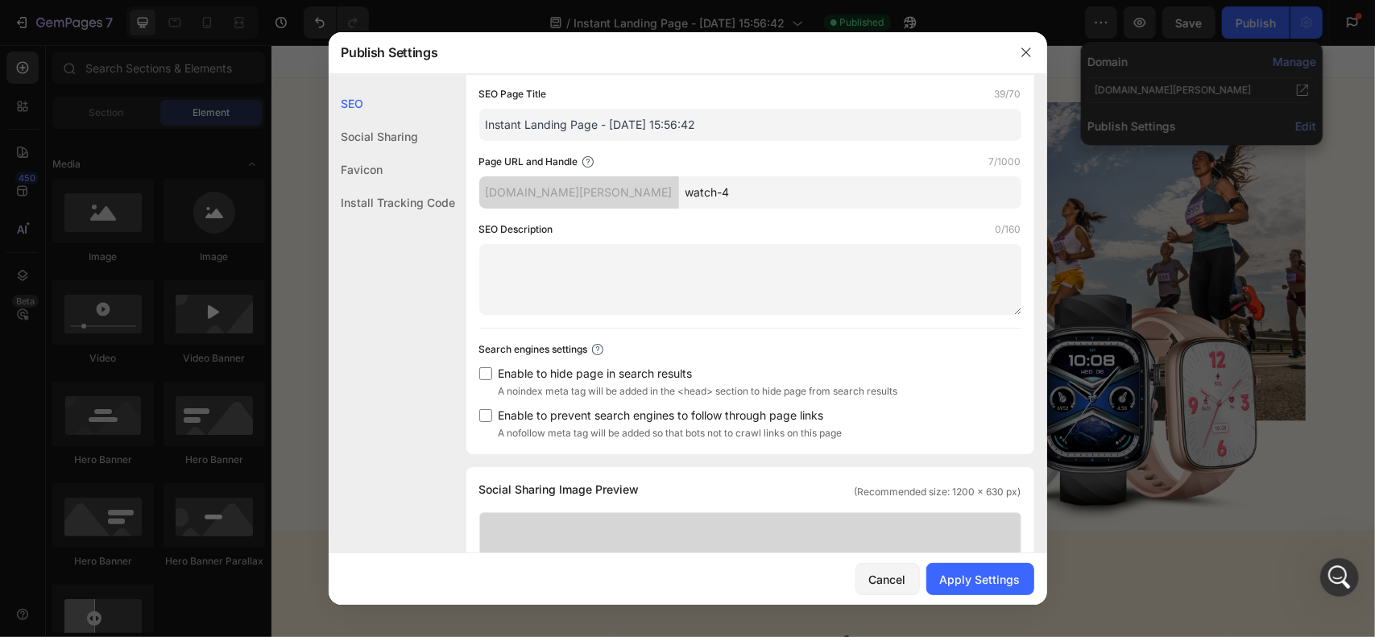
scroll to position [81, 0]
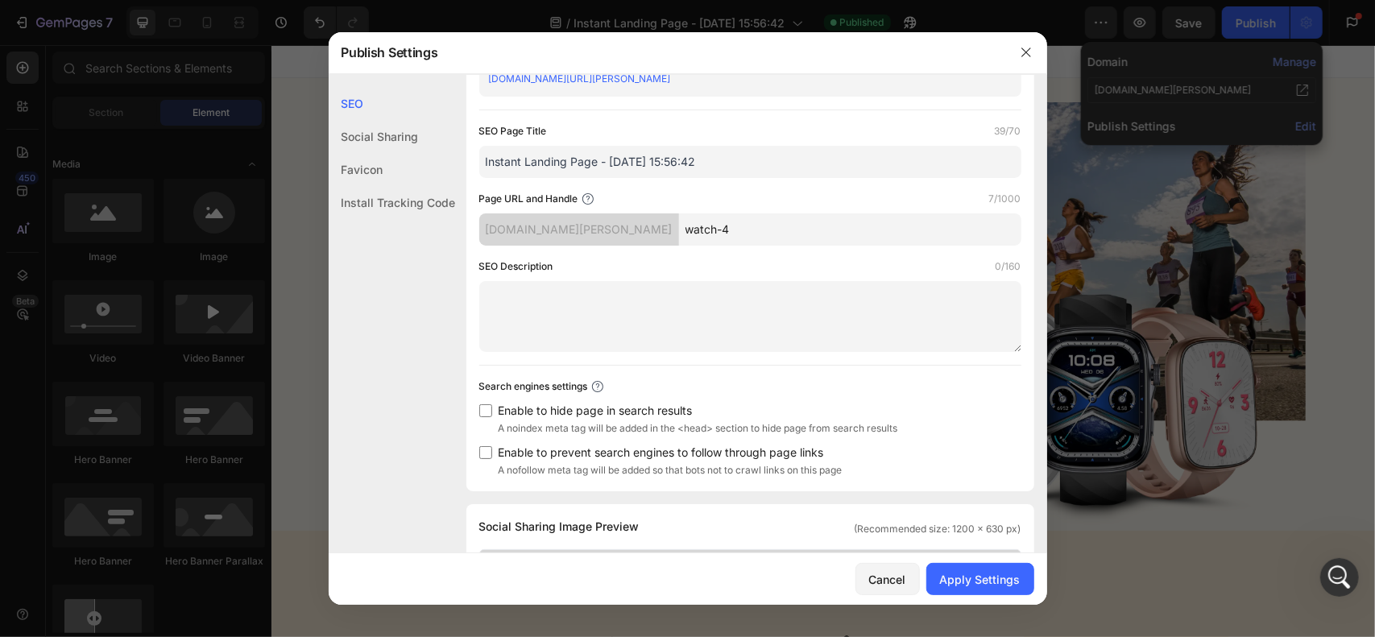
type input "watch-4"
click at [554, 412] on span "Enable to hide page in search results" at bounding box center [699, 410] width 400 height 19
checkbox input "true"
drag, startPoint x: 558, startPoint y: 456, endPoint x: 675, endPoint y: 444, distance: 117.5
click at [559, 456] on span "Enable to prevent search engines to follow through page links" at bounding box center [671, 452] width 344 height 19
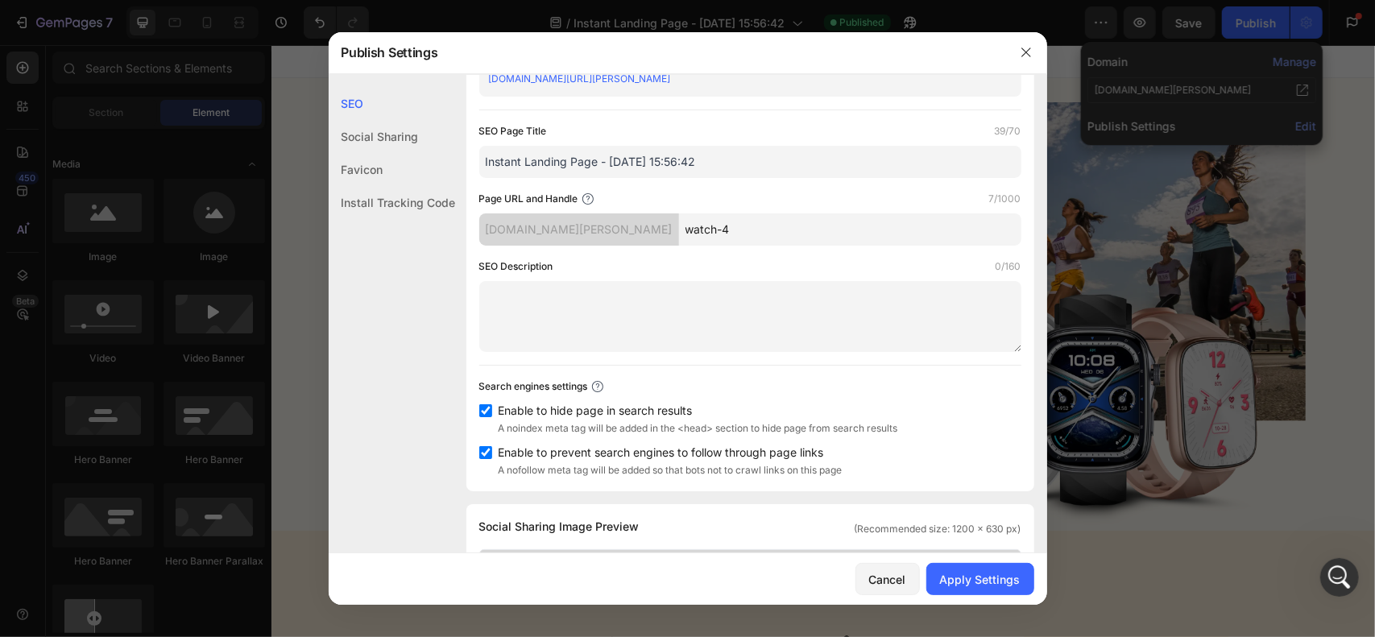
checkbox input "true"
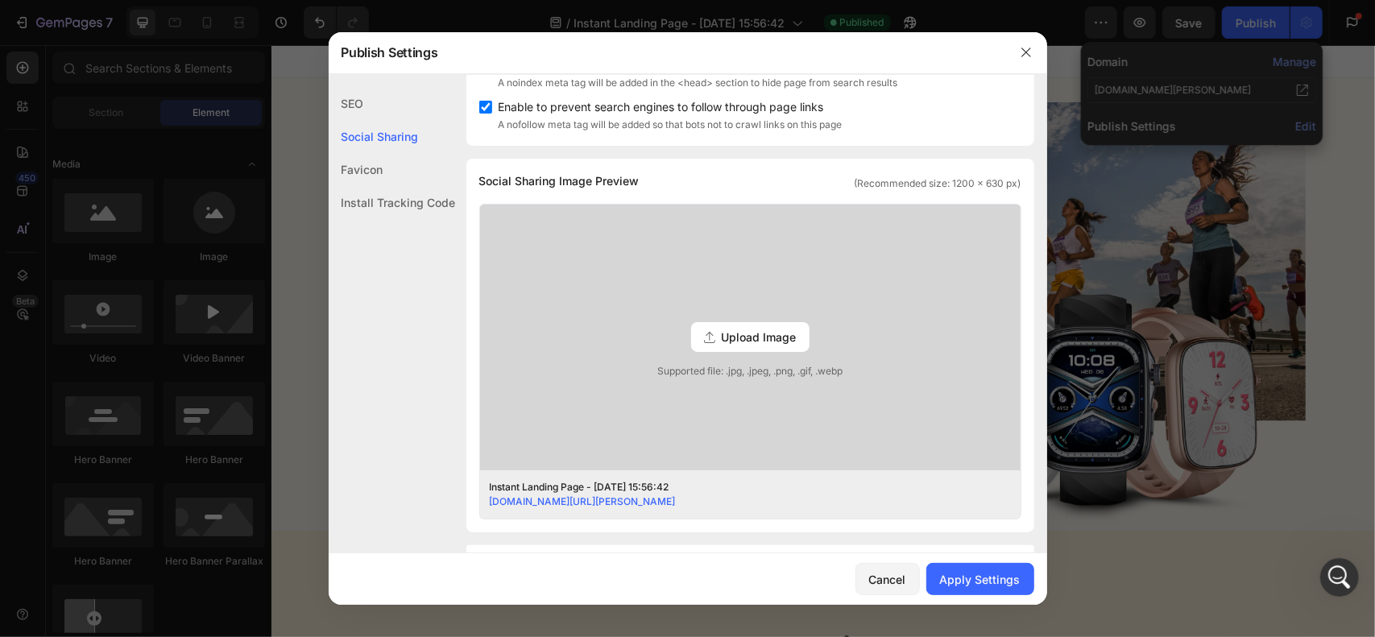
scroll to position [483, 0]
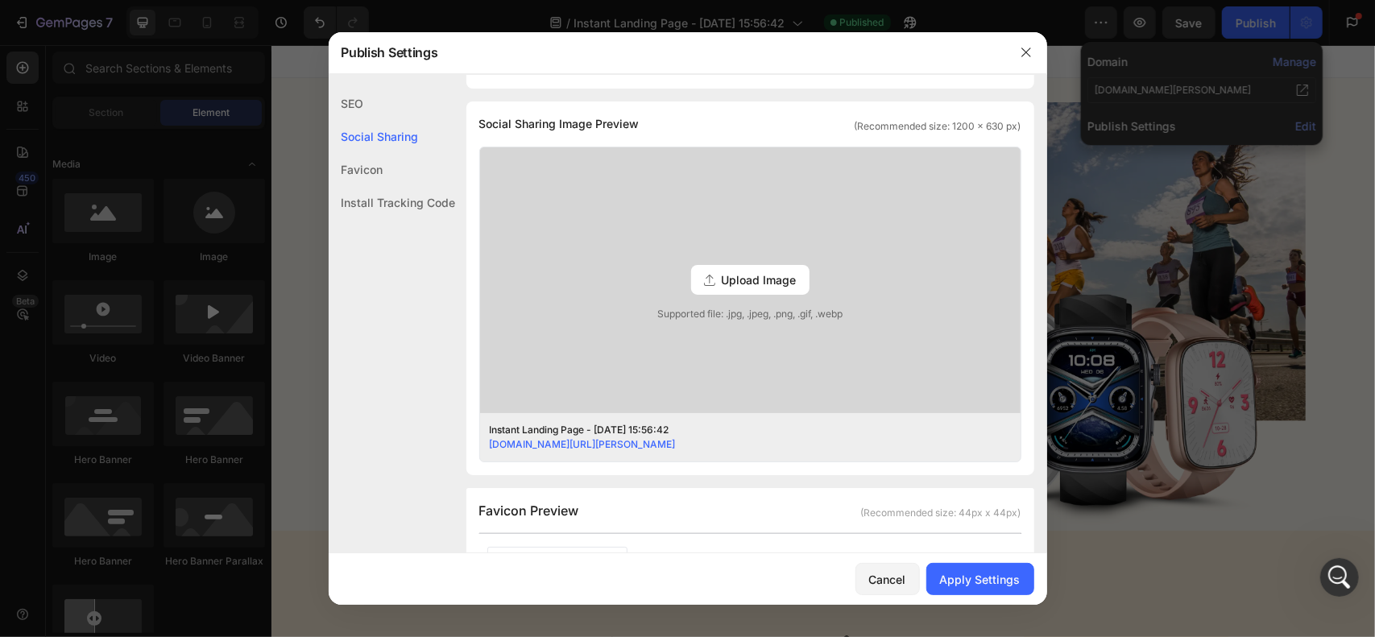
click at [760, 275] on span "Upload Image" at bounding box center [759, 280] width 75 height 17
click at [0, 0] on input "Upload Image Supported file: .jpg, .jpeg, .png, .gif, .webp" at bounding box center [0, 0] width 0 height 0
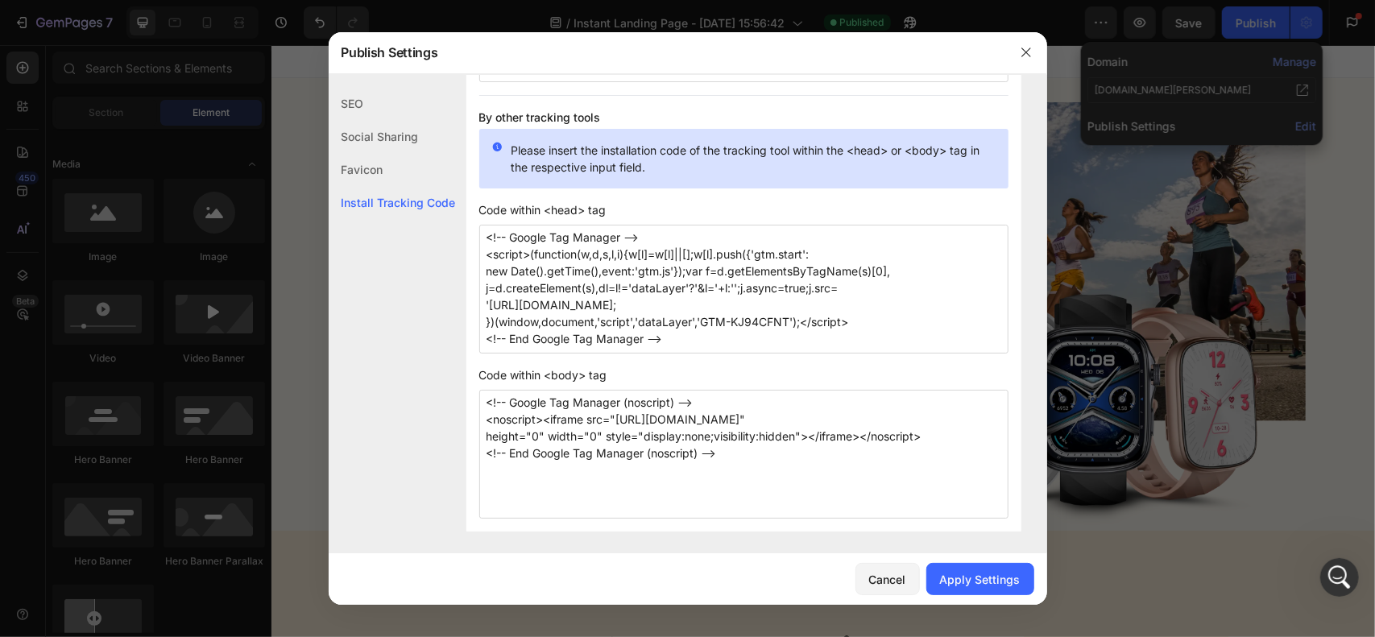
scroll to position [1326, 0]
click at [993, 577] on div "Apply Settings" at bounding box center [980, 579] width 81 height 17
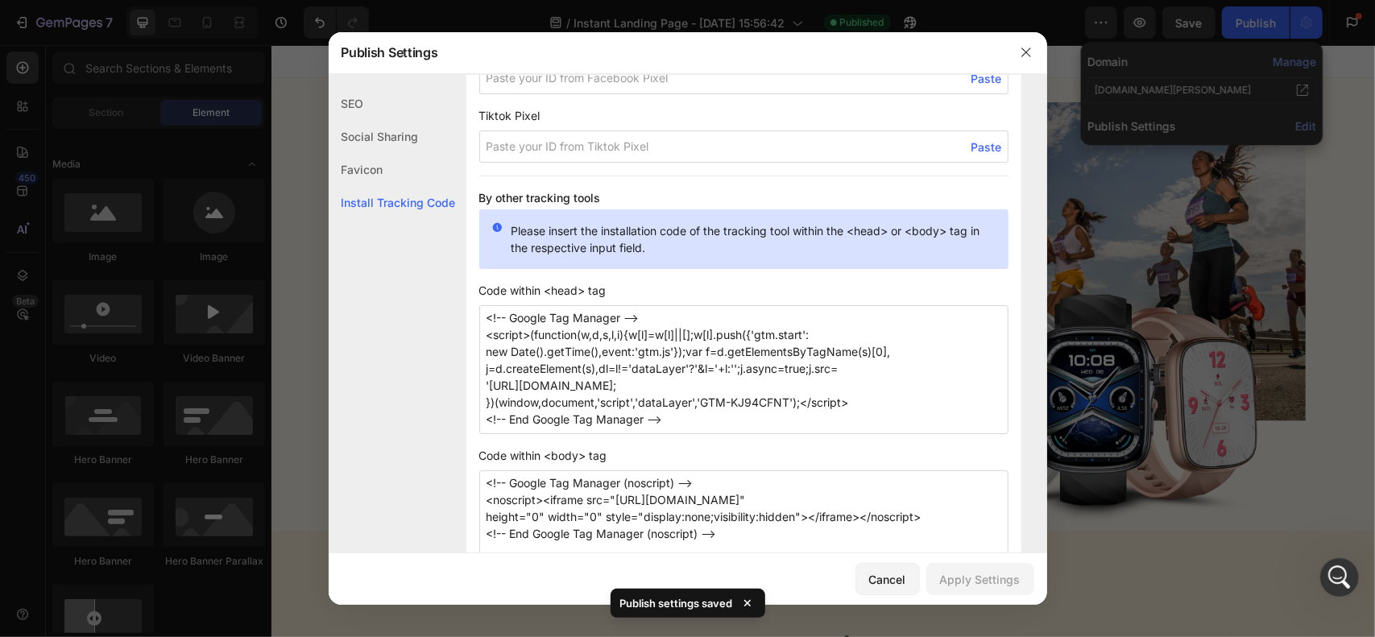
scroll to position [1004, 0]
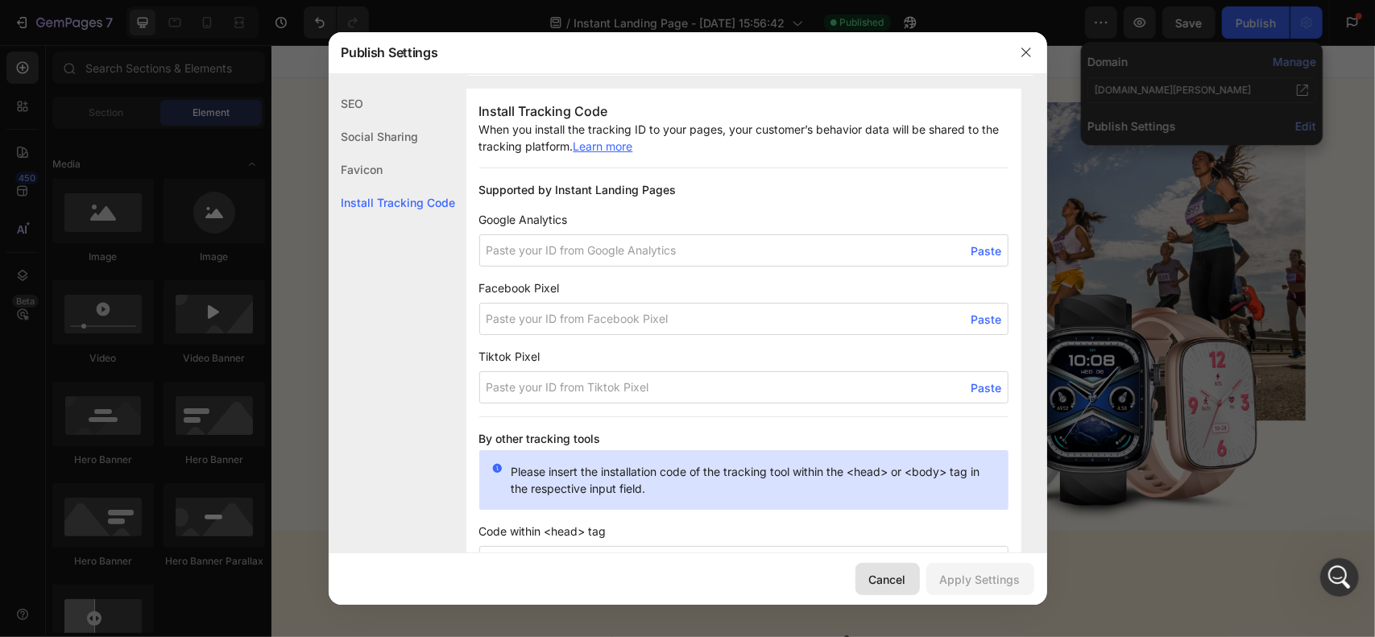
click at [897, 576] on div "Cancel" at bounding box center [887, 579] width 37 height 17
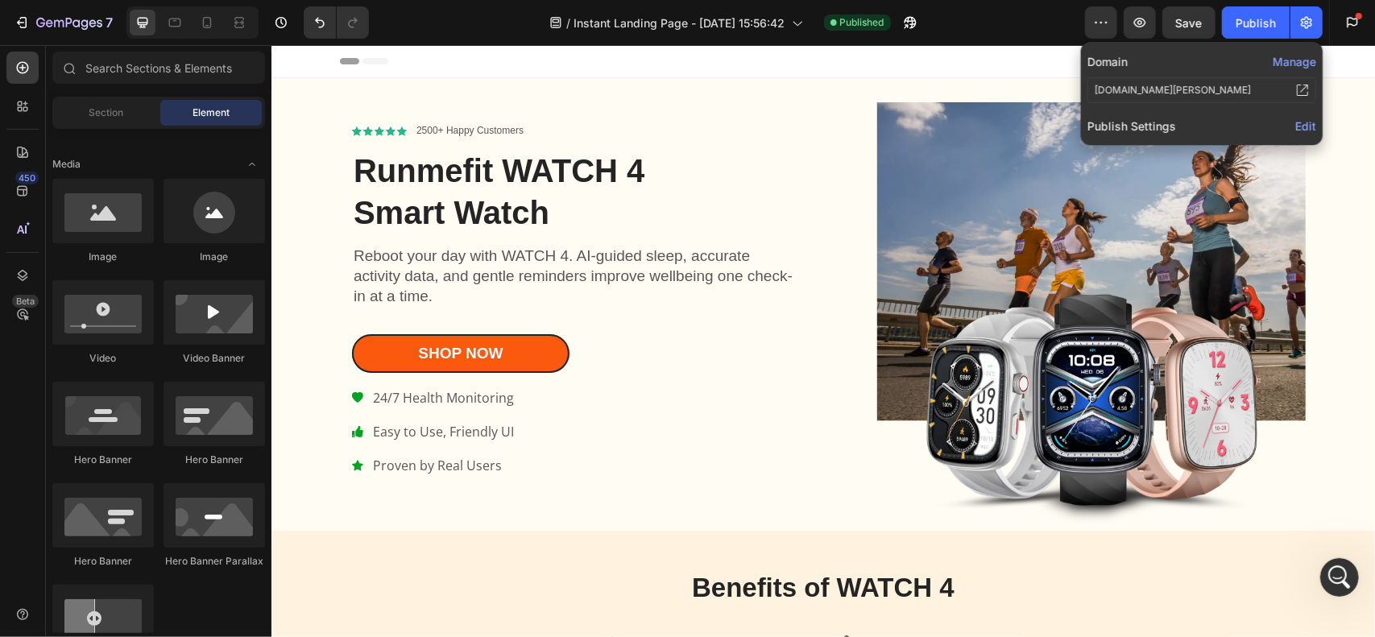
click at [1304, 91] on icon at bounding box center [1302, 90] width 13 height 13
click at [1247, 19] on div "Publish" at bounding box center [1256, 23] width 40 height 17
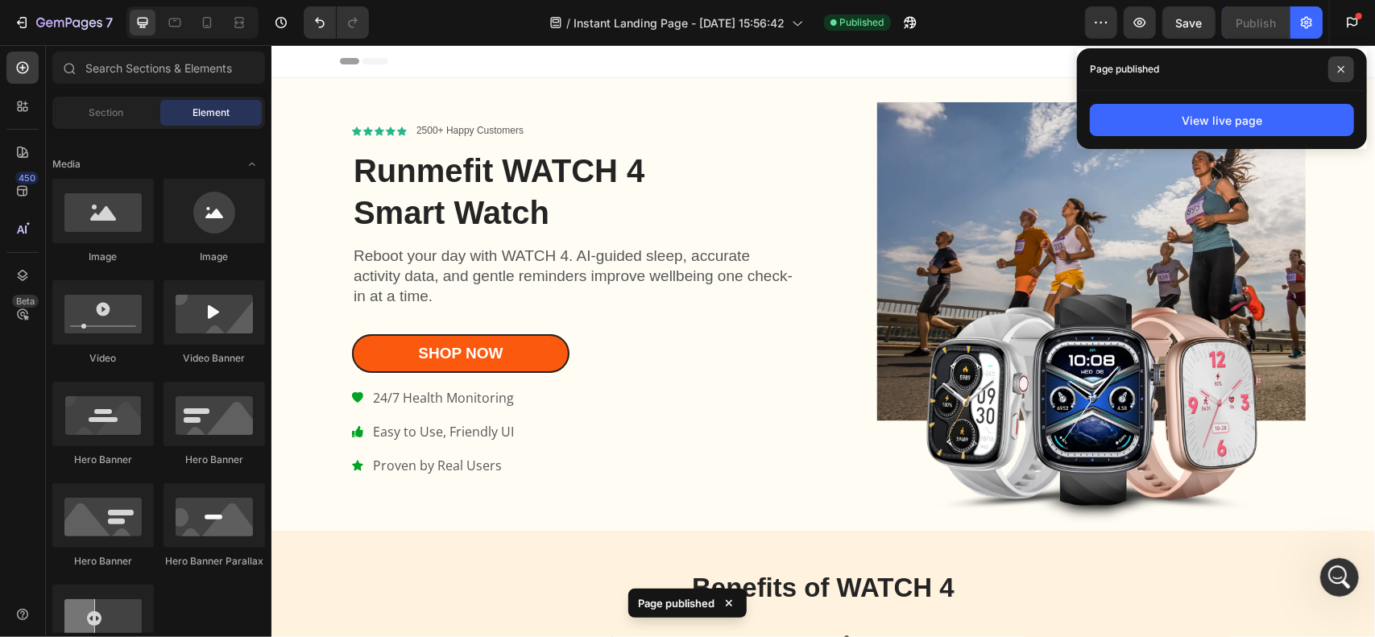
click at [1344, 64] on span at bounding box center [1342, 69] width 26 height 26
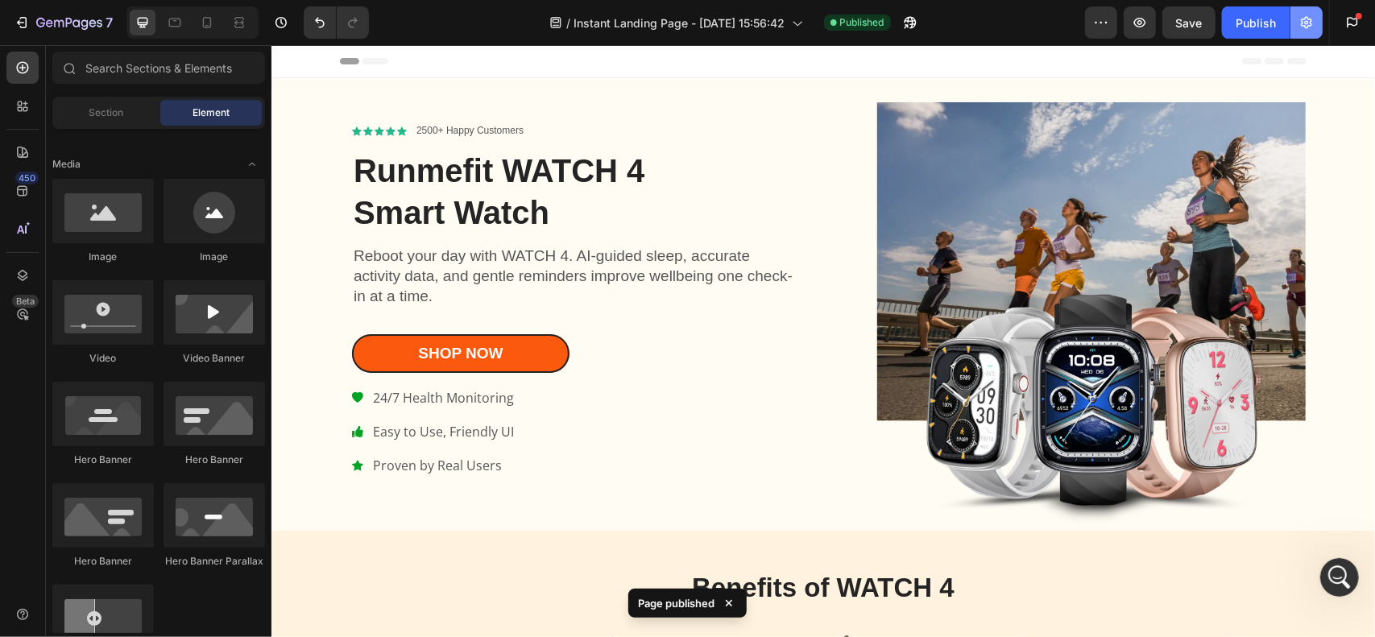
click at [1309, 30] on icon "button" at bounding box center [1307, 23] width 16 height 16
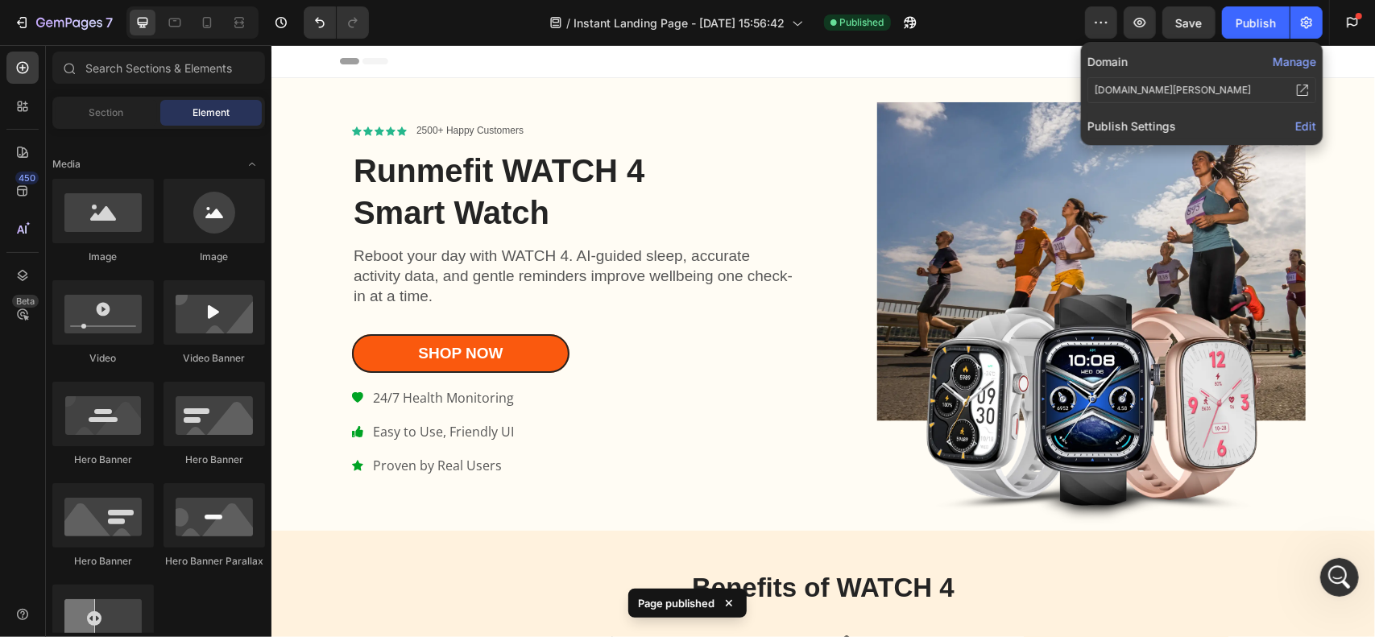
click at [1302, 124] on span "Edit" at bounding box center [1306, 126] width 21 height 14
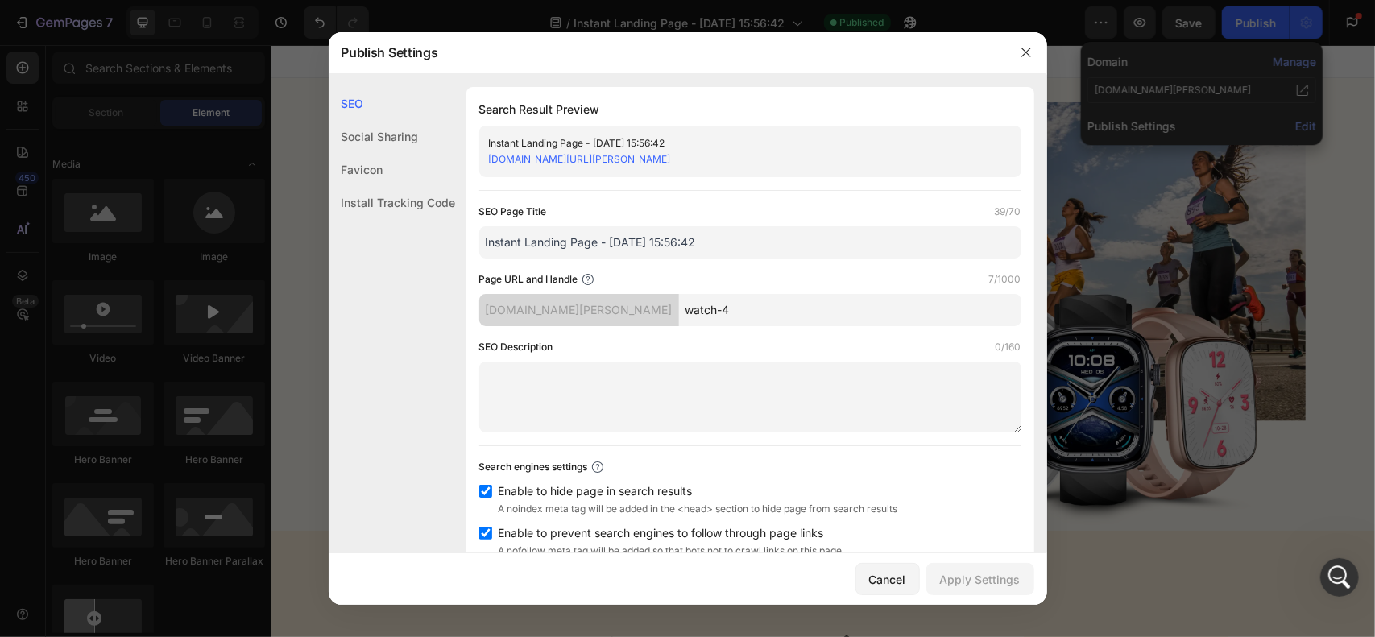
click at [671, 157] on link "[DOMAIN_NAME][URL][PERSON_NAME]" at bounding box center [580, 159] width 182 height 12
drag, startPoint x: 1023, startPoint y: 48, endPoint x: 749, endPoint y: 4, distance: 278.2
click at [1023, 48] on icon "button" at bounding box center [1026, 52] width 13 height 13
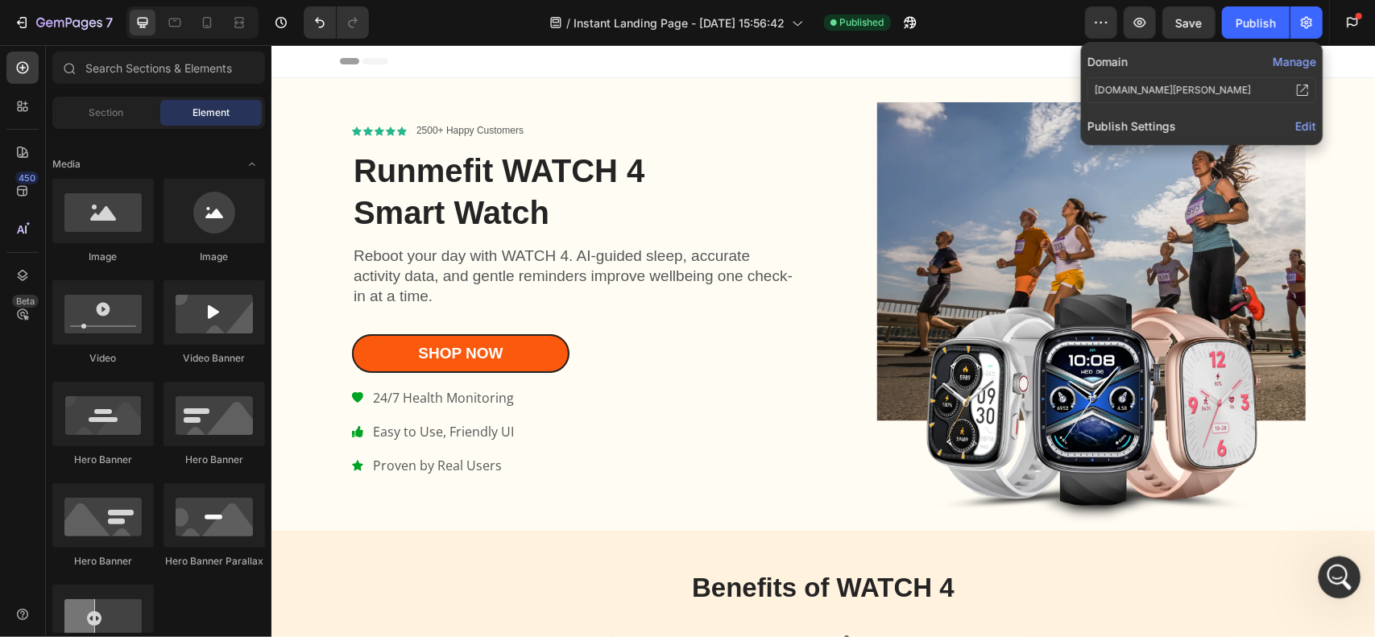
drag, startPoint x: 1334, startPoint y: 575, endPoint x: 2212, endPoint y: 1045, distance: 996.0
click at [1333, 574] on icon "打开 Intercom Messenger" at bounding box center [1338, 575] width 27 height 27
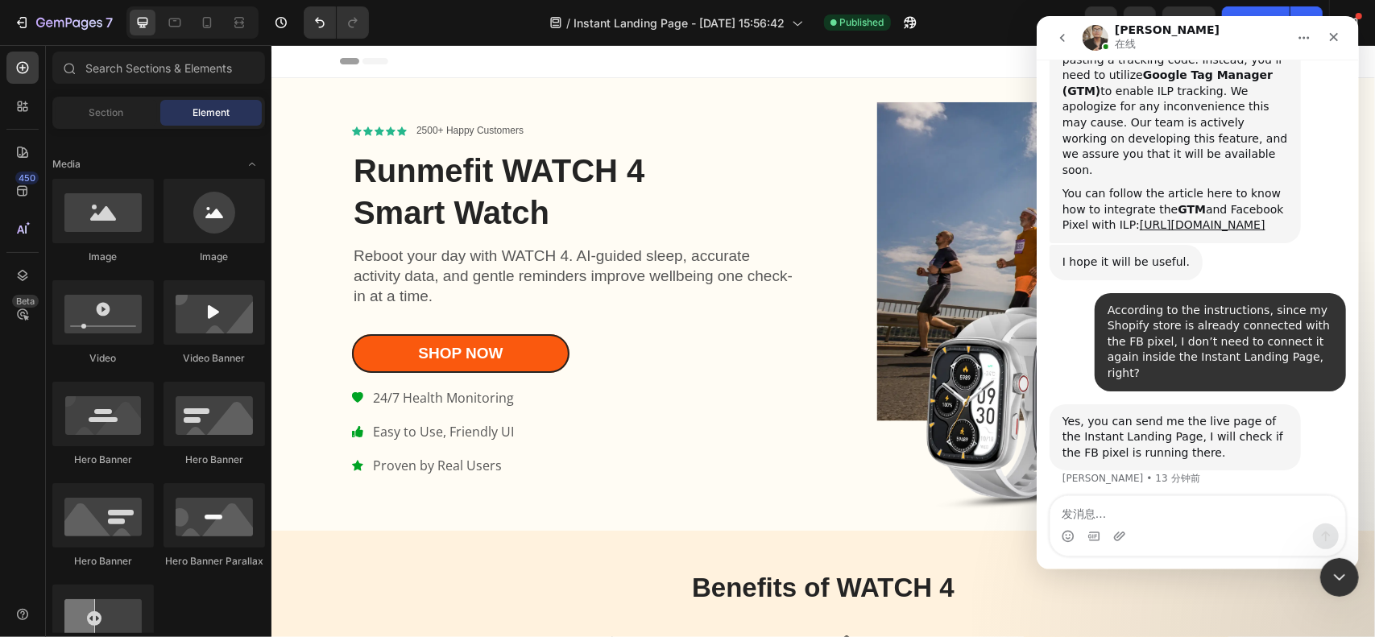
scroll to position [3489, 0]
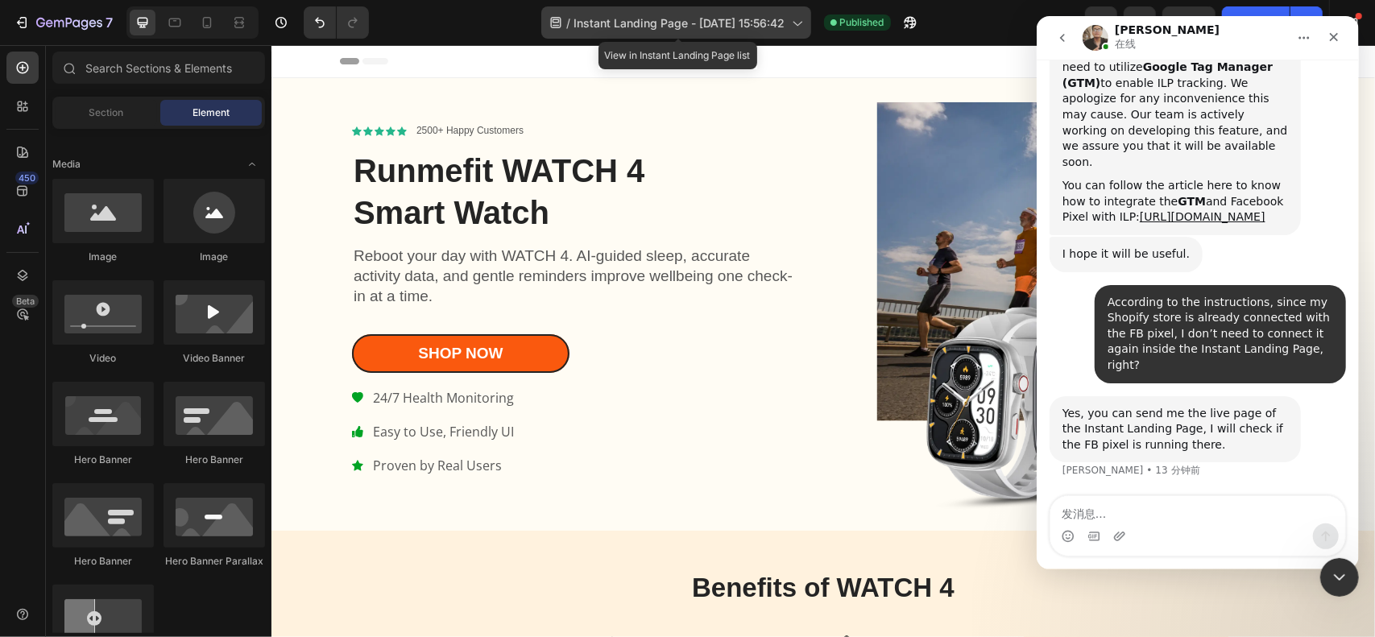
click at [784, 31] on span "Instant Landing Page - [DATE] 15:56:42" at bounding box center [679, 23] width 211 height 17
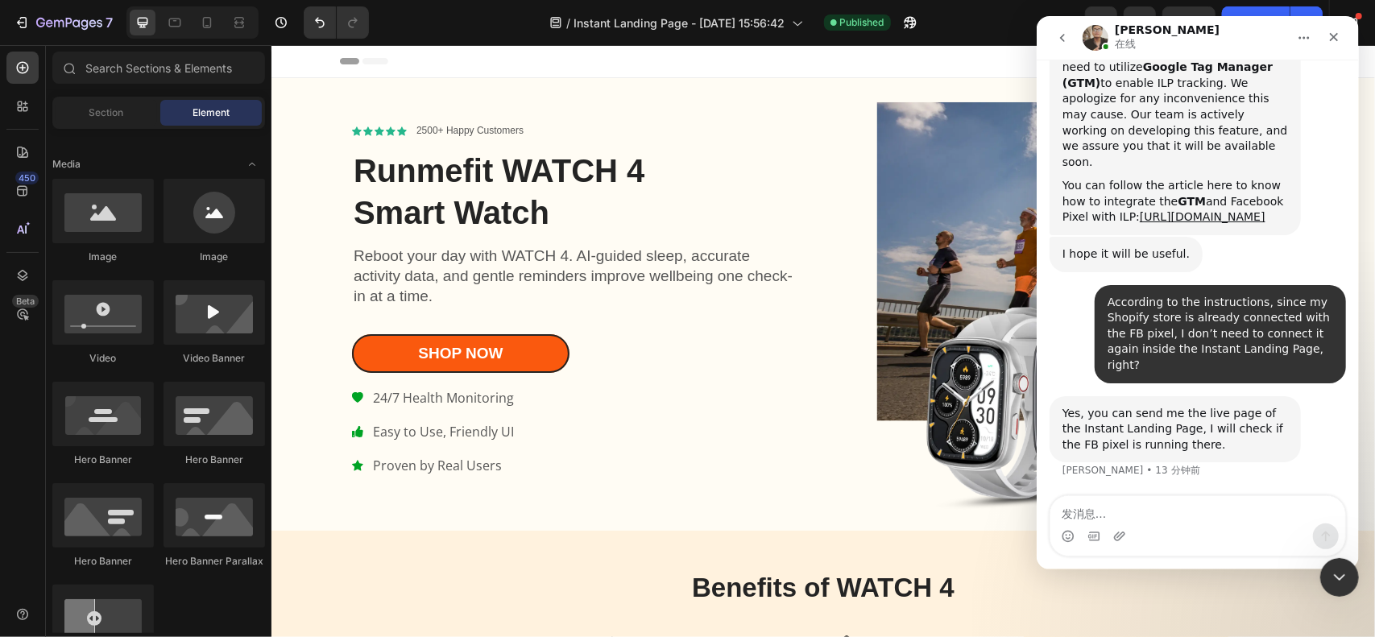
click at [953, 27] on div "/ Instant Landing Page - [DATE] 15:56:42 Published" at bounding box center [733, 22] width 703 height 32
click at [902, 22] on button "button" at bounding box center [910, 22] width 32 height 32
drag, startPoint x: 1170, startPoint y: 526, endPoint x: 1172, endPoint y: 516, distance: 10.0
click at [1170, 525] on div "Intercom Messenger" at bounding box center [1197, 537] width 295 height 26
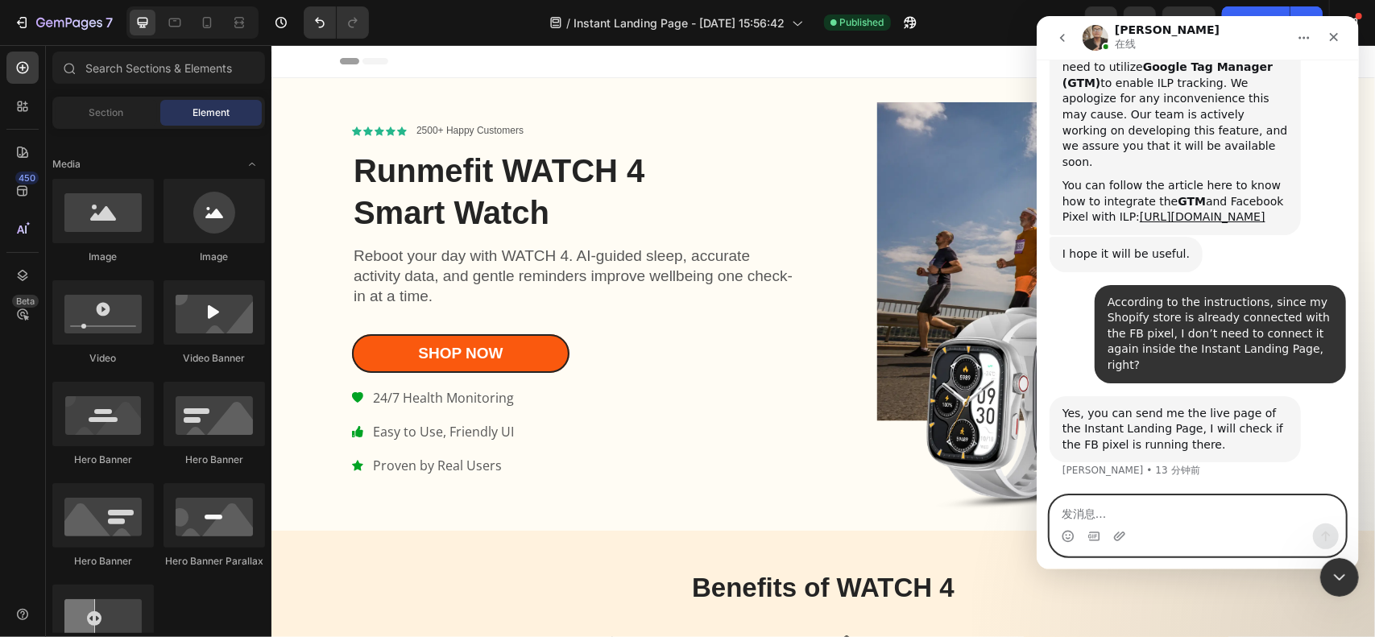
click at [1174, 510] on textarea "发消息..." at bounding box center [1197, 509] width 295 height 27
paste textarea "[URL][DOMAIN_NAME][PERSON_NAME]"
type textarea "[URL][DOMAIN_NAME][PERSON_NAME]"
click at [1325, 535] on icon "发送消息…" at bounding box center [1325, 537] width 9 height 10
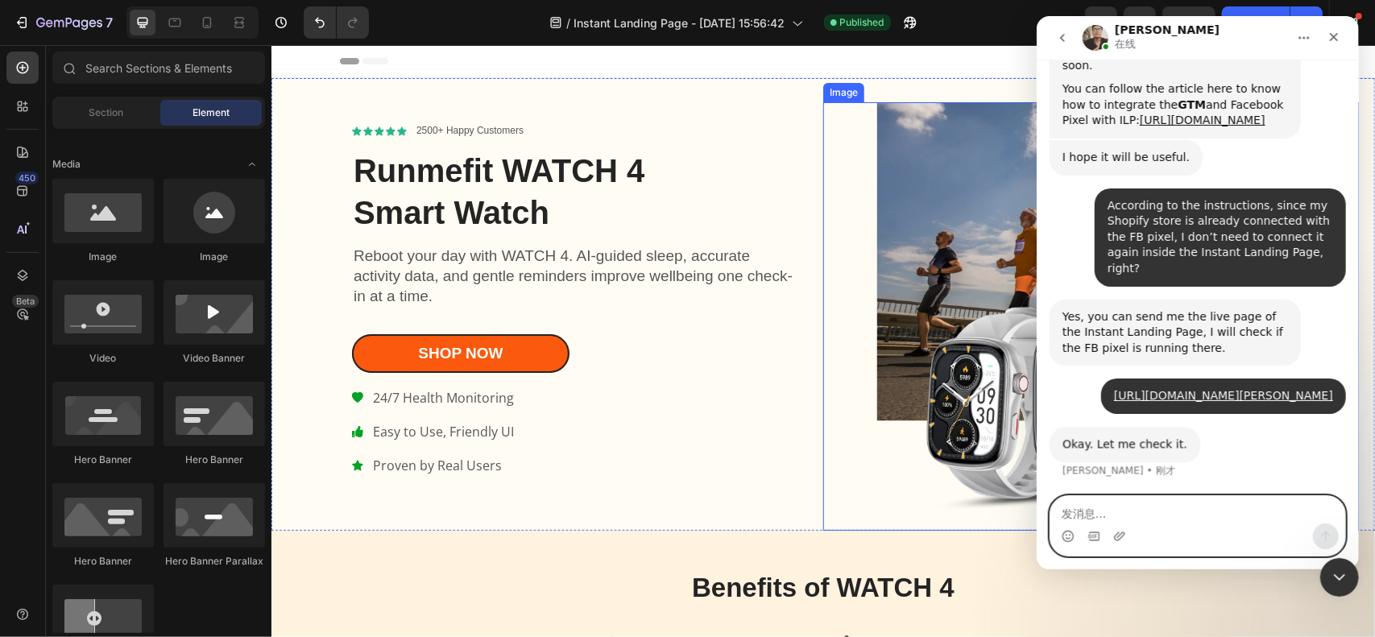
scroll to position [3601, 0]
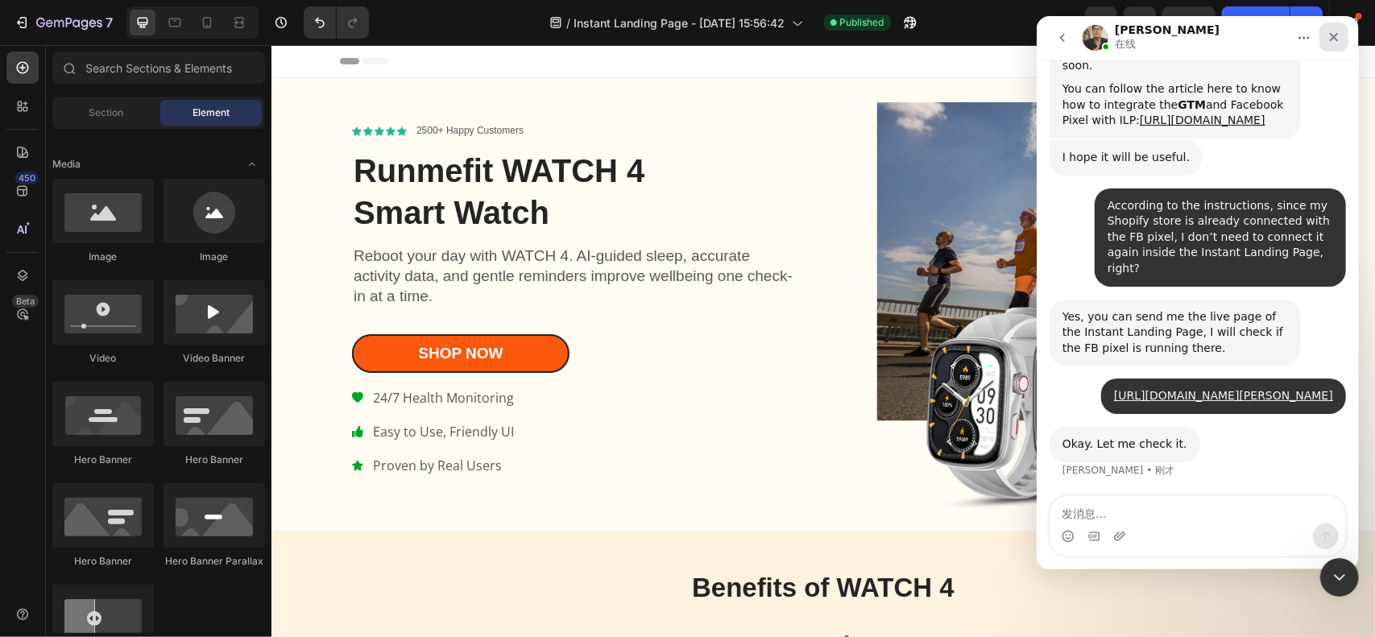
click at [1333, 36] on icon "关闭" at bounding box center [1333, 37] width 13 height 13
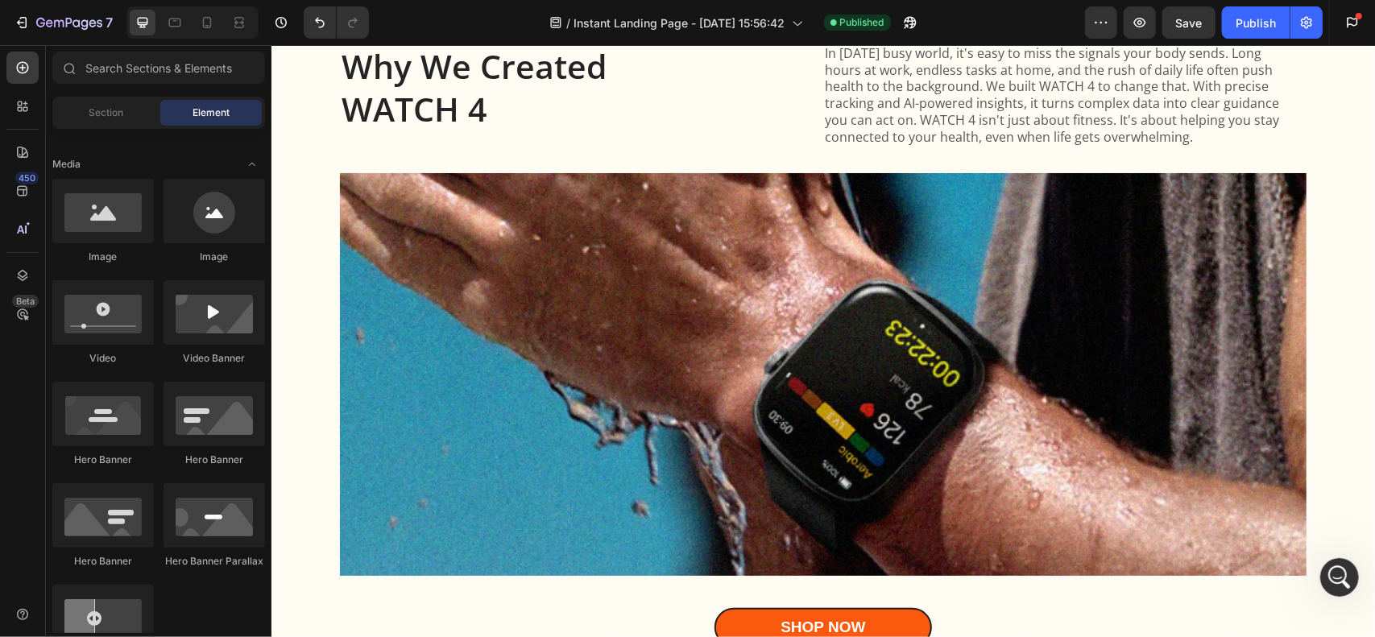
scroll to position [806, 0]
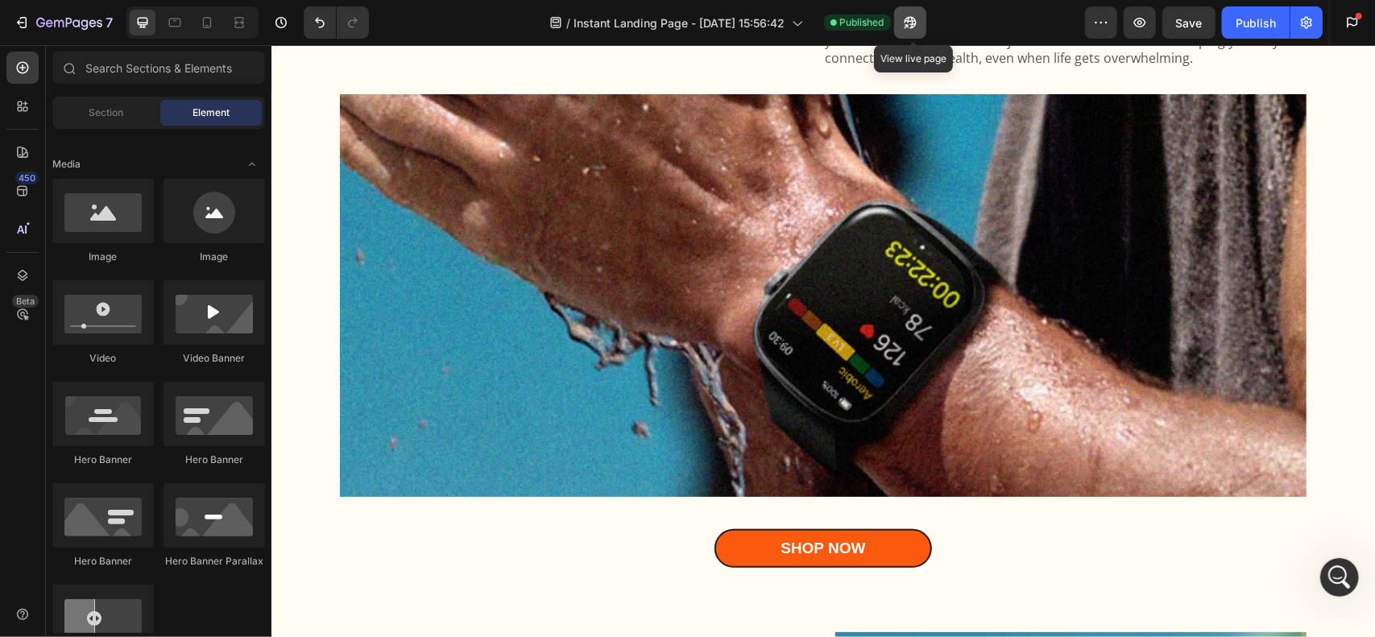
click at [919, 15] on icon "button" at bounding box center [910, 23] width 16 height 16
click at [1329, 570] on icon "打开 Intercom Messenger" at bounding box center [1338, 575] width 27 height 27
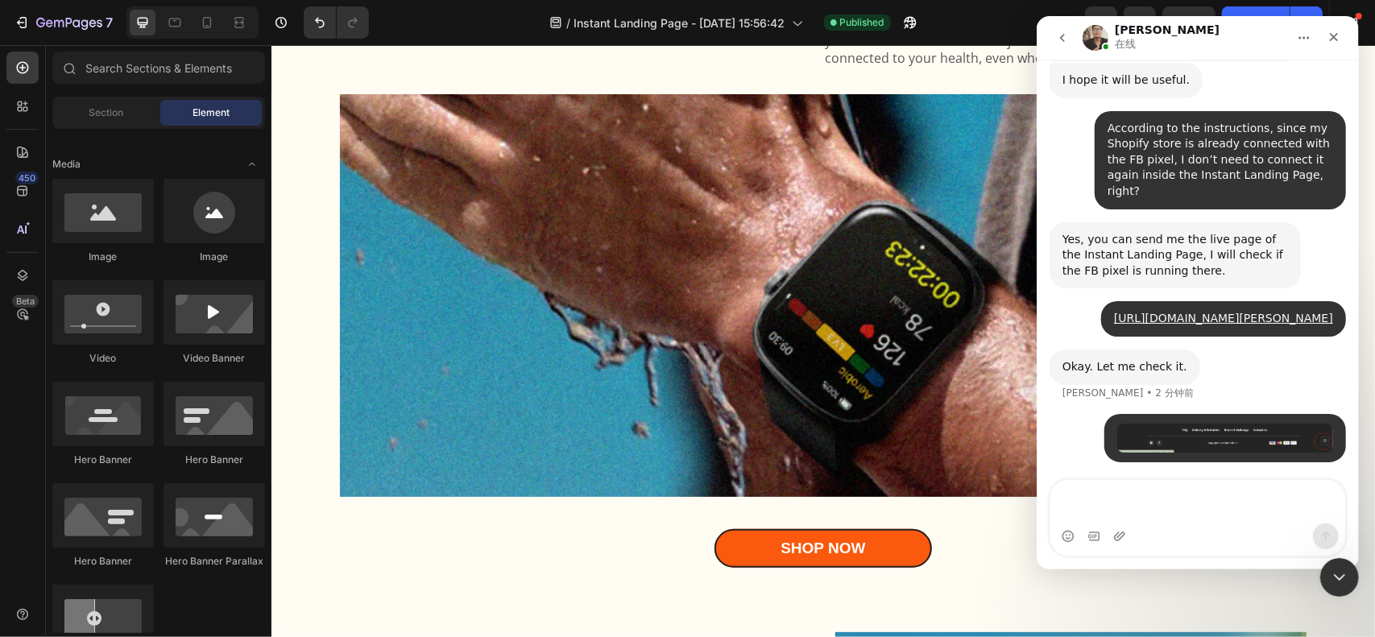
scroll to position [3740, 0]
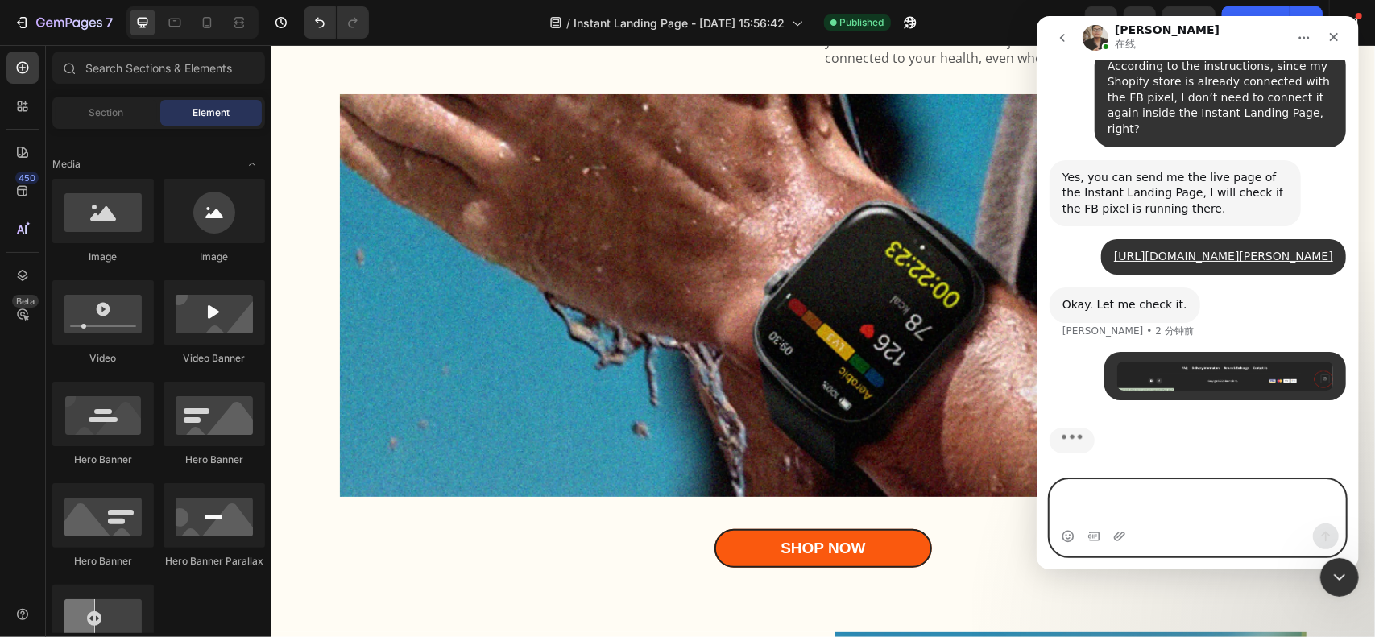
paste textarea "How do I set up a "Back to Top" button? I couldn’t find this button in the page…"
type textarea "How do I set up a "Back to Top" button? I couldn’t find this button in the page…"
click at [1320, 529] on button "发送消息…" at bounding box center [1326, 537] width 26 height 26
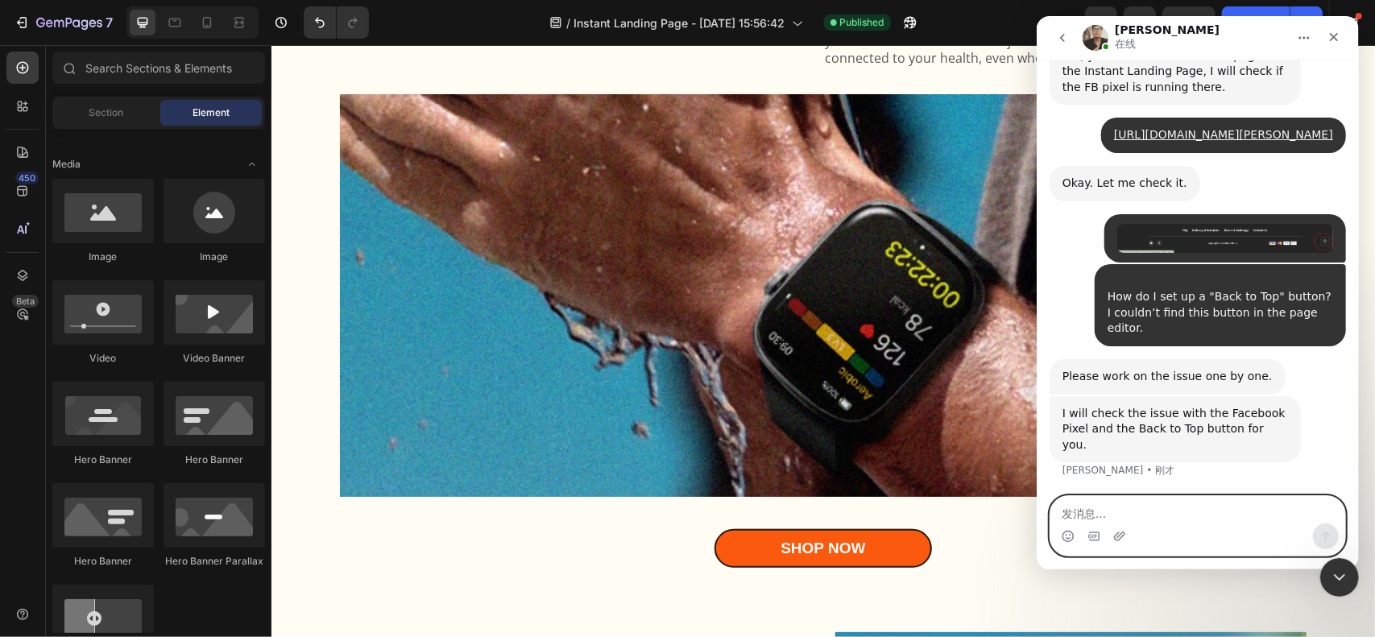
scroll to position [3846, 0]
drag, startPoint x: 1141, startPoint y: 513, endPoint x: 1163, endPoint y: 513, distance: 21.8
click at [1141, 513] on textarea "发消息..." at bounding box center [1197, 509] width 295 height 27
paste textarea "Okay, thank you. I really appreciate your patience."
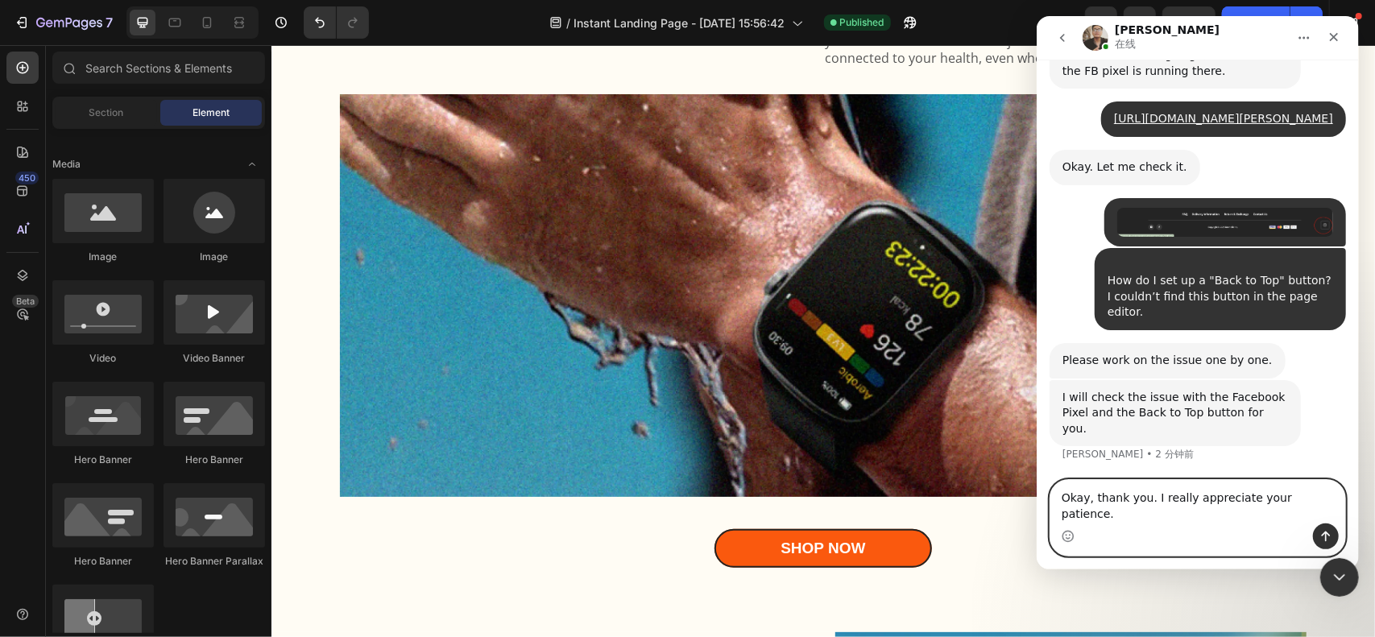
type textarea "Okay, thank you. I really appreciate your patience."
click at [1315, 536] on div "Intercom Messenger" at bounding box center [1197, 537] width 295 height 26
click at [1315, 536] on button "发送消息…" at bounding box center [1326, 537] width 26 height 26
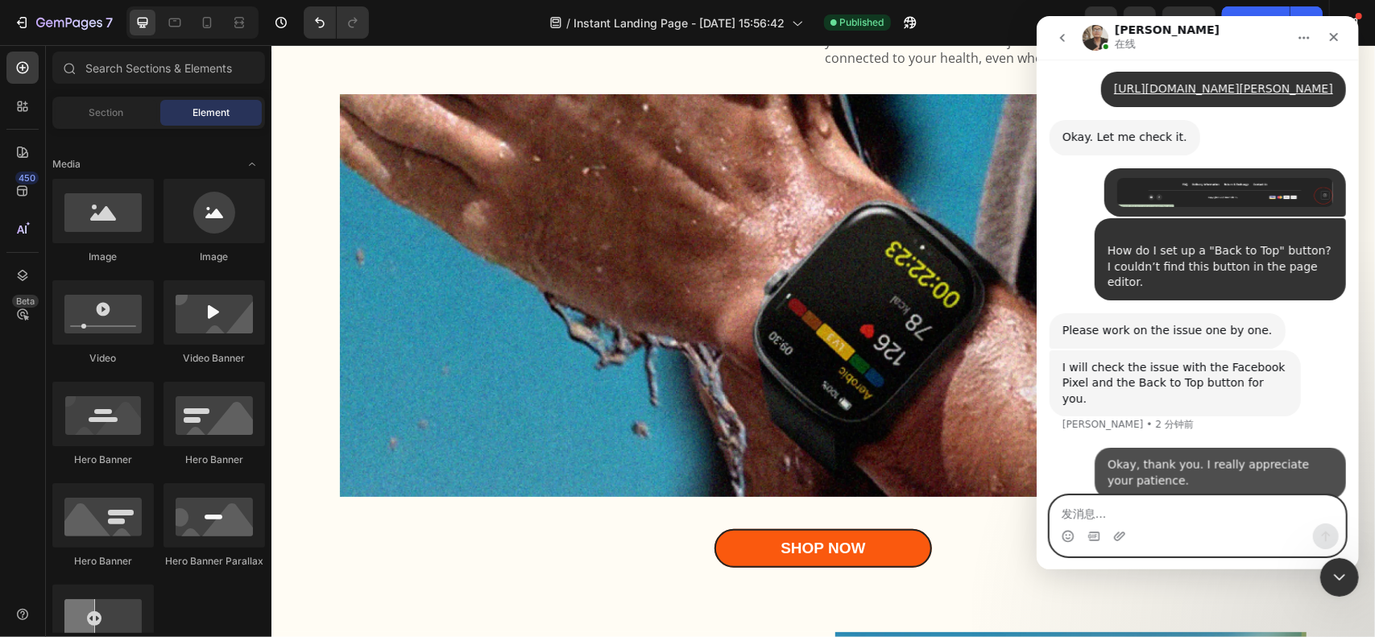
scroll to position [3911, 0]
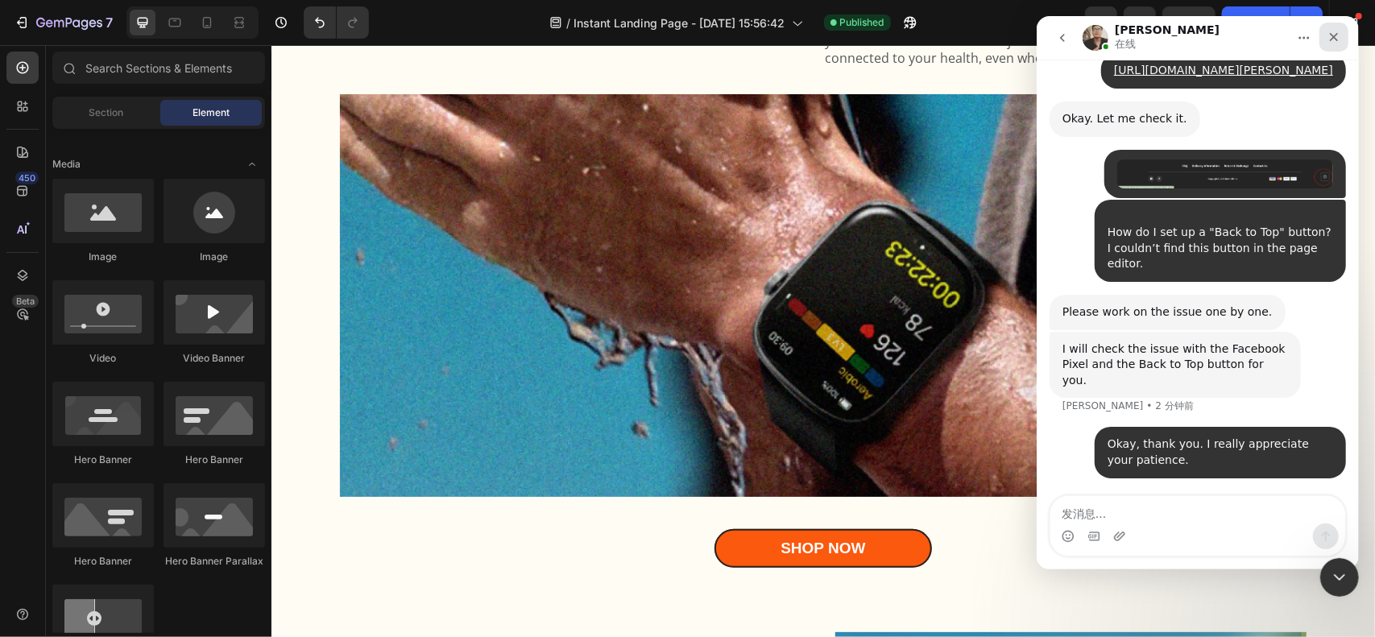
click at [1335, 35] on icon "关闭" at bounding box center [1333, 37] width 9 height 9
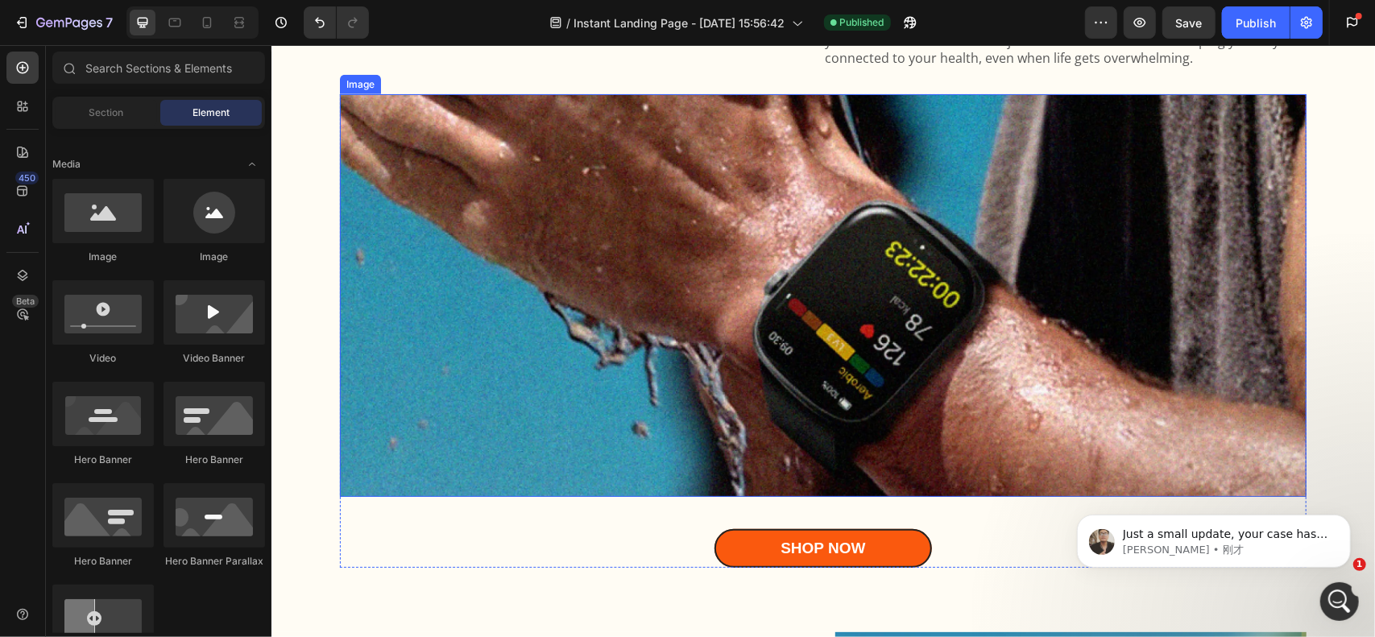
scroll to position [4314, 0]
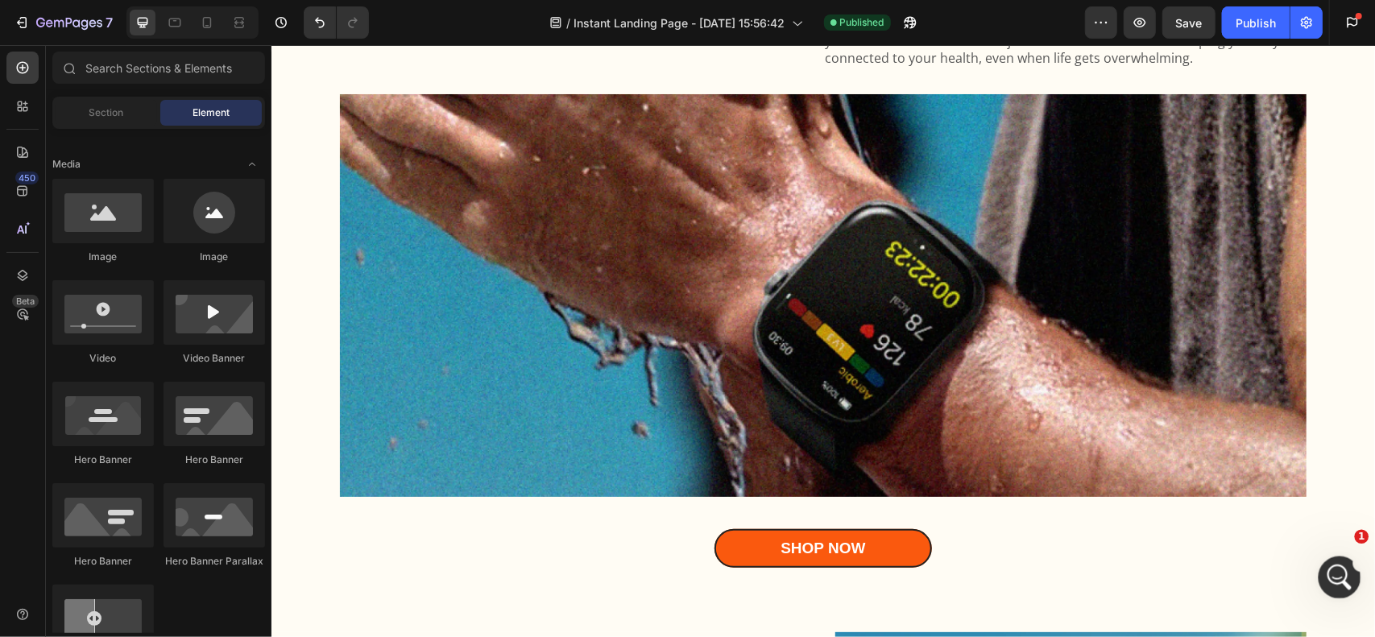
click at [1331, 565] on div "打开 Intercom Messenger" at bounding box center [1337, 575] width 53 height 53
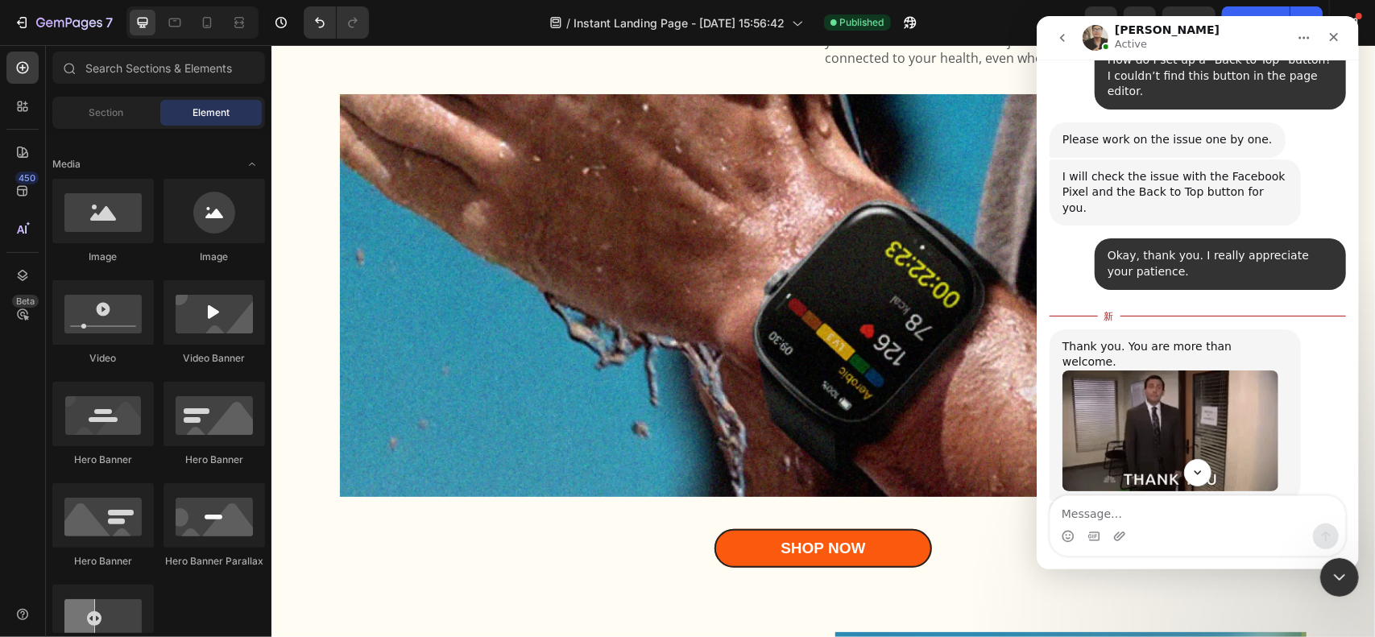
scroll to position [4341, 0]
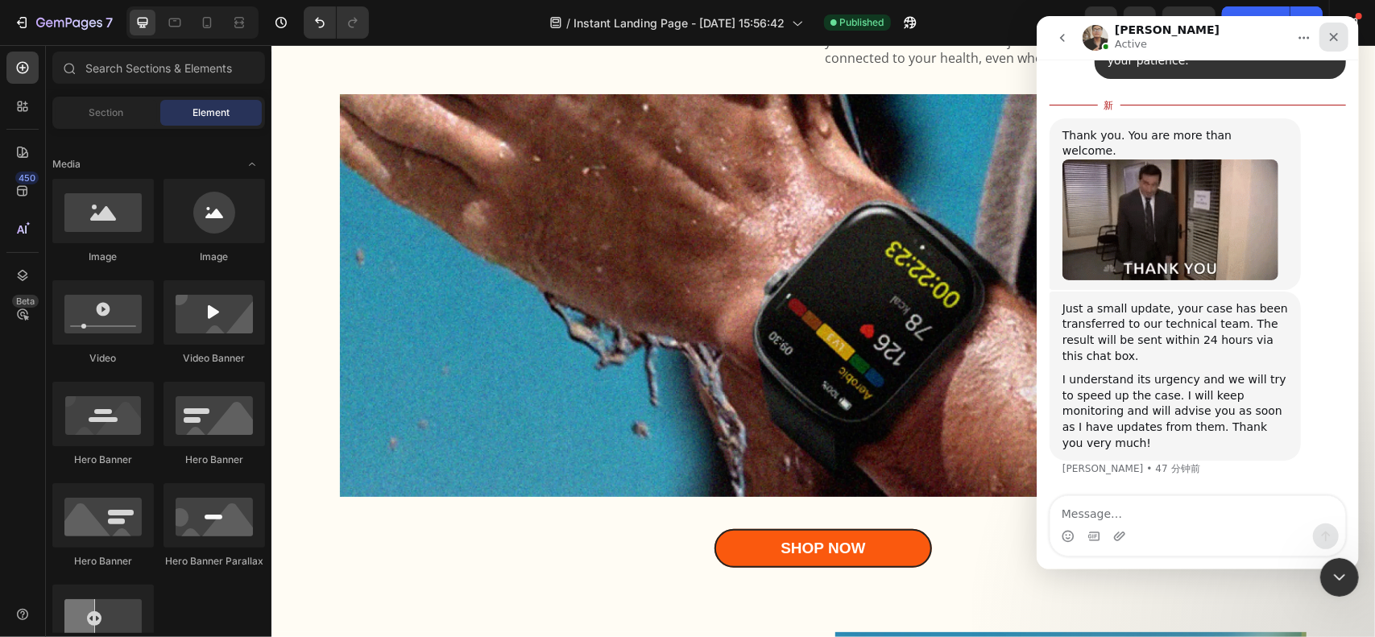
click at [1331, 36] on icon "关闭" at bounding box center [1333, 37] width 13 height 13
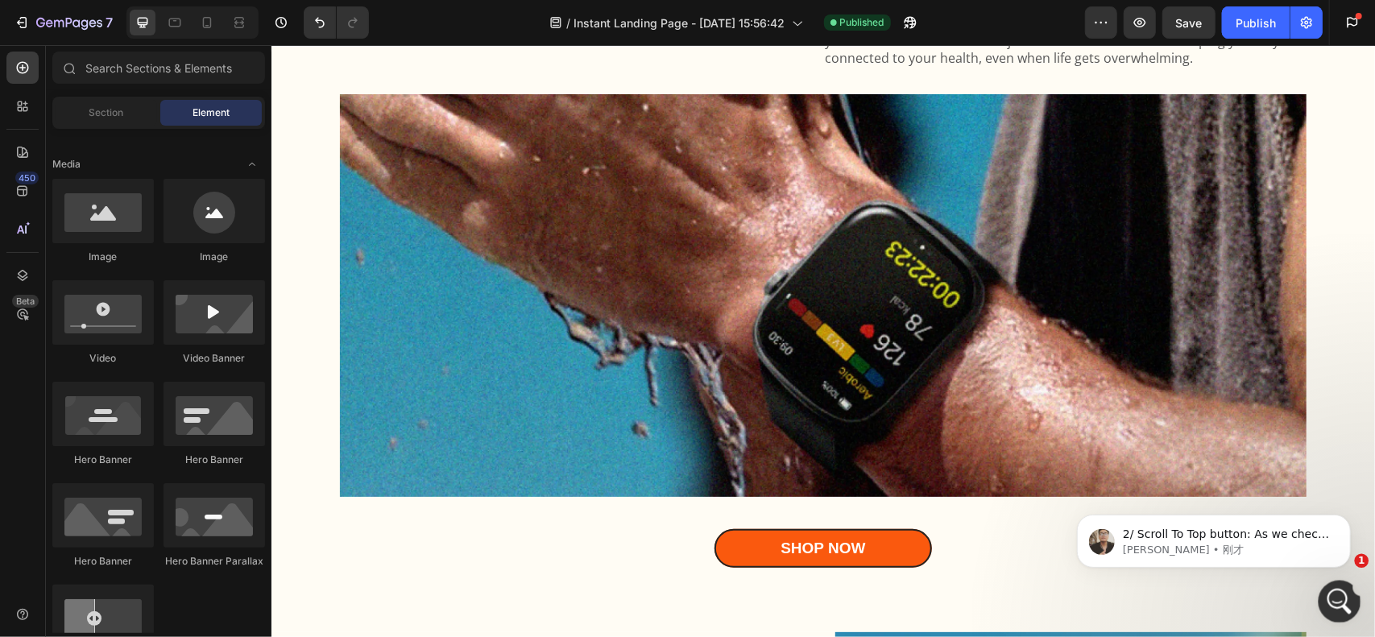
scroll to position [4853, 0]
click at [1337, 581] on div "打开 Intercom Messenger" at bounding box center [1337, 599] width 53 height 53
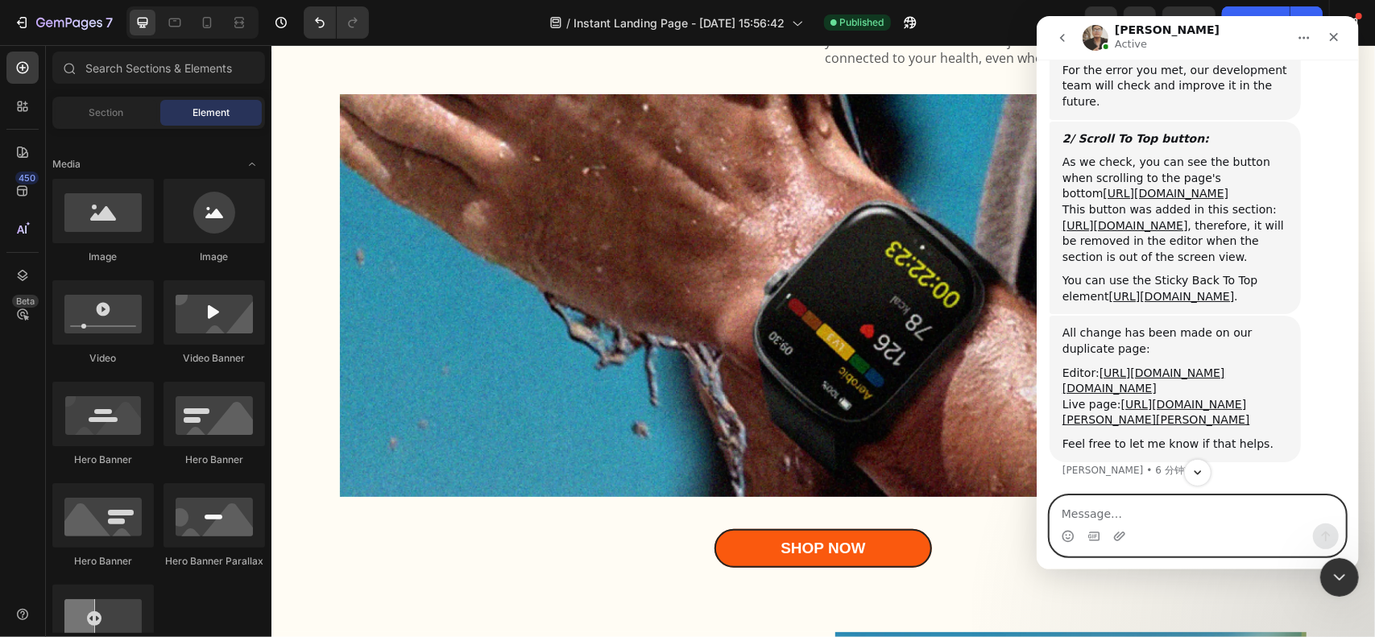
scroll to position [5002, 0]
